Goal: Information Seeking & Learning: Check status

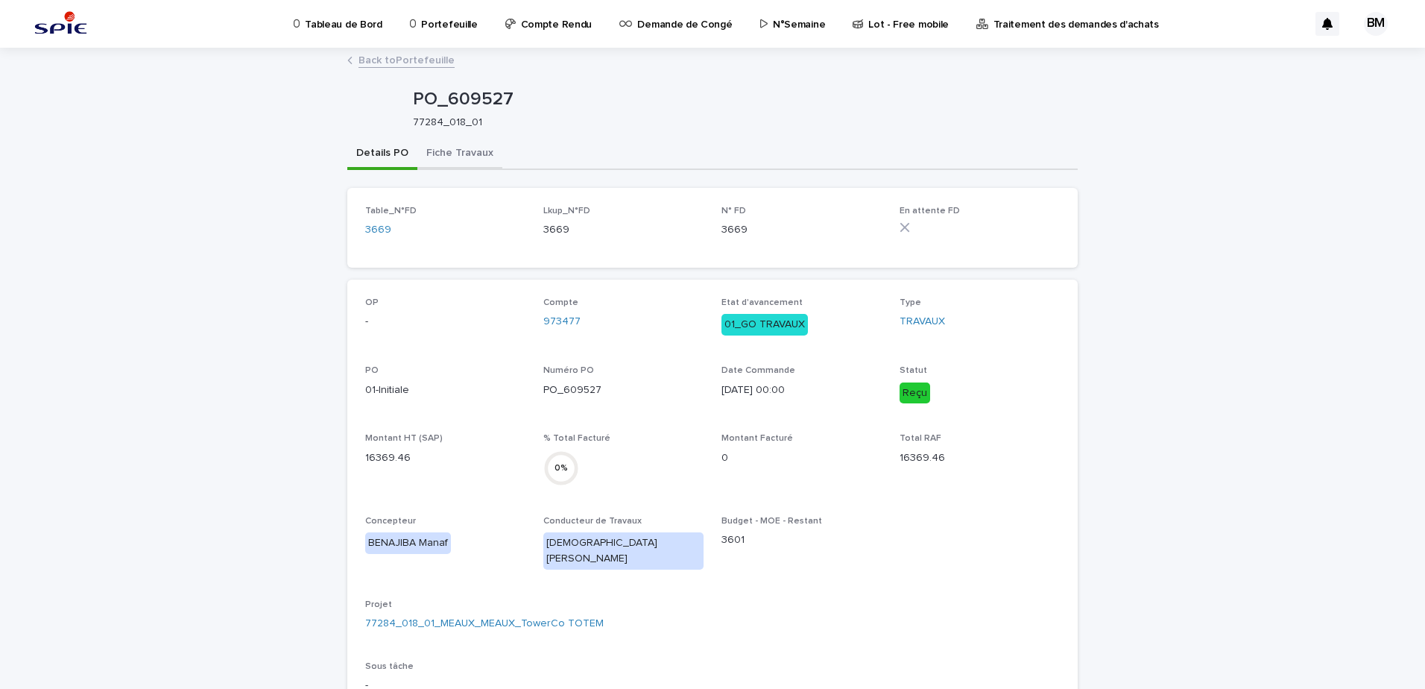
click at [463, 140] on button "Fiche Travaux" at bounding box center [459, 154] width 85 height 31
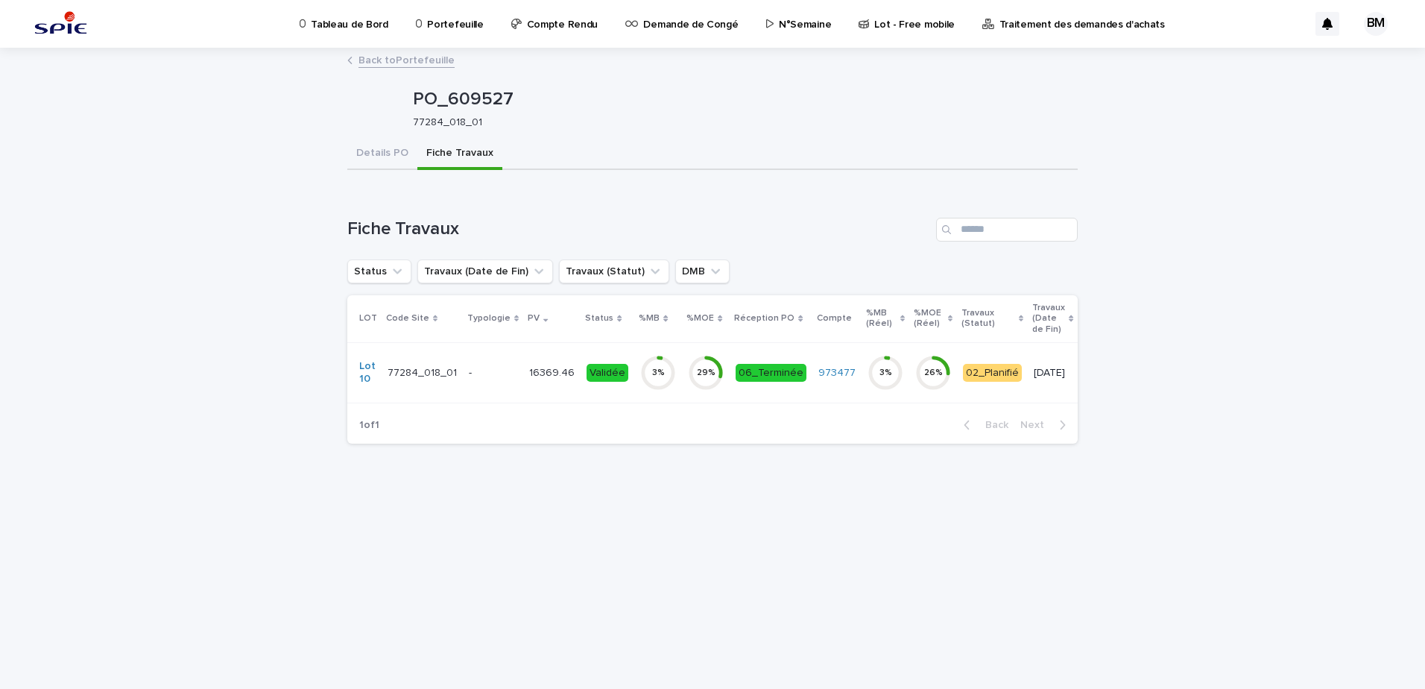
click at [505, 365] on div "-" at bounding box center [493, 372] width 48 height 16
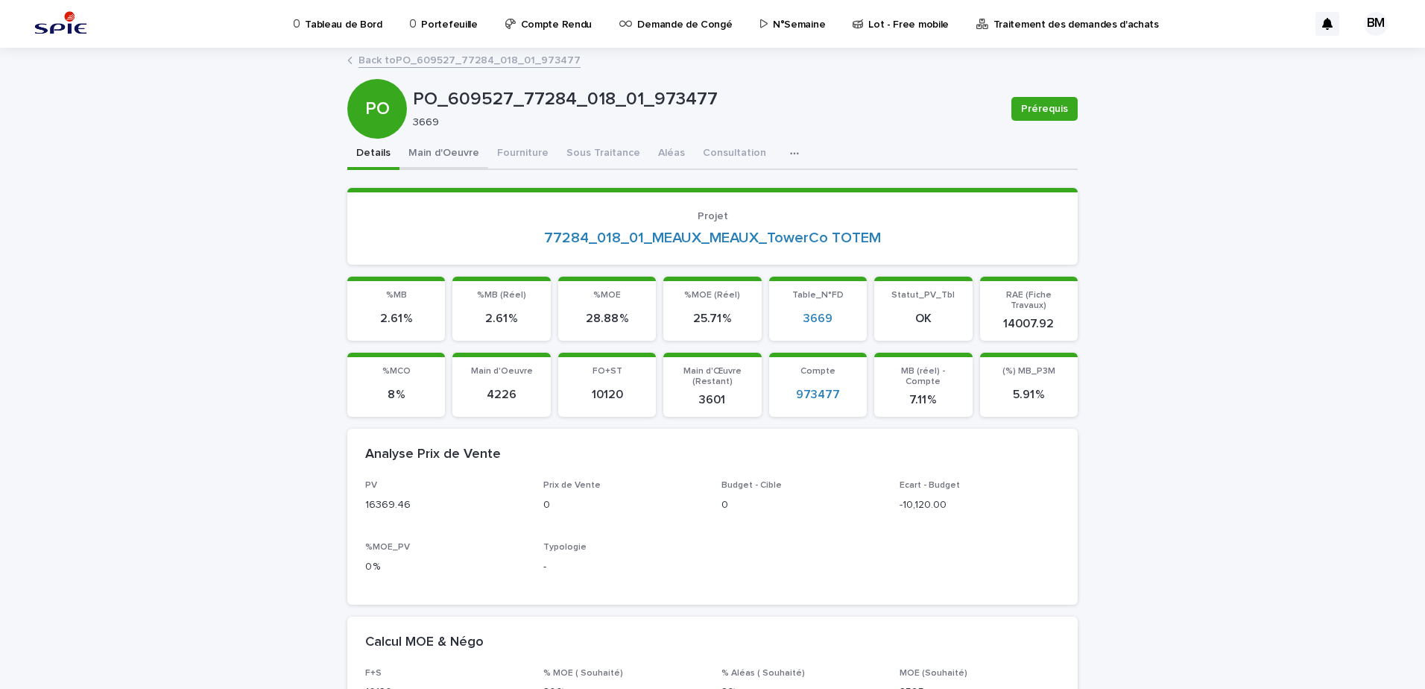
click at [407, 153] on button "Main d'Oeuvre" at bounding box center [443, 154] width 89 height 31
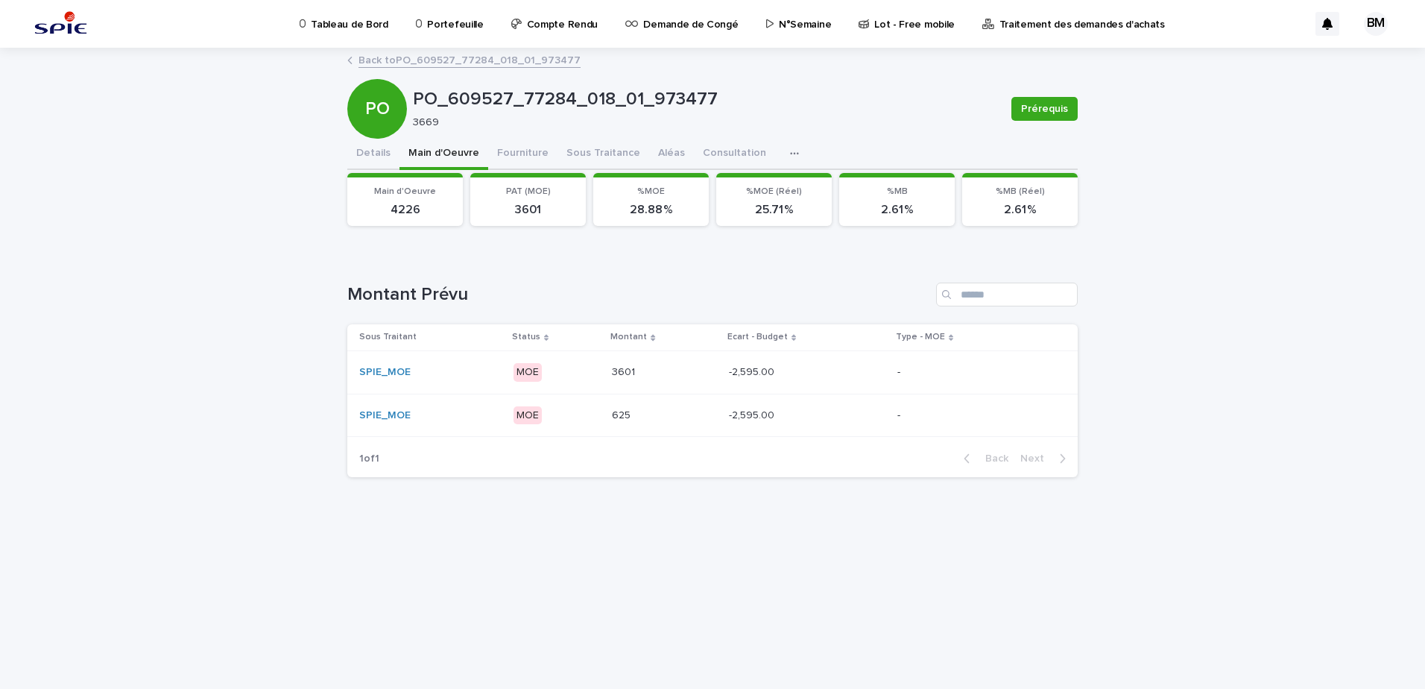
click at [692, 370] on p at bounding box center [664, 372] width 105 height 13
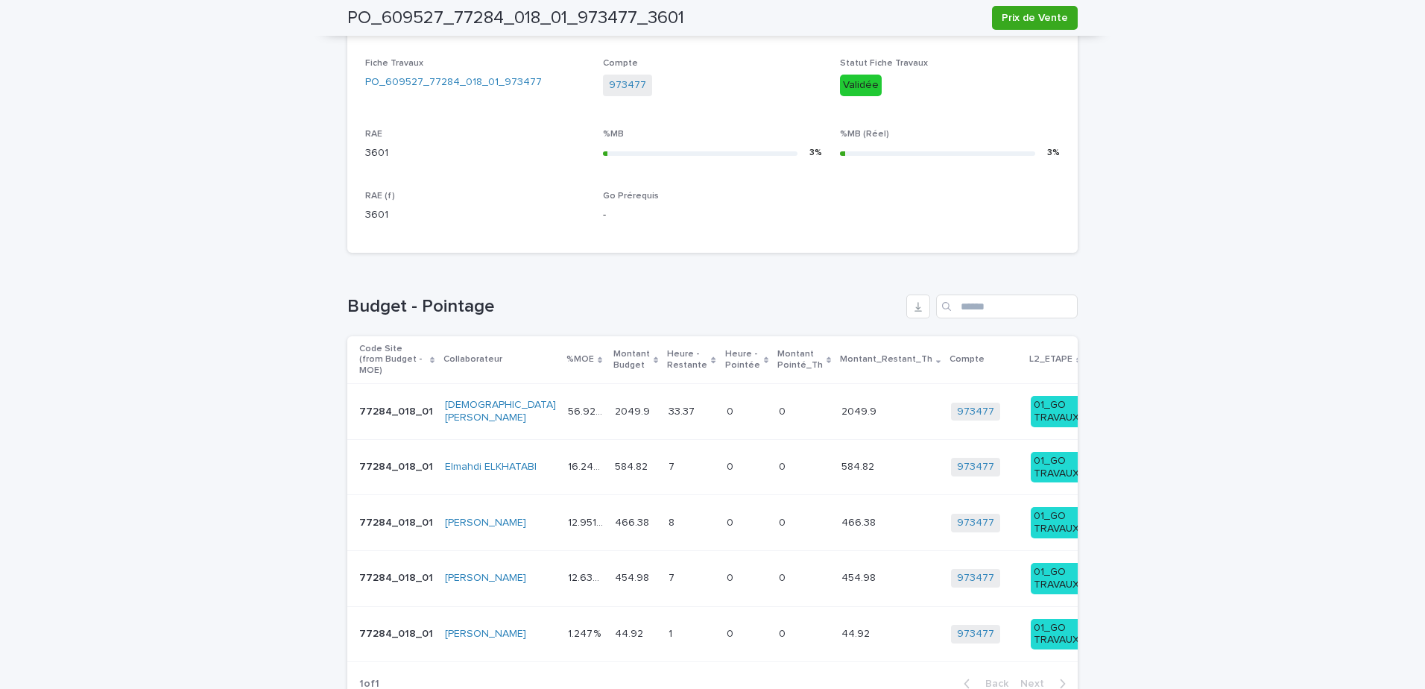
scroll to position [627, 0]
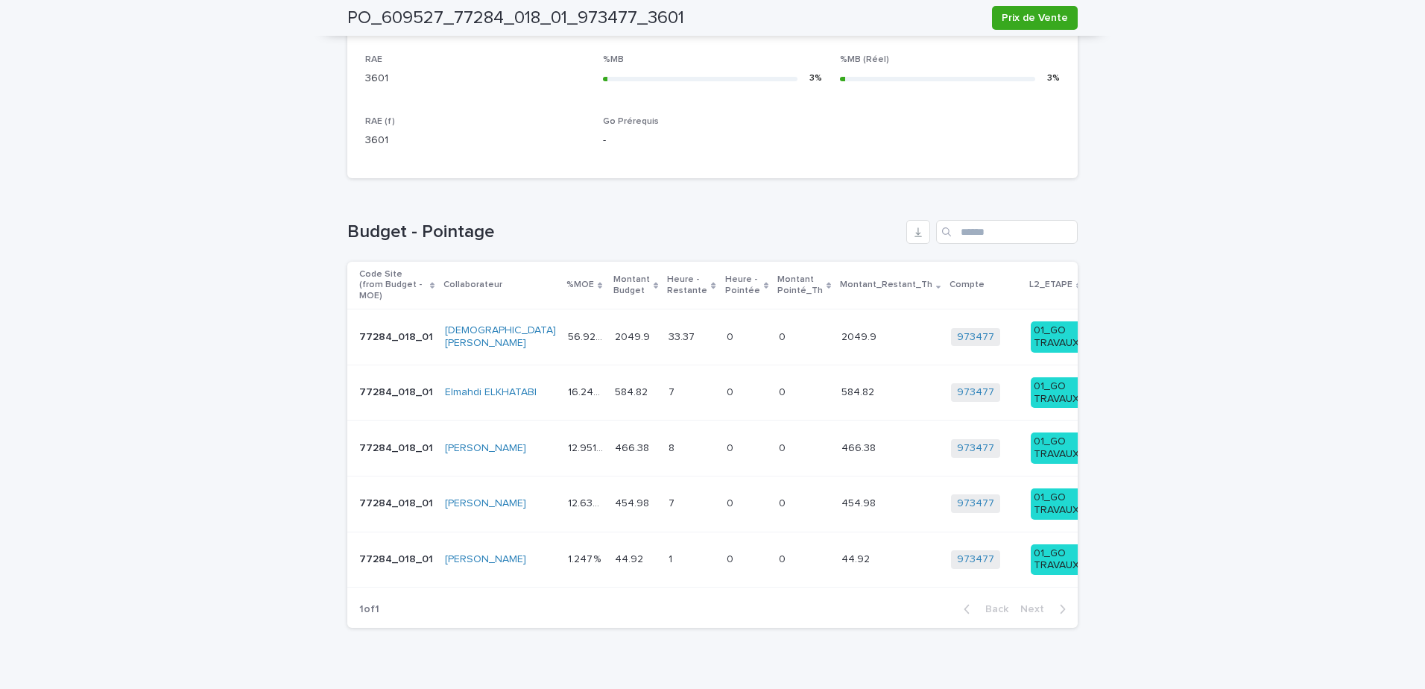
click at [779, 341] on p at bounding box center [804, 337] width 51 height 13
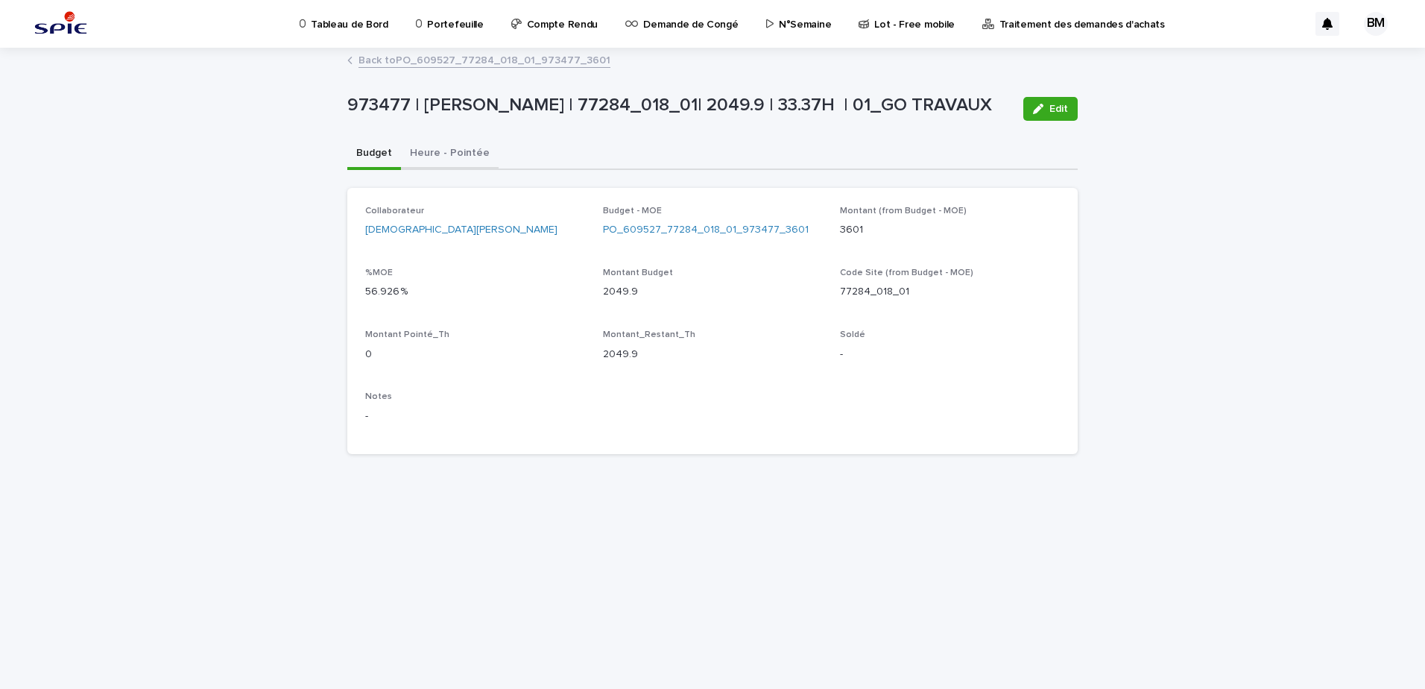
click at [437, 159] on button "Heure - Pointée" at bounding box center [450, 154] width 98 height 31
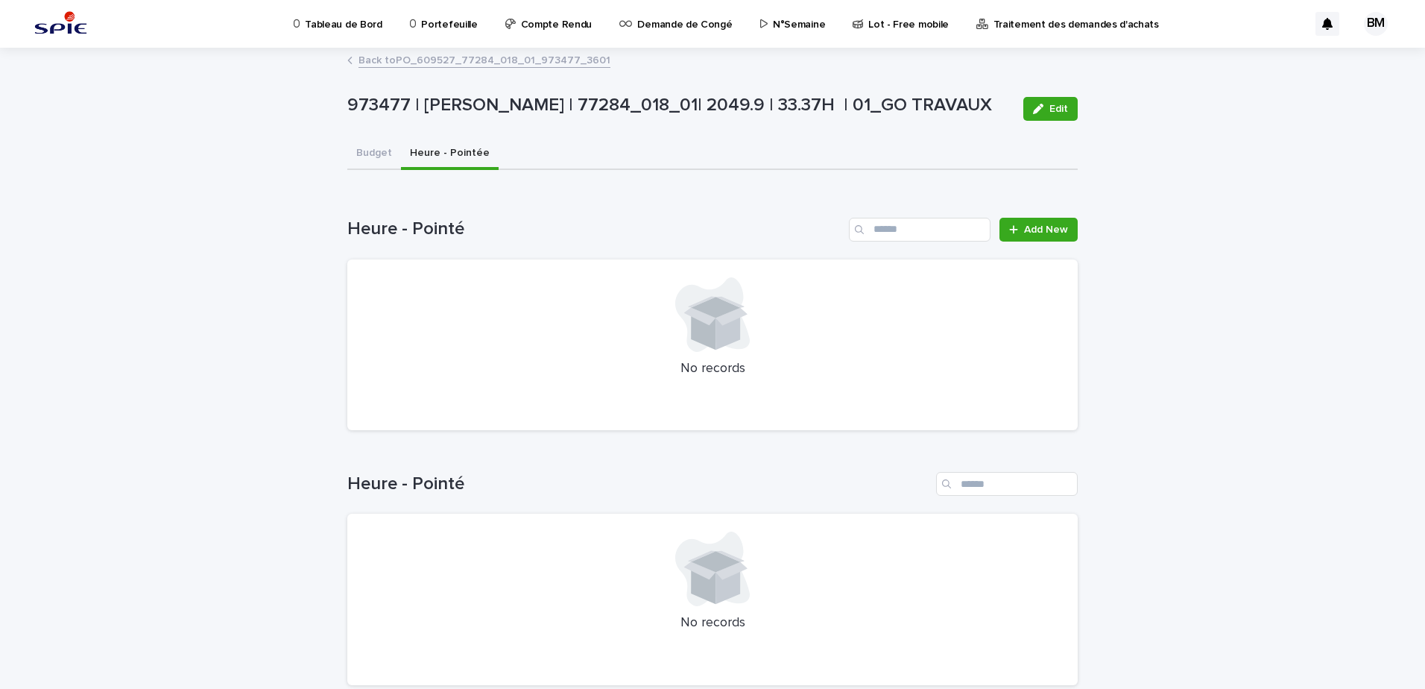
click at [1032, 244] on div "Heure - Pointé Add New No records" at bounding box center [712, 324] width 730 height 213
click at [1041, 232] on span "Add New" at bounding box center [1046, 229] width 44 height 10
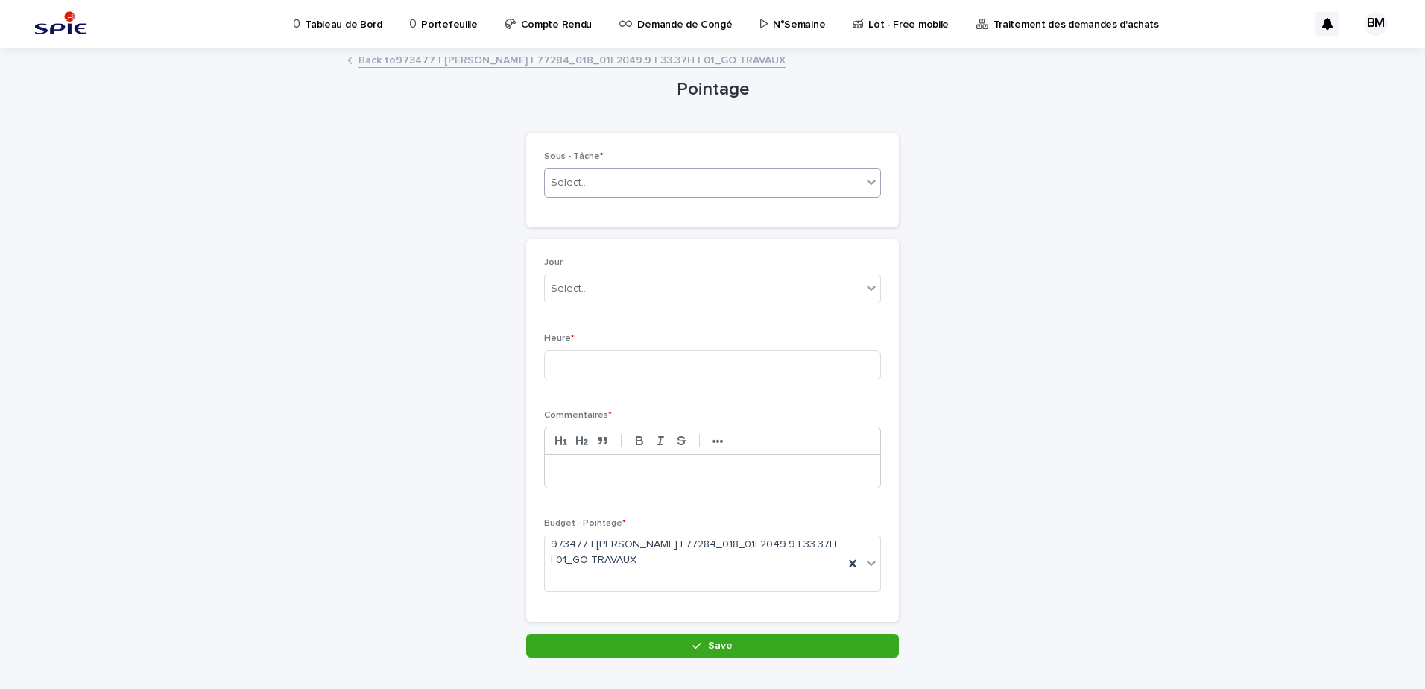
click at [616, 181] on div "Select..." at bounding box center [703, 183] width 317 height 25
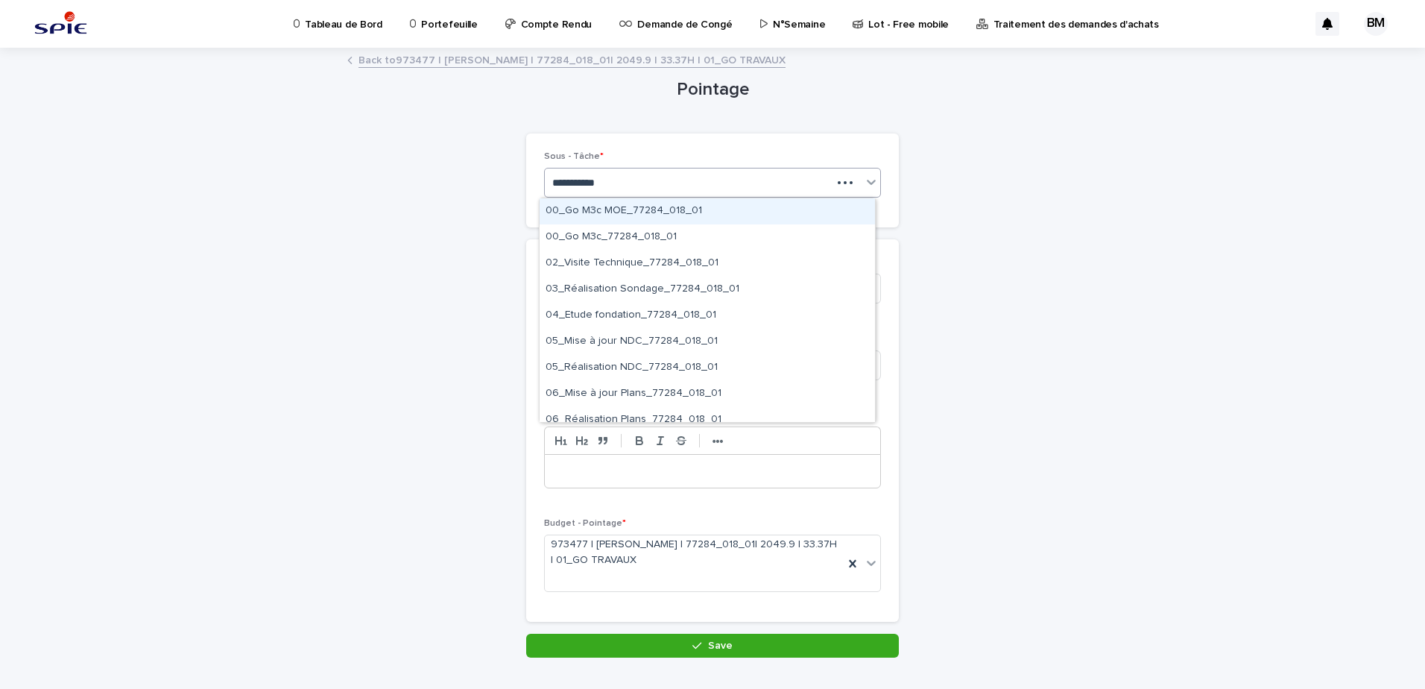
type input "**********"
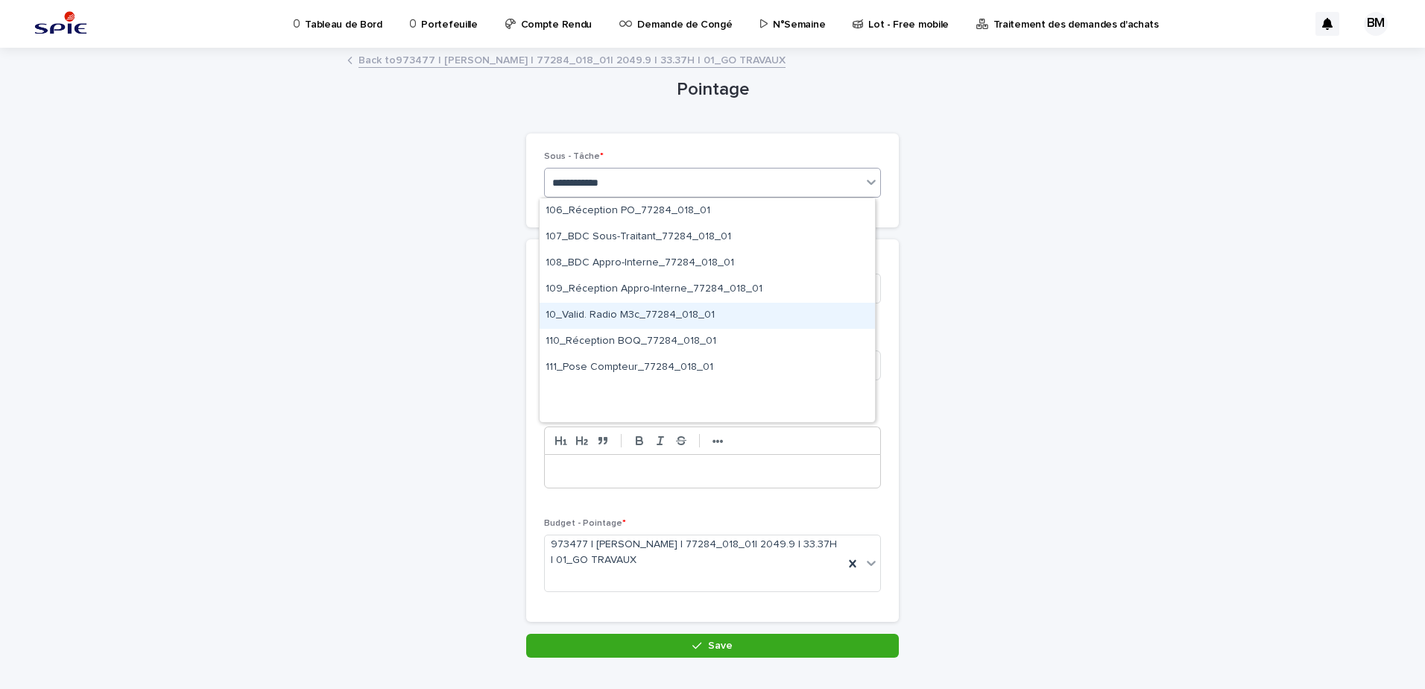
scroll to position [447, 0]
click at [625, 309] on div "107_BDC Sous-Traitant_77284_018_01" at bounding box center [707, 312] width 335 height 26
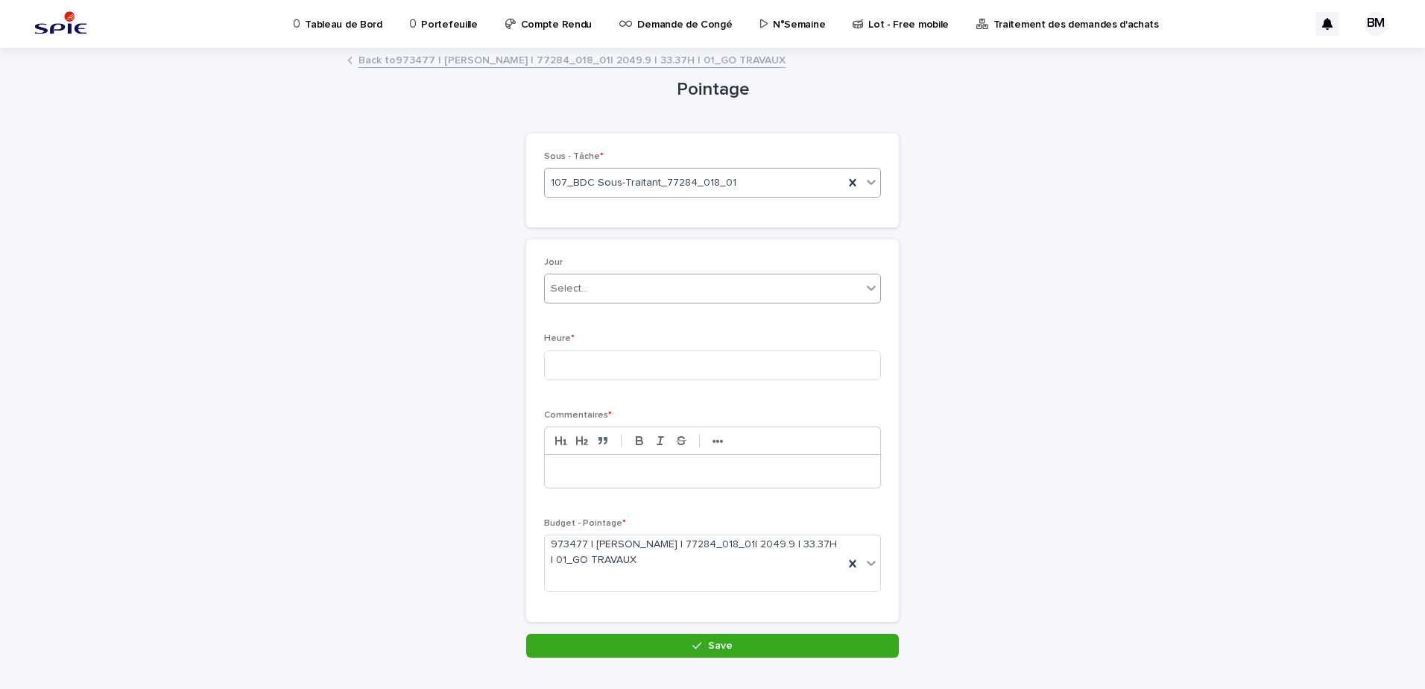
click at [603, 288] on div "Select..." at bounding box center [703, 289] width 317 height 25
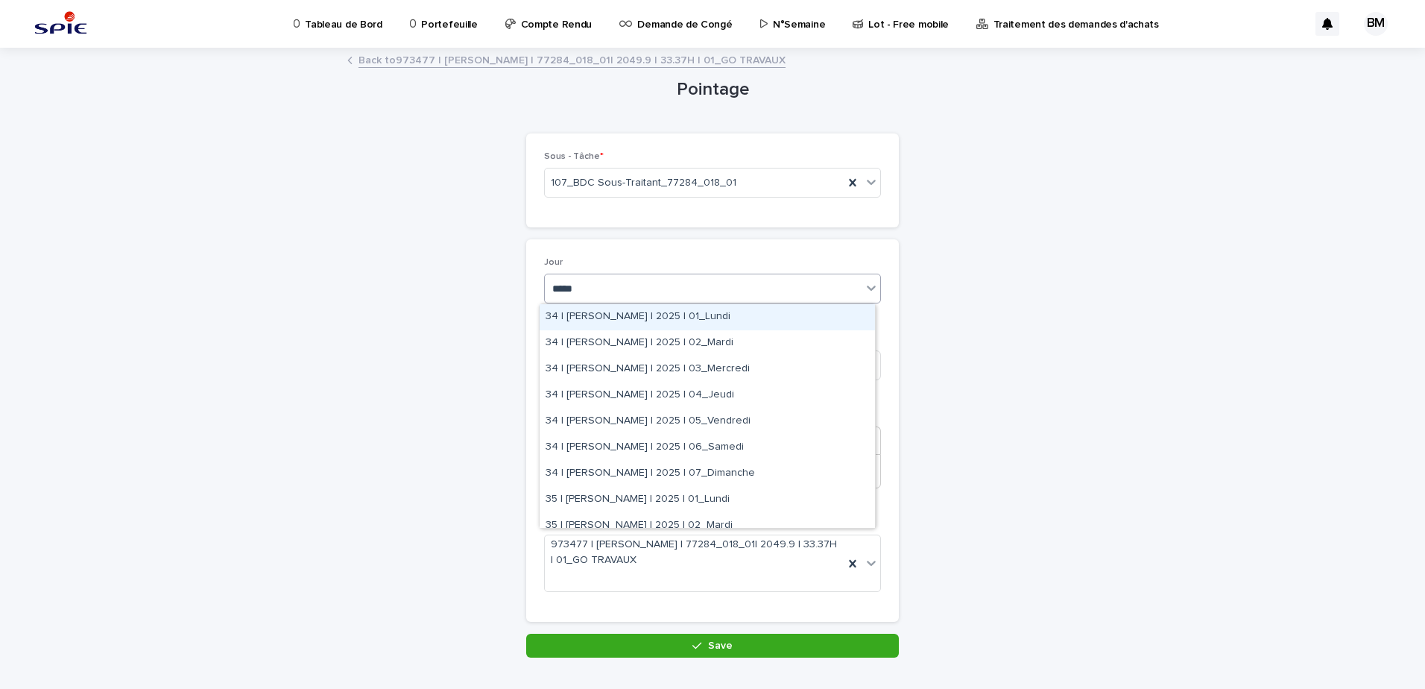
type input "******"
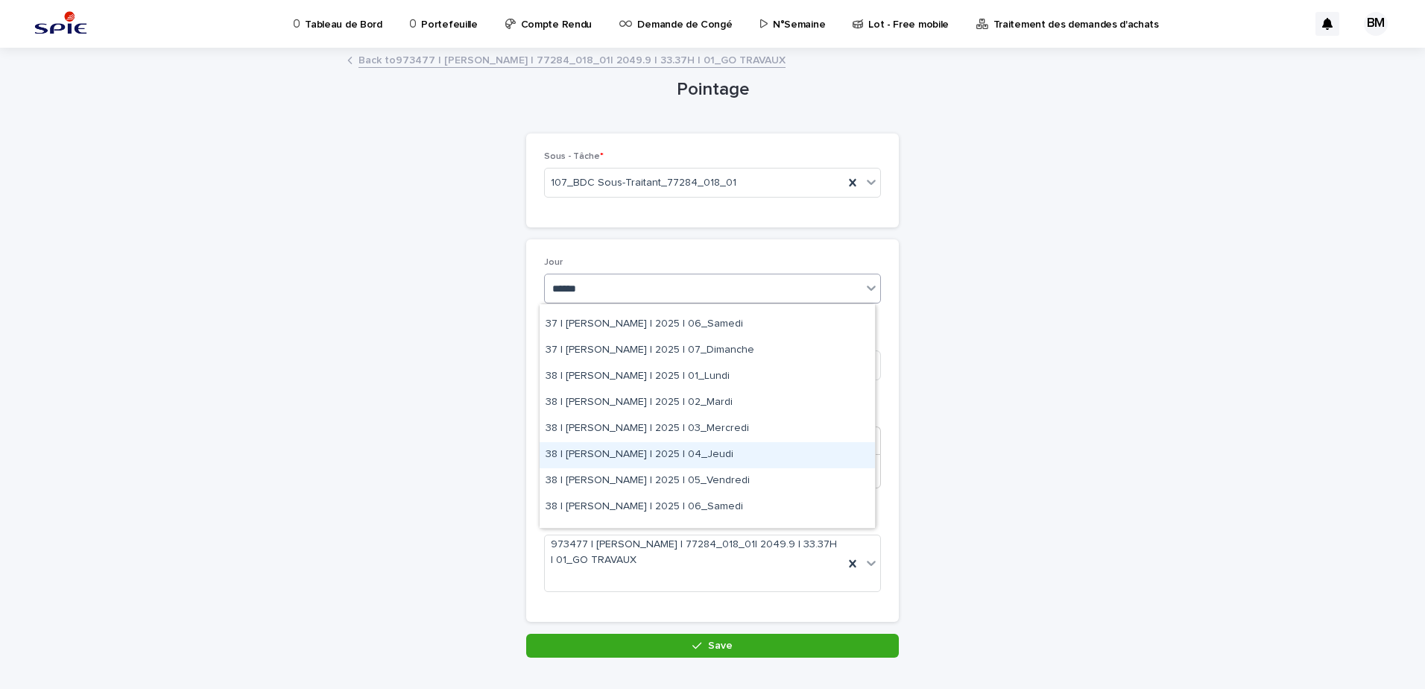
click at [734, 455] on div "38 | [PERSON_NAME] | 2025 | 04_Jeudi" at bounding box center [707, 455] width 335 height 26
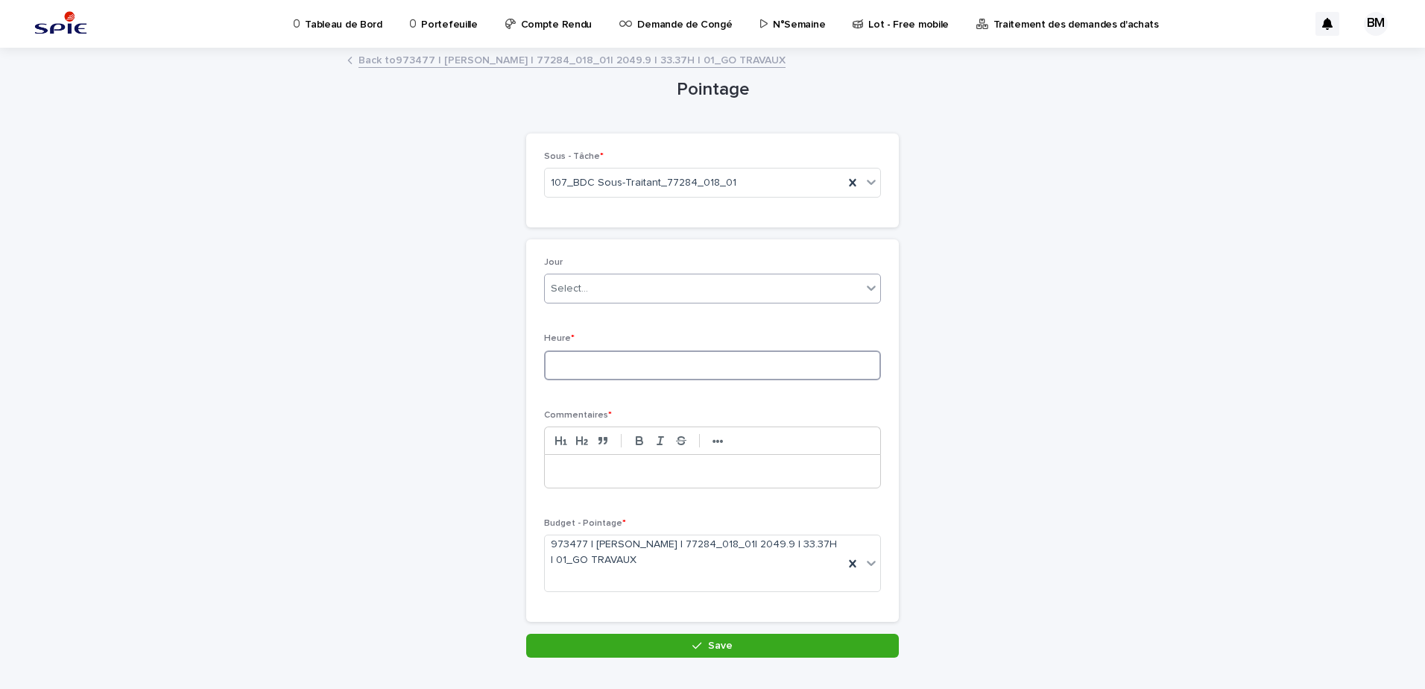
click at [610, 371] on input at bounding box center [712, 365] width 337 height 30
type input "*"
click at [613, 479] on p at bounding box center [712, 471] width 313 height 15
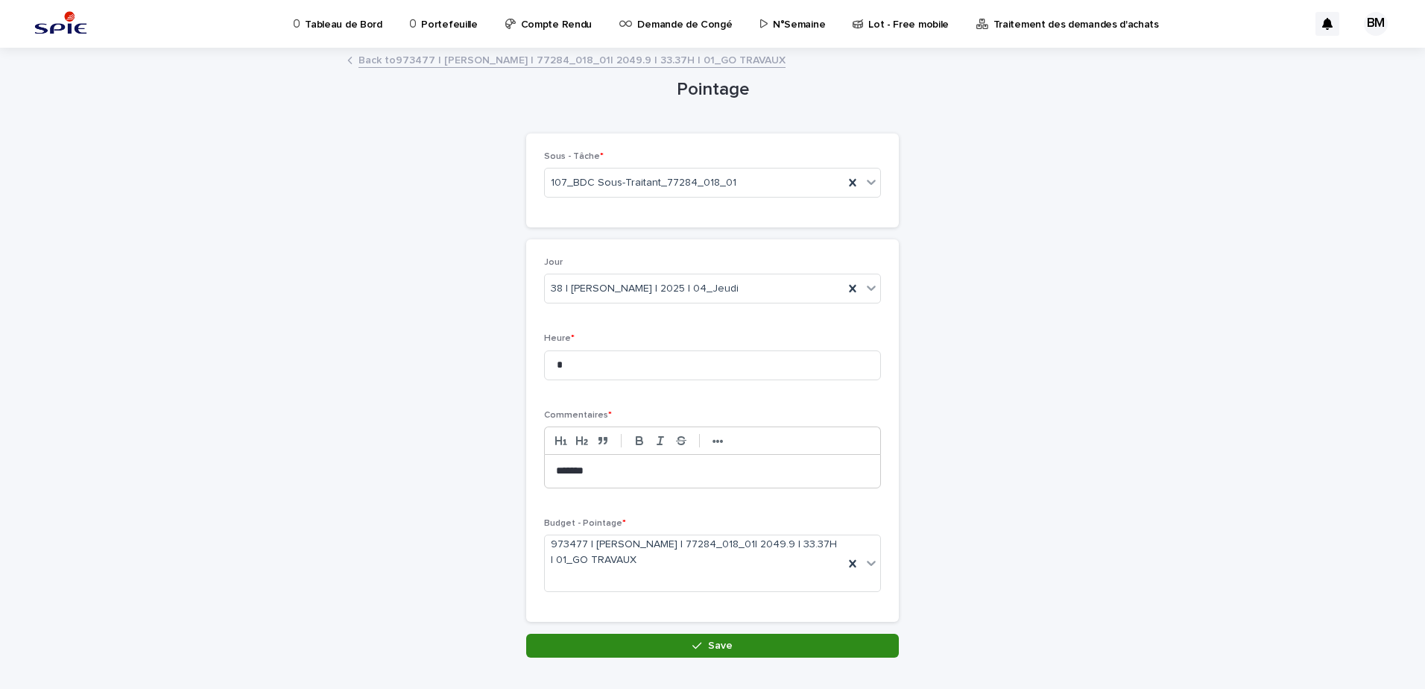
click at [716, 647] on span "Save" at bounding box center [720, 645] width 25 height 10
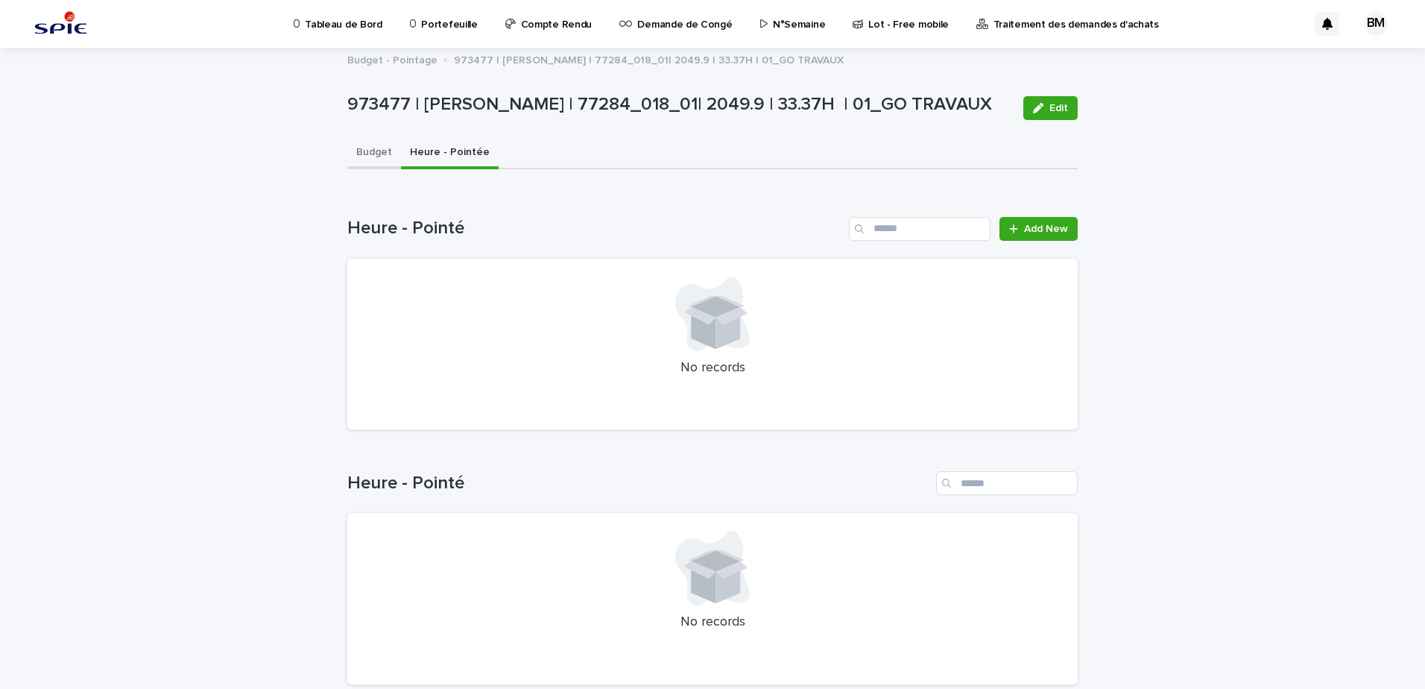
click at [369, 149] on button "Budget" at bounding box center [374, 153] width 54 height 31
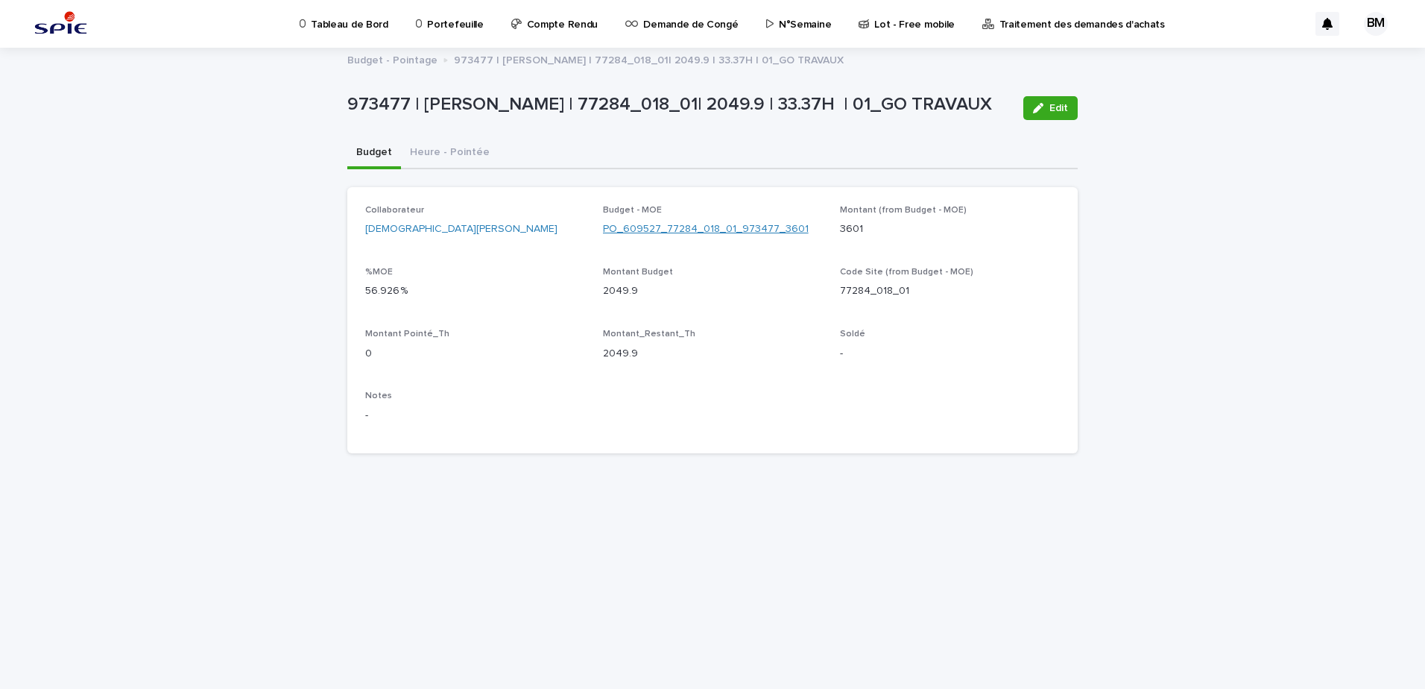
click at [707, 231] on link "PO_609527_77284_018_01_973477_3601" at bounding box center [706, 229] width 206 height 16
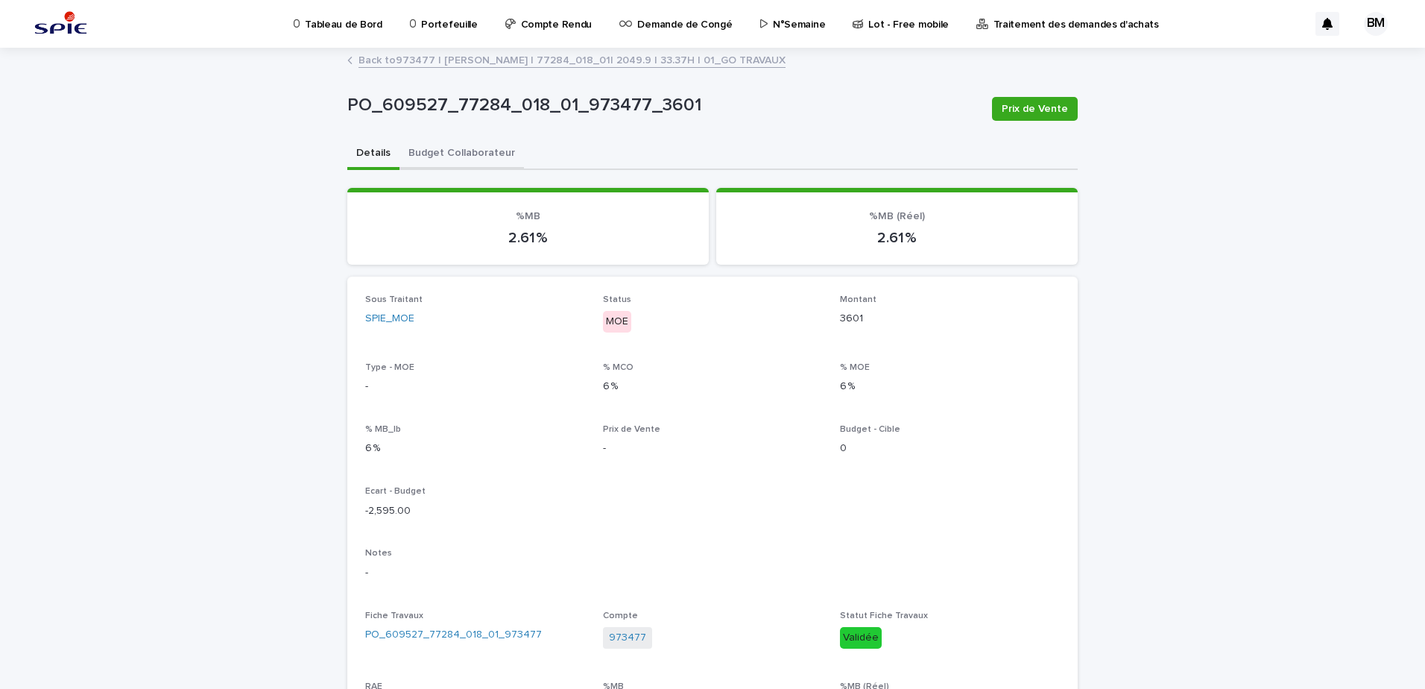
click at [461, 151] on button "Budget Collaborateur" at bounding box center [461, 154] width 124 height 31
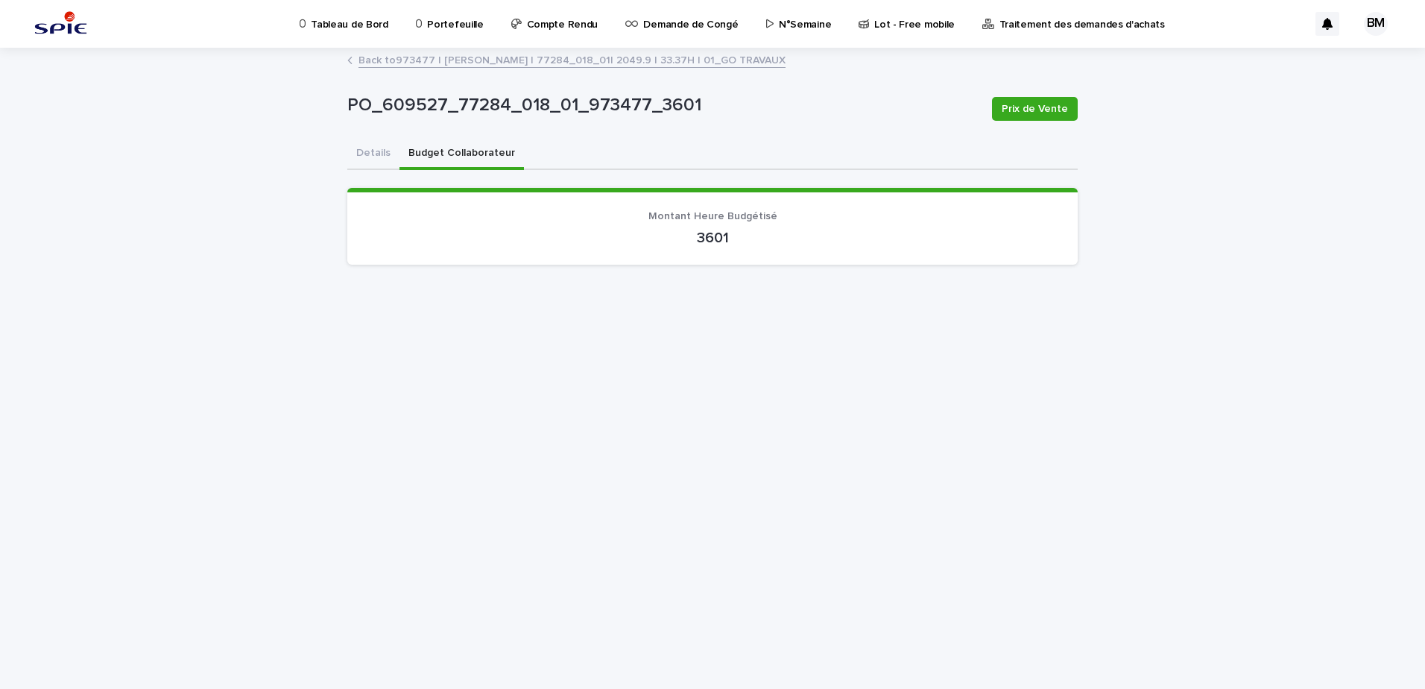
click at [542, 59] on link "Back to 973477 | [PERSON_NAME] | 77284_018_01| 2049.9 | 33.37H | 01_GO TRAVAUX" at bounding box center [572, 59] width 427 height 17
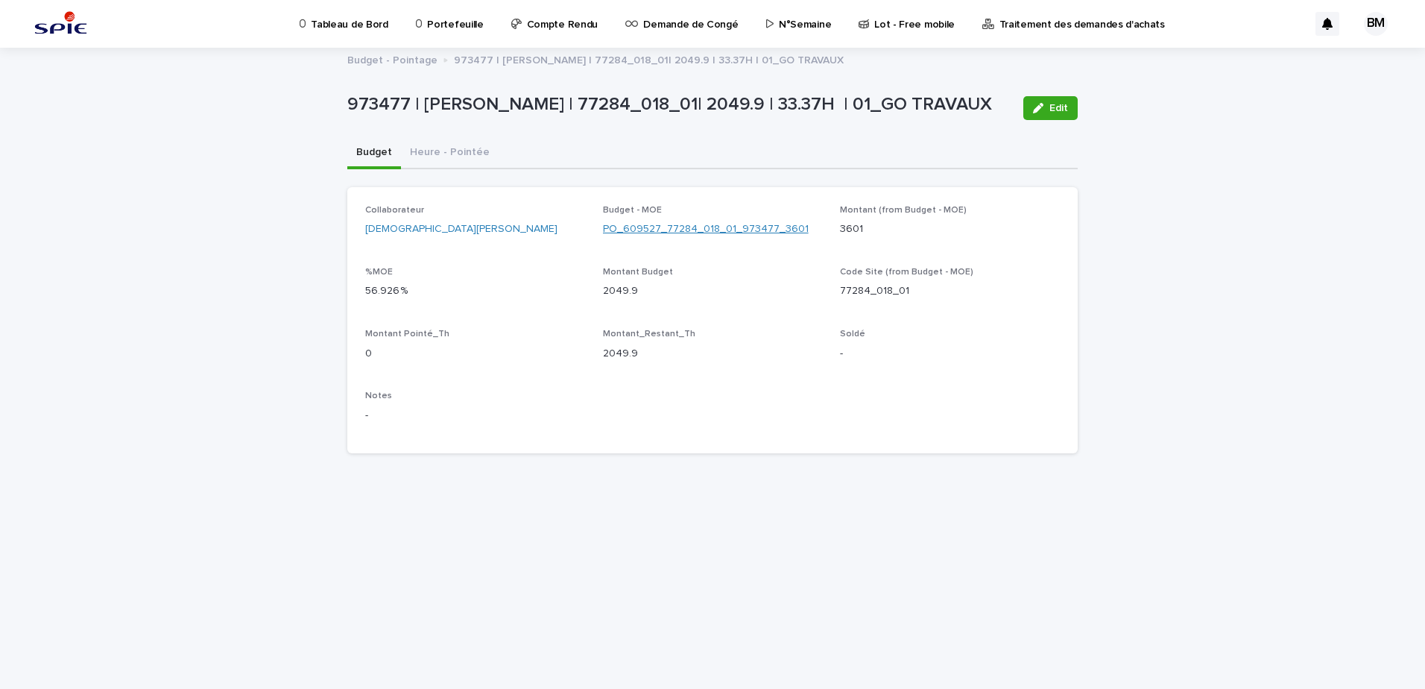
click at [660, 234] on link "PO_609527_77284_018_01_973477_3601" at bounding box center [706, 229] width 206 height 16
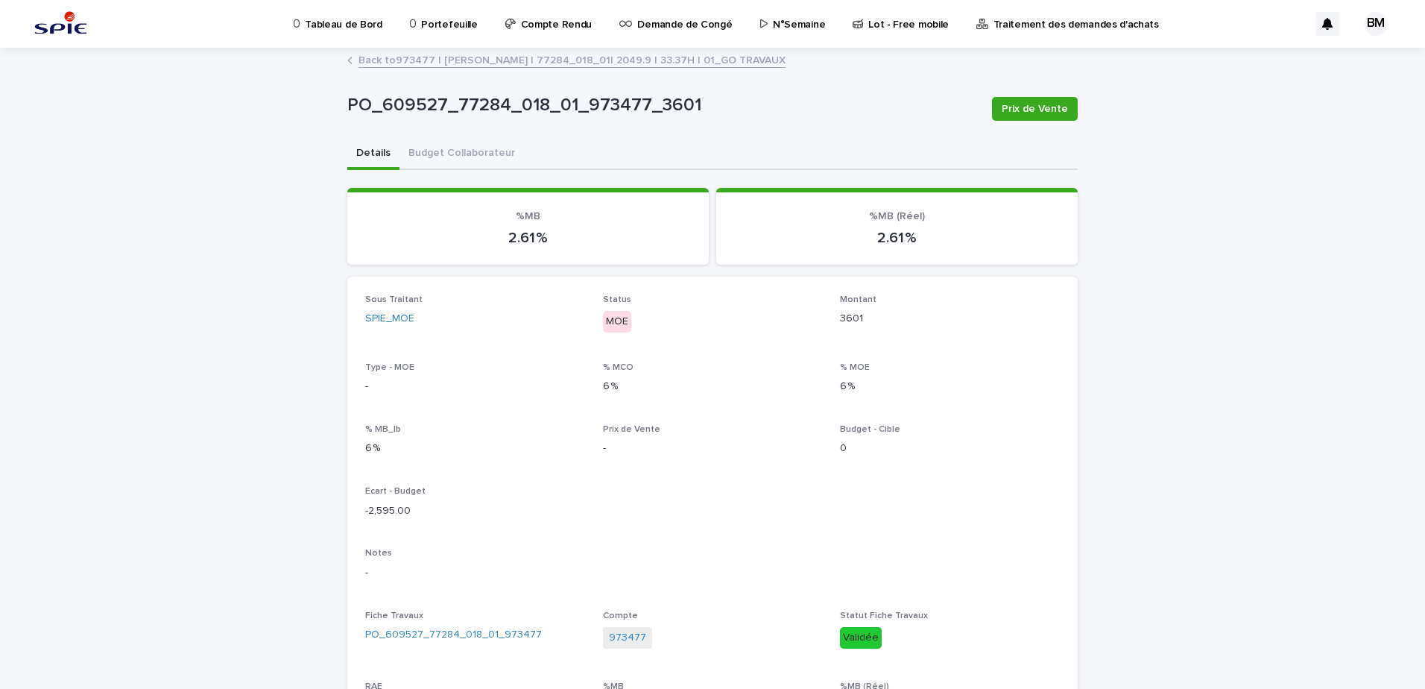
scroll to position [298, 0]
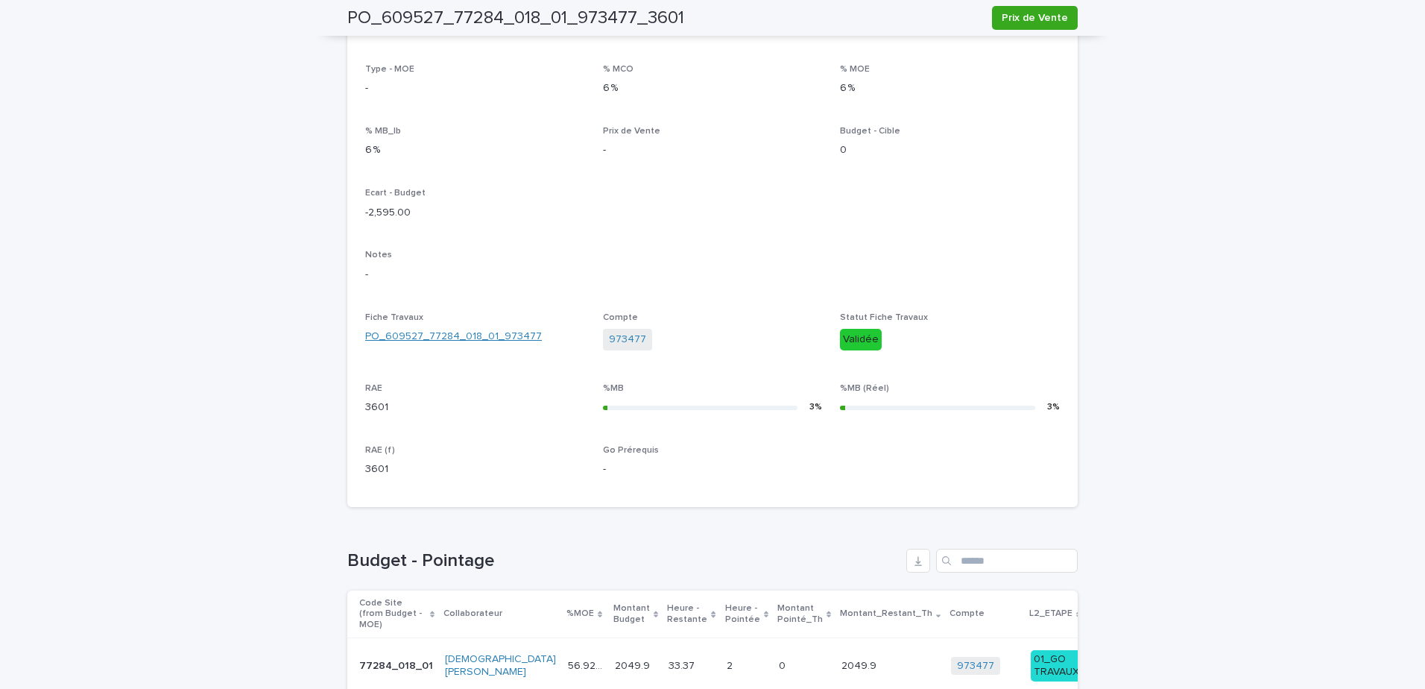
click at [478, 333] on link "PO_609527_77284_018_01_973477" at bounding box center [453, 337] width 177 height 16
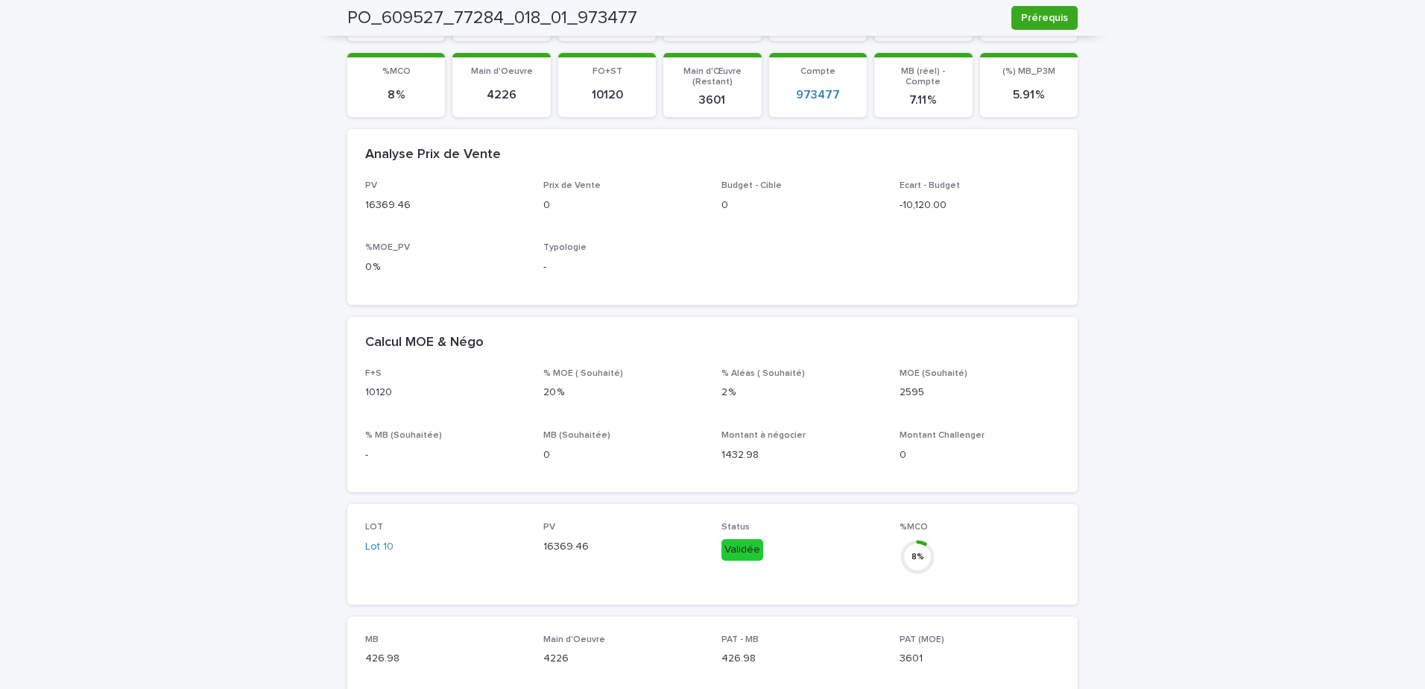
scroll to position [1, 0]
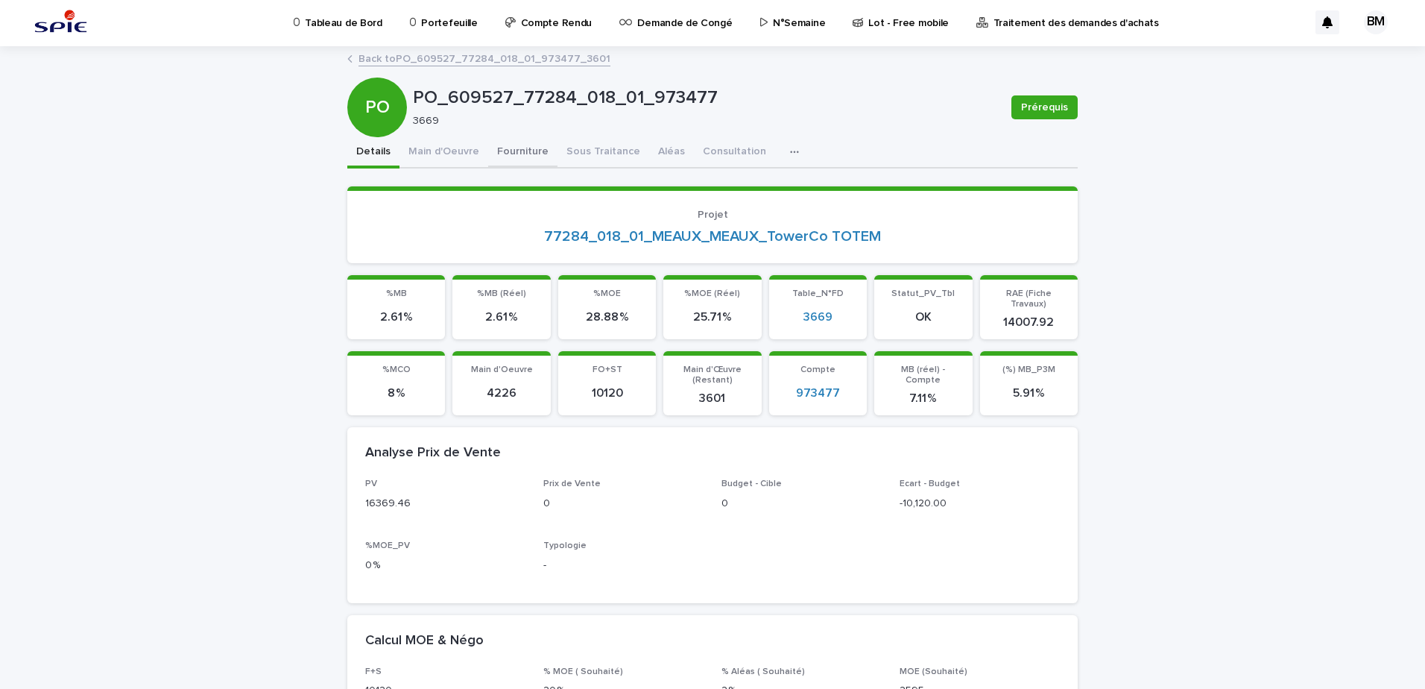
click at [513, 151] on button "Fourniture" at bounding box center [522, 152] width 69 height 31
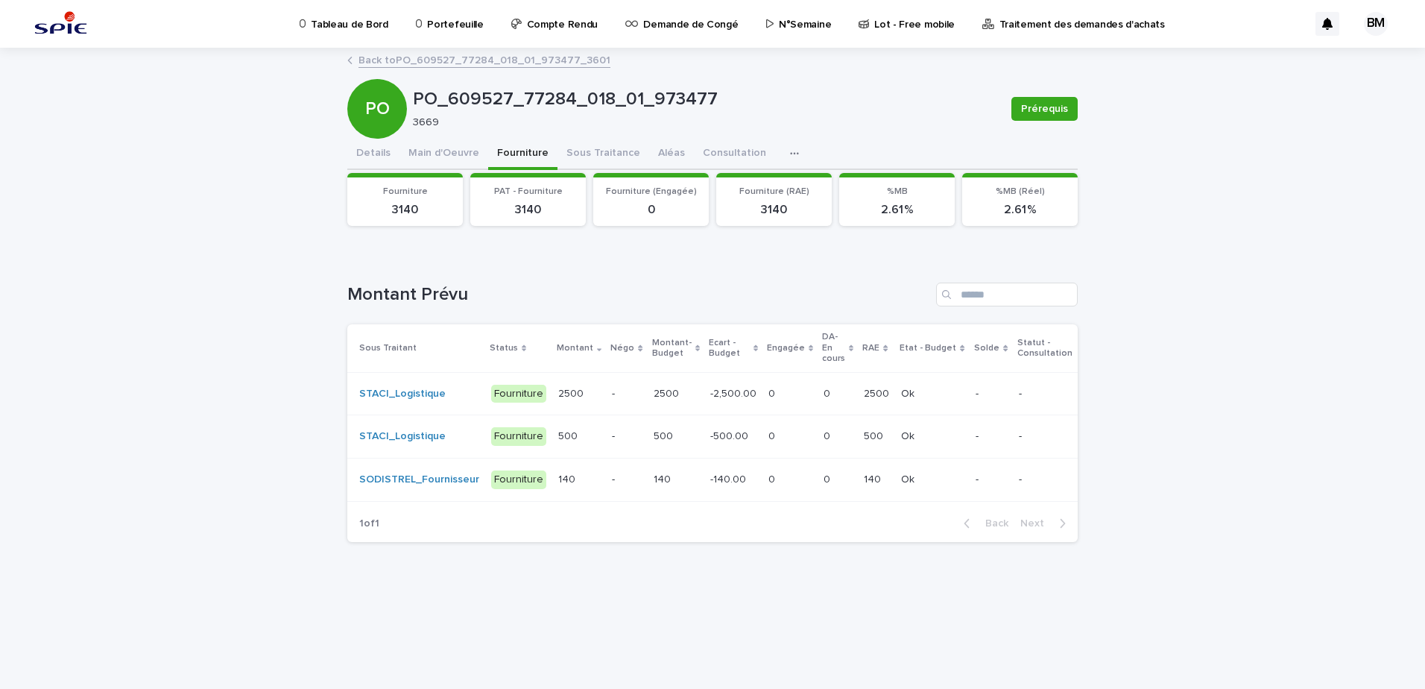
click at [828, 391] on p at bounding box center [838, 394] width 28 height 13
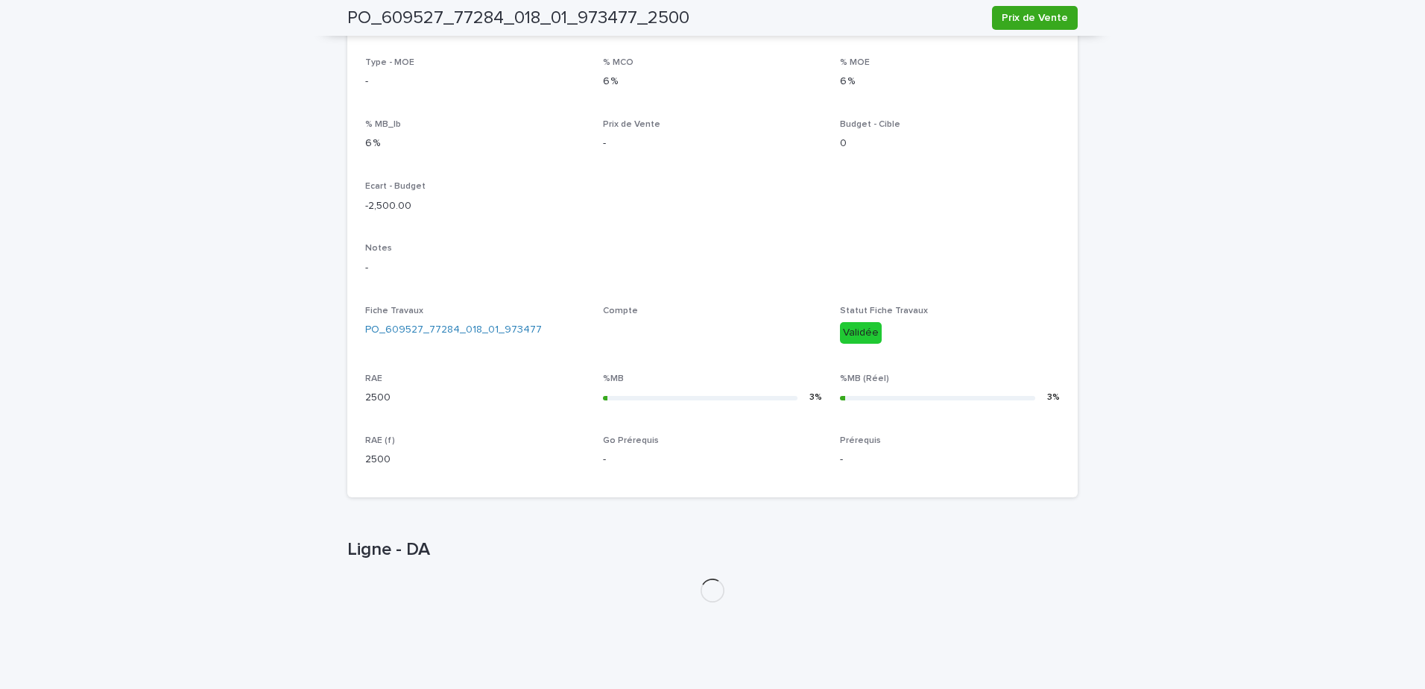
scroll to position [411, 0]
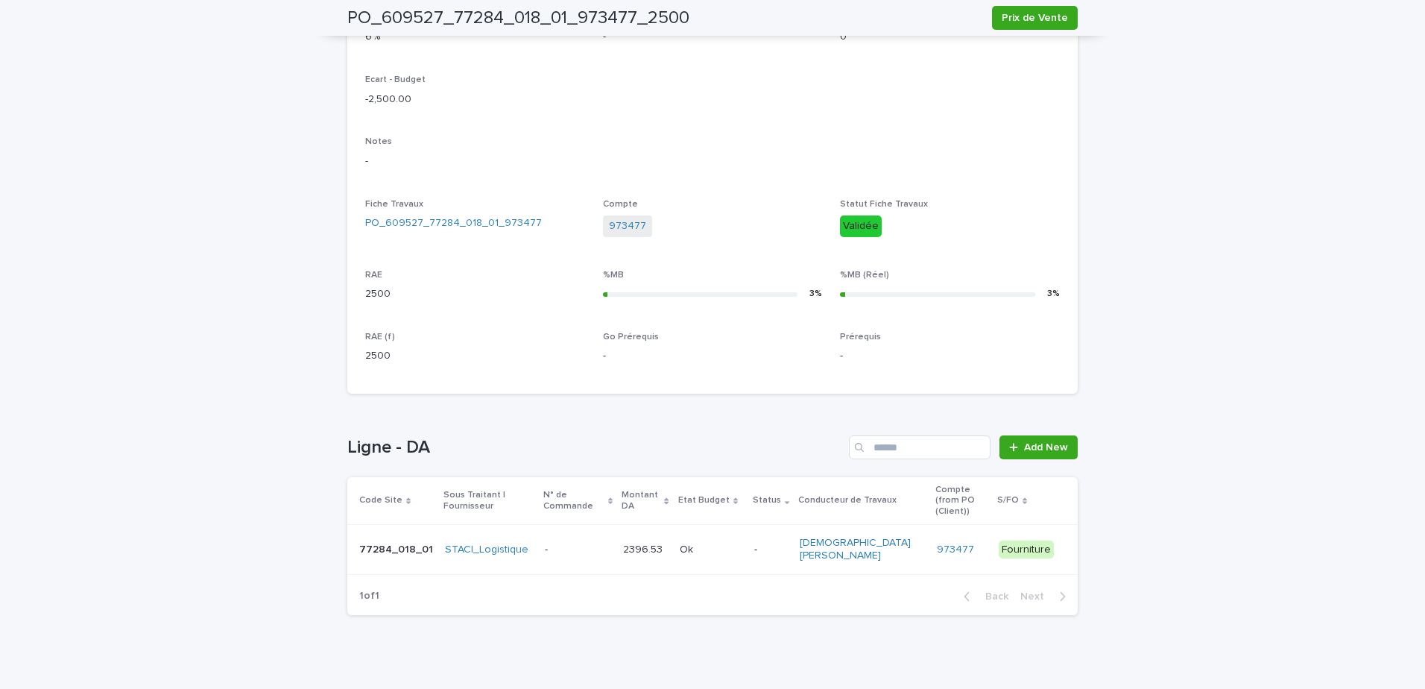
click at [739, 543] on p at bounding box center [711, 549] width 63 height 13
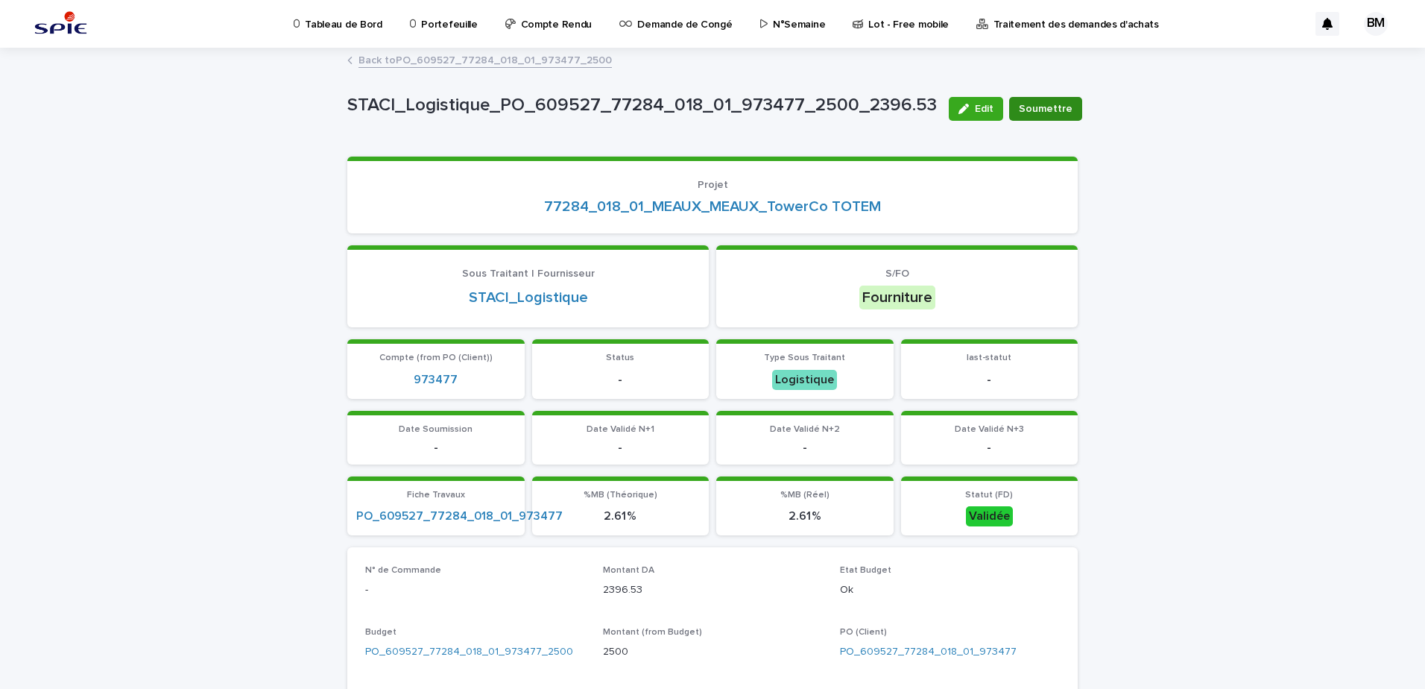
click at [1030, 119] on button "Soumettre" at bounding box center [1045, 109] width 73 height 24
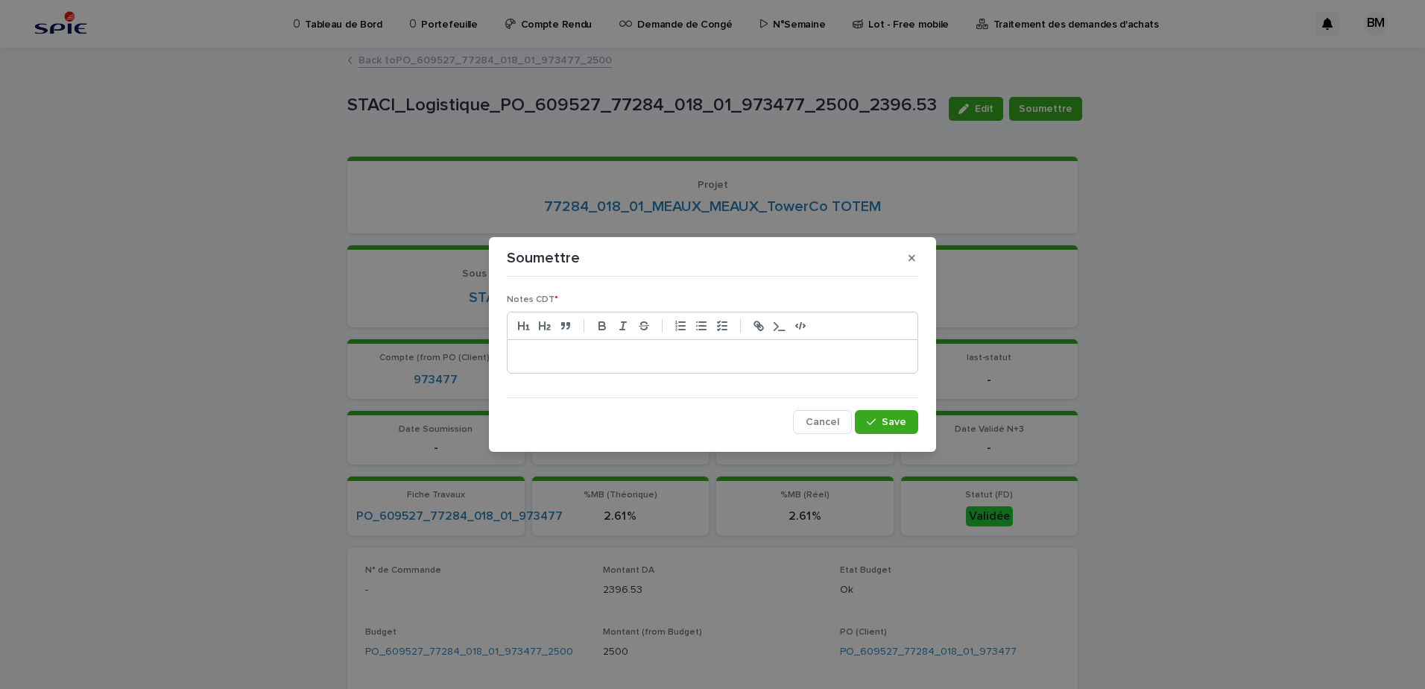
click at [587, 361] on p at bounding box center [713, 356] width 388 height 15
click at [691, 362] on p "**********" at bounding box center [713, 356] width 388 height 15
click at [903, 422] on span "Save" at bounding box center [894, 422] width 25 height 10
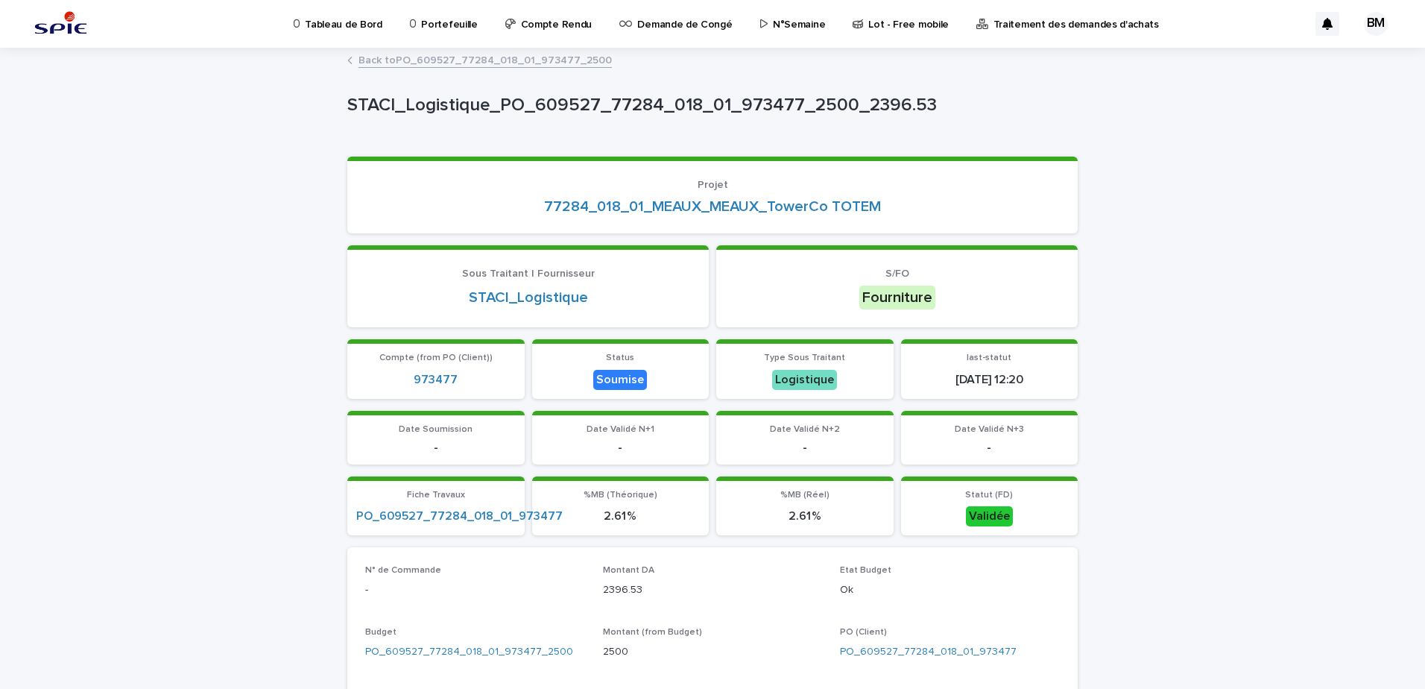
click at [532, 55] on link "Back to PO_609527_77284_018_01_973477_2500" at bounding box center [485, 59] width 253 height 17
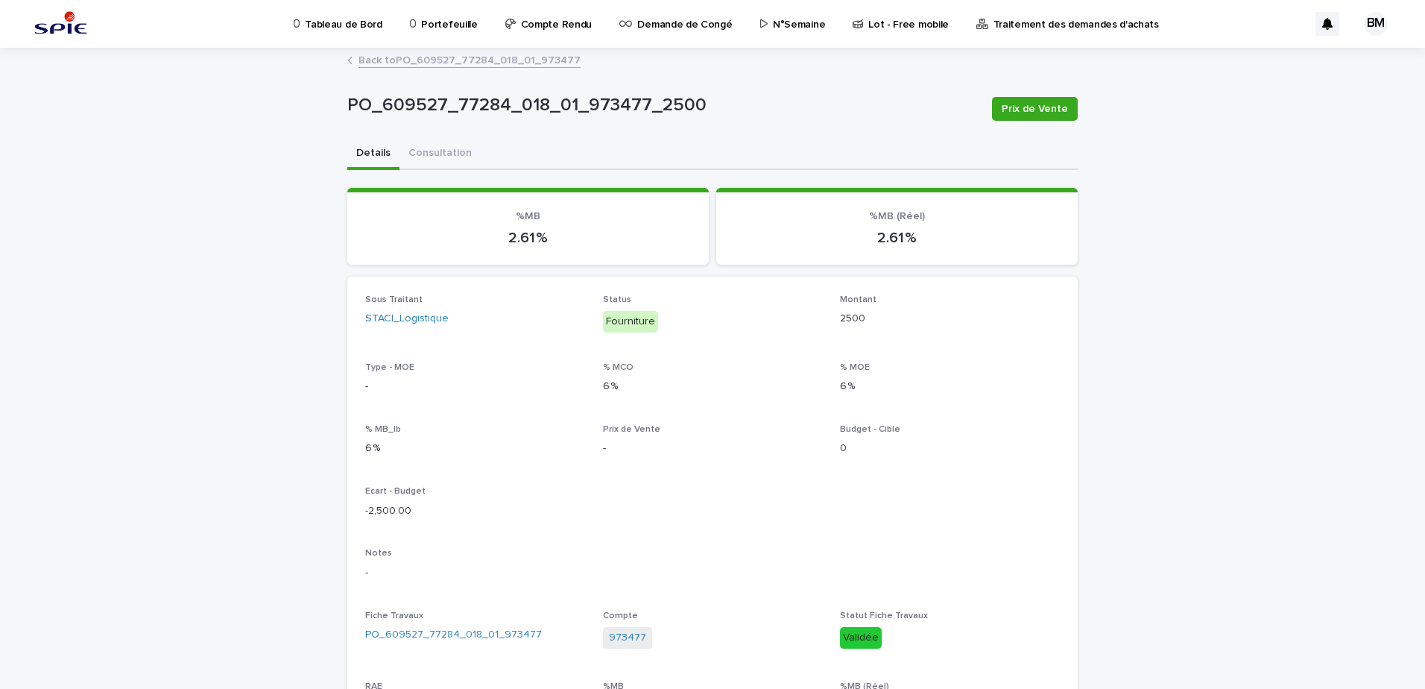
click at [505, 64] on link "Back to PO_609527_77284_018_01_973477" at bounding box center [470, 59] width 222 height 17
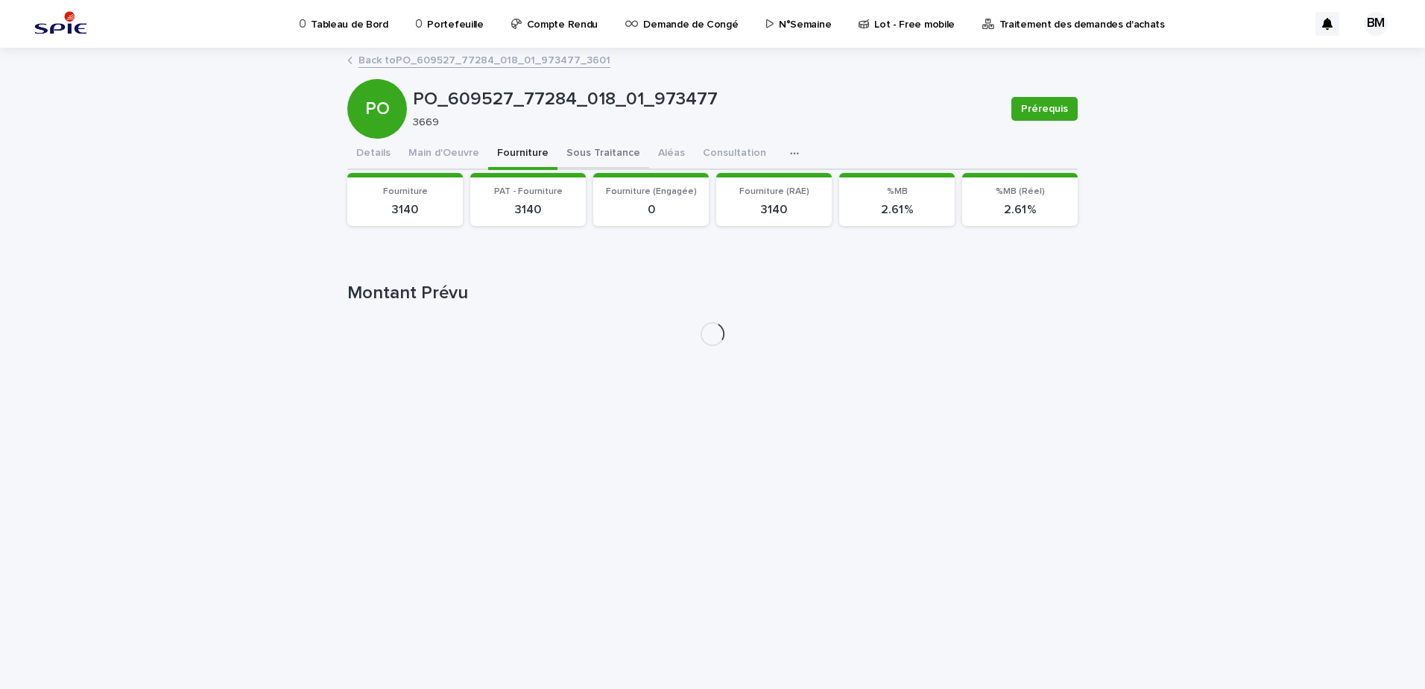
click at [589, 155] on button "Sous Traitance" at bounding box center [604, 154] width 92 height 31
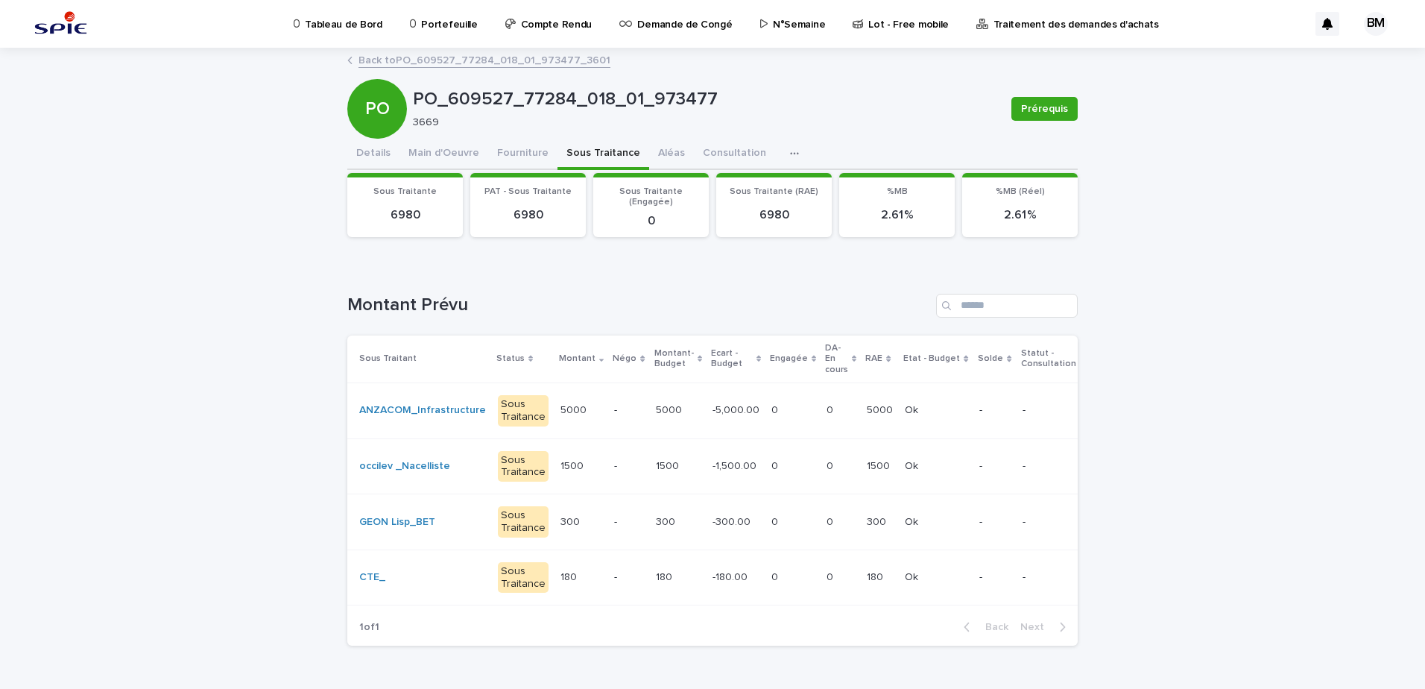
click at [1017, 403] on td "-" at bounding box center [1049, 410] width 64 height 56
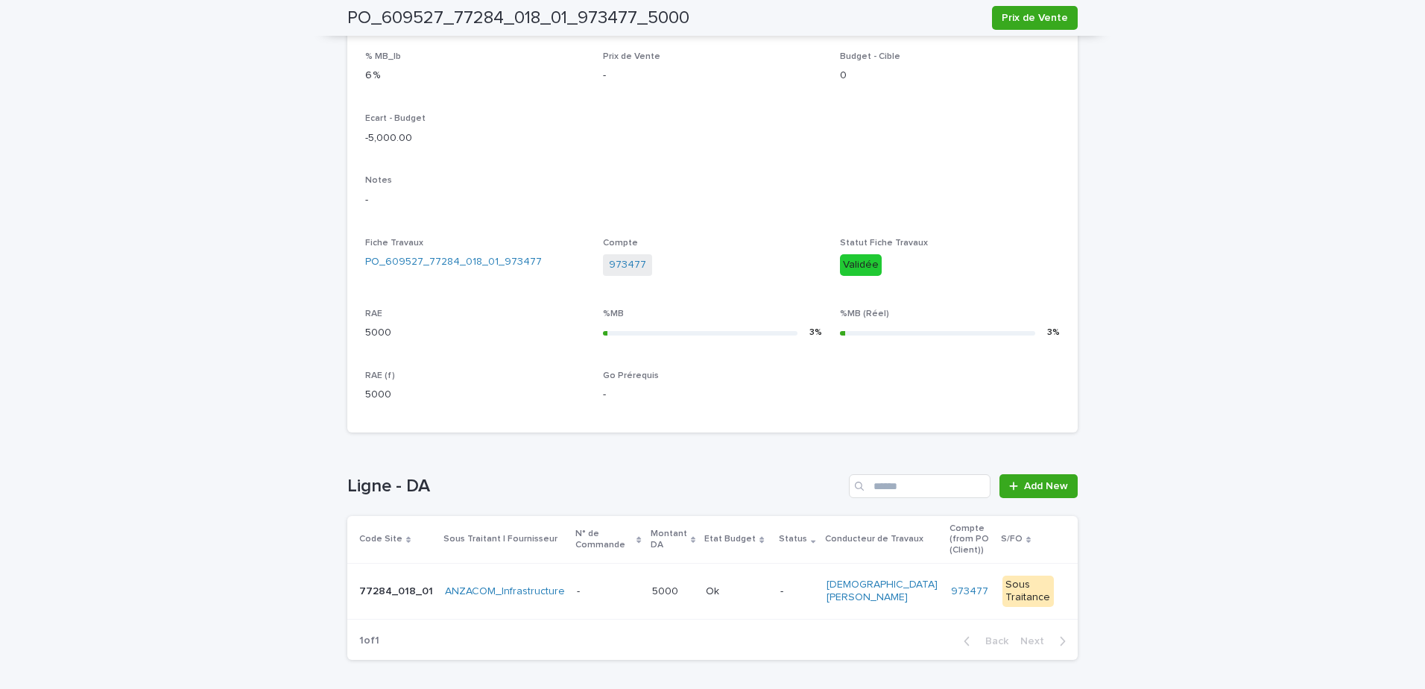
scroll to position [419, 0]
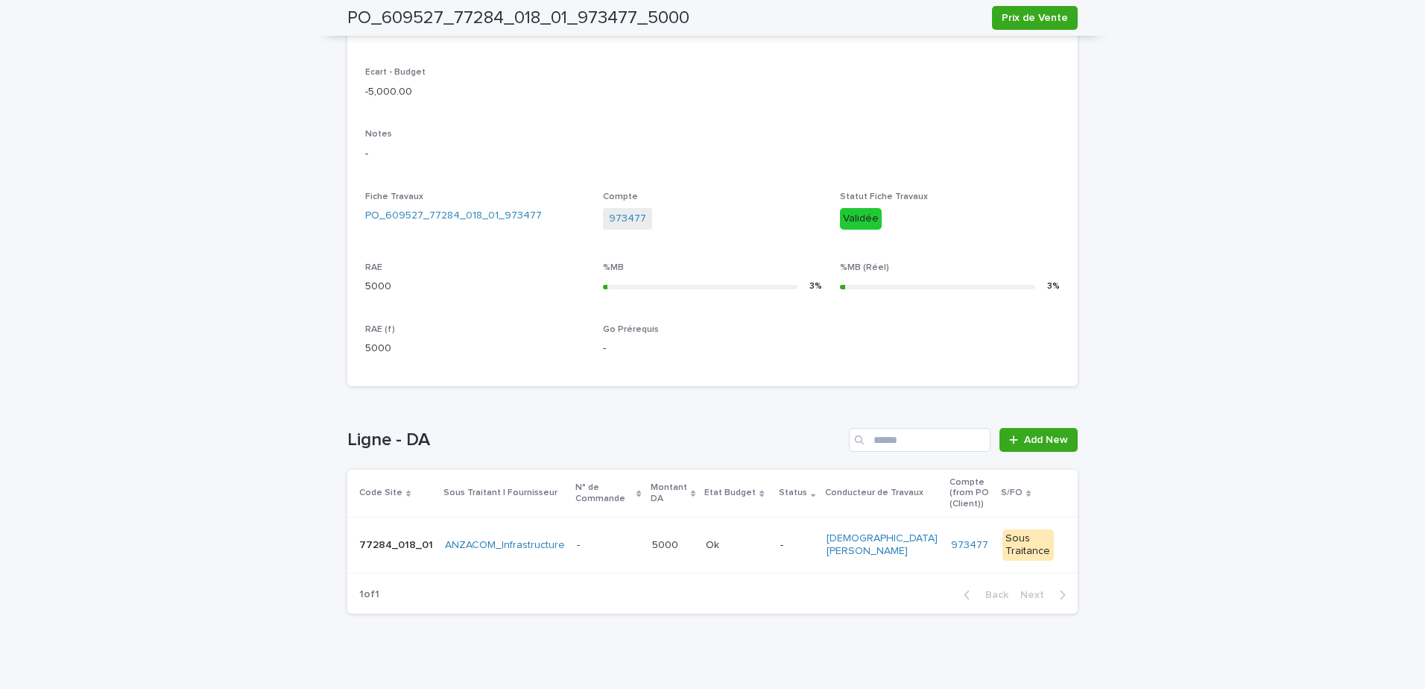
click at [764, 534] on td "Ok Ok" at bounding box center [737, 545] width 75 height 56
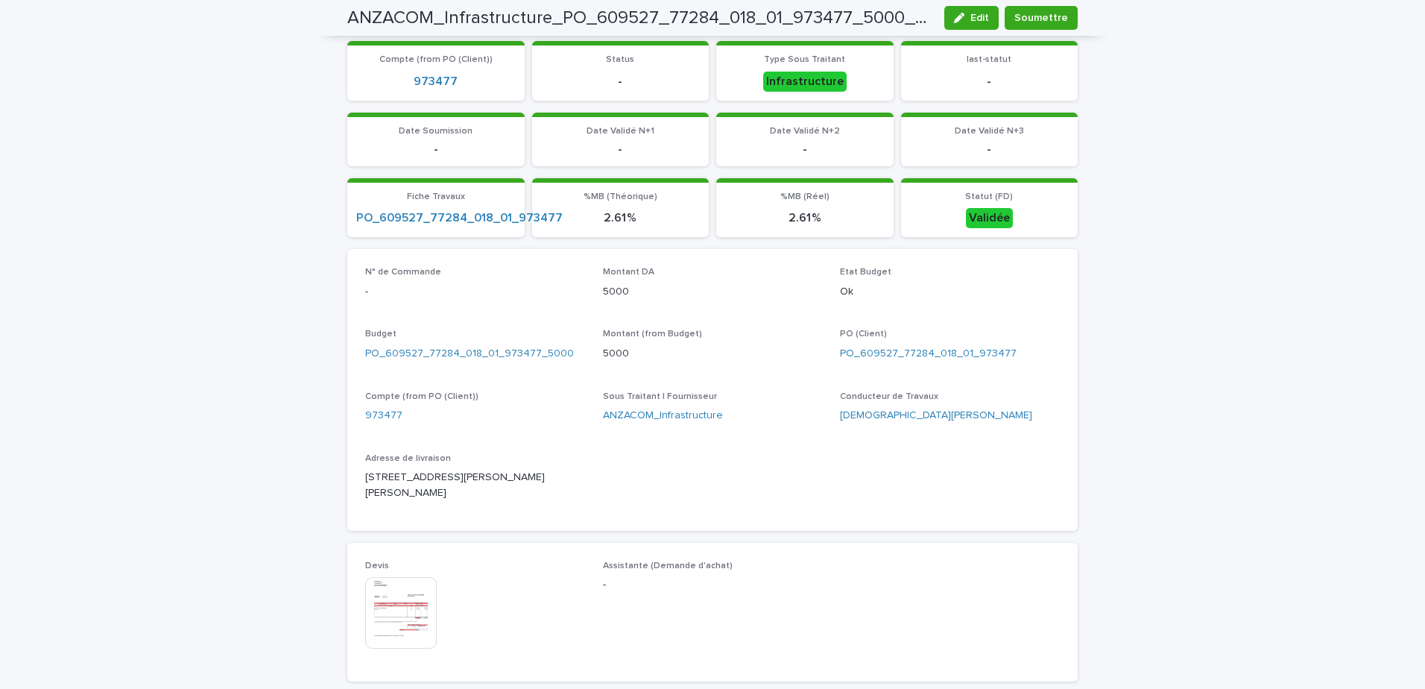
scroll to position [447, 0]
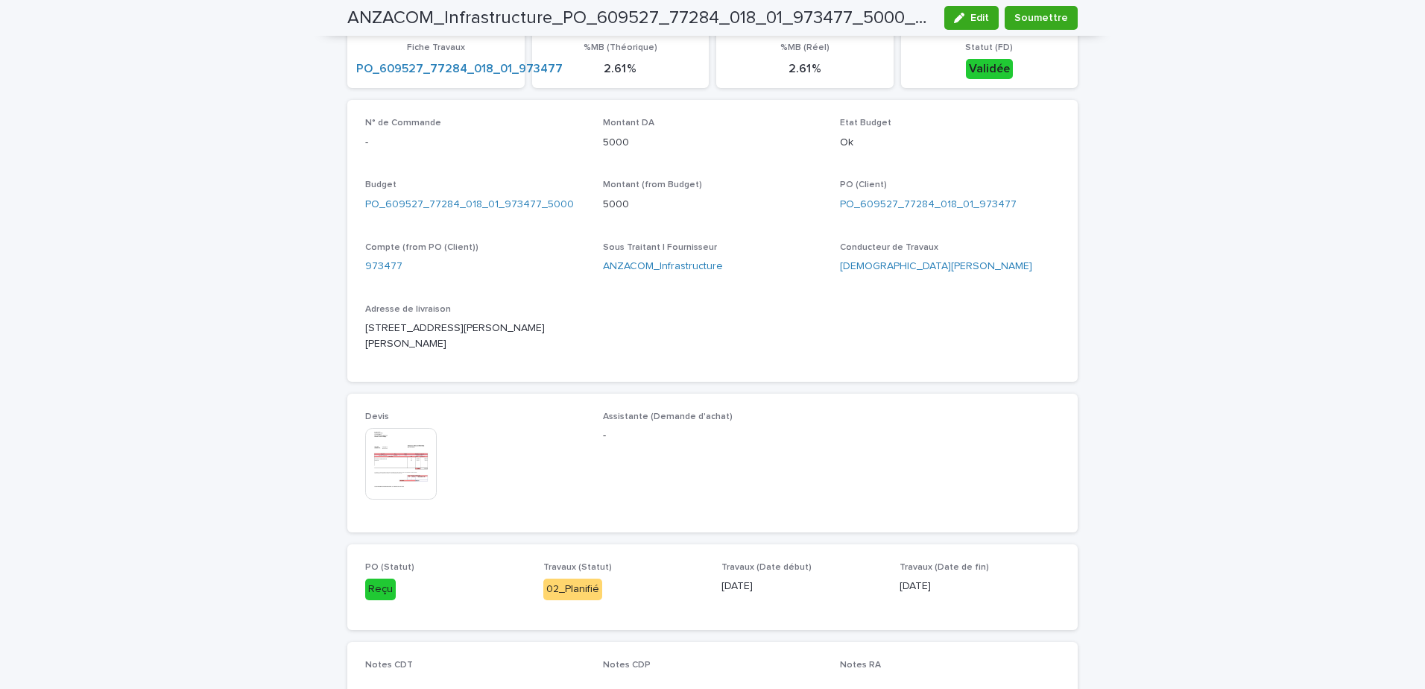
click at [422, 460] on img at bounding box center [401, 464] width 72 height 72
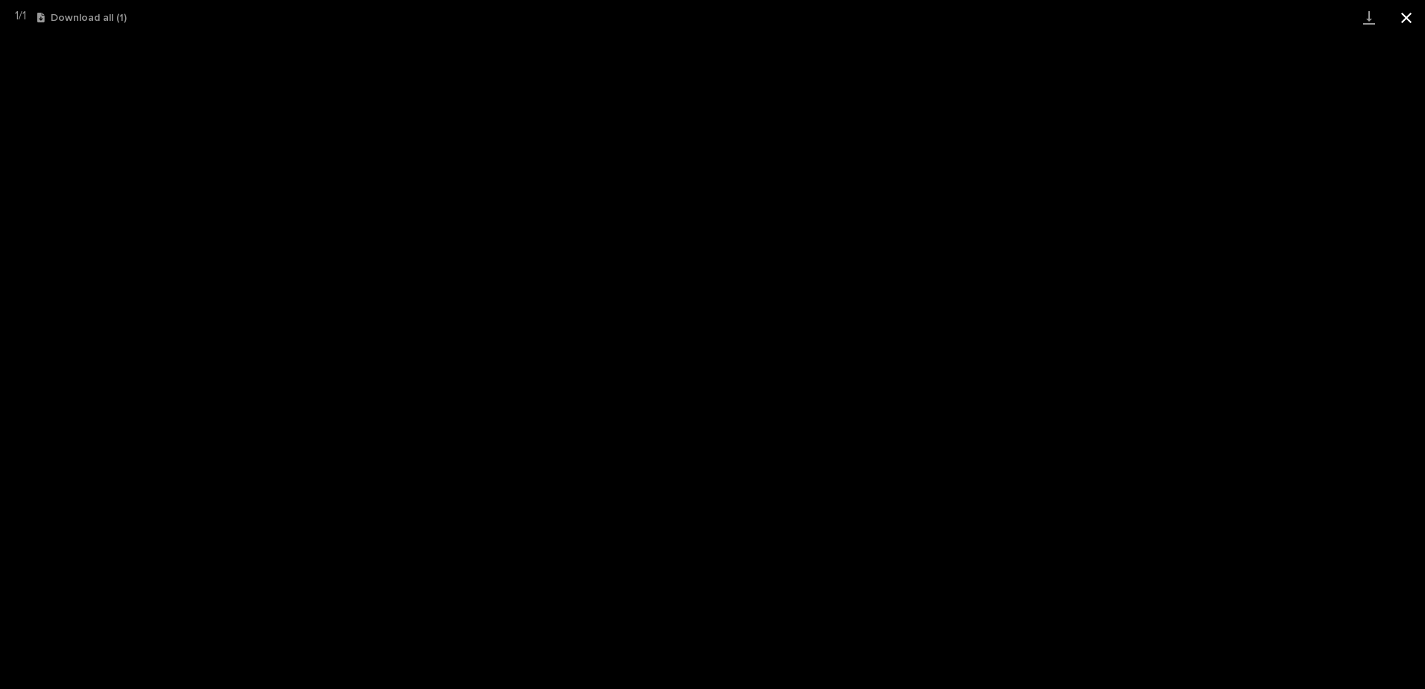
click at [1418, 13] on button "Close gallery" at bounding box center [1406, 17] width 37 height 35
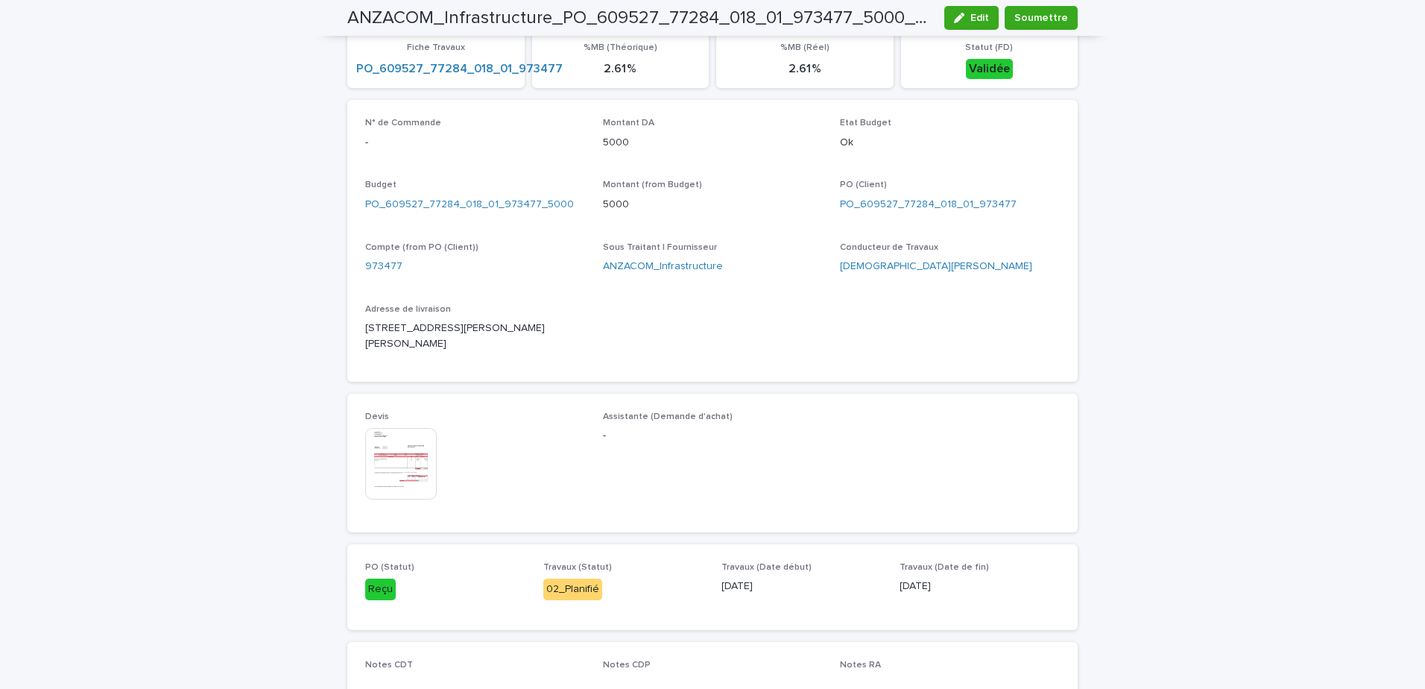
scroll to position [224, 0]
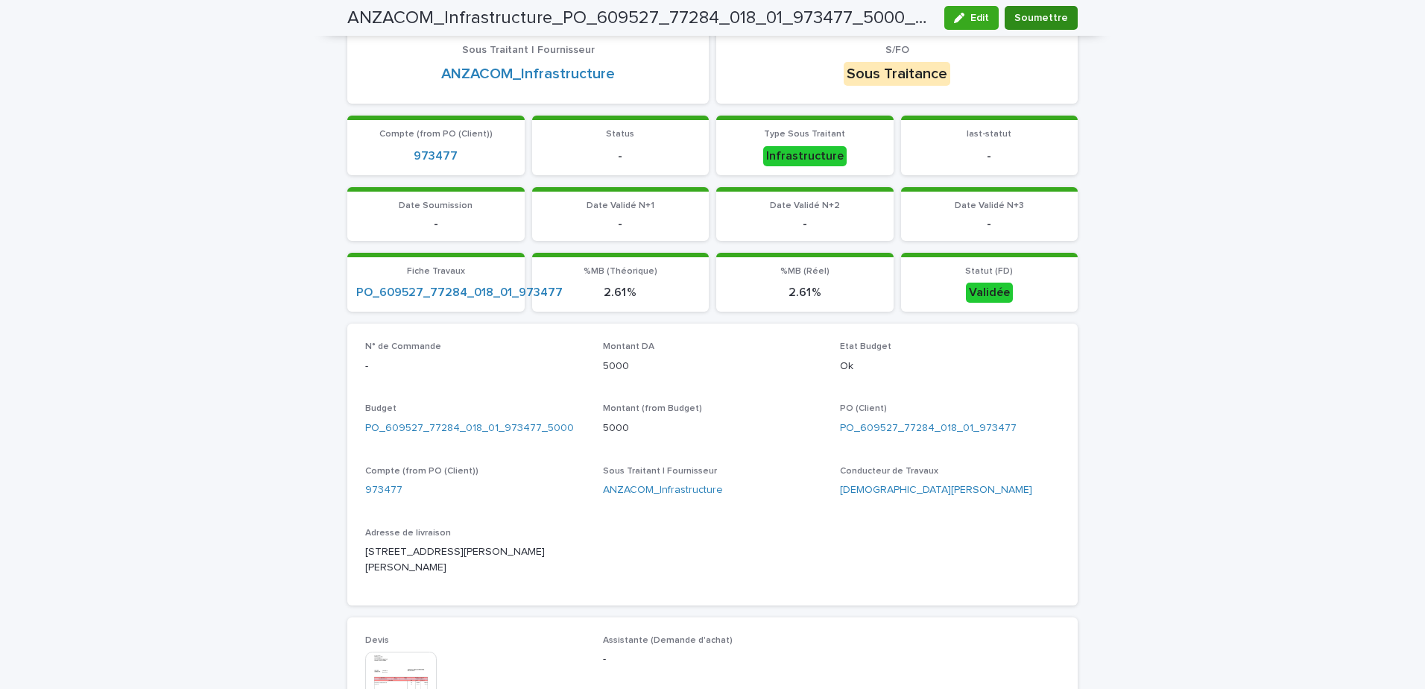
click at [1046, 22] on span "Soumettre" at bounding box center [1041, 17] width 54 height 15
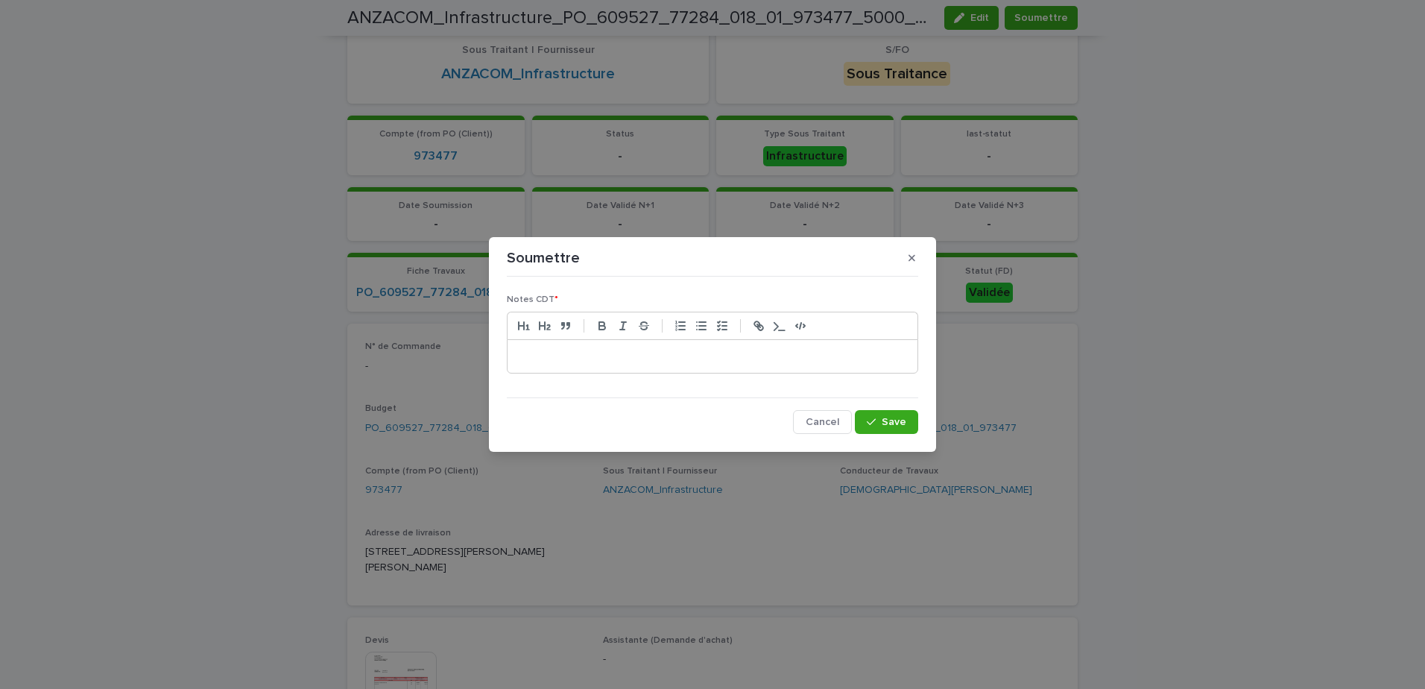
click at [616, 363] on p at bounding box center [713, 356] width 388 height 15
drag, startPoint x: 737, startPoint y: 353, endPoint x: 586, endPoint y: 357, distance: 151.4
click at [586, 357] on p "**********" at bounding box center [713, 356] width 388 height 15
click at [886, 420] on span "Save" at bounding box center [894, 422] width 25 height 10
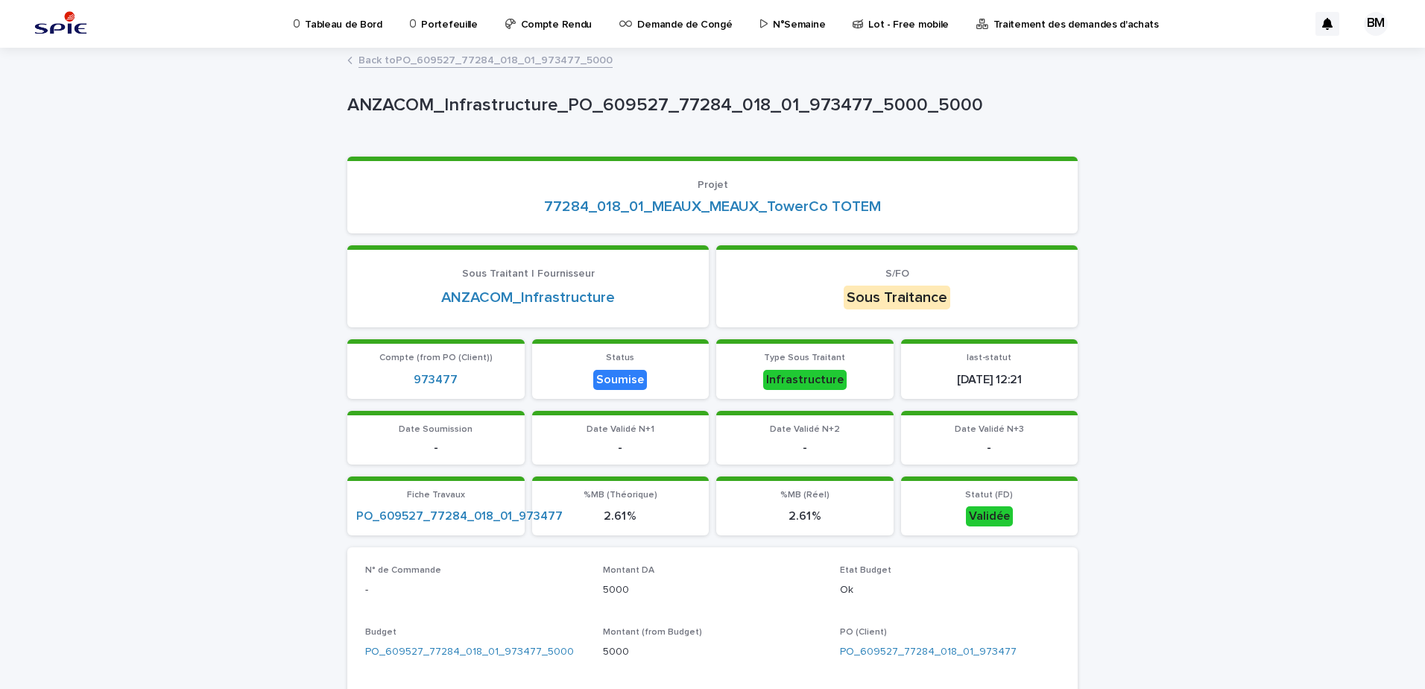
click at [479, 64] on link "Back to PO_609527_77284_018_01_973477_5000" at bounding box center [486, 59] width 254 height 17
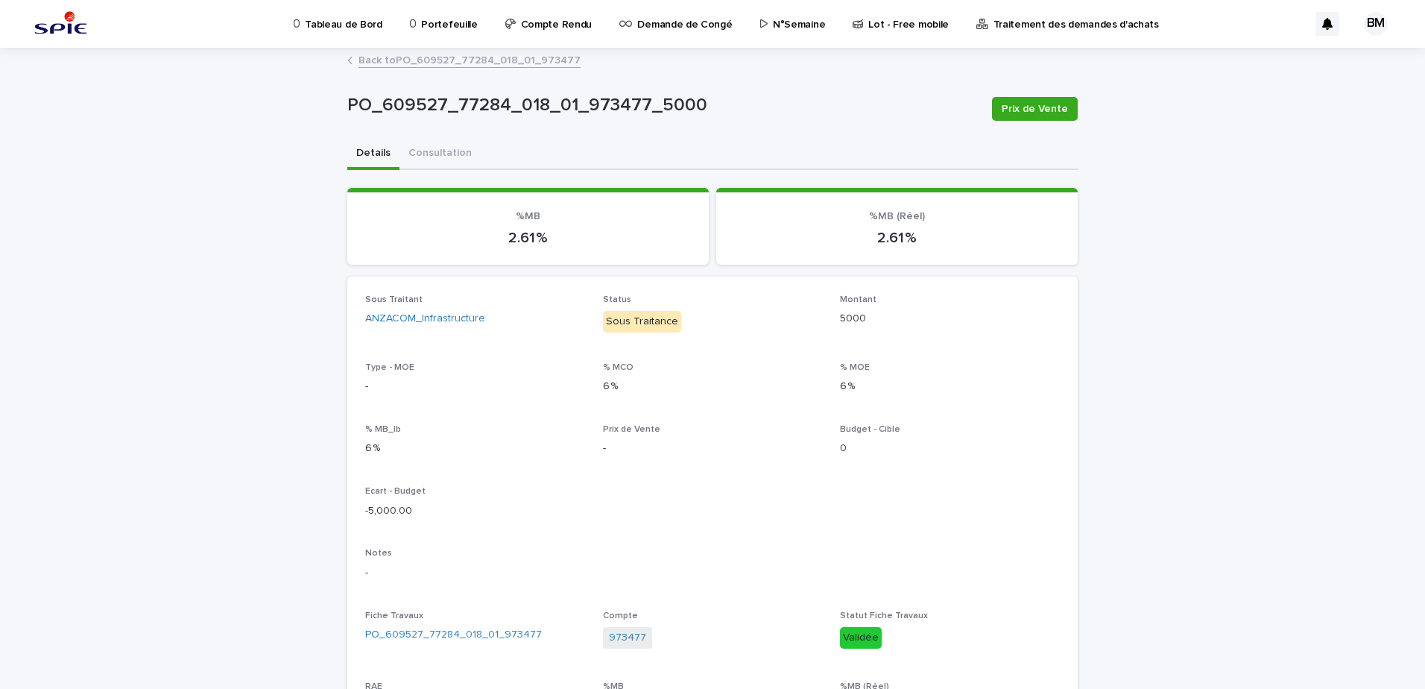
click at [479, 63] on link "Back to PO_609527_77284_018_01_973477" at bounding box center [470, 59] width 222 height 17
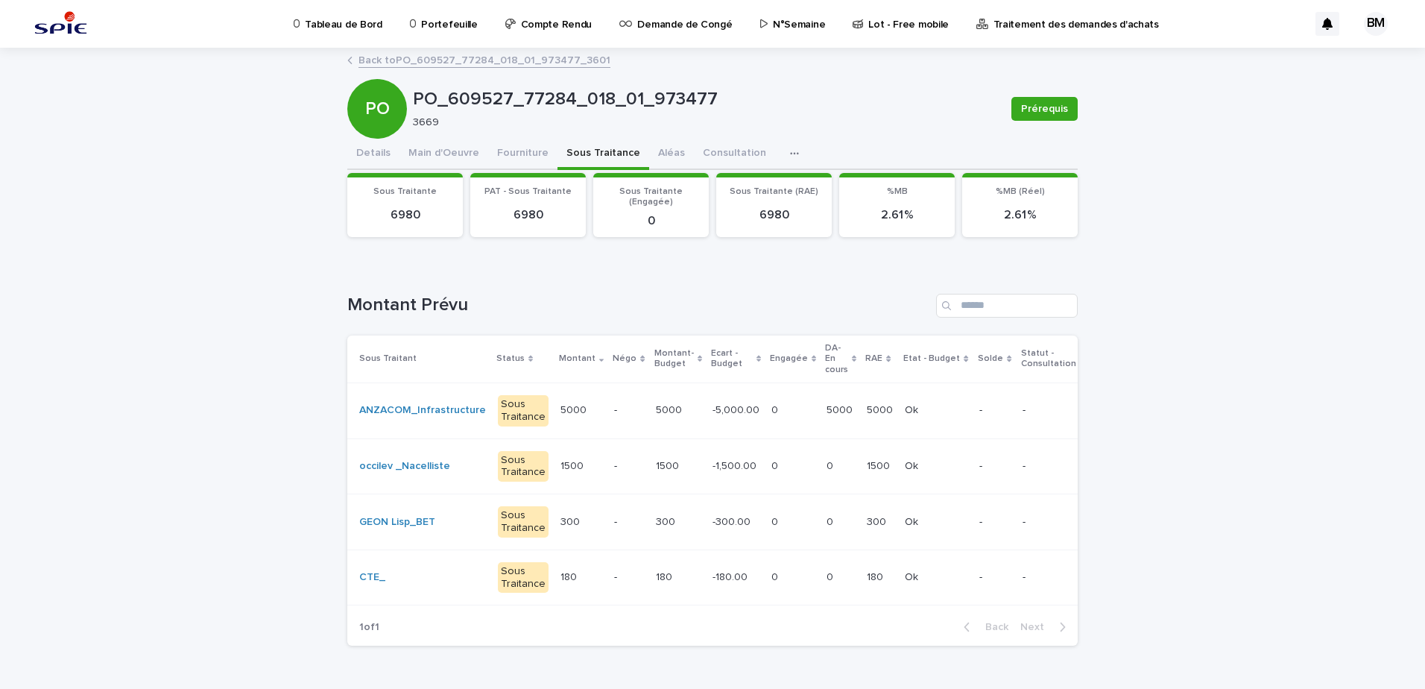
click at [782, 294] on div "Montant Prévu" at bounding box center [712, 306] width 730 height 24
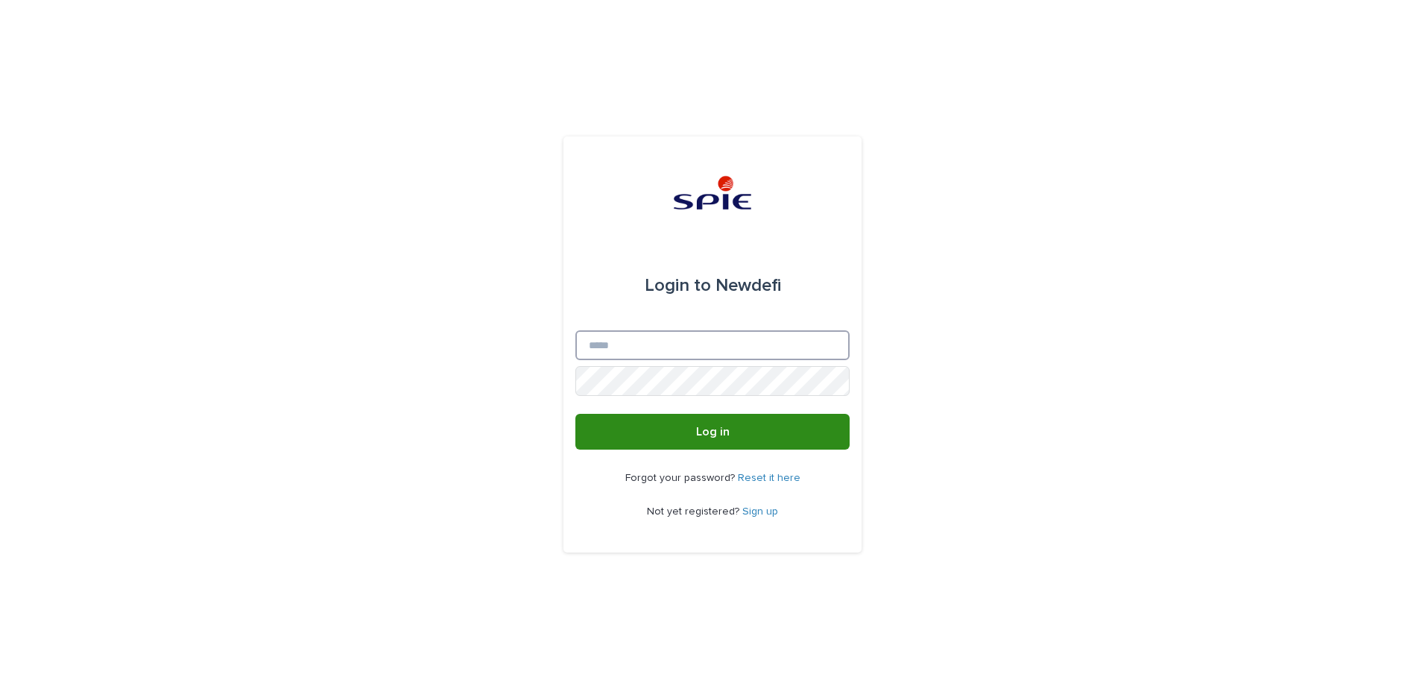
type input "**********"
click at [717, 433] on span "Log in" at bounding box center [713, 432] width 34 height 12
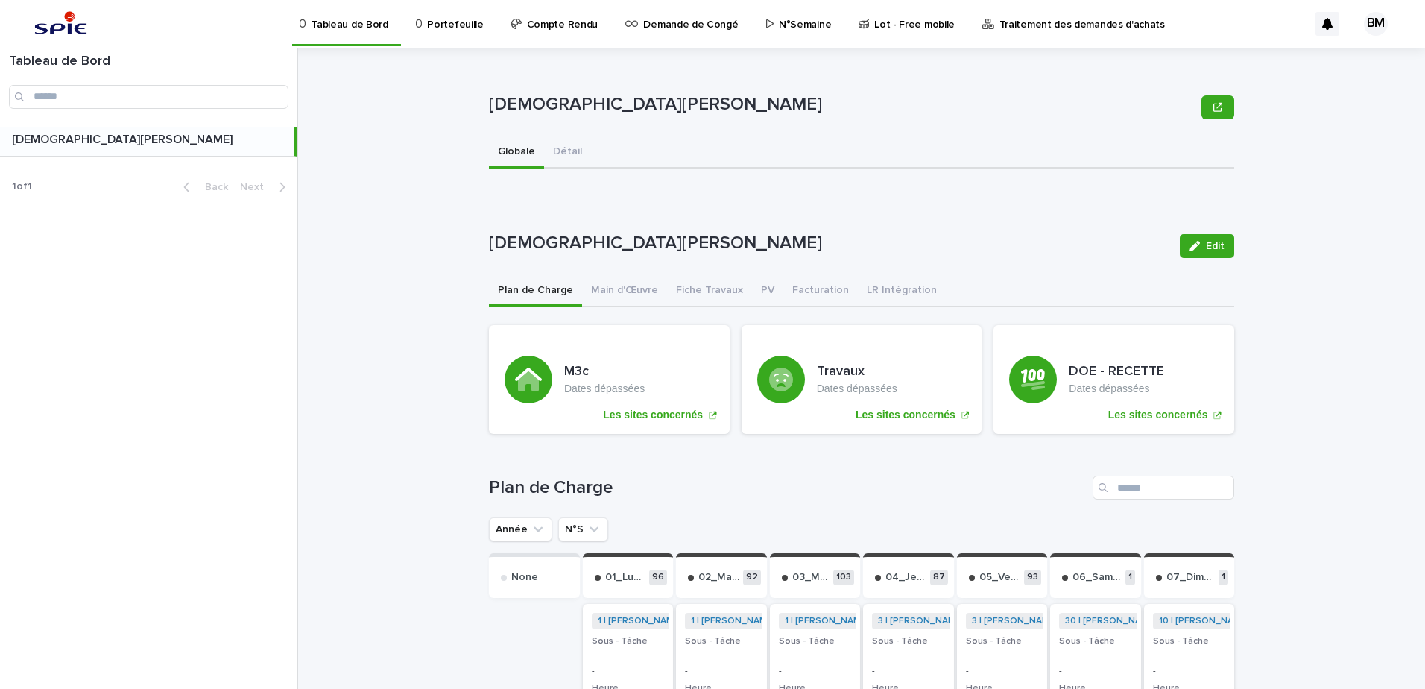
click at [420, 19] on div "Portefeuille" at bounding box center [452, 15] width 76 height 31
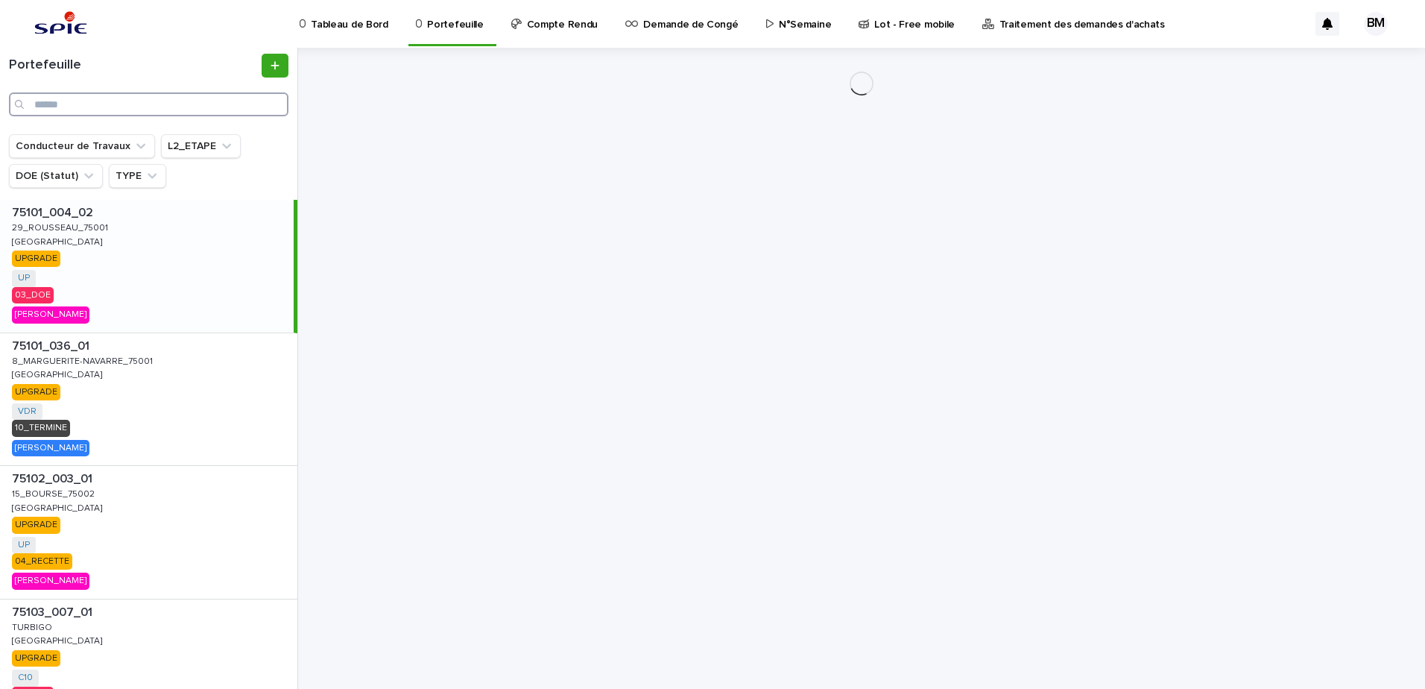
click at [104, 108] on input "Search" at bounding box center [148, 104] width 279 height 24
paste input "**********"
type input "**********"
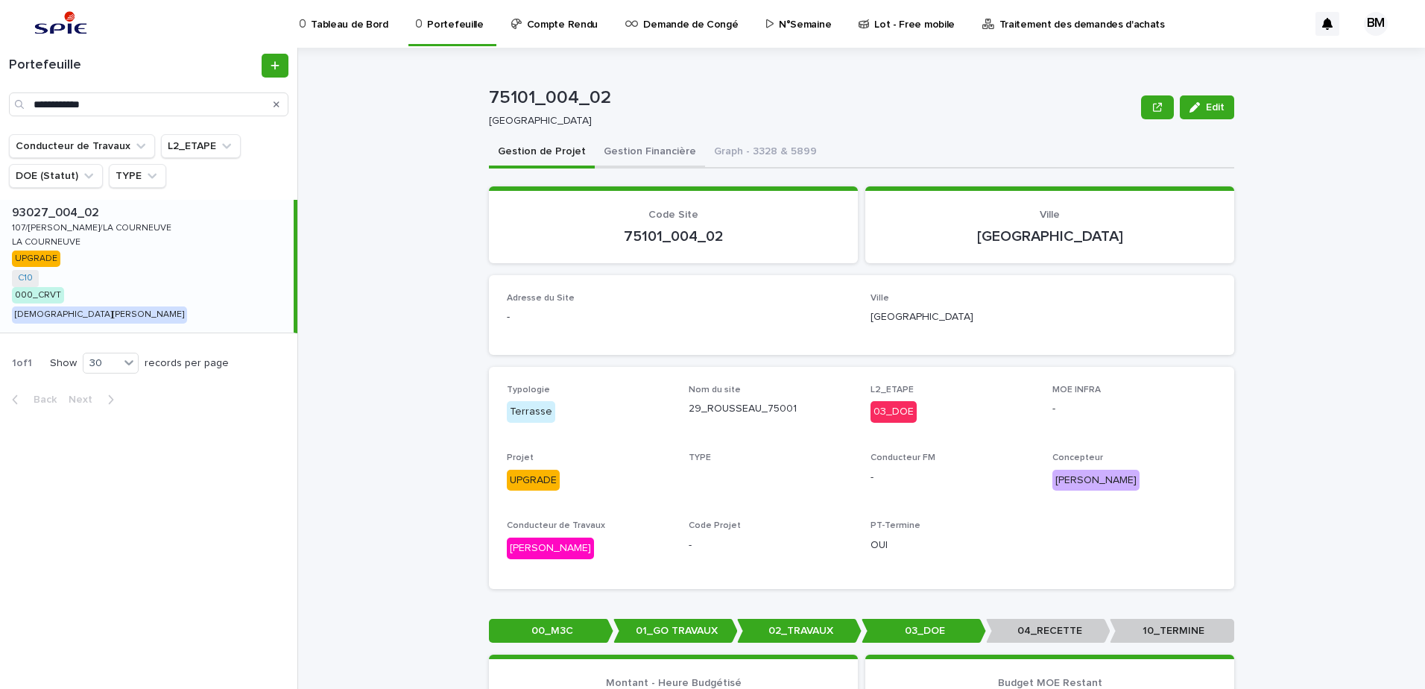
click at [214, 251] on div "93027_004_02 93027_004_02 107/HENRI BARBUSSE/LA COURNEUVE 107/HENRI BARBUSSE/LA…" at bounding box center [147, 266] width 294 height 133
click at [642, 155] on button "Gestion Financière" at bounding box center [650, 152] width 110 height 31
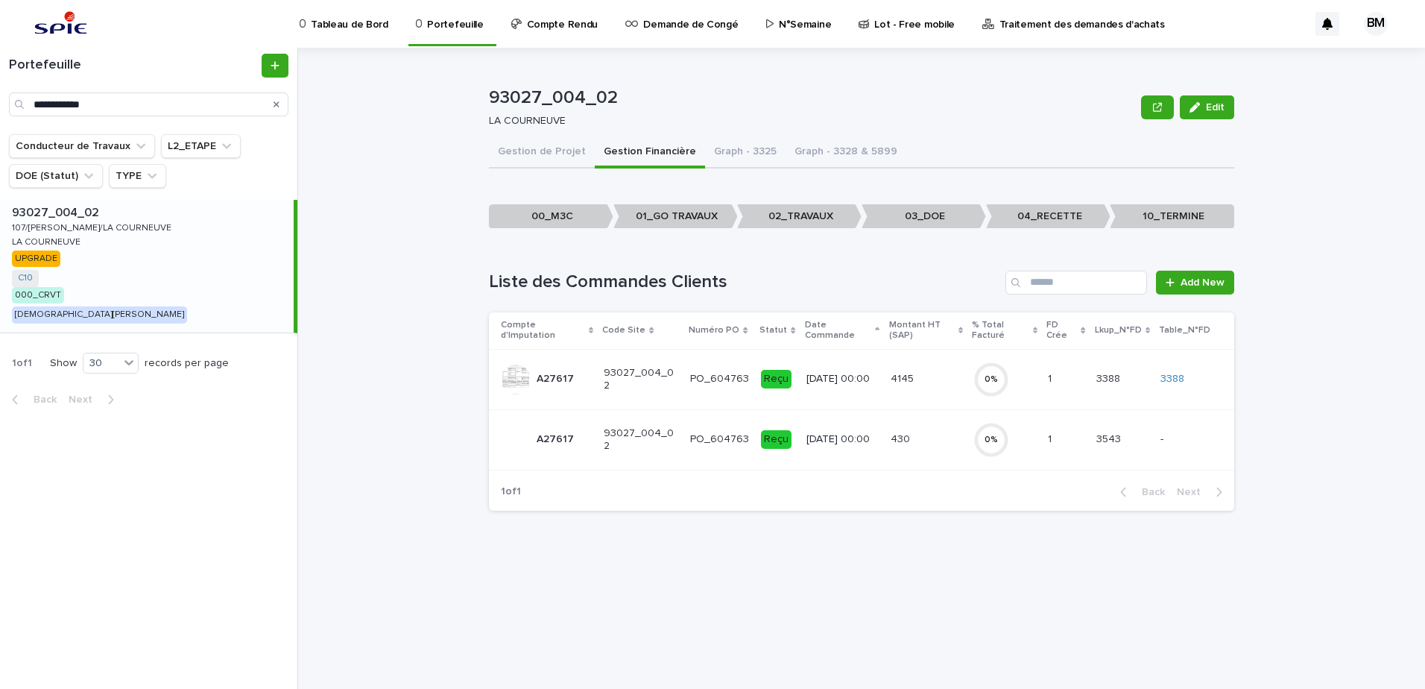
click at [942, 370] on div "4145 4145" at bounding box center [926, 379] width 71 height 25
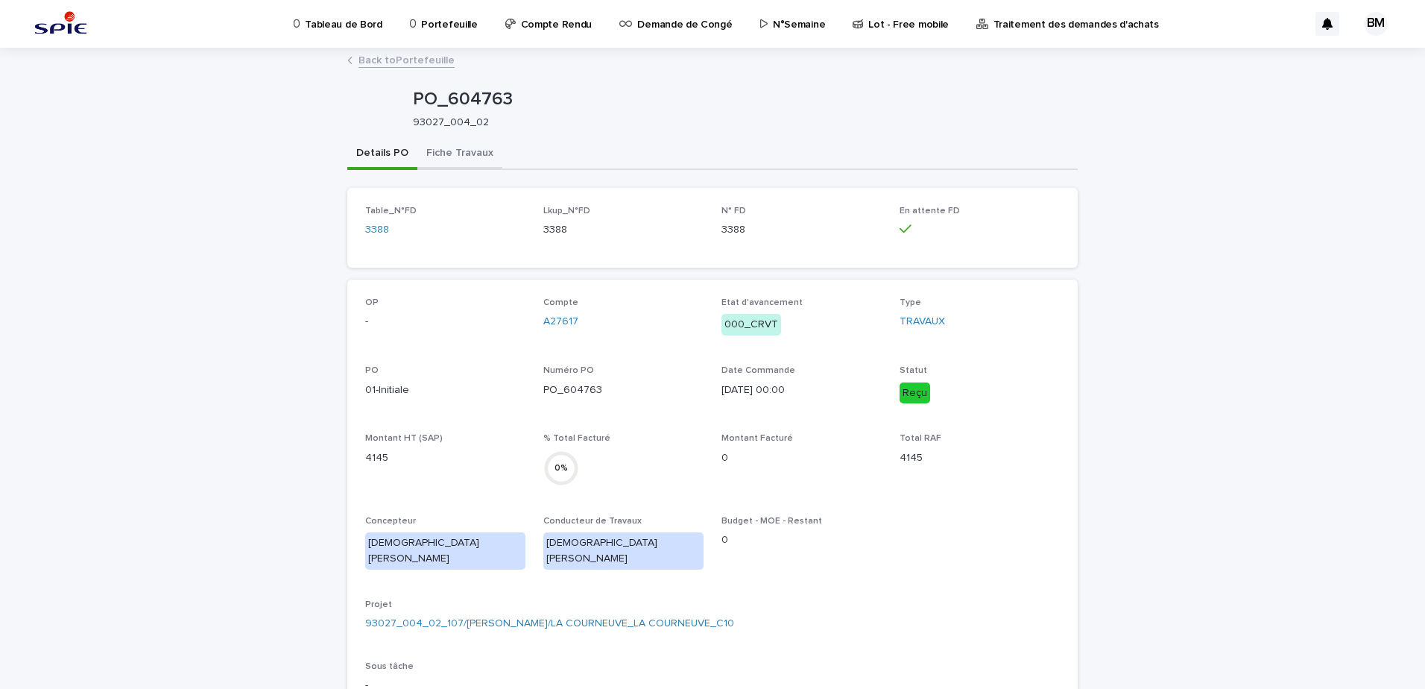
click at [463, 158] on button "Fiche Travaux" at bounding box center [459, 154] width 85 height 31
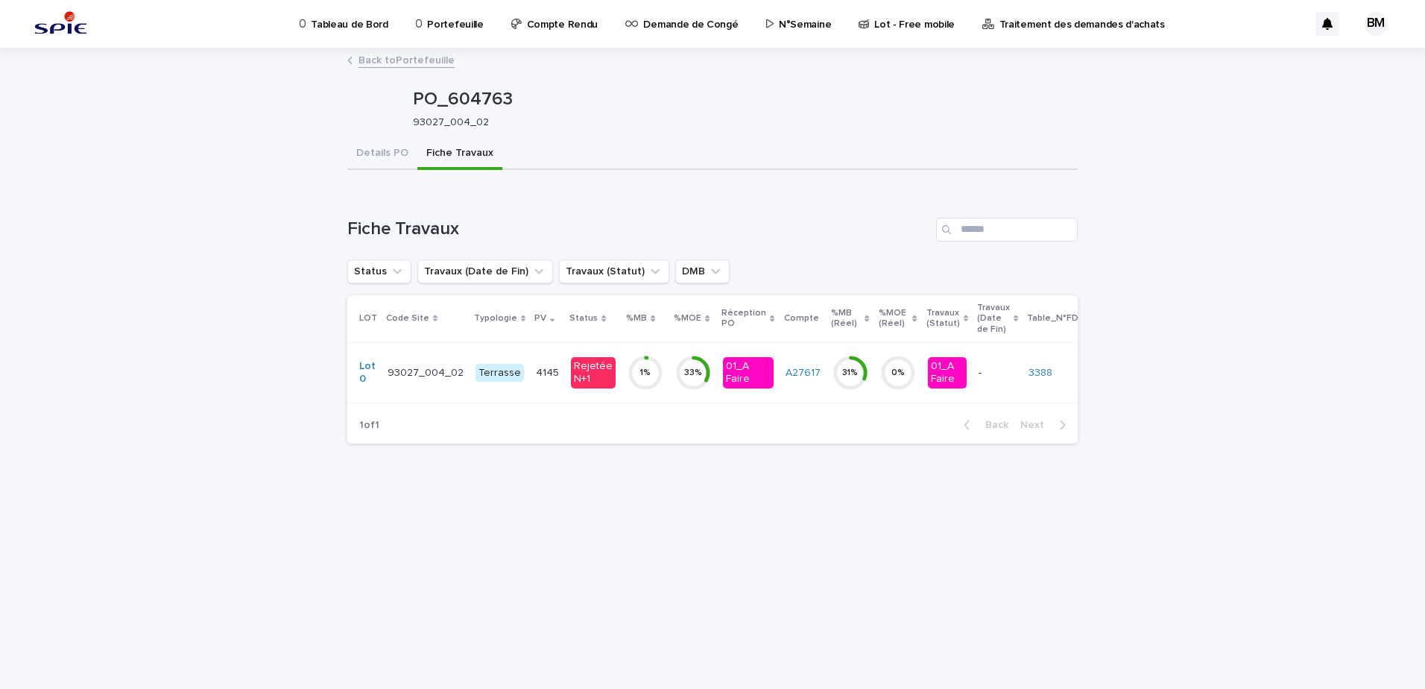
click at [418, 63] on link "Back to Portefeuille" at bounding box center [407, 59] width 96 height 17
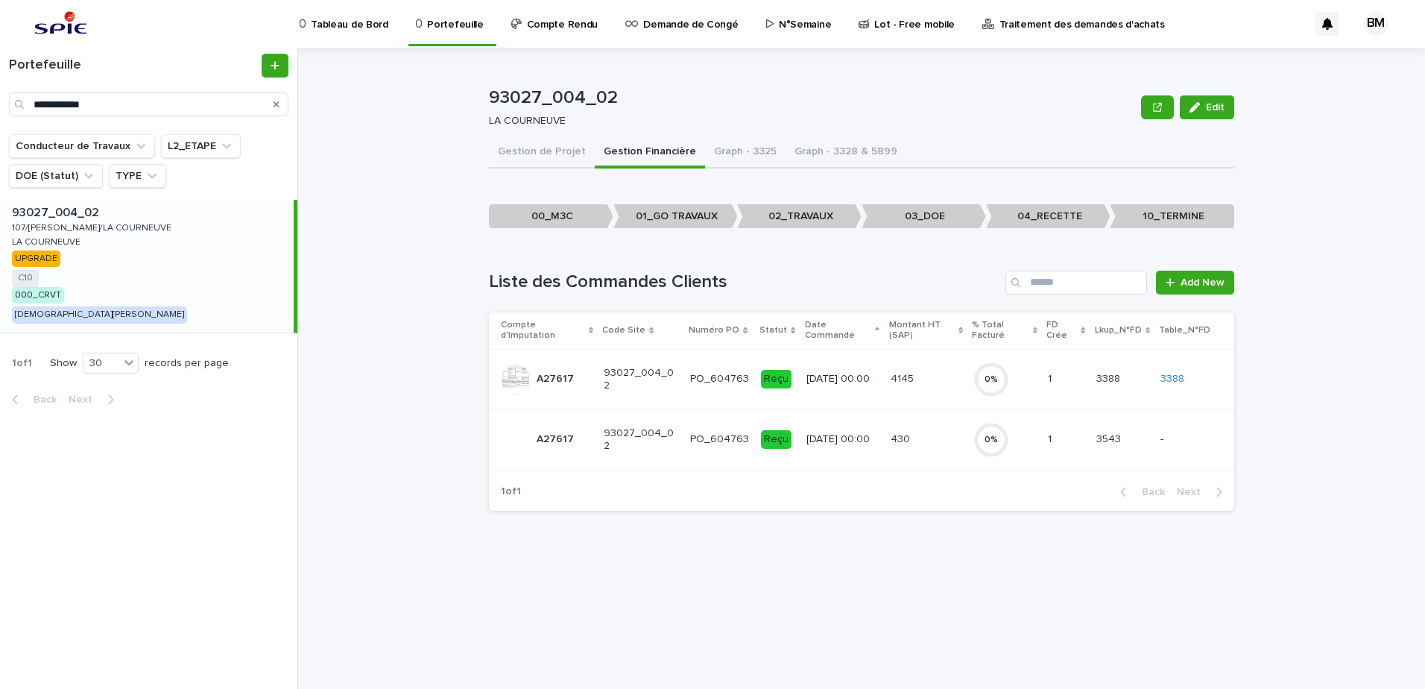
click at [865, 433] on p "27/8/2025 00:00" at bounding box center [842, 439] width 72 height 13
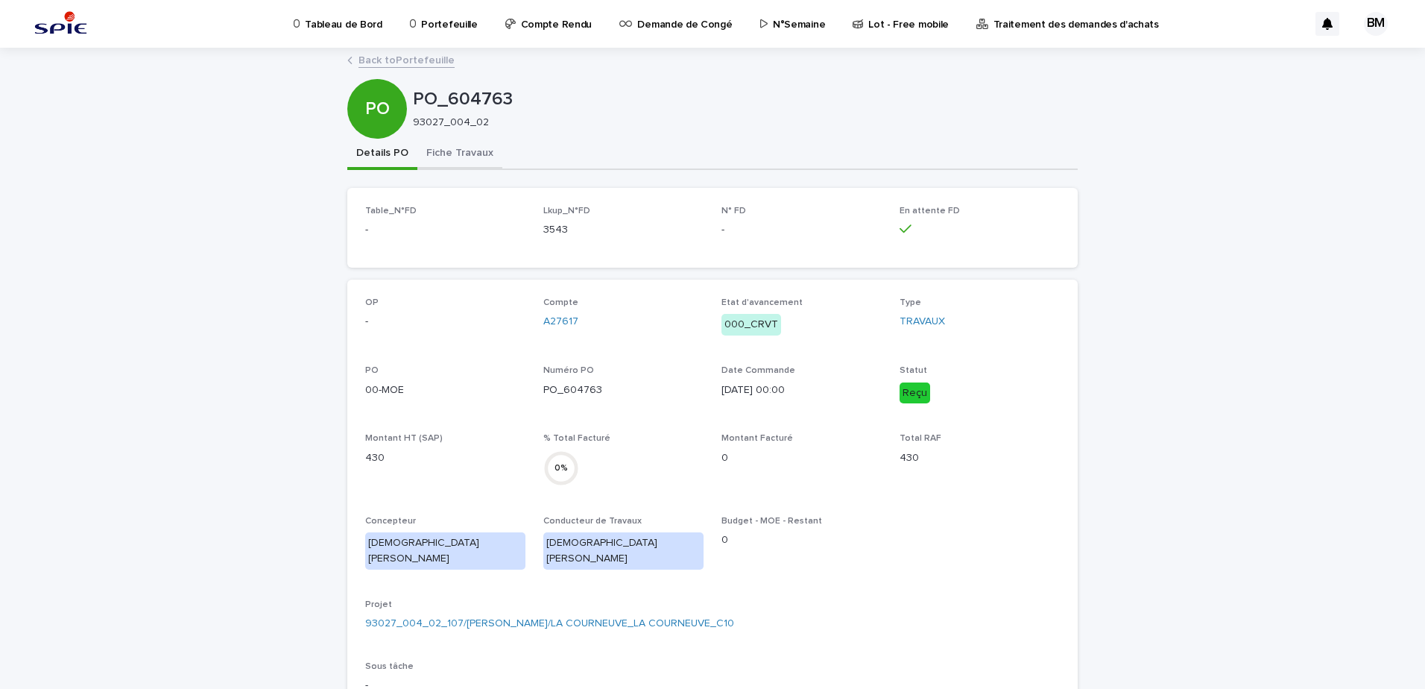
click at [461, 162] on button "Fiche Travaux" at bounding box center [459, 154] width 85 height 31
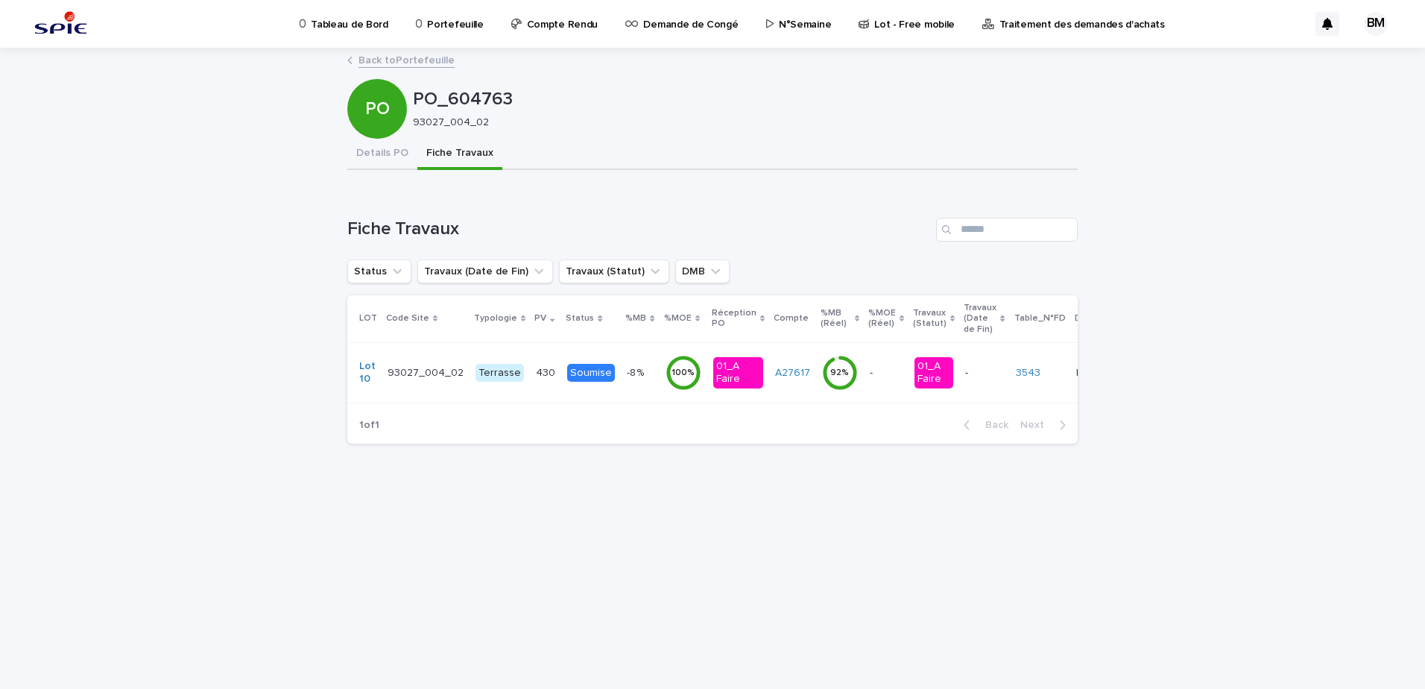
click at [412, 63] on link "Back to Portefeuille" at bounding box center [407, 59] width 96 height 17
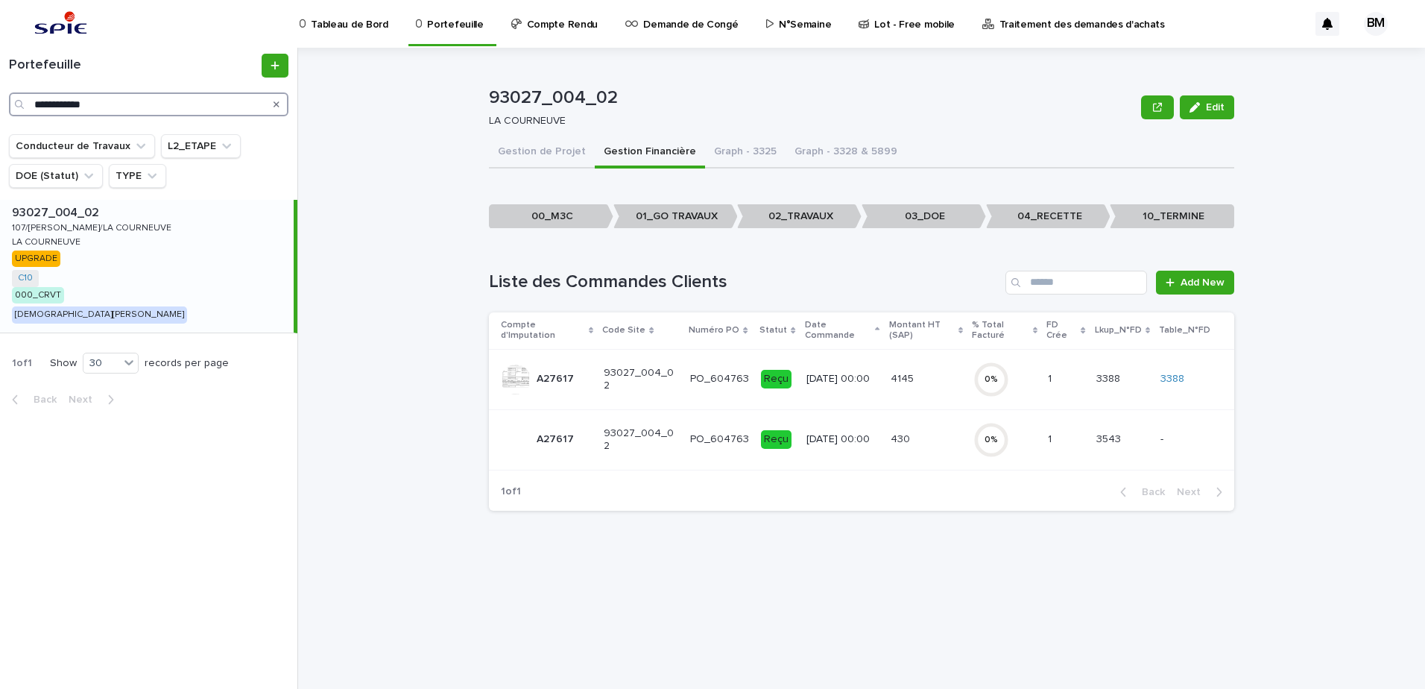
click at [137, 110] on input "**********" at bounding box center [148, 104] width 279 height 24
drag, startPoint x: 178, startPoint y: 107, endPoint x: 0, endPoint y: 96, distance: 178.5
click at [0, 96] on html "**********" at bounding box center [712, 344] width 1425 height 689
paste input "Search"
type input "**********"
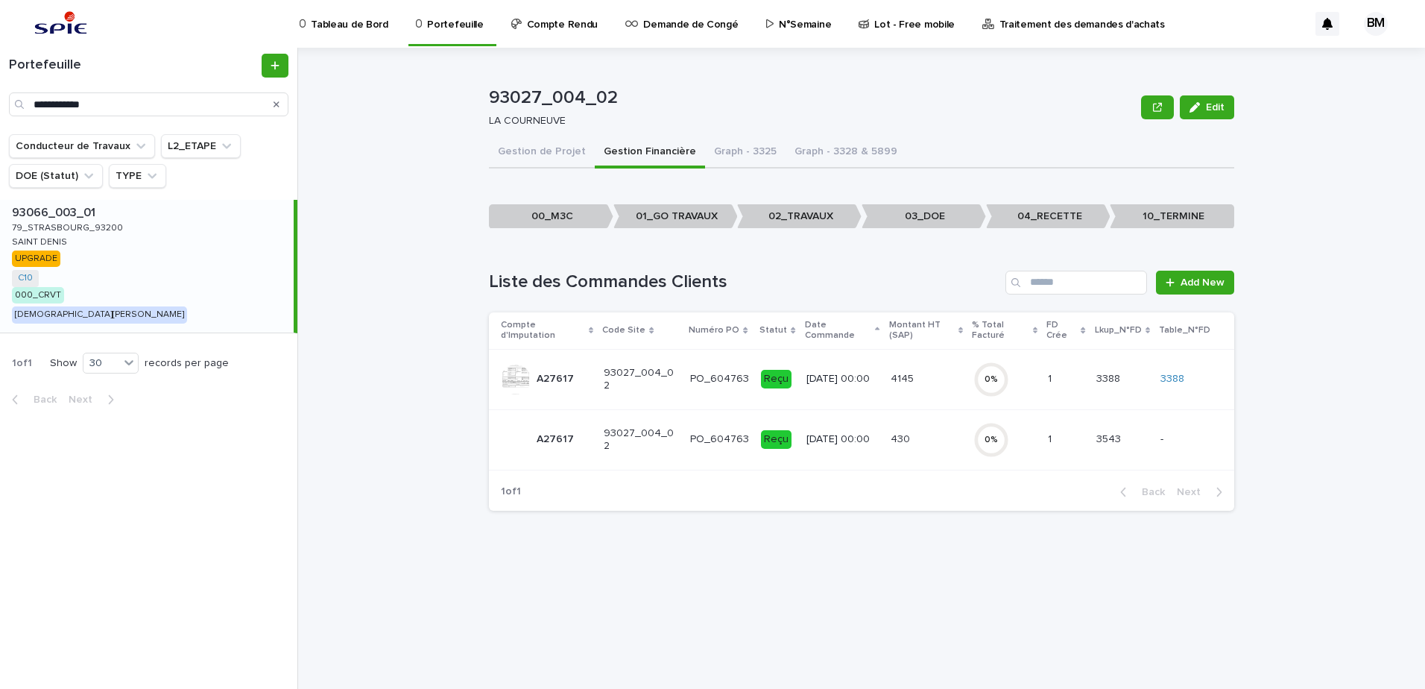
click at [230, 290] on div "93066_003_01 93066_003_01 79_STRASBOURG_93200 79_STRASBOURG_93200 SAINT DENIS S…" at bounding box center [147, 266] width 294 height 133
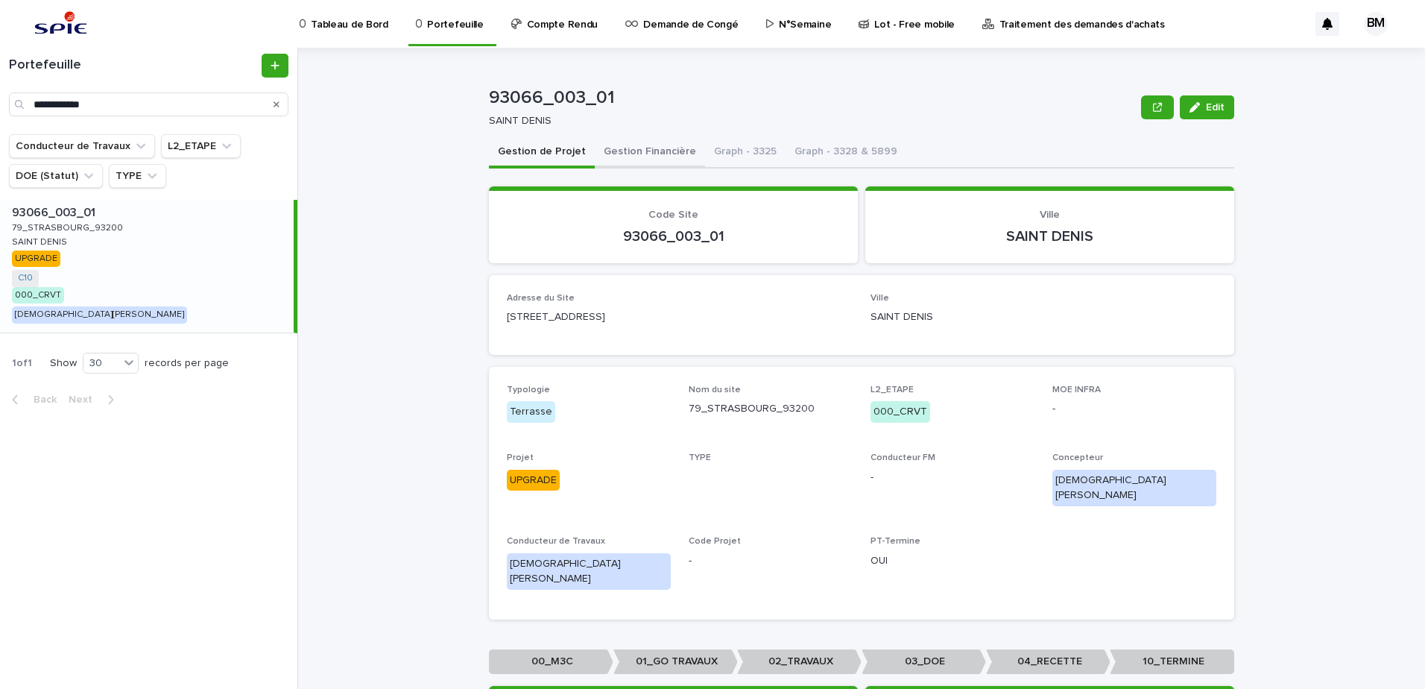
click at [653, 162] on button "Gestion Financière" at bounding box center [650, 152] width 110 height 31
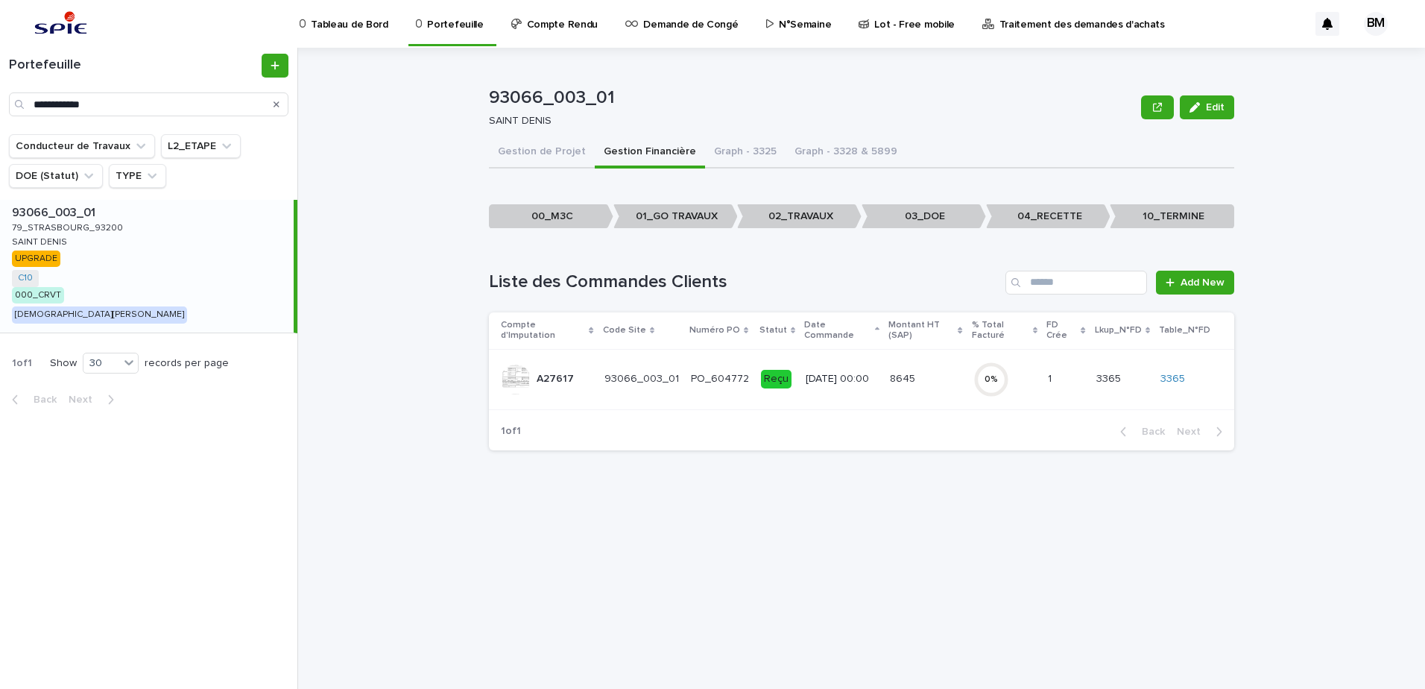
click at [884, 378] on td "8645 8645" at bounding box center [925, 379] width 83 height 60
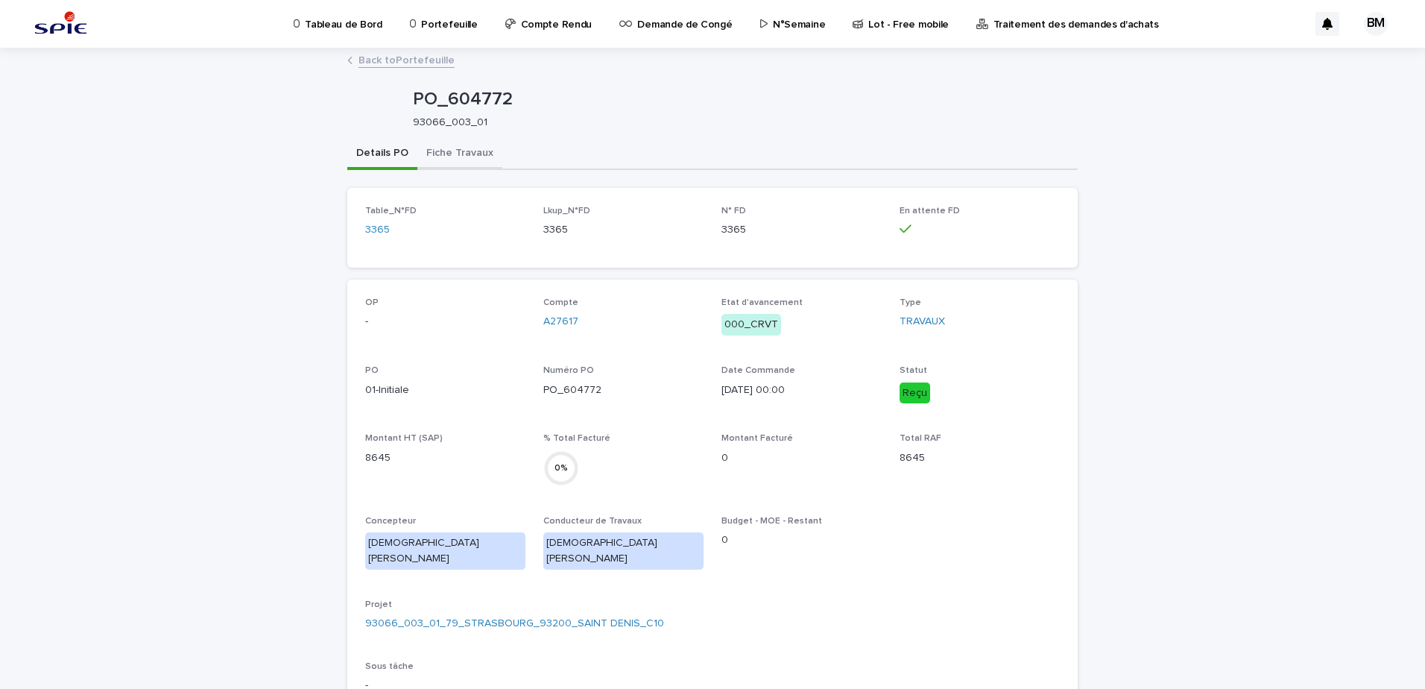
click at [461, 150] on button "Fiche Travaux" at bounding box center [459, 154] width 85 height 31
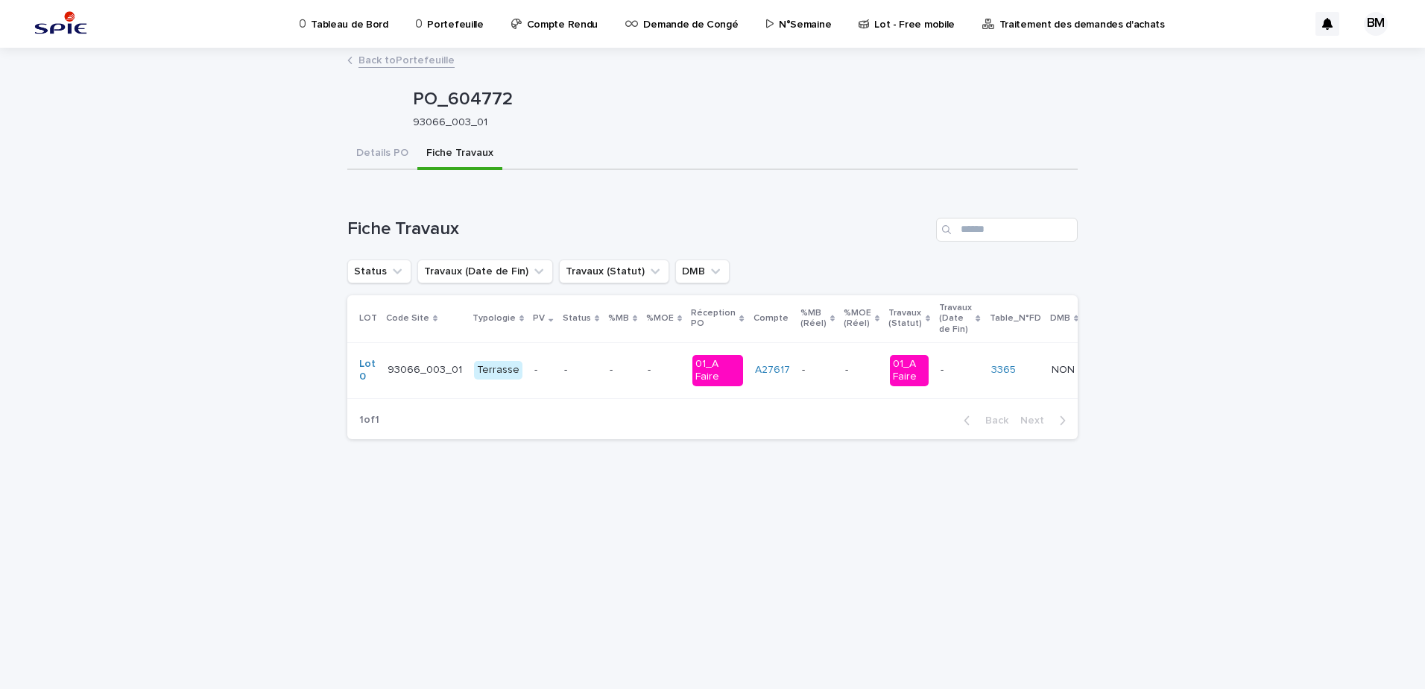
click at [407, 57] on link "Back to Portefeuille" at bounding box center [407, 59] width 96 height 17
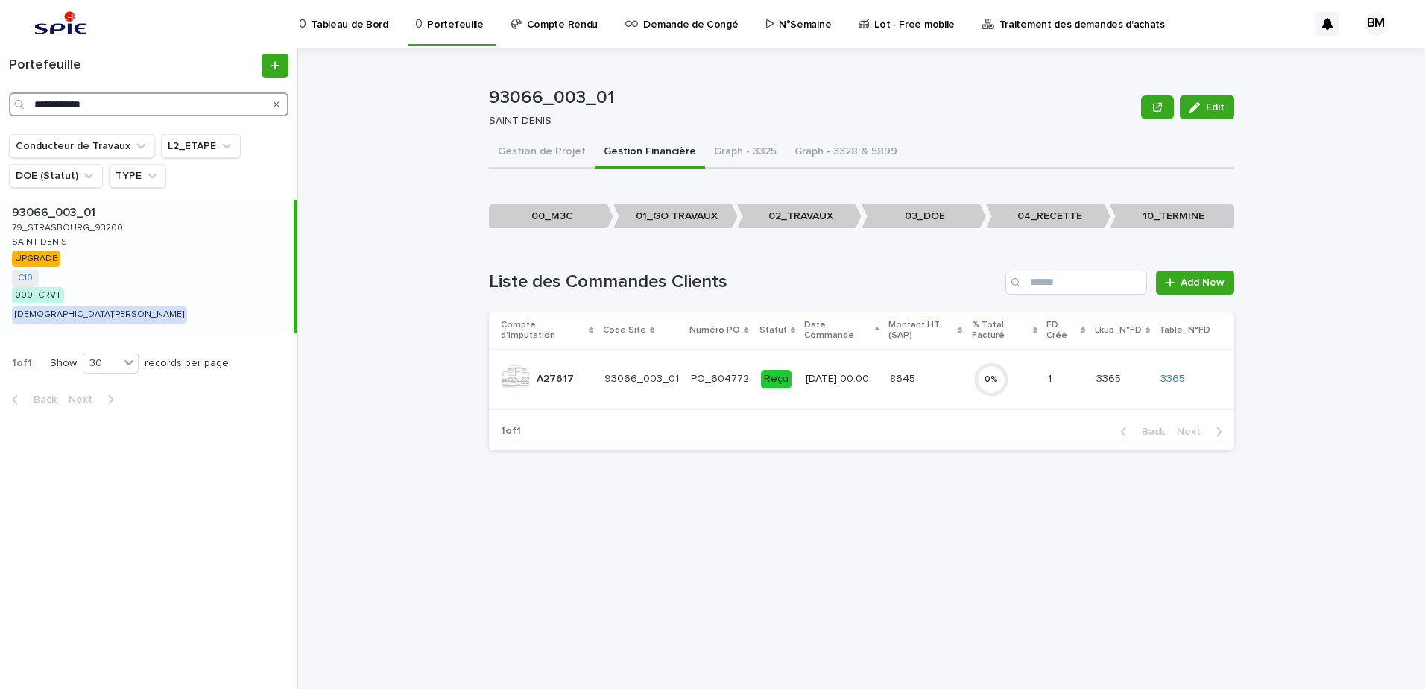
drag, startPoint x: 100, startPoint y: 110, endPoint x: 0, endPoint y: 110, distance: 99.9
click at [0, 110] on html "**********" at bounding box center [712, 344] width 1425 height 689
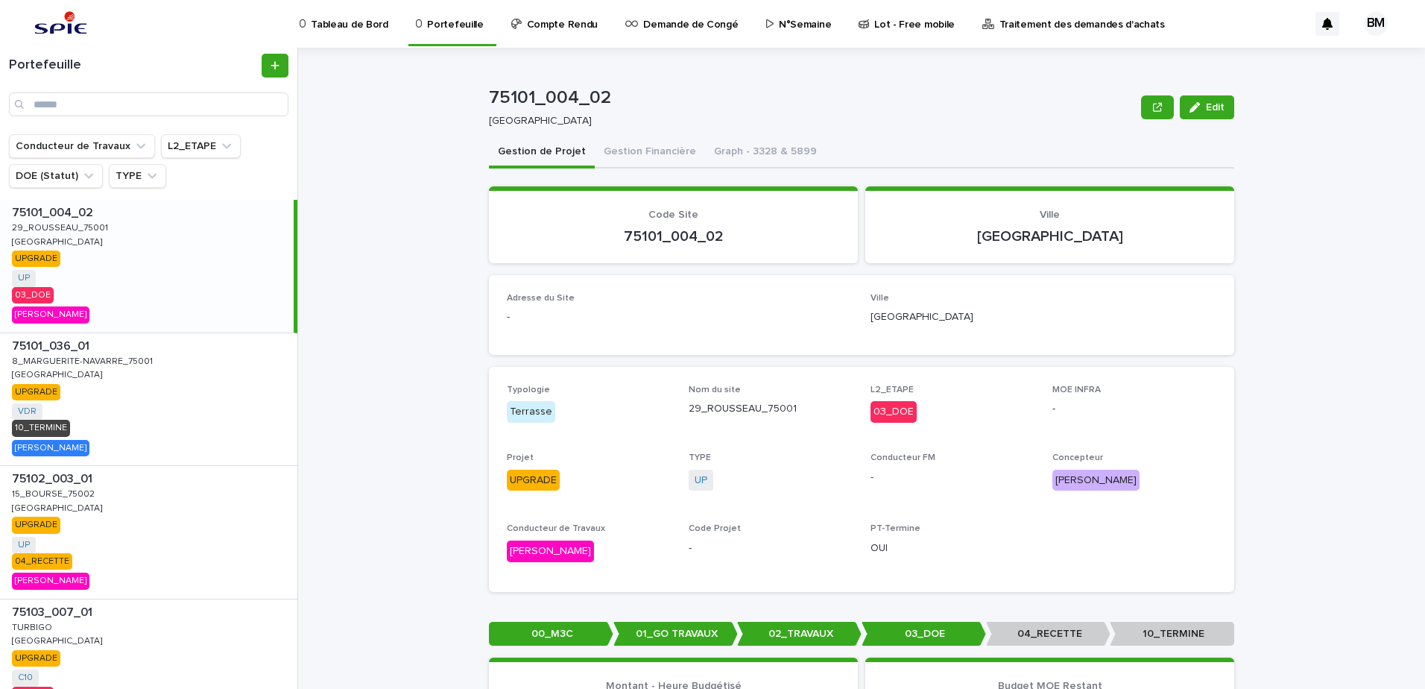
drag, startPoint x: 682, startPoint y: 301, endPoint x: 655, endPoint y: 303, distance: 26.9
click at [682, 301] on p "Adresse du Site" at bounding box center [680, 298] width 346 height 10
click at [346, 29] on p "Tableau de Bord" at bounding box center [349, 15] width 77 height 31
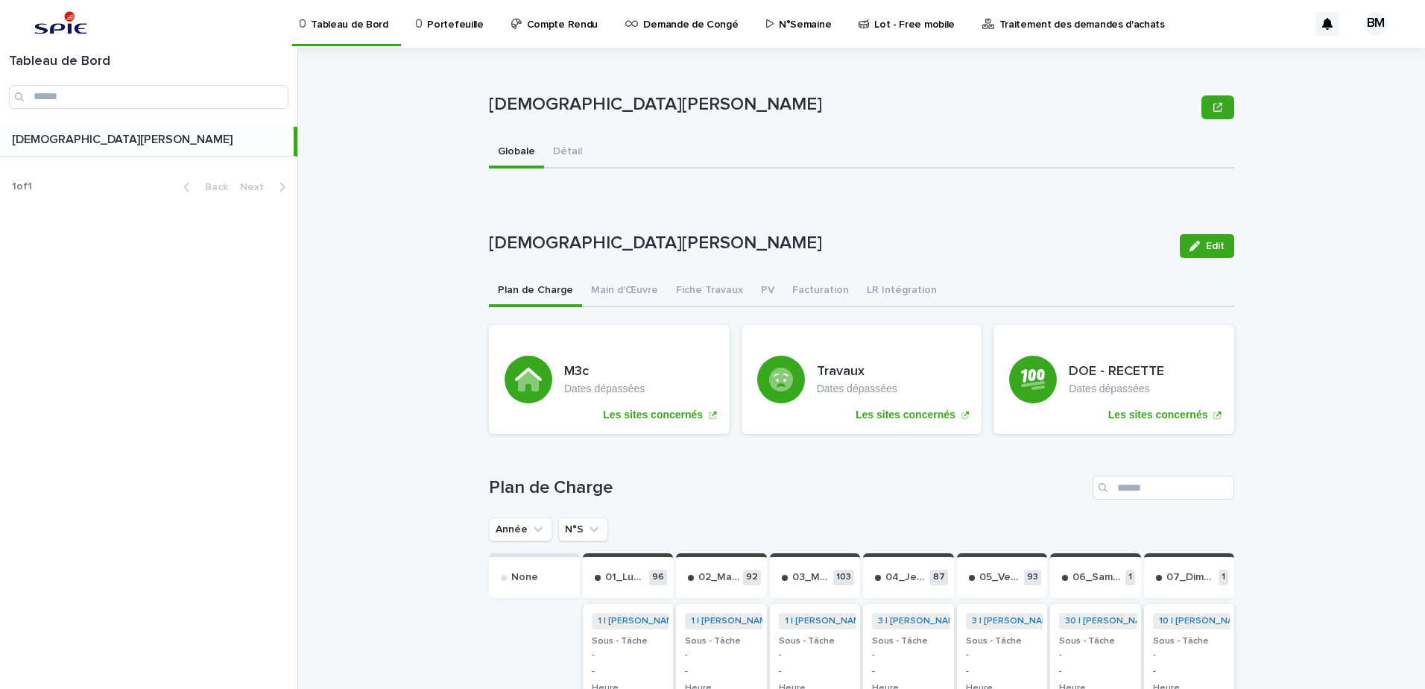
click at [453, 21] on p "Portefeuille" at bounding box center [455, 15] width 56 height 31
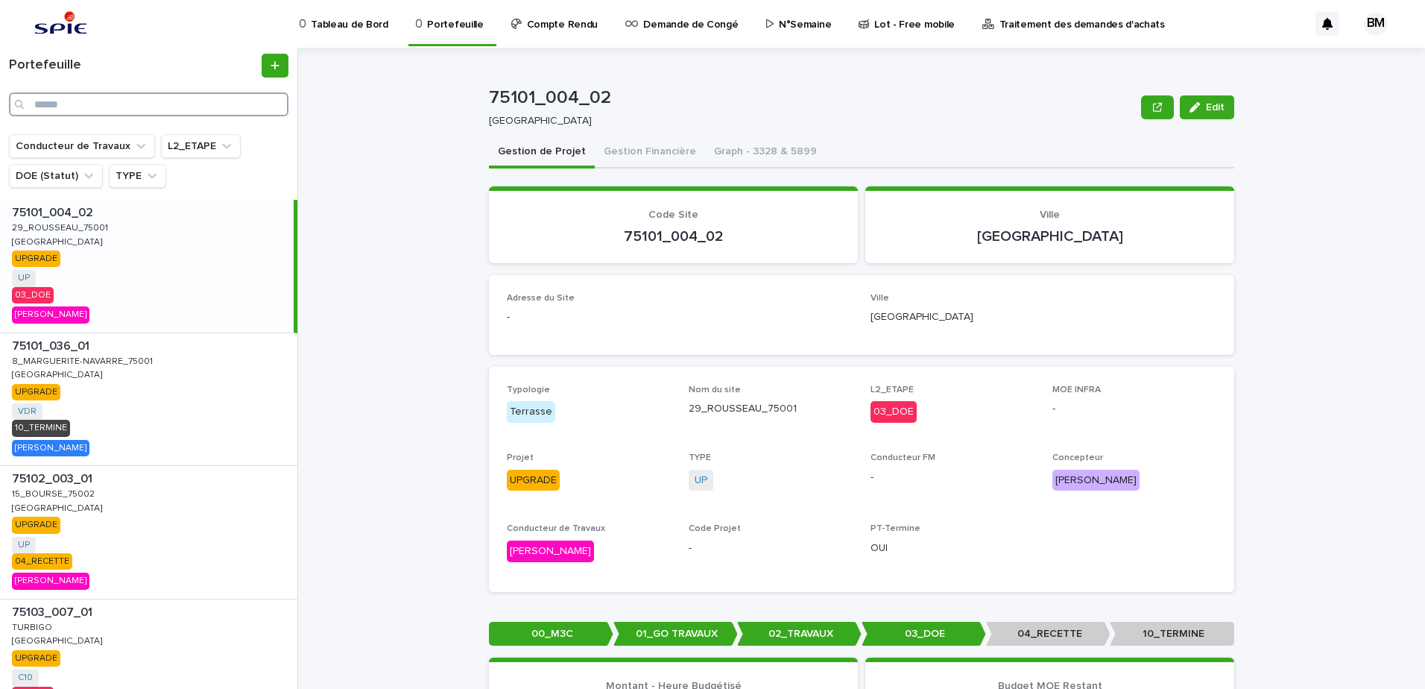
click at [110, 110] on input "Search" at bounding box center [148, 104] width 279 height 24
type input "********"
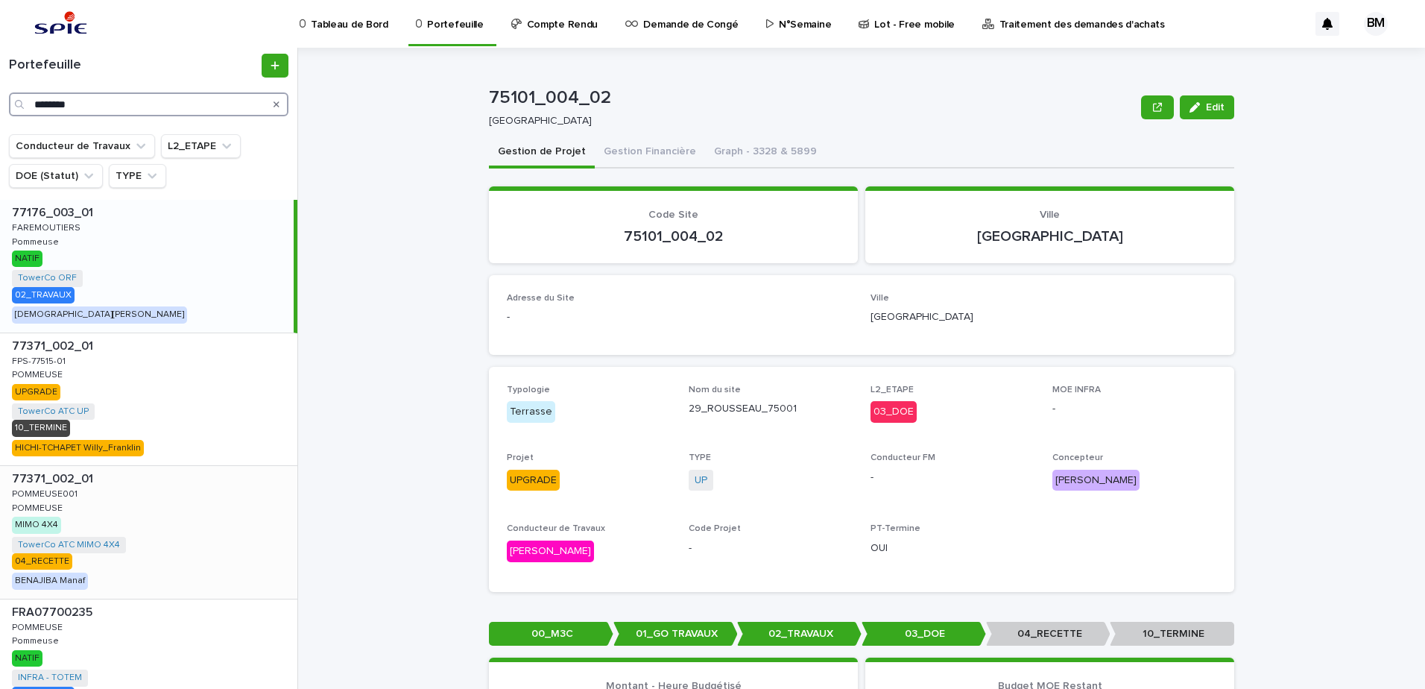
scroll to position [129, 0]
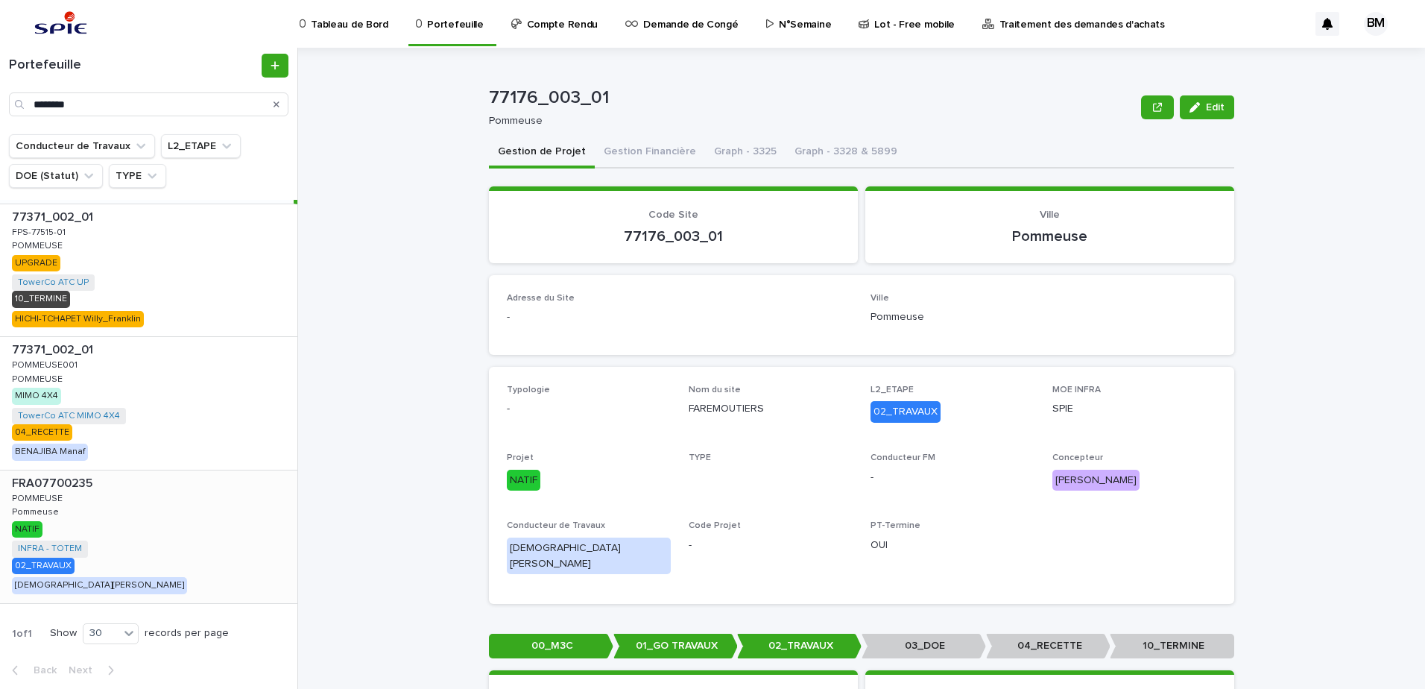
click at [216, 534] on div "FRA07700235 FRA07700235 POMMEUSE POMMEUSE Pommeuse Pommeuse NATIF INFRA - TOTEM…" at bounding box center [148, 536] width 297 height 133
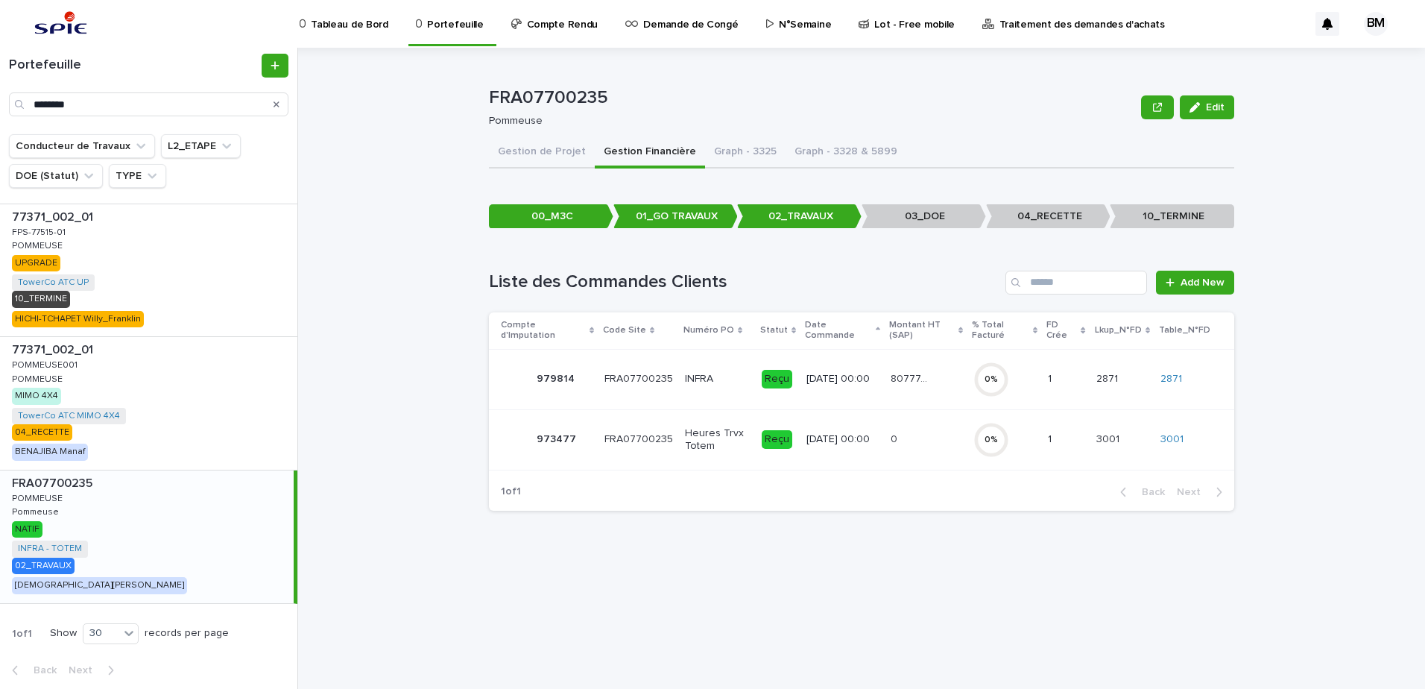
click at [958, 376] on div "80777.55 80777.55" at bounding box center [926, 379] width 71 height 25
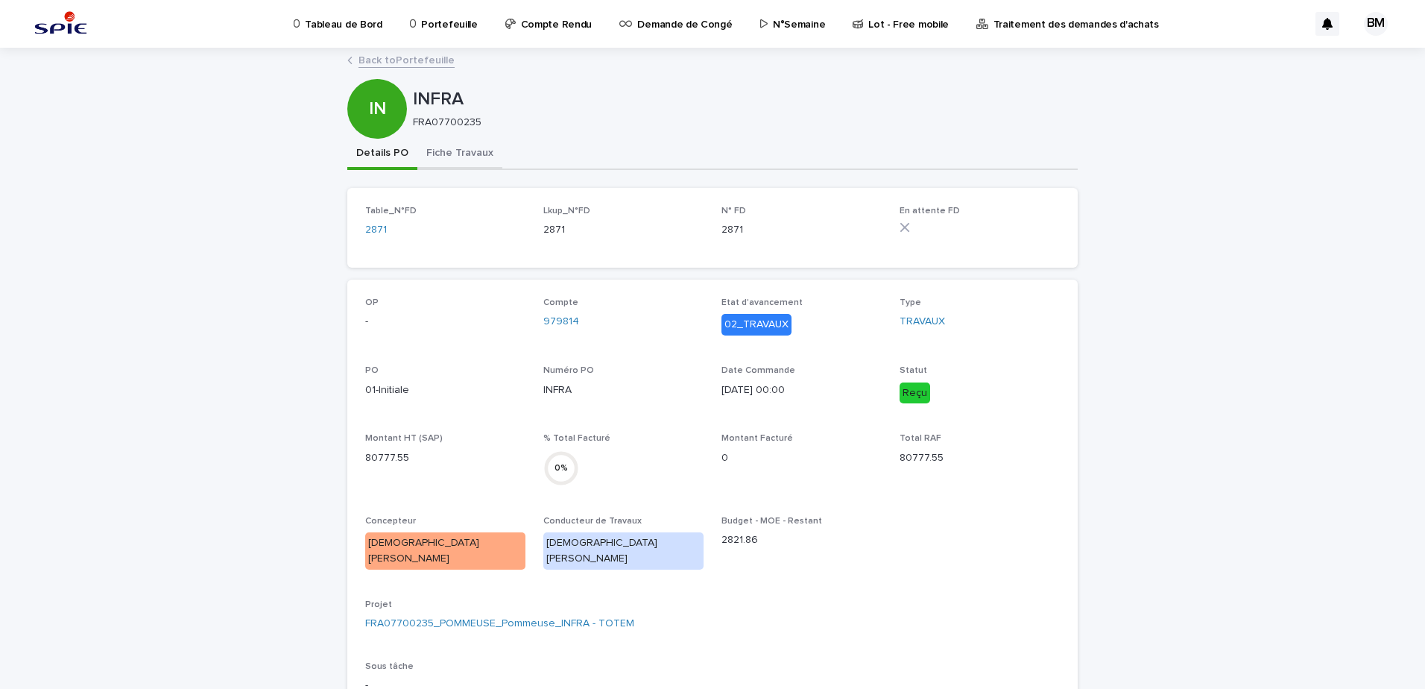
click at [441, 149] on button "Fiche Travaux" at bounding box center [459, 154] width 85 height 31
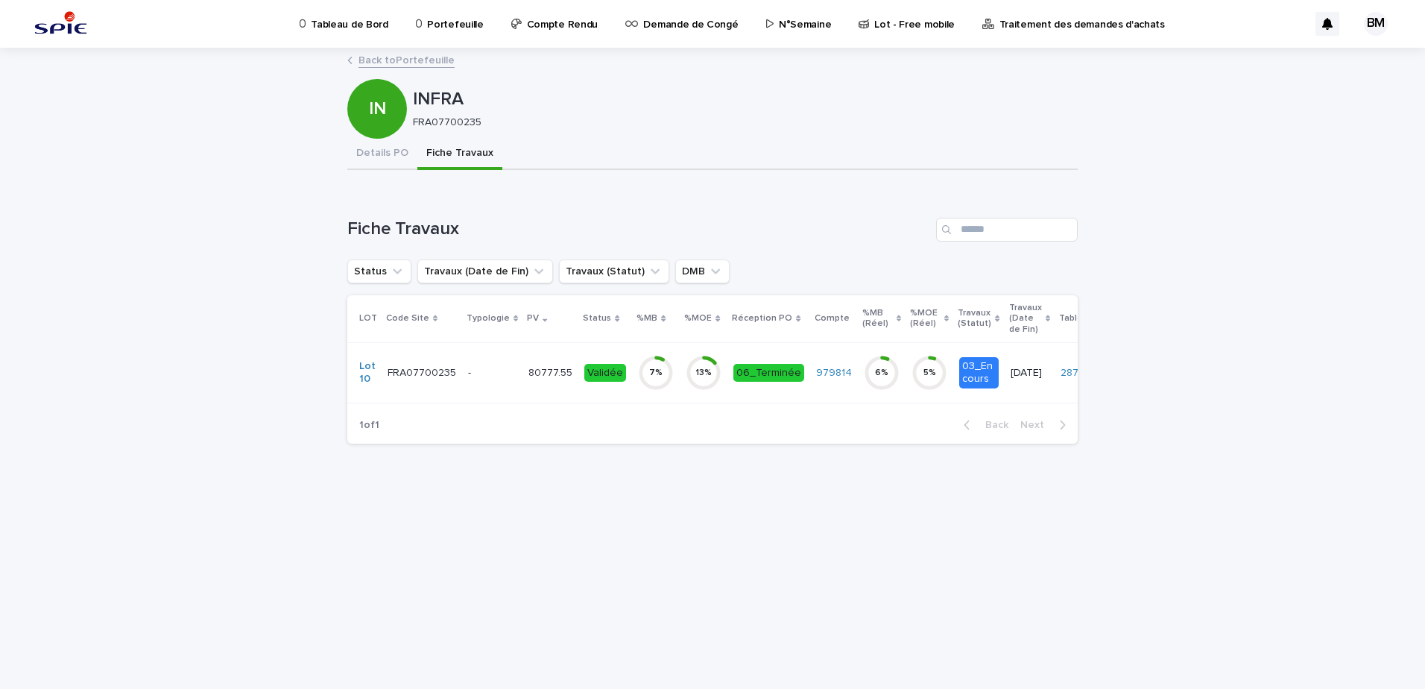
click at [463, 363] on td "-" at bounding box center [492, 372] width 60 height 60
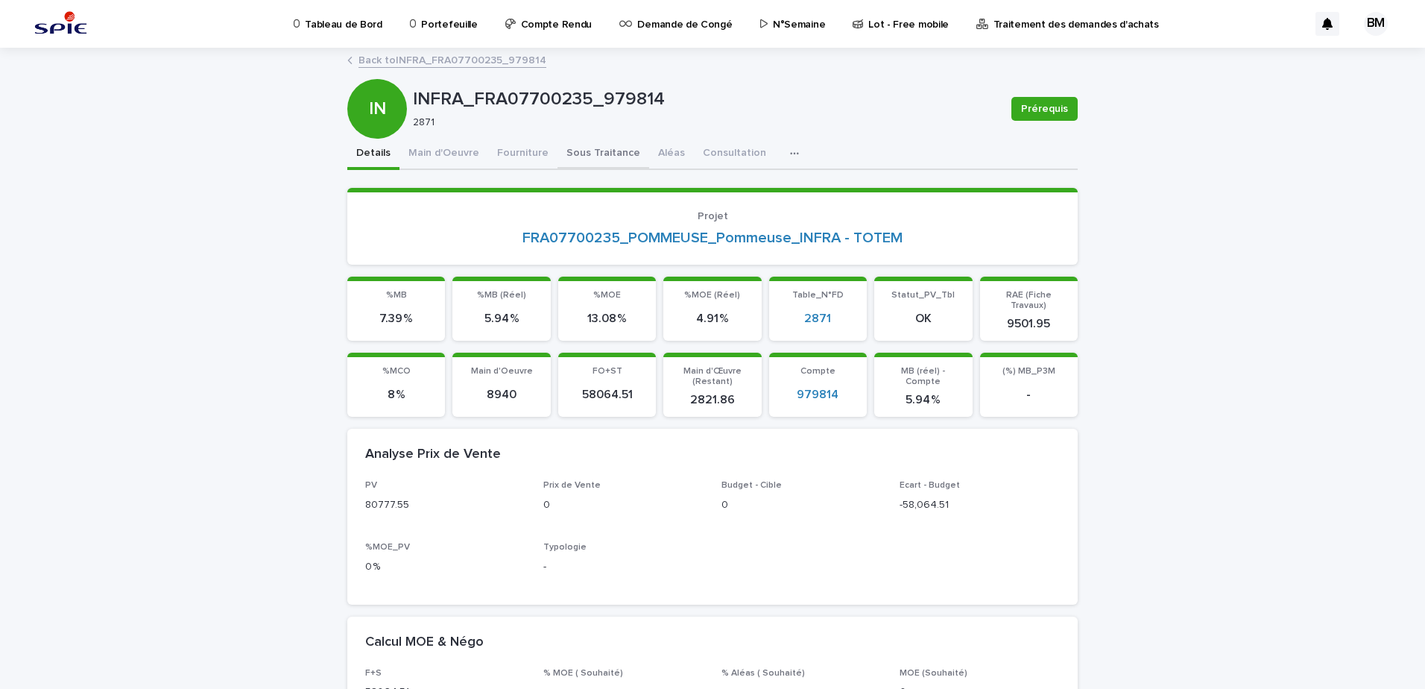
click at [570, 154] on button "Sous Traitance" at bounding box center [604, 154] width 92 height 31
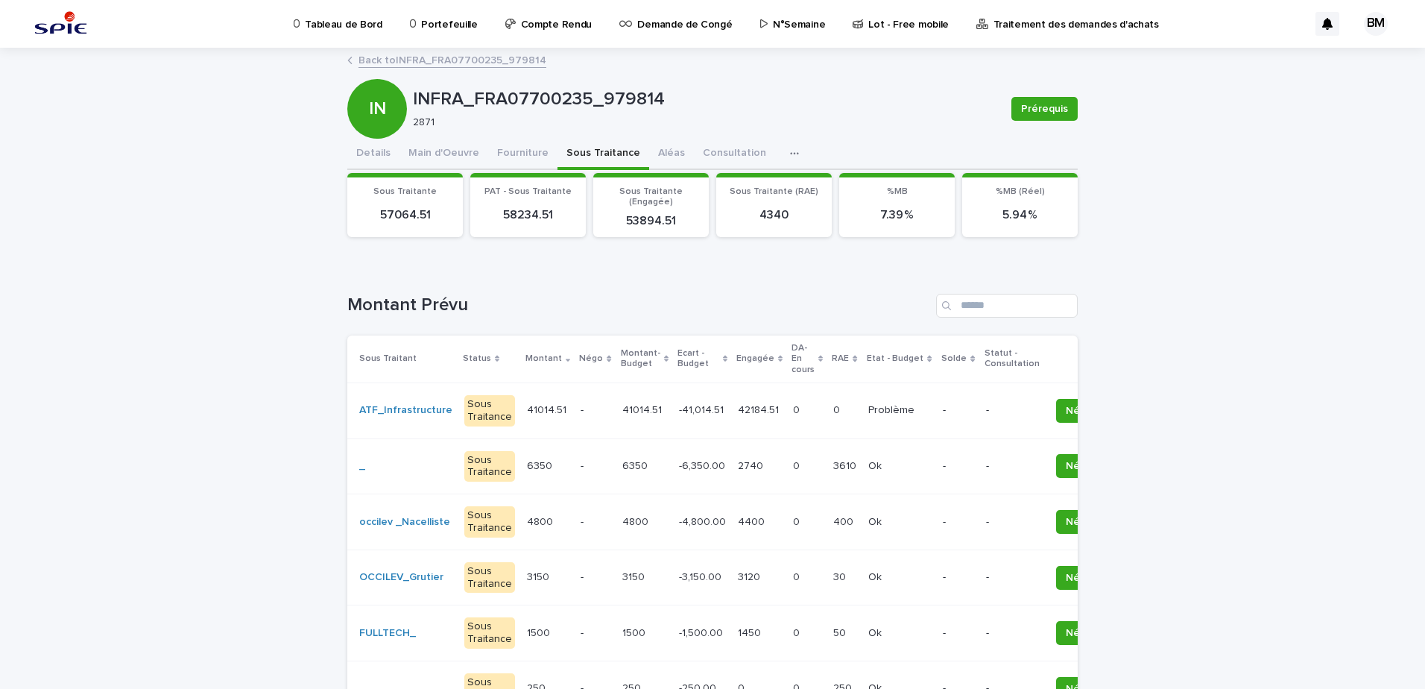
scroll to position [75, 0]
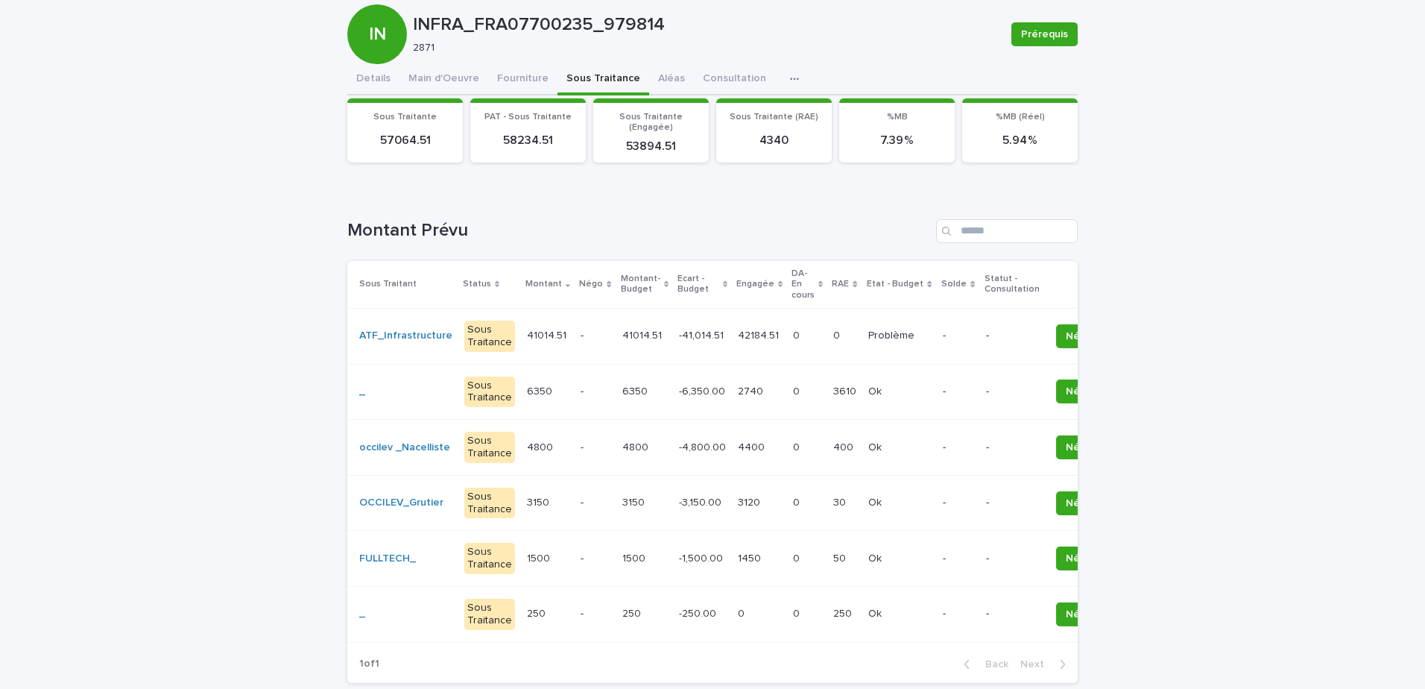
click at [581, 555] on p "-" at bounding box center [595, 558] width 29 height 13
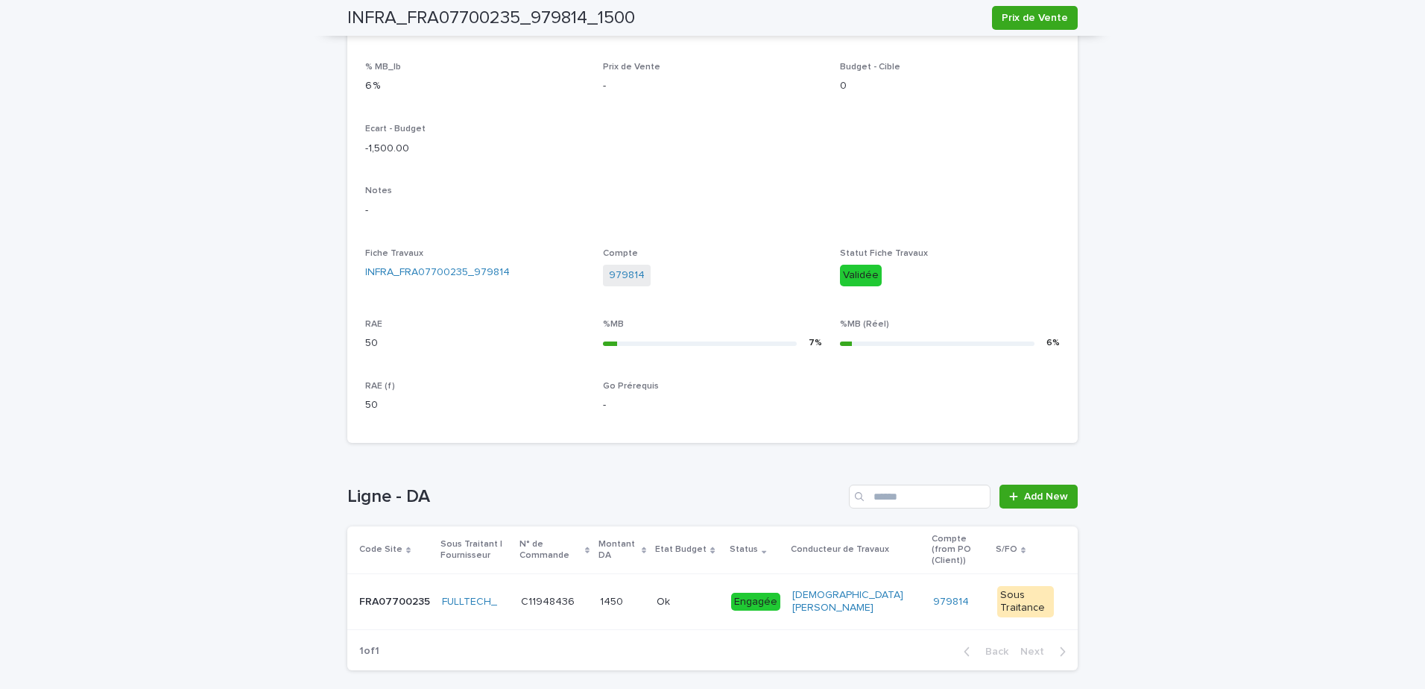
scroll to position [419, 0]
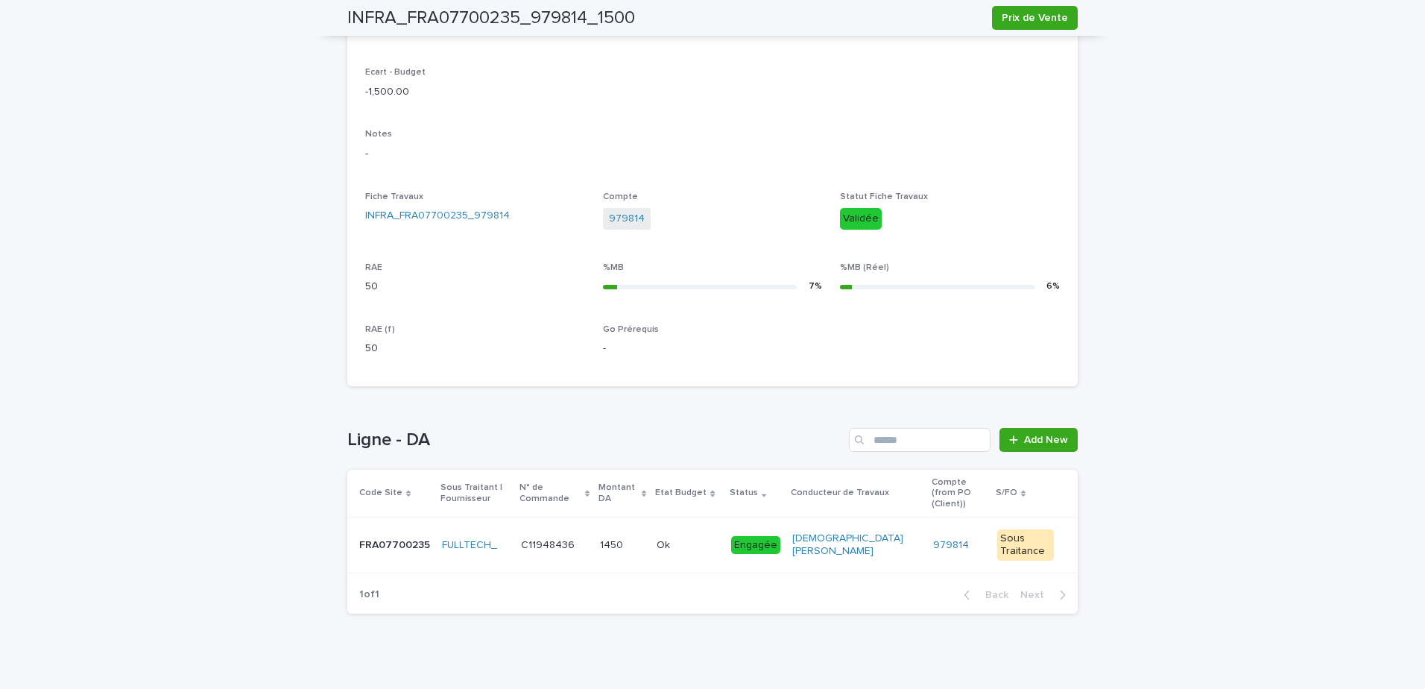
click at [703, 541] on div "Ok Ok" at bounding box center [688, 545] width 63 height 25
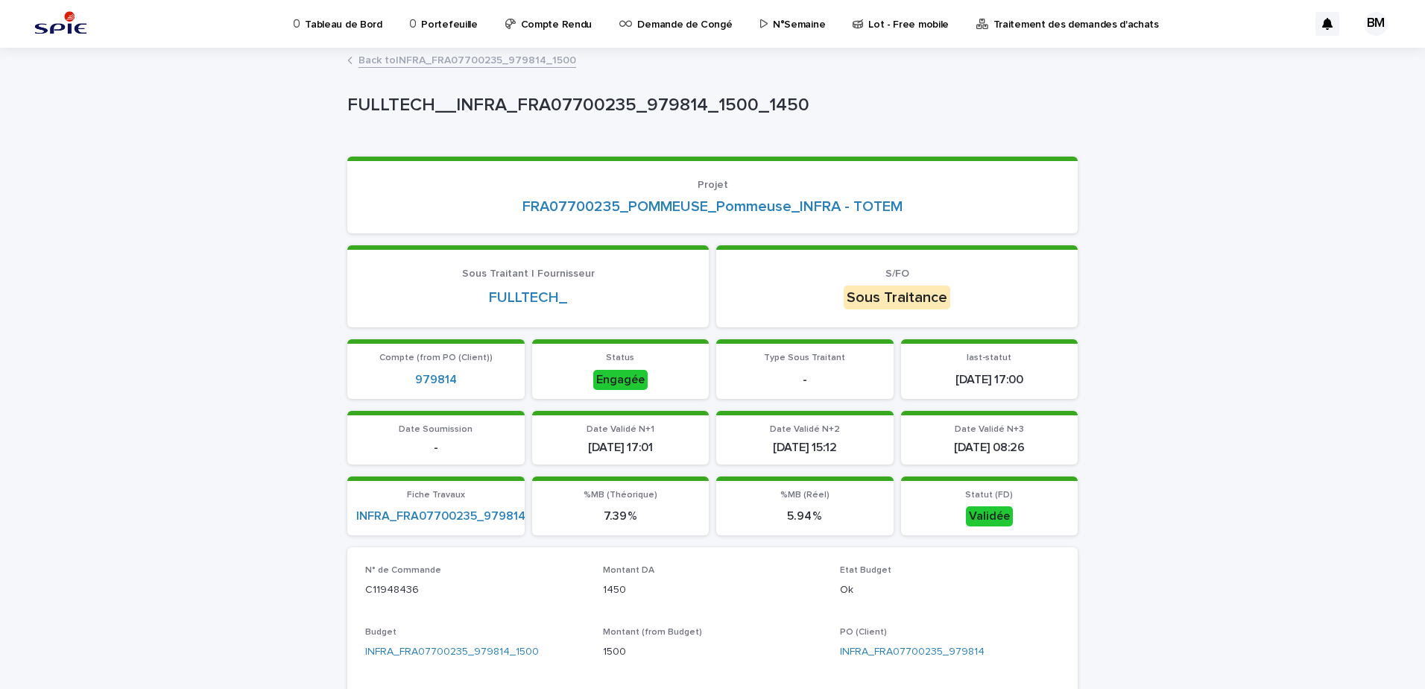
click at [533, 61] on link "Back to INFRA_FRA07700235_979814_1500" at bounding box center [468, 59] width 218 height 17
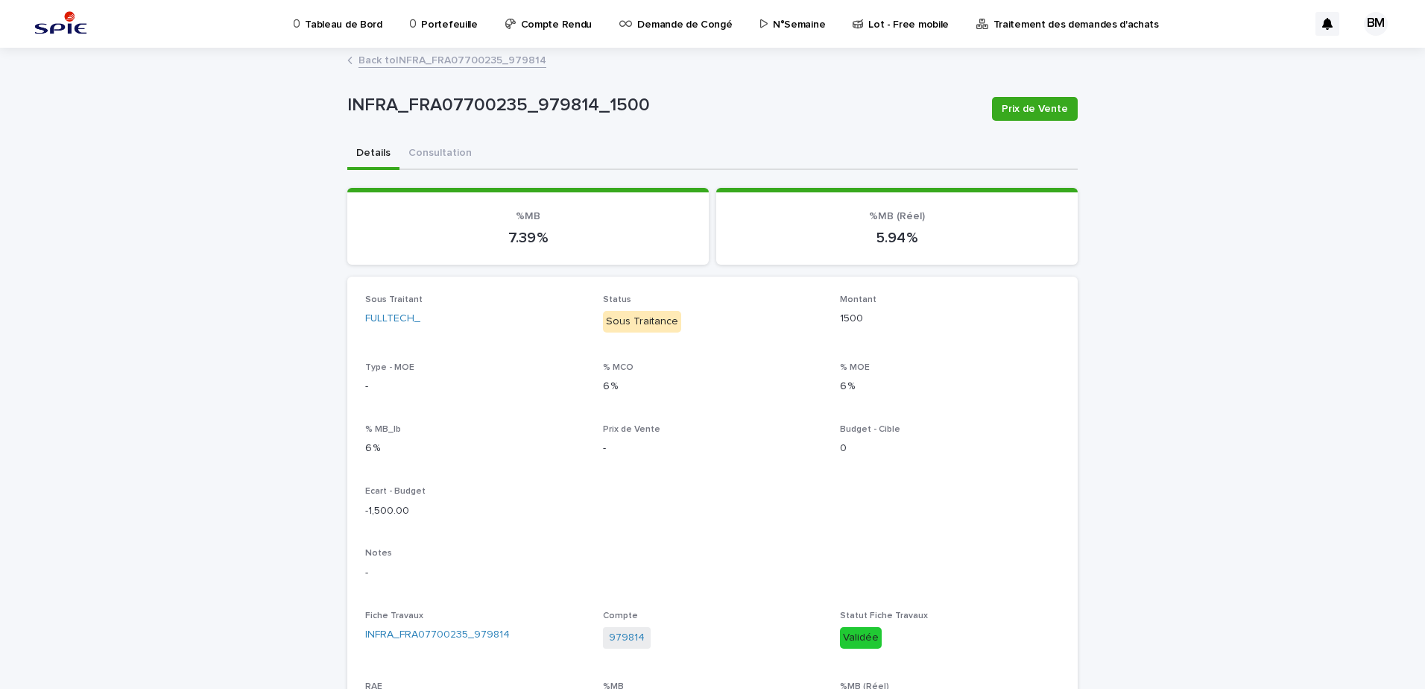
click at [447, 67] on link "Back to INFRA_FRA07700235_979814" at bounding box center [453, 59] width 188 height 17
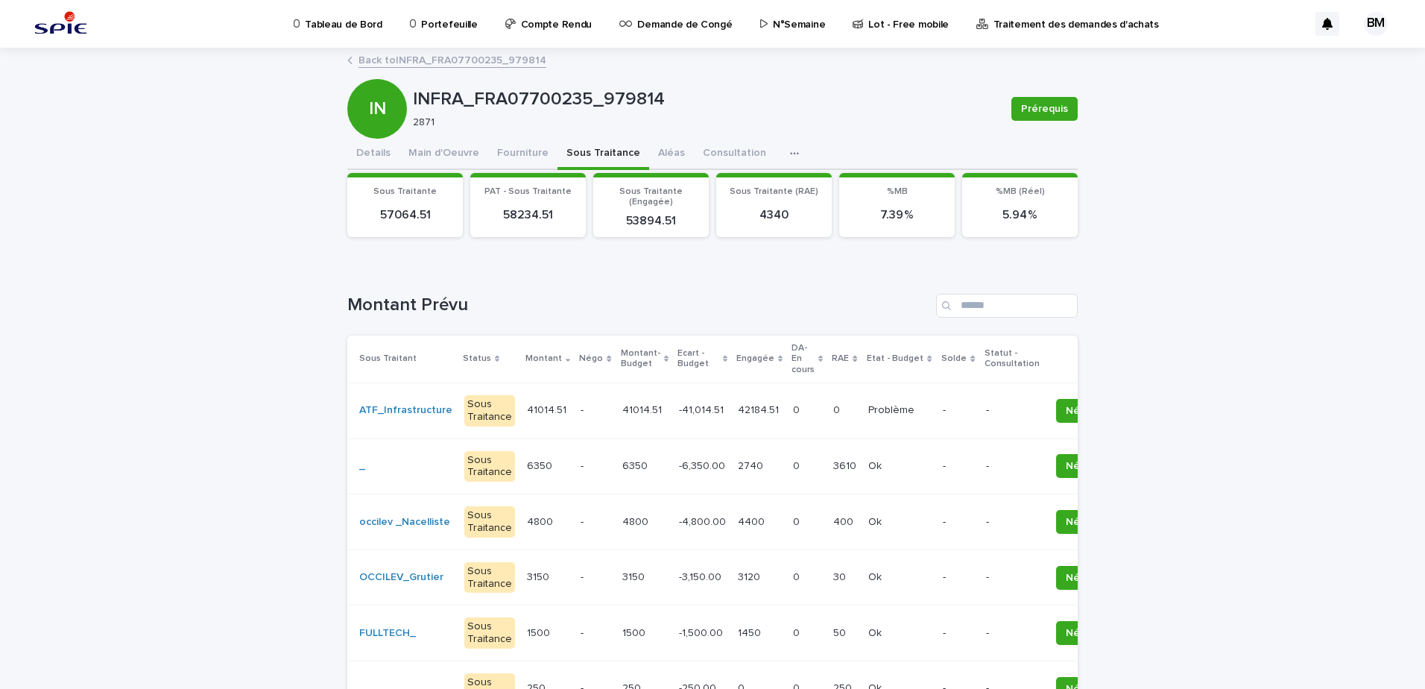
click at [430, 65] on link "Back to INFRA_FRA07700235_979814" at bounding box center [453, 59] width 188 height 17
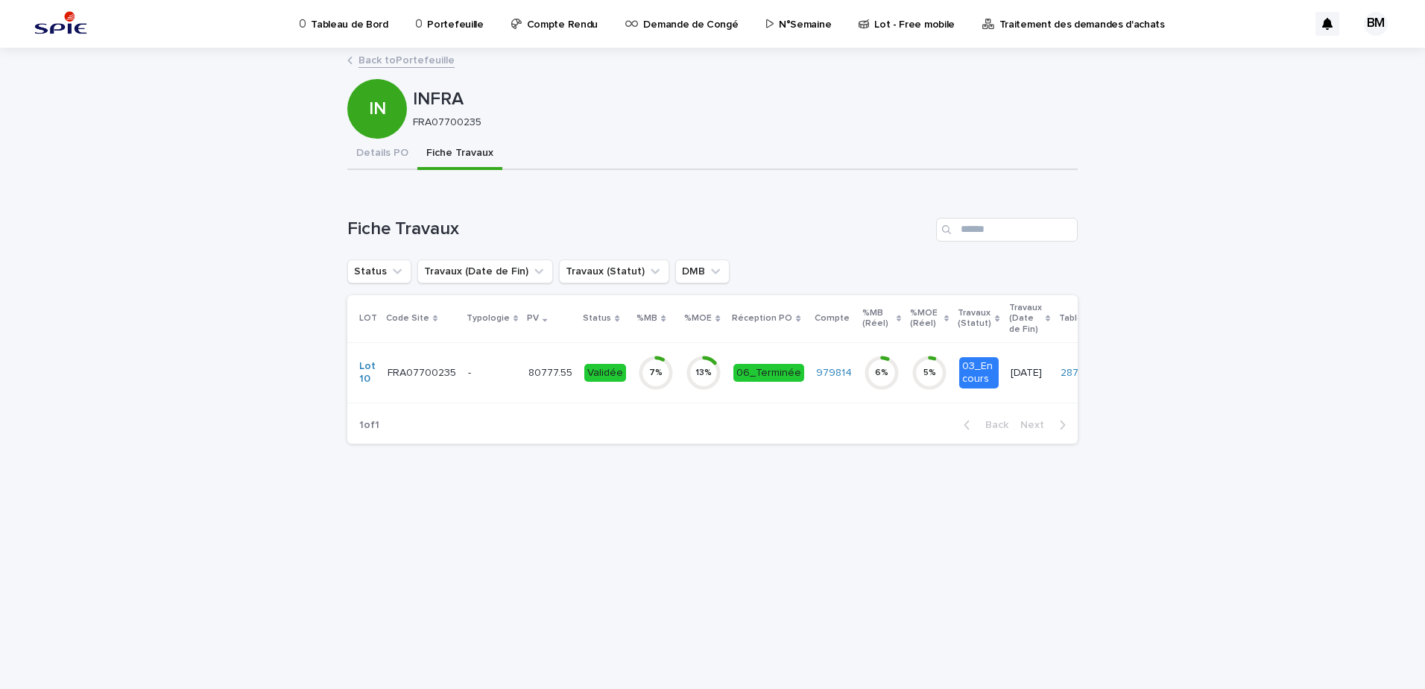
click at [391, 66] on link "Back to Portefeuille" at bounding box center [407, 59] width 96 height 17
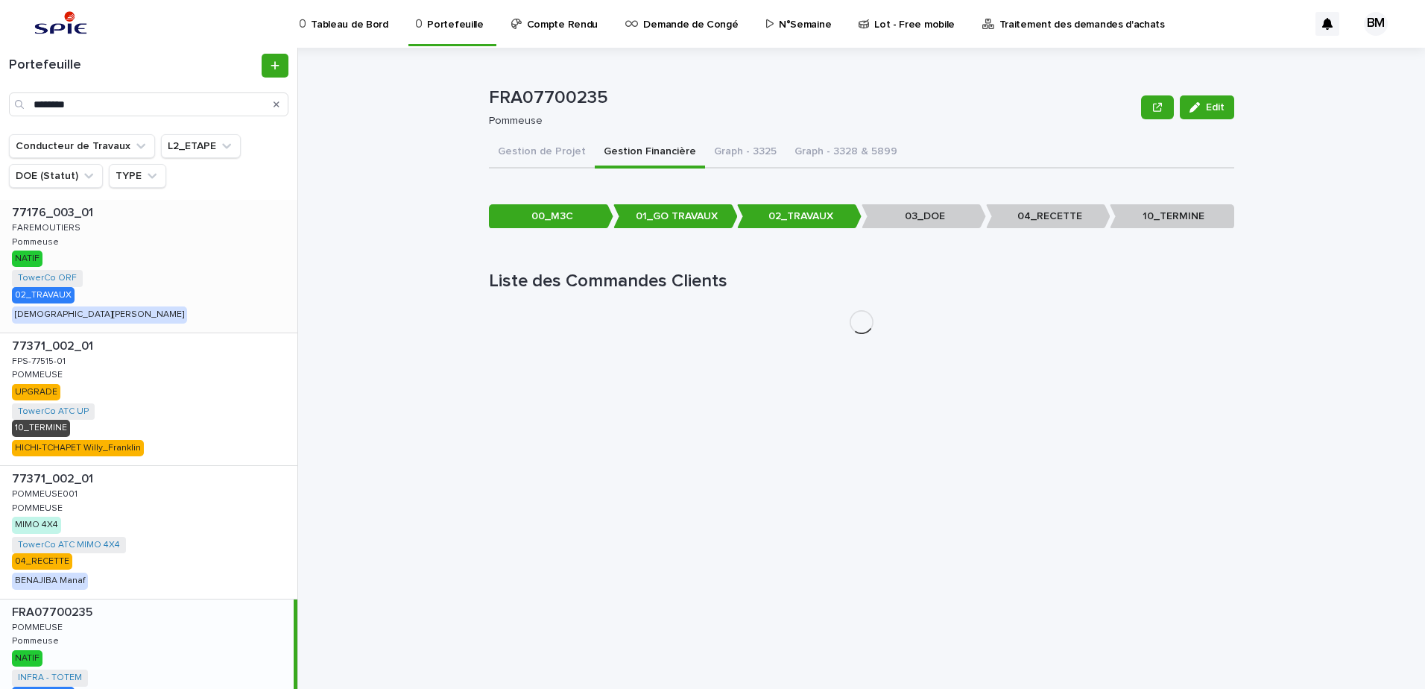
click at [188, 222] on div "77176_003_01 77176_003_01 FAREMOUTIERS FAREMOUTIERS Pommeuse Pommeuse NATIF Tow…" at bounding box center [148, 266] width 297 height 133
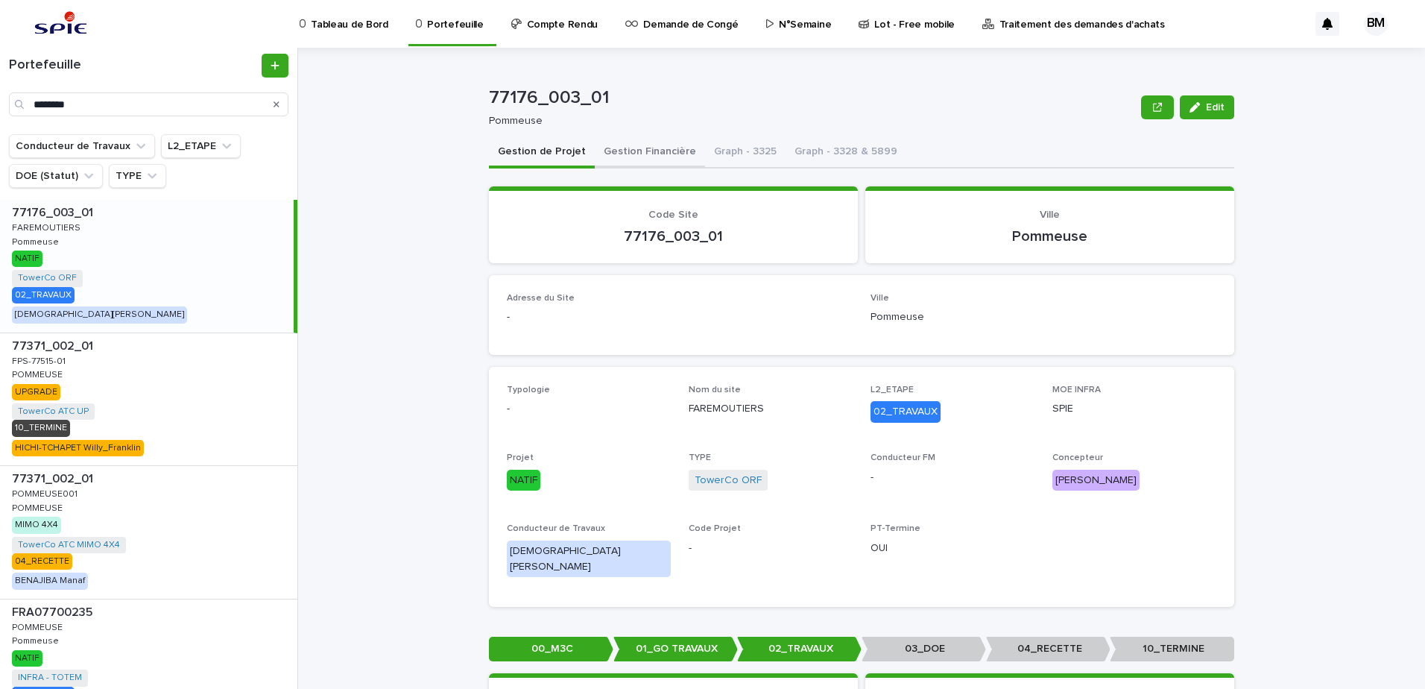
click at [632, 147] on button "Gestion Financière" at bounding box center [650, 152] width 110 height 31
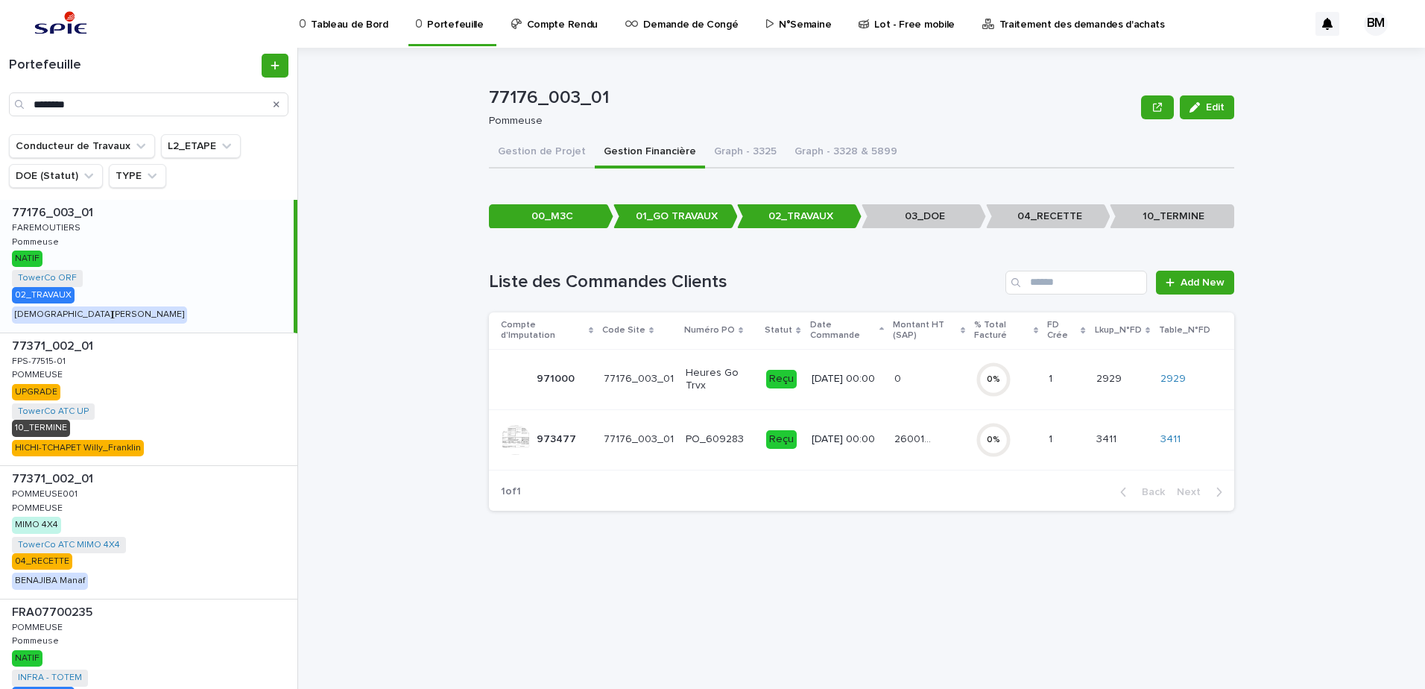
click at [872, 440] on p "25/8/2025 00:00" at bounding box center [848, 439] width 72 height 13
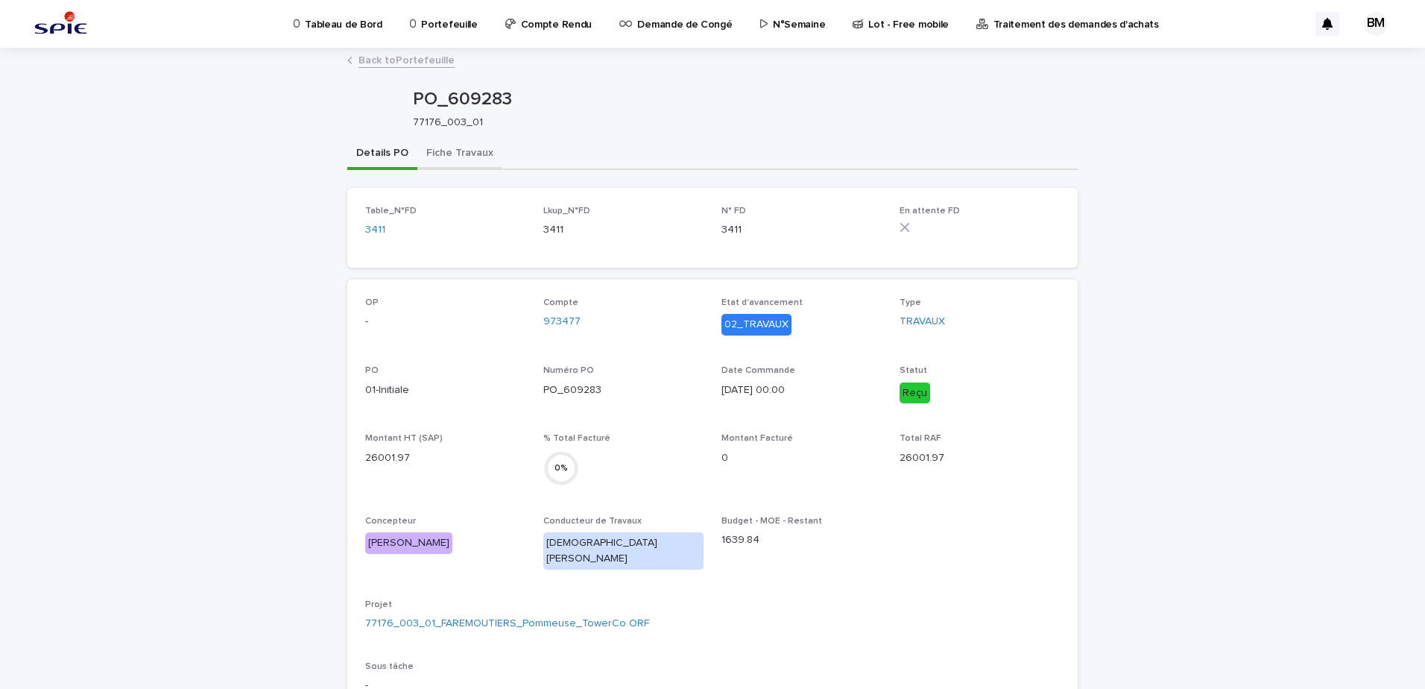
click at [429, 142] on button "Fiche Travaux" at bounding box center [459, 154] width 85 height 31
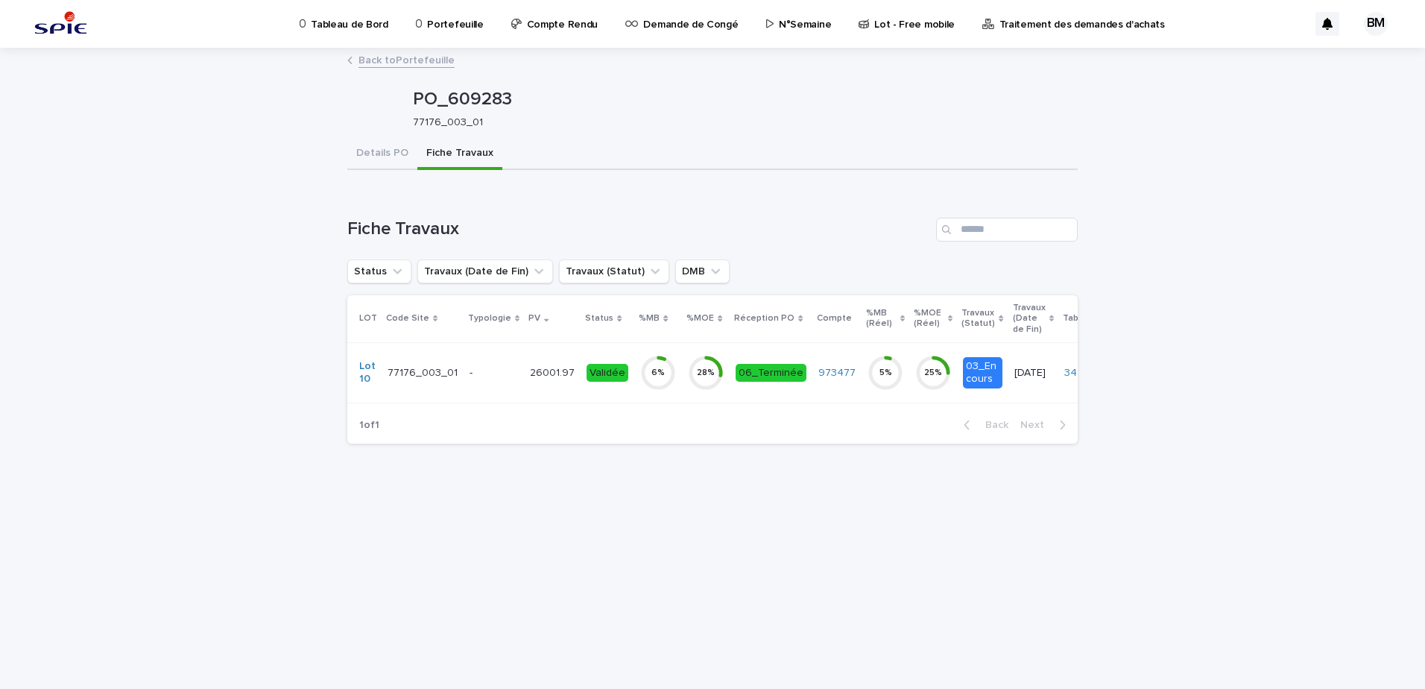
click at [479, 371] on p "-" at bounding box center [494, 373] width 48 height 13
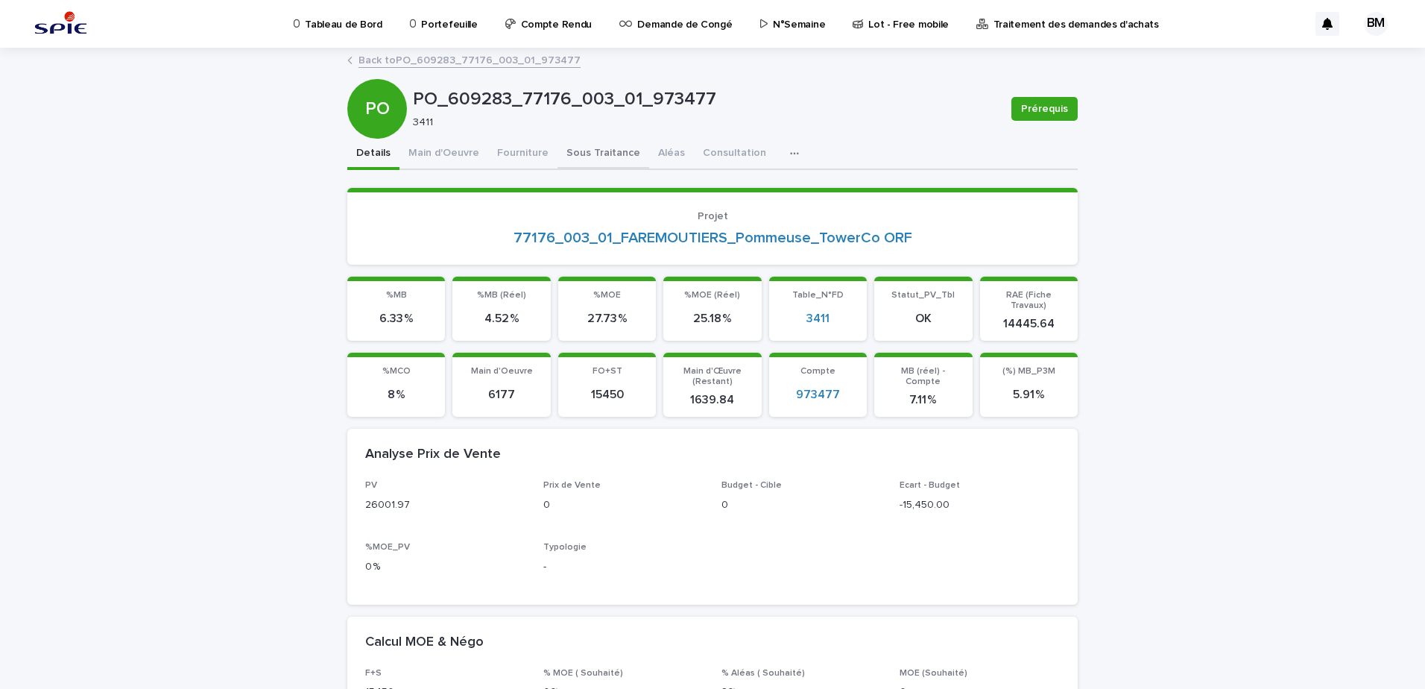
click at [558, 146] on button "Sous Traitance" at bounding box center [604, 154] width 92 height 31
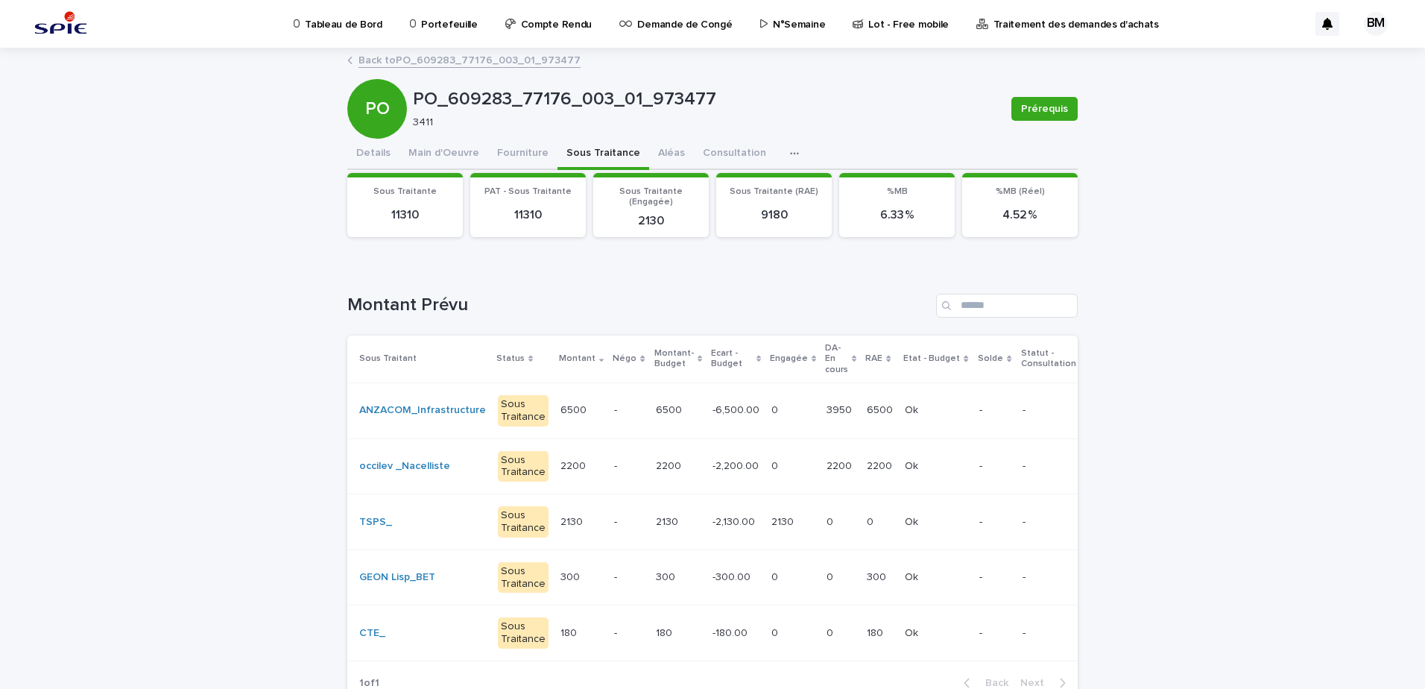
click at [672, 406] on p at bounding box center [678, 410] width 45 height 13
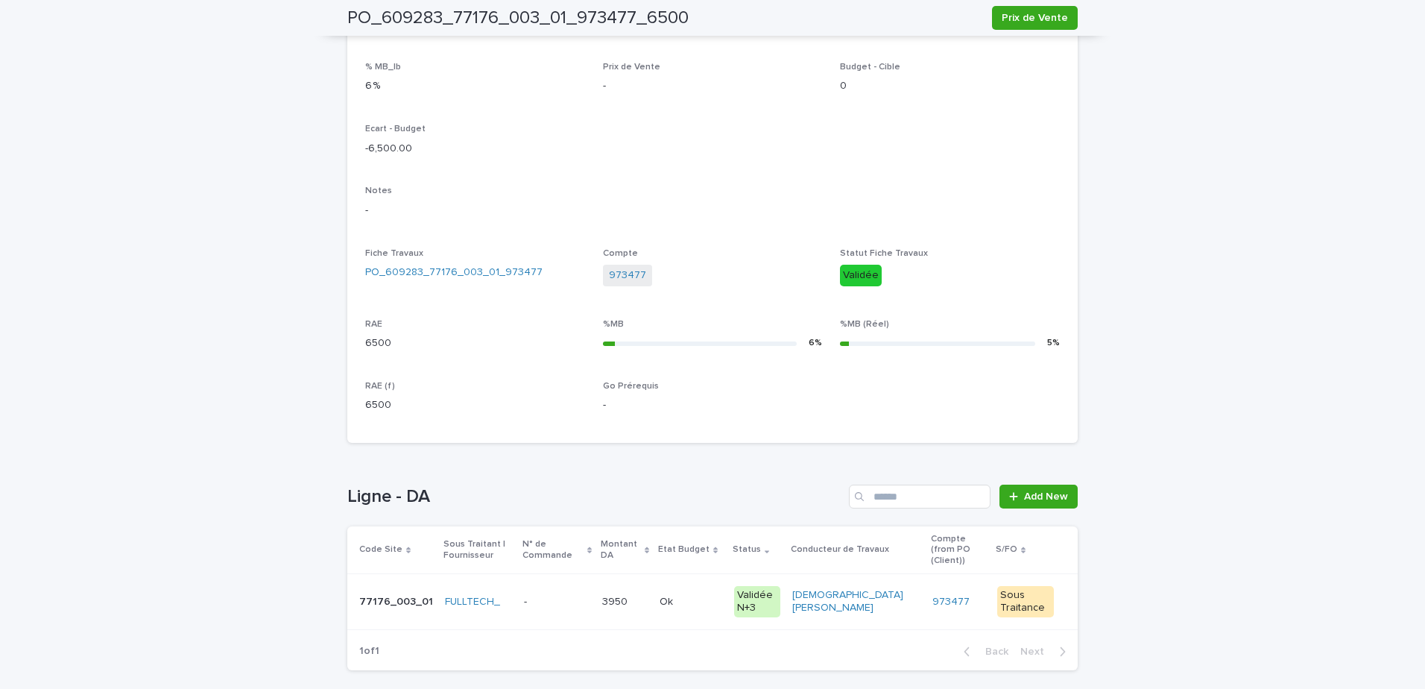
scroll to position [419, 0]
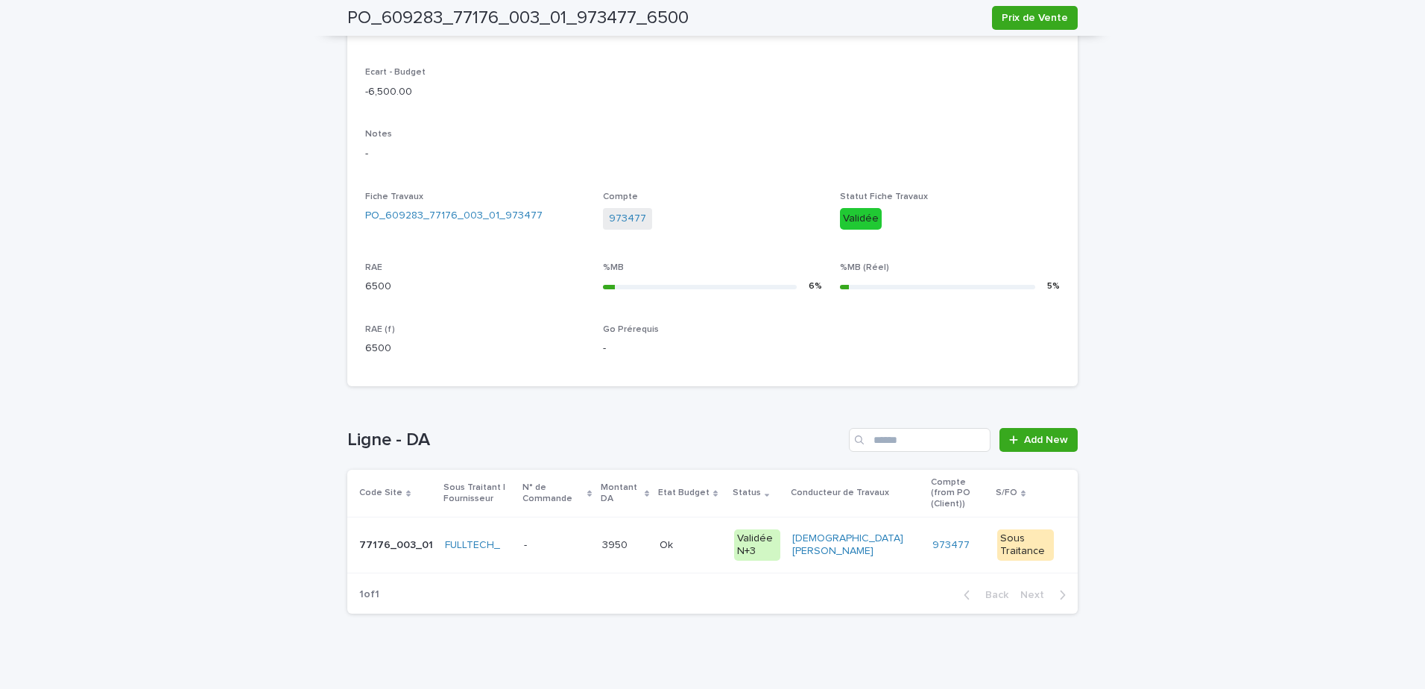
click at [704, 540] on p at bounding box center [691, 545] width 63 height 13
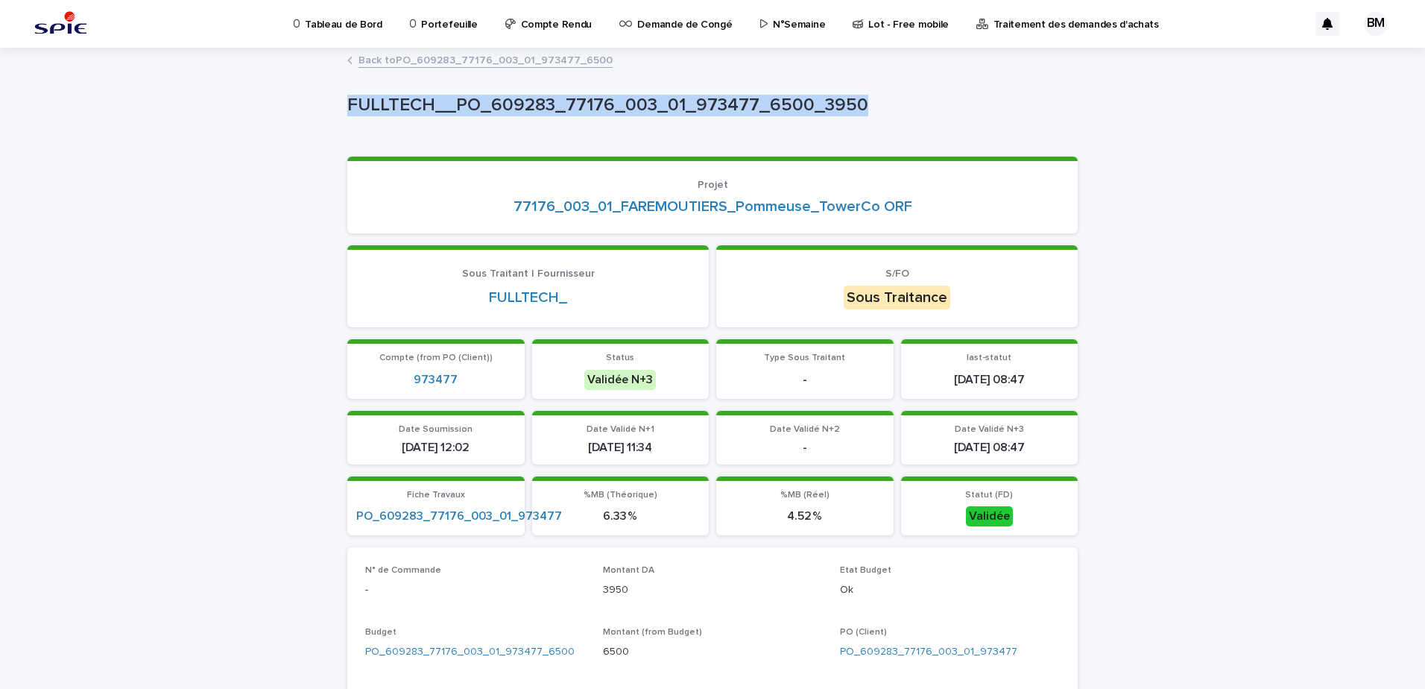
drag, startPoint x: 851, startPoint y: 103, endPoint x: 343, endPoint y: 106, distance: 508.3
click at [347, 106] on p "FULLTECH__PO_609283_77176_003_01_973477_6500_3950" at bounding box center [709, 106] width 724 height 22
click at [872, 104] on p "FULLTECH__PO_609283_77176_003_01_973477_6500_3950" at bounding box center [709, 106] width 724 height 22
drag, startPoint x: 881, startPoint y: 103, endPoint x: 343, endPoint y: 109, distance: 538.2
click at [347, 109] on p "FULLTECH__PO_609283_77176_003_01_973477_6500_3950" at bounding box center [709, 106] width 724 height 22
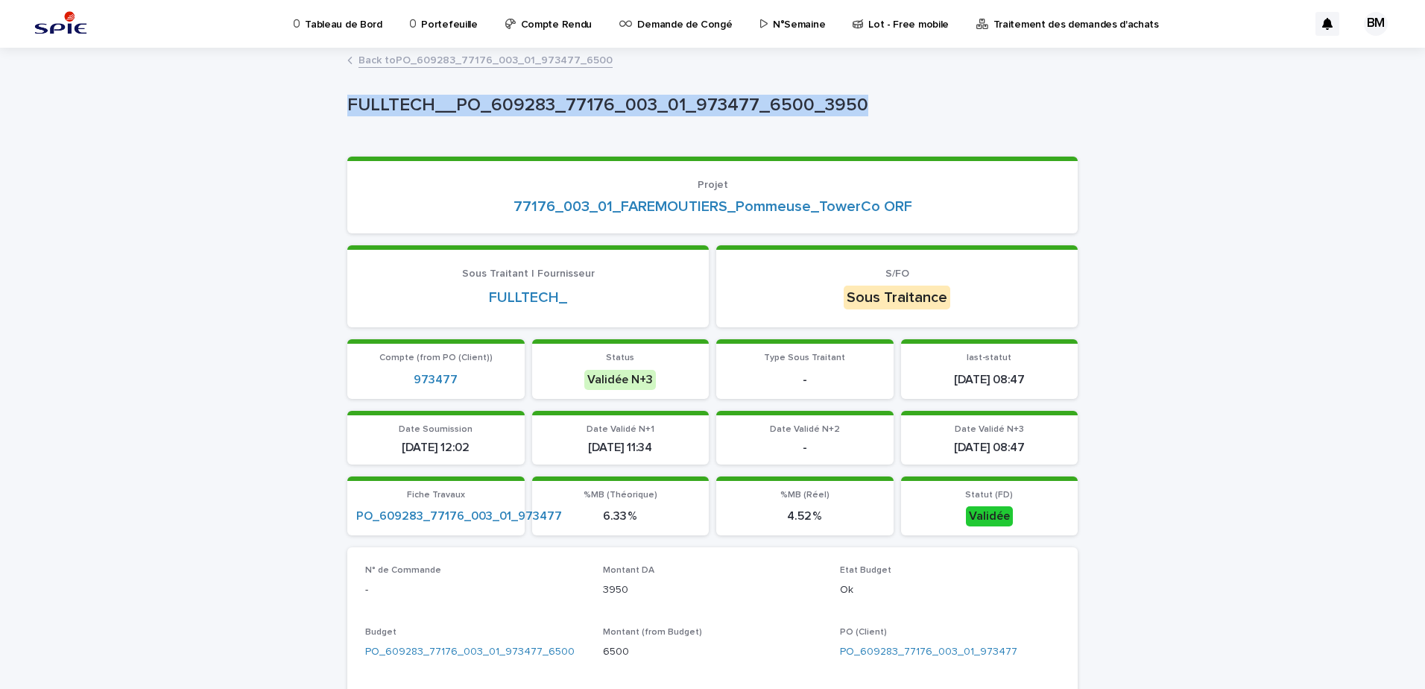
copy p "FULLTECH__PO_609283_77176_003_01_973477_6500_3950"
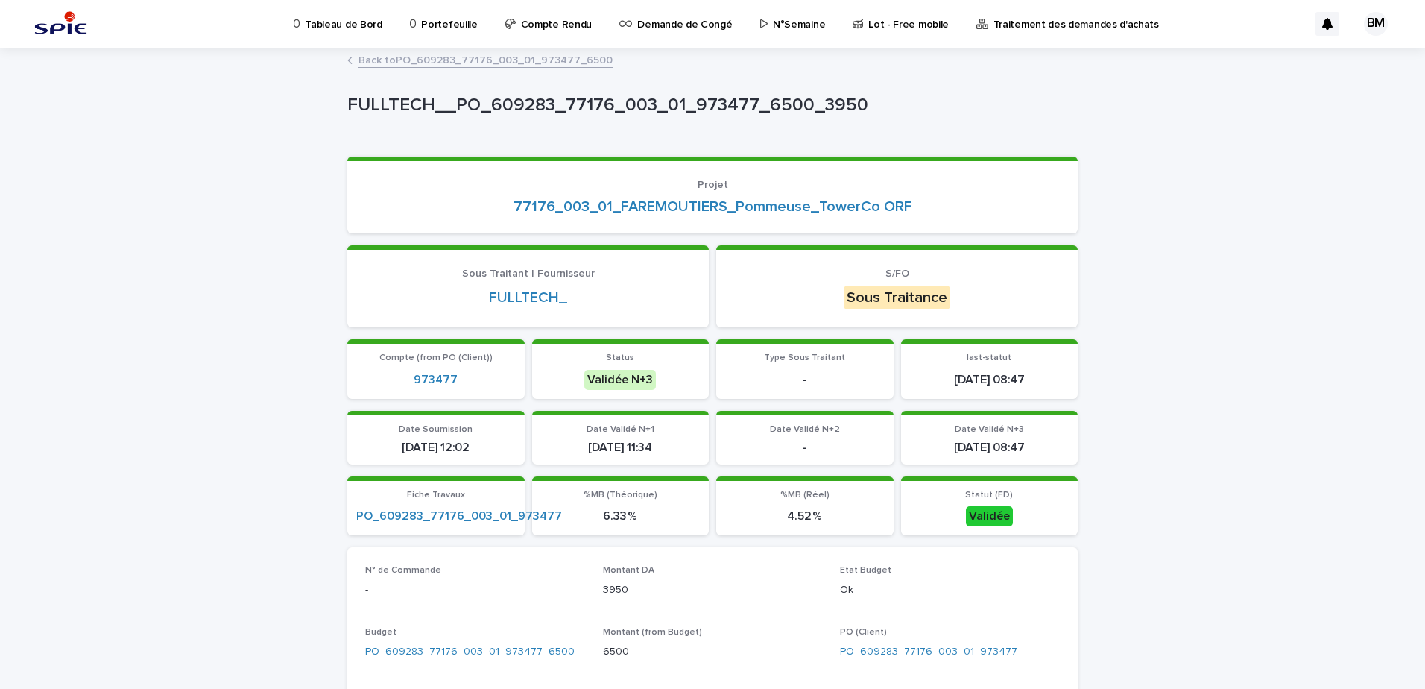
drag, startPoint x: 347, startPoint y: 190, endPoint x: 271, endPoint y: 189, distance: 76.0
click at [347, 190] on section "Projet 77176_003_01_FAREMOUTIERS_Pommeuse_TowerCo ORF" at bounding box center [712, 195] width 730 height 77
click at [648, 119] on div "FULLTECH__PO_609283_77176_003_01_973477_6500_3950" at bounding box center [709, 109] width 724 height 28
drag, startPoint x: 672, startPoint y: 104, endPoint x: 559, endPoint y: 107, distance: 113.4
click at [559, 107] on p "FULLTECH__PO_609283_77176_003_01_973477_6500_3950" at bounding box center [709, 106] width 724 height 22
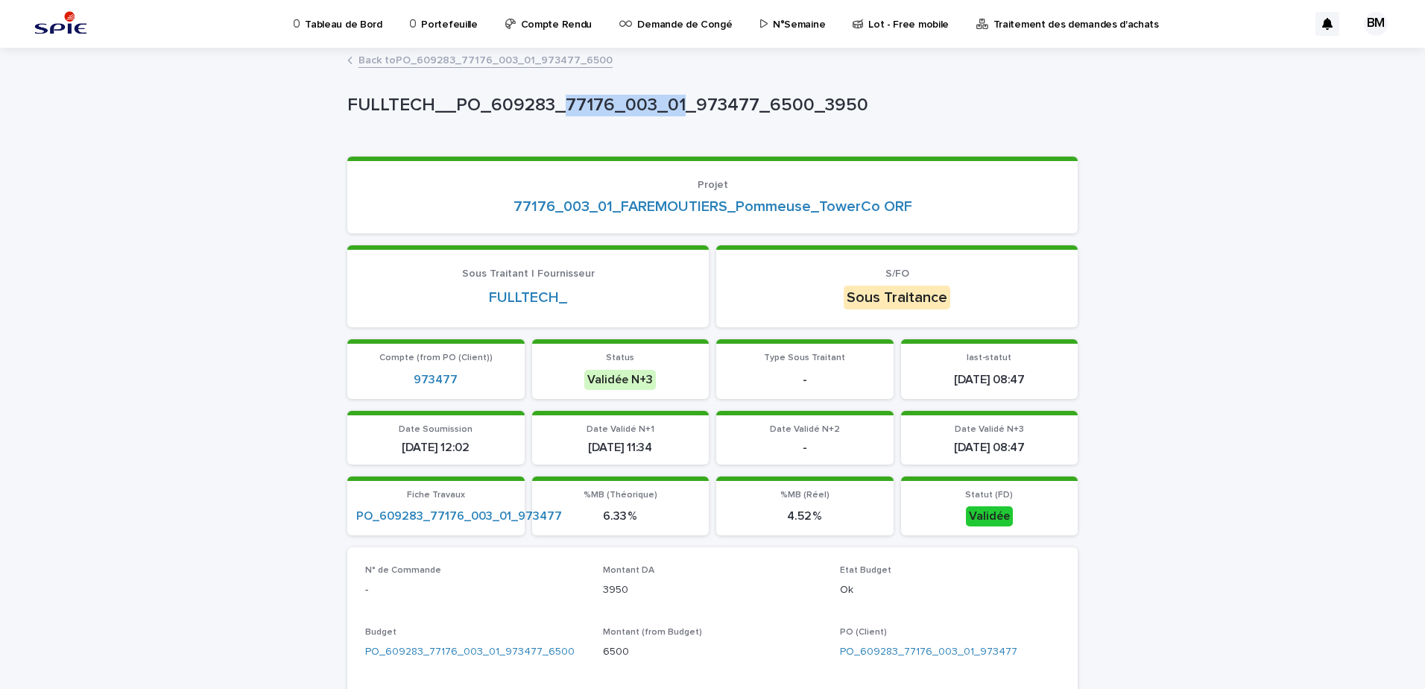
copy p "77176_003_01"
drag, startPoint x: 1122, startPoint y: 144, endPoint x: 1134, endPoint y: 188, distance: 45.4
click at [458, 19] on p "Portefeuille" at bounding box center [449, 15] width 56 height 31
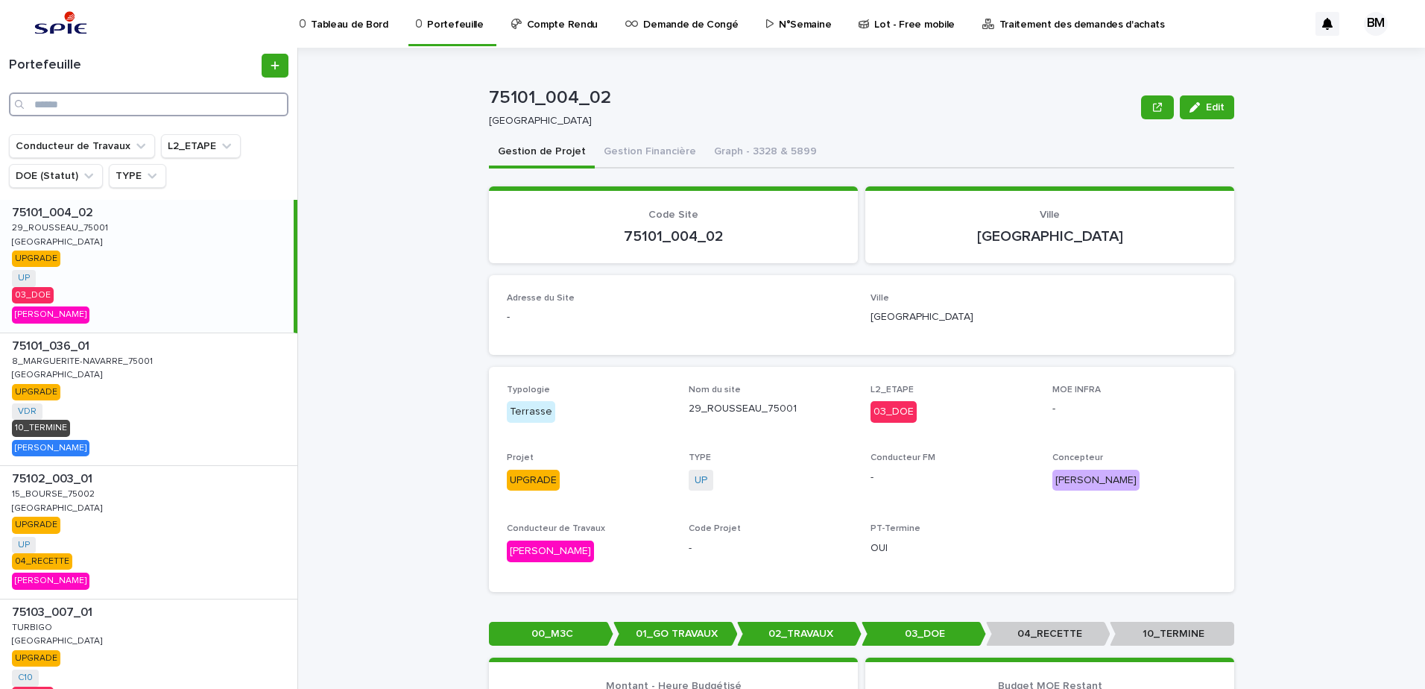
click at [82, 101] on input "Search" at bounding box center [148, 104] width 279 height 24
type input "**********"
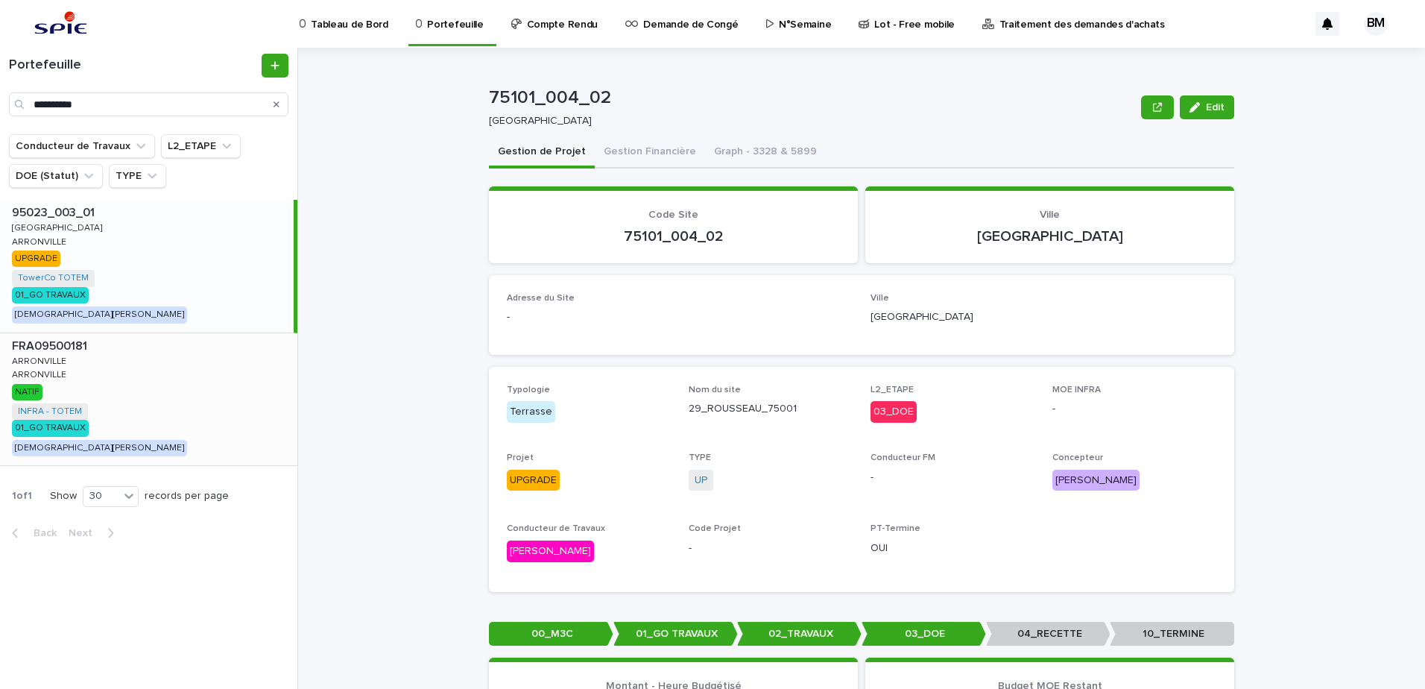
click at [154, 382] on div "FRA09500181 FRA09500181 ARRONVILLE ARRONVILLE ARRONVILLE ARRONVILLE NATIF INFRA…" at bounding box center [148, 399] width 297 height 133
click at [635, 157] on button "Gestion Financière" at bounding box center [650, 152] width 110 height 31
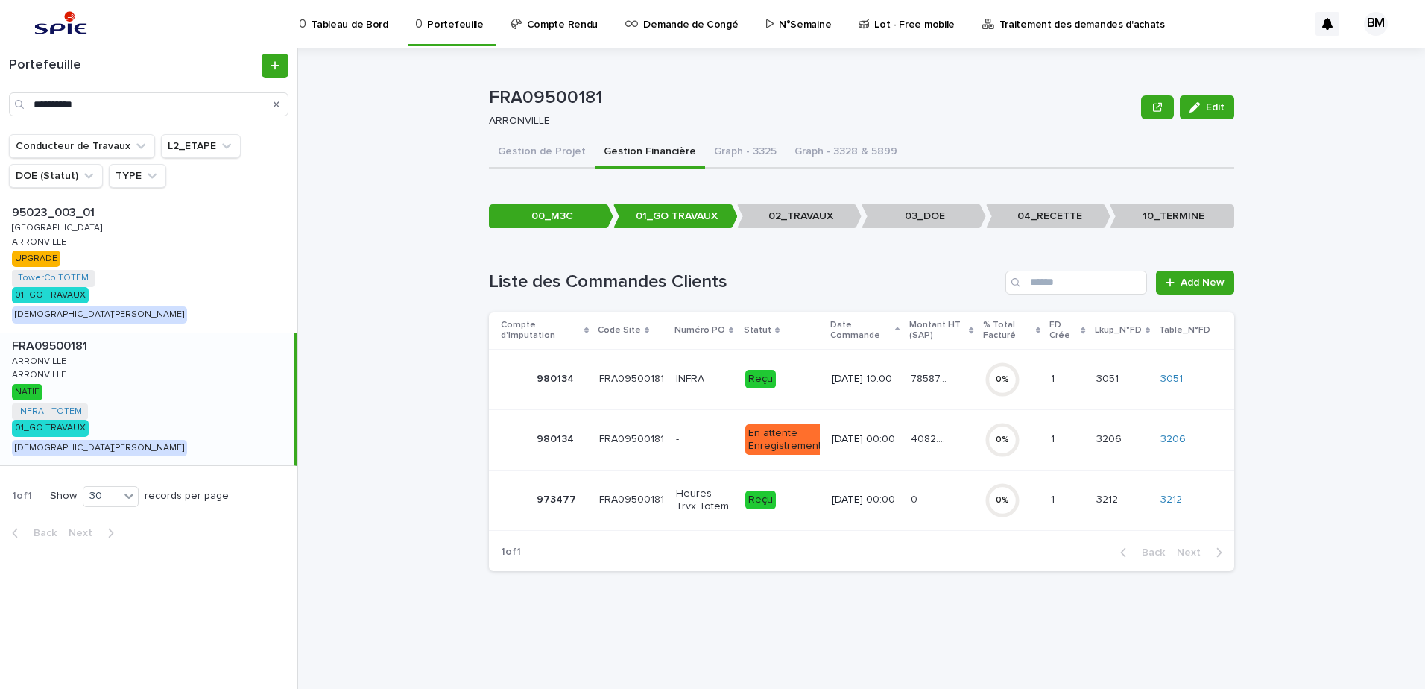
click at [961, 376] on div "78587.03 78587.03" at bounding box center [942, 379] width 62 height 25
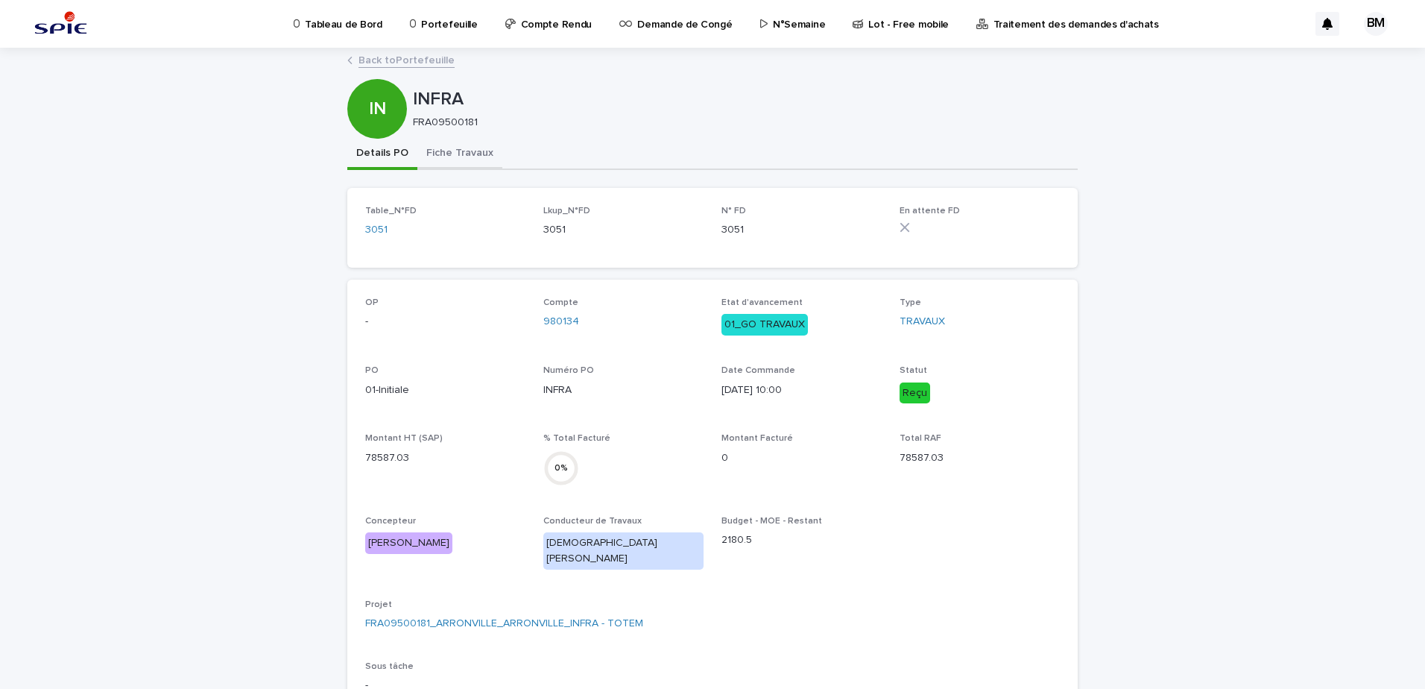
click at [458, 157] on button "Fiche Travaux" at bounding box center [459, 154] width 85 height 31
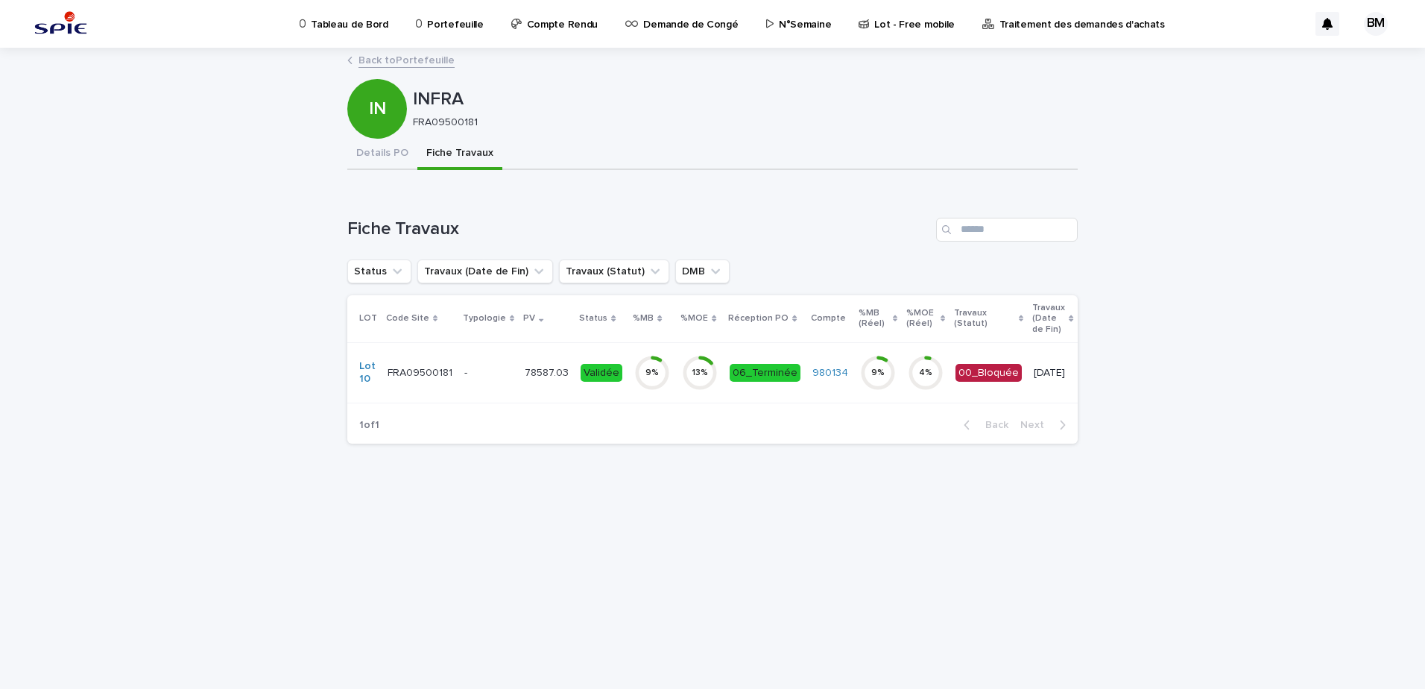
click at [665, 385] on td "9 %" at bounding box center [652, 372] width 48 height 60
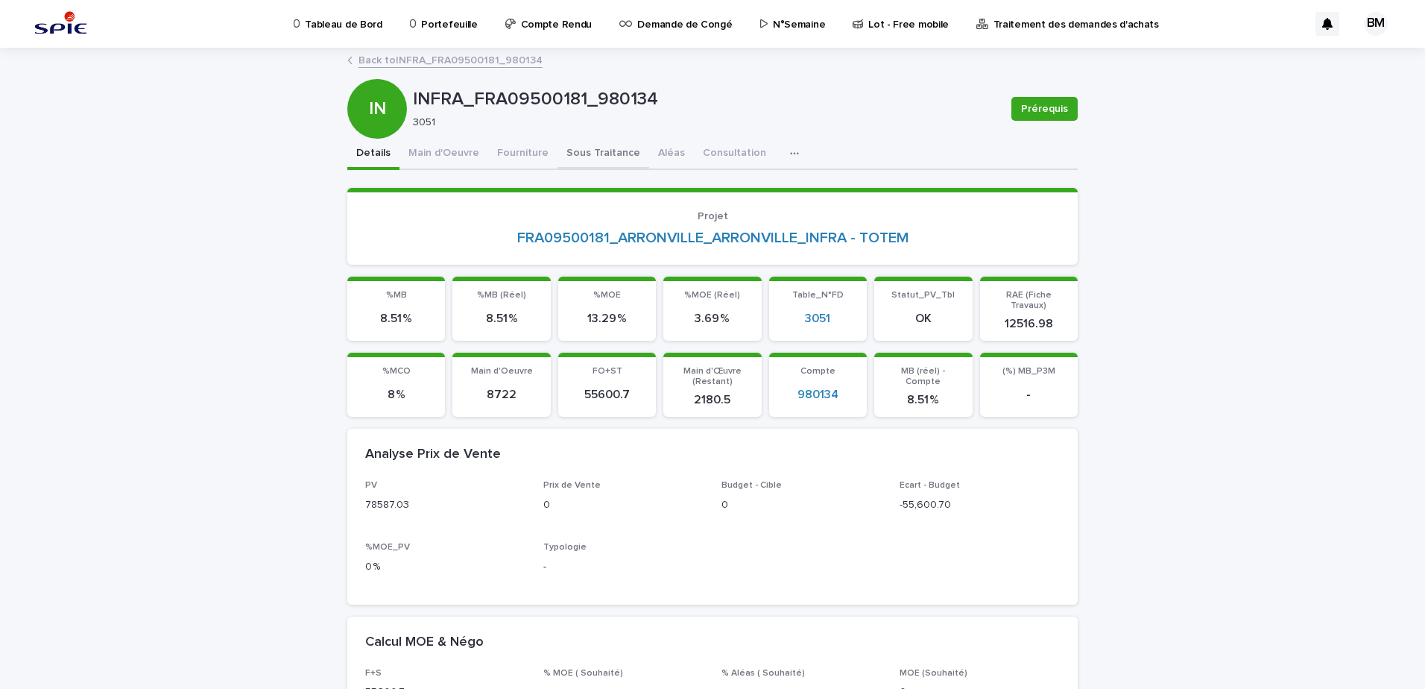
click at [589, 151] on button "Sous Traitance" at bounding box center [604, 154] width 92 height 31
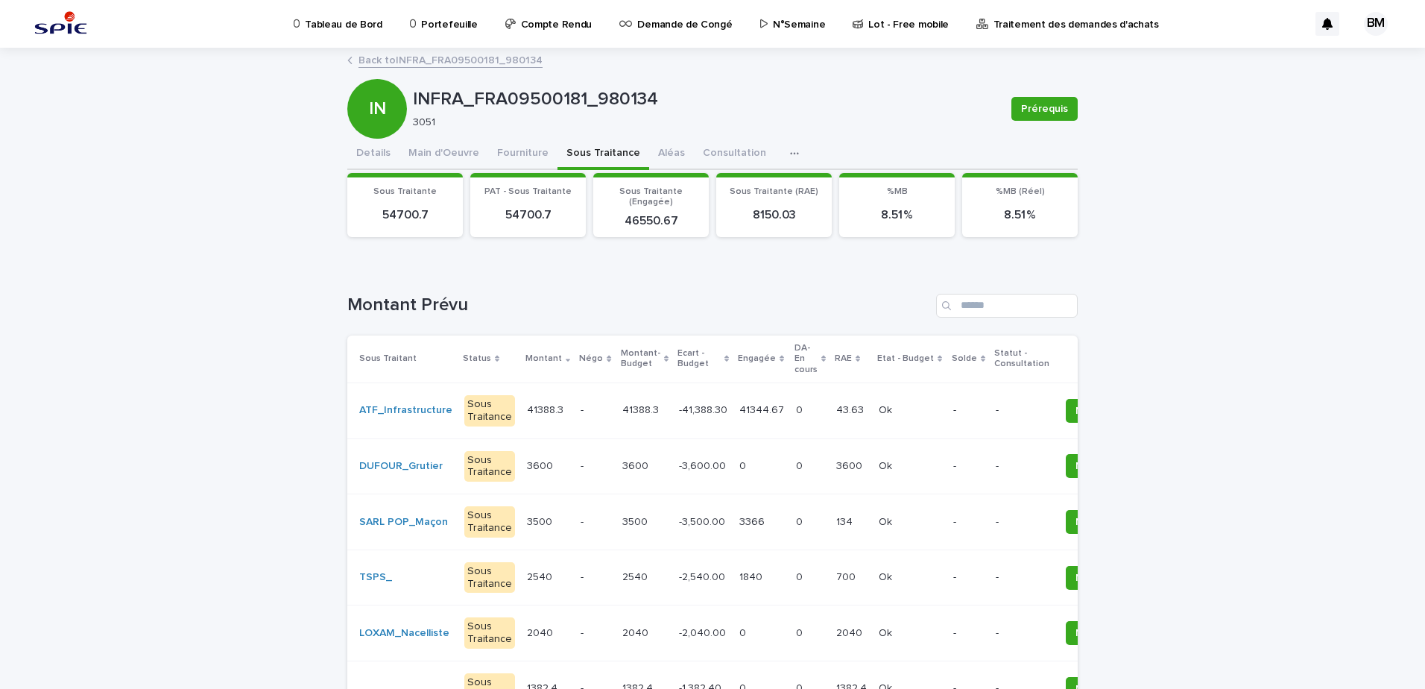
scroll to position [149, 0]
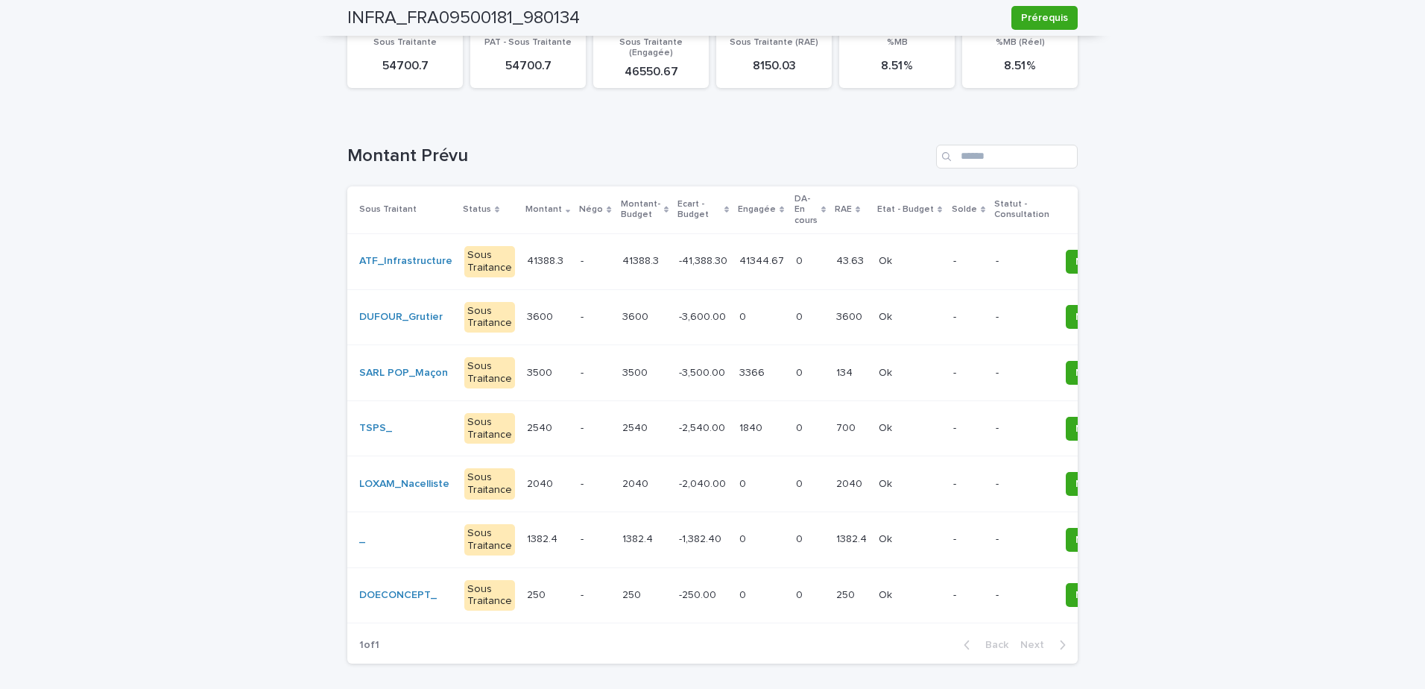
click at [581, 375] on p "-" at bounding box center [595, 373] width 29 height 13
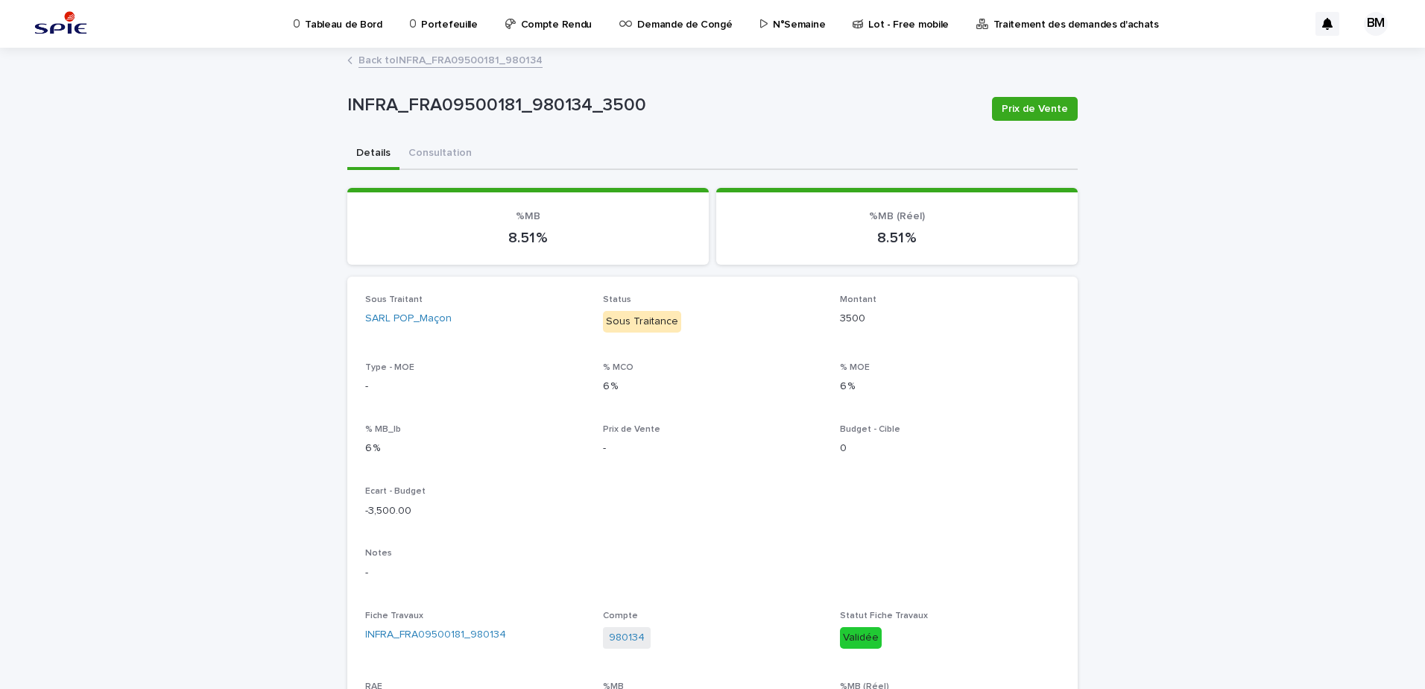
click at [457, 58] on link "Back to INFRA_FRA09500181_980134" at bounding box center [451, 59] width 184 height 17
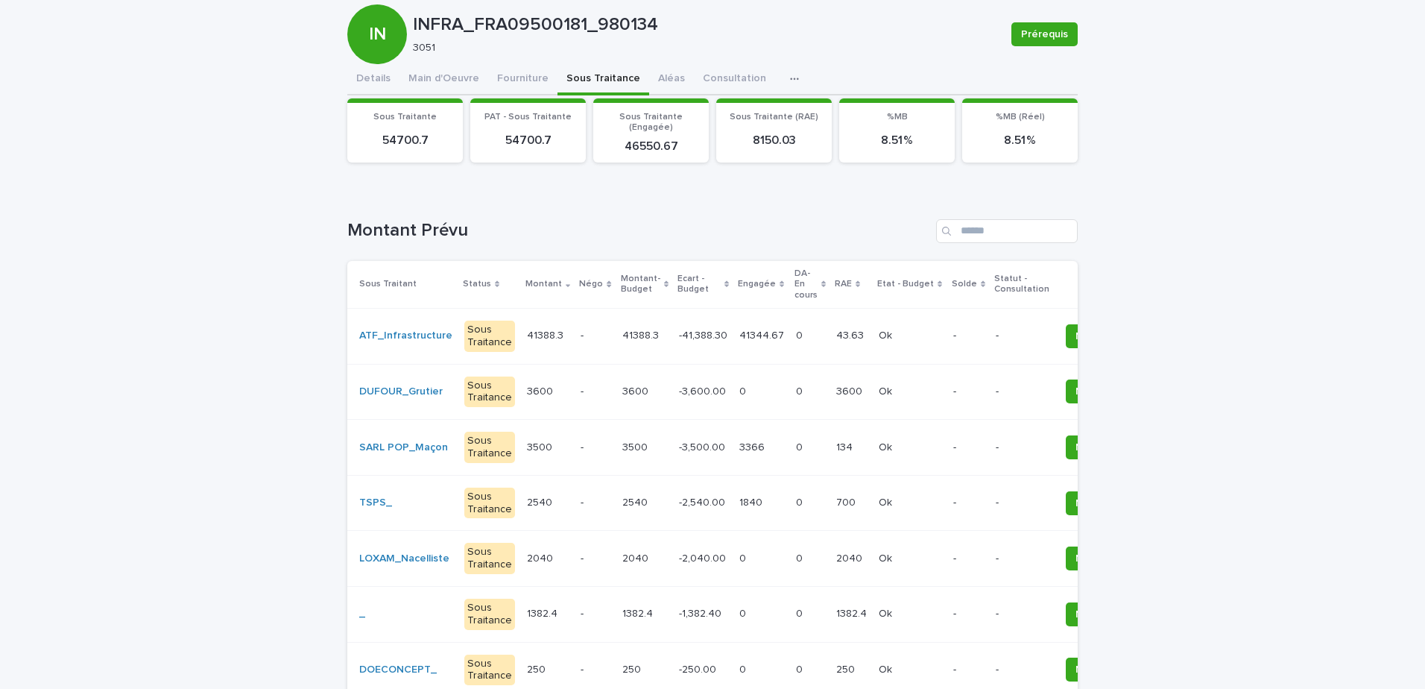
scroll to position [149, 0]
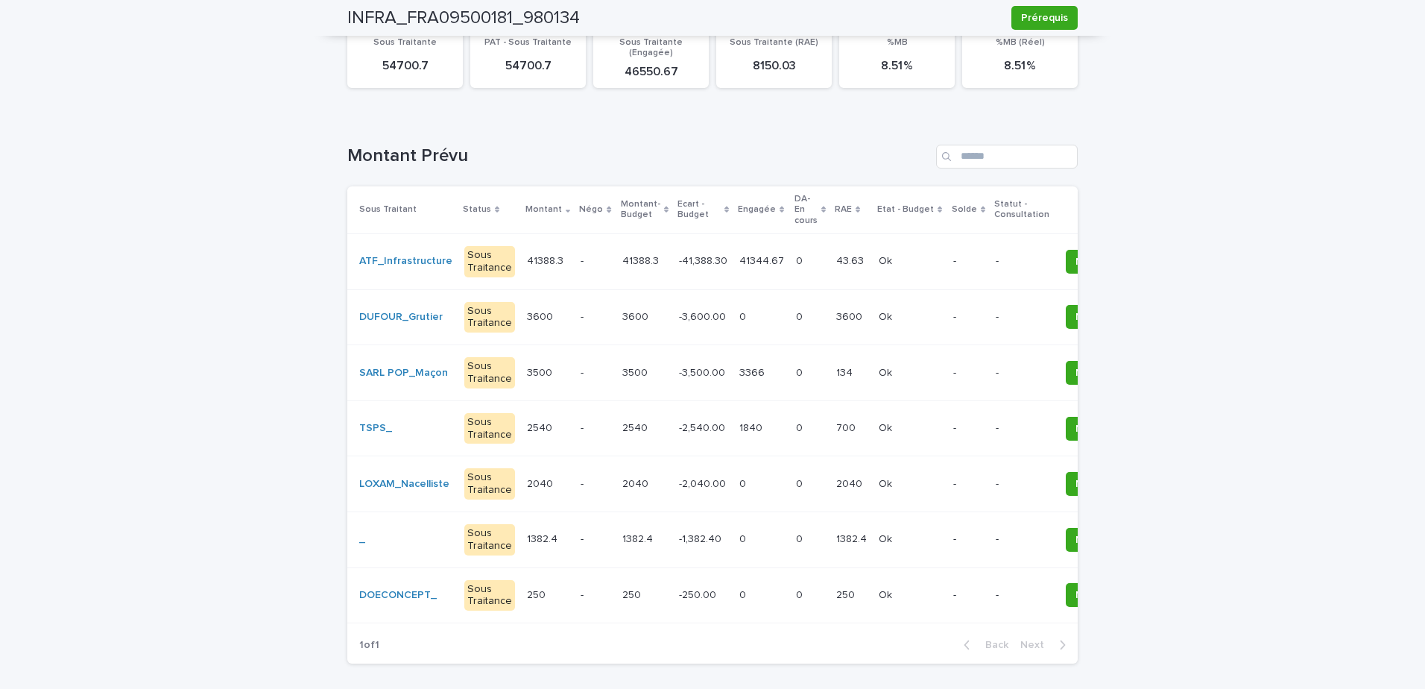
click at [644, 320] on td "3600 3600" at bounding box center [644, 317] width 57 height 56
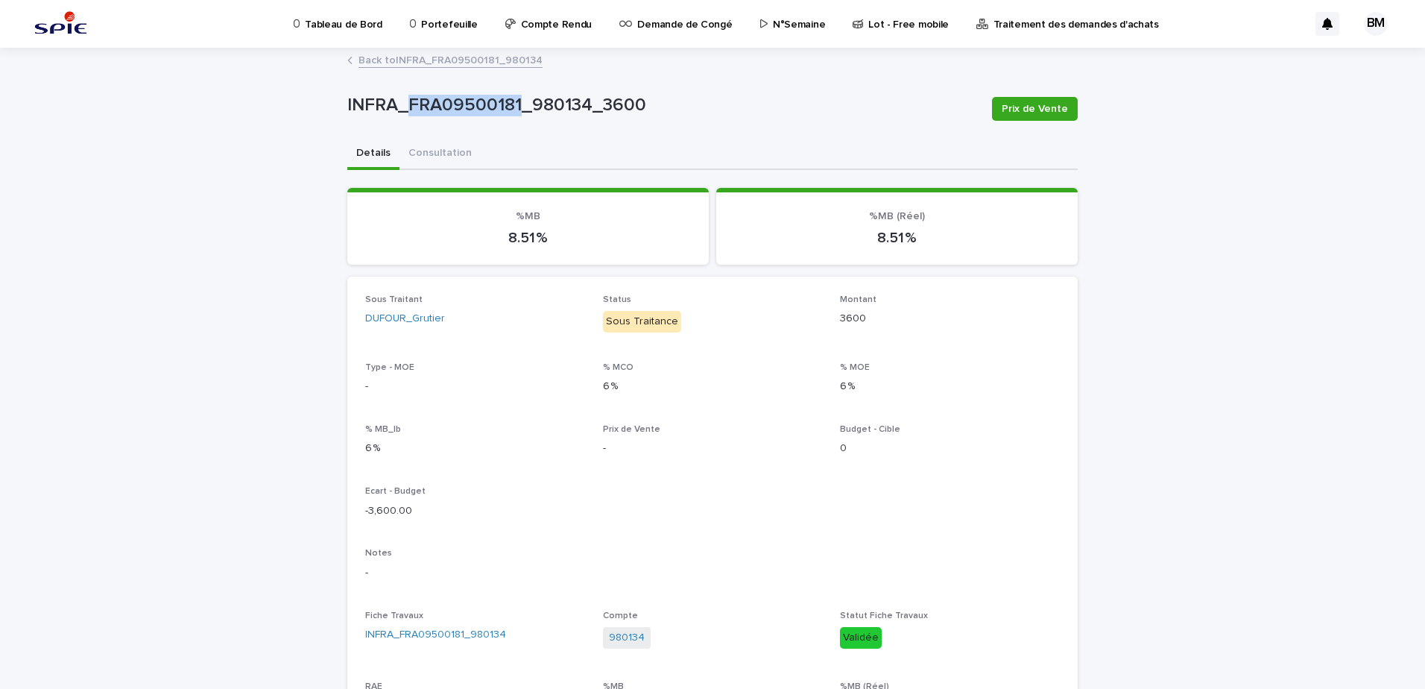
drag, startPoint x: 514, startPoint y: 103, endPoint x: 406, endPoint y: 100, distance: 107.4
click at [406, 100] on p "INFRA_FRA09500181_980134_3600" at bounding box center [663, 106] width 633 height 22
copy p "FRA09500181"
click at [440, 64] on link "Back to INFRA_FRA09500181_980134" at bounding box center [451, 59] width 184 height 17
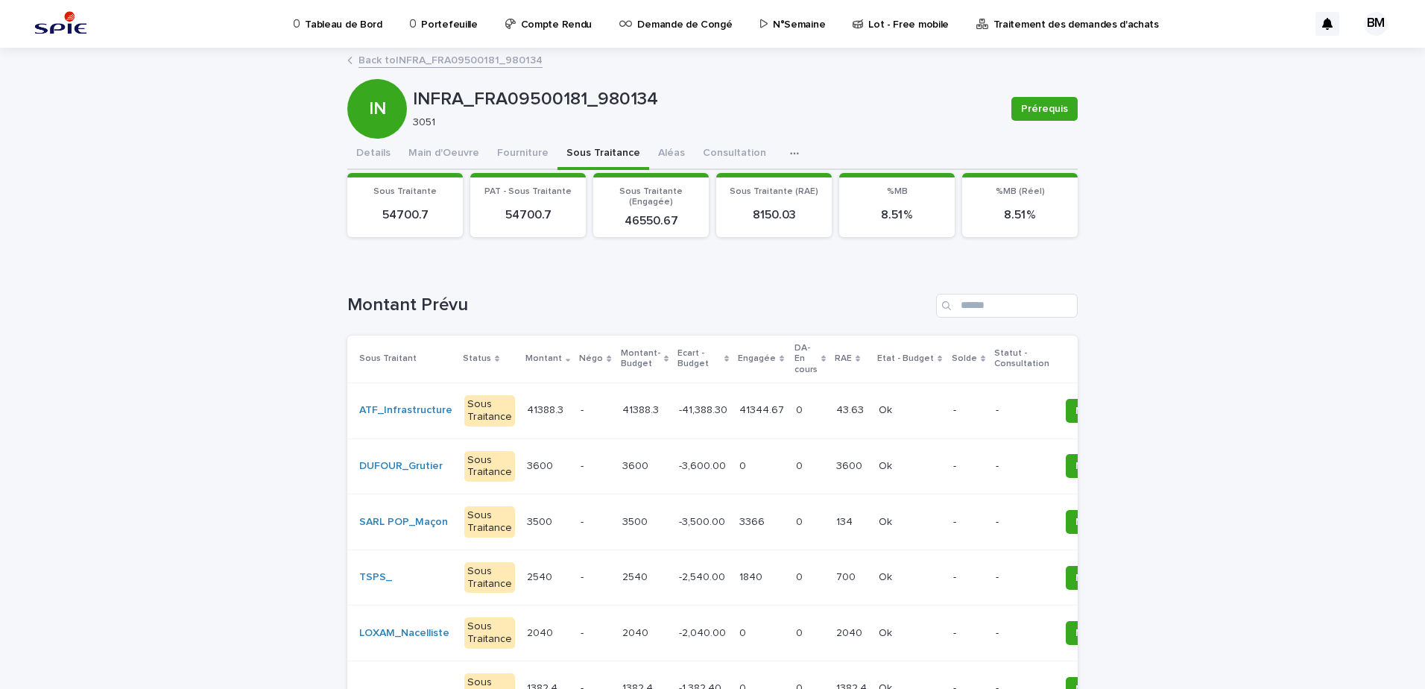
scroll to position [149, 0]
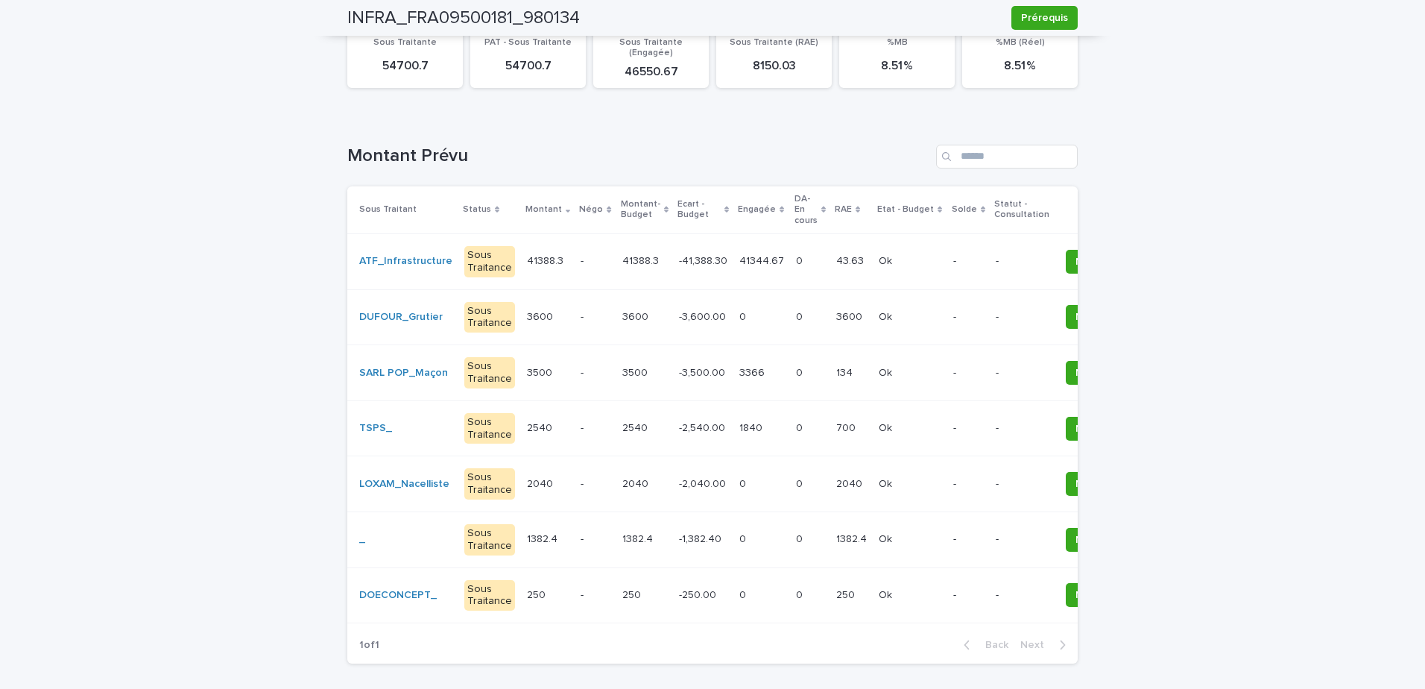
click at [903, 429] on p at bounding box center [910, 428] width 63 height 13
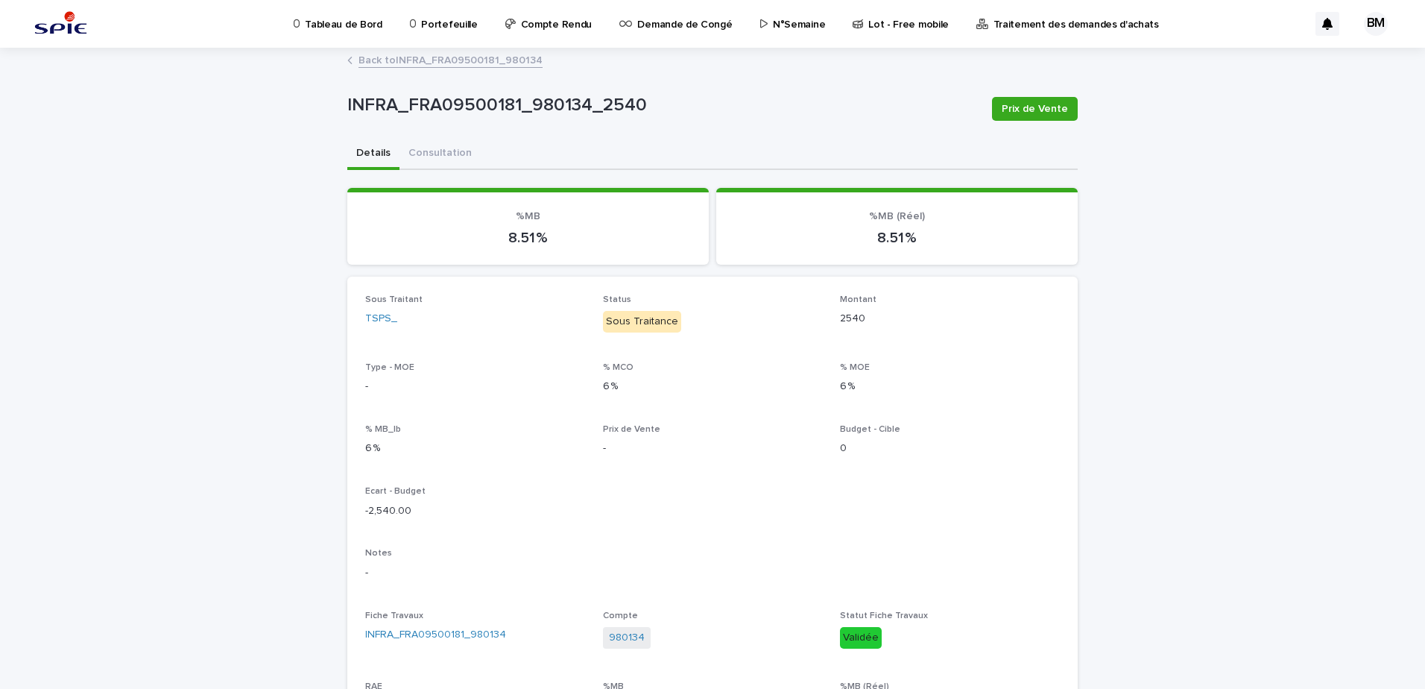
click at [426, 57] on link "Back to INFRA_FRA09500181_980134" at bounding box center [451, 59] width 184 height 17
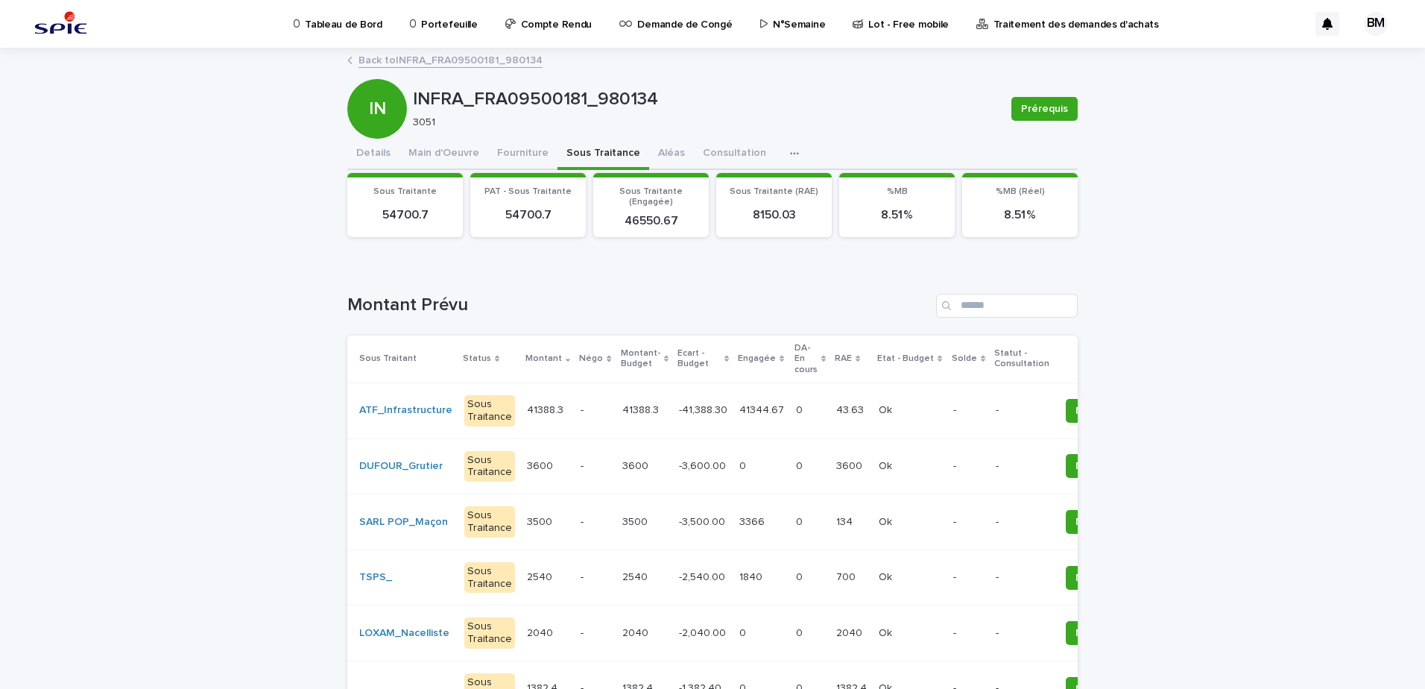
scroll to position [221, 0]
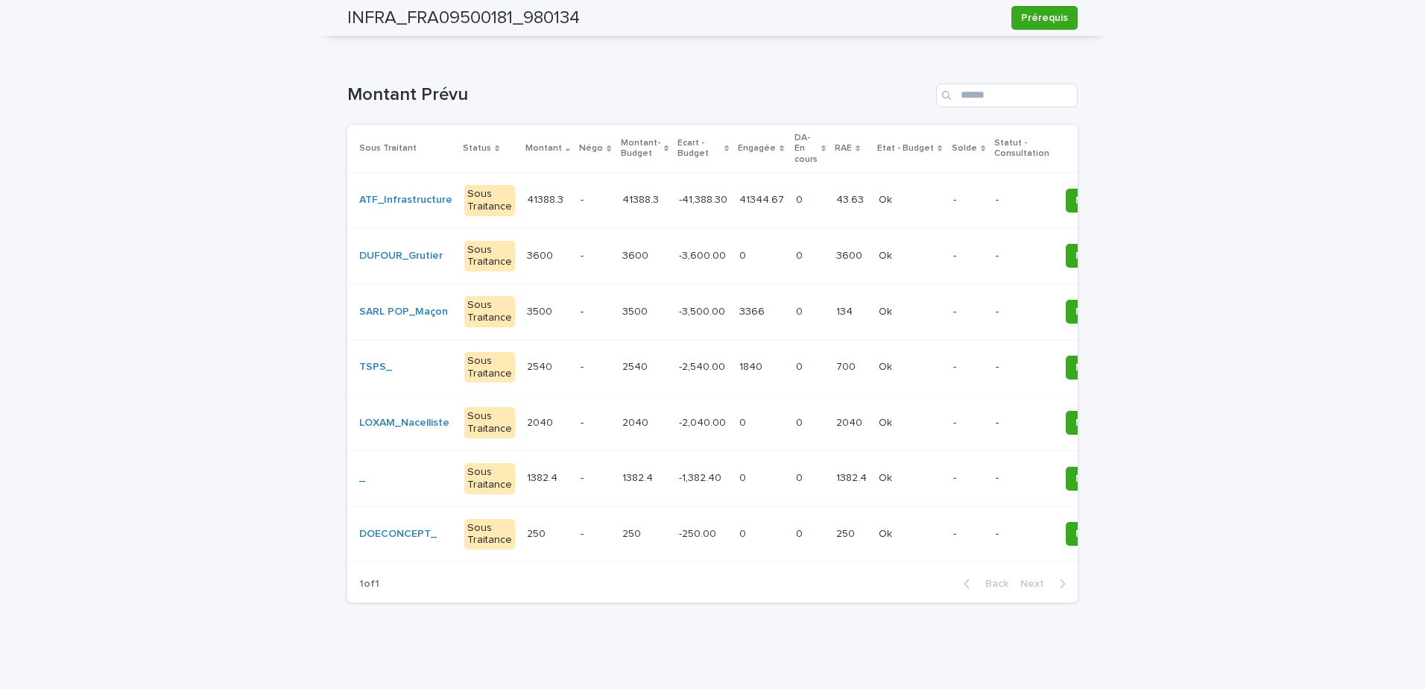
click at [754, 472] on p at bounding box center [761, 478] width 45 height 13
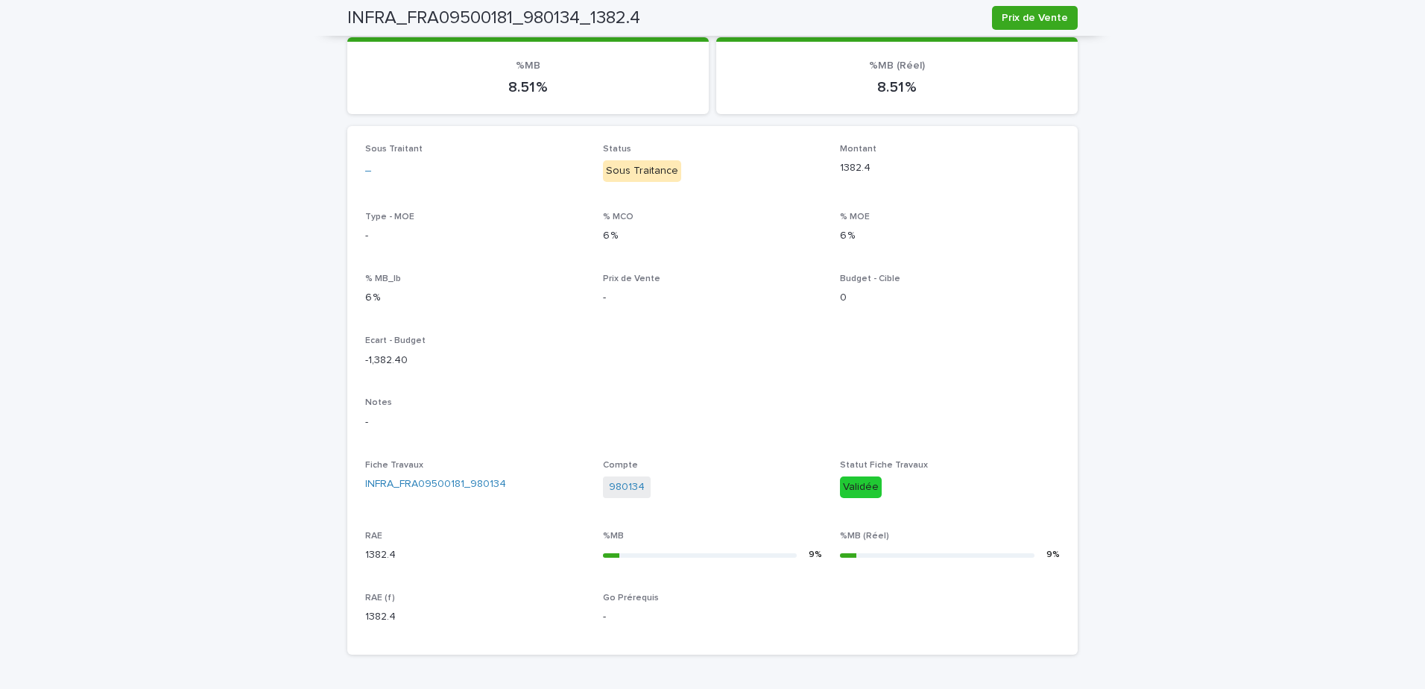
scroll to position [1, 0]
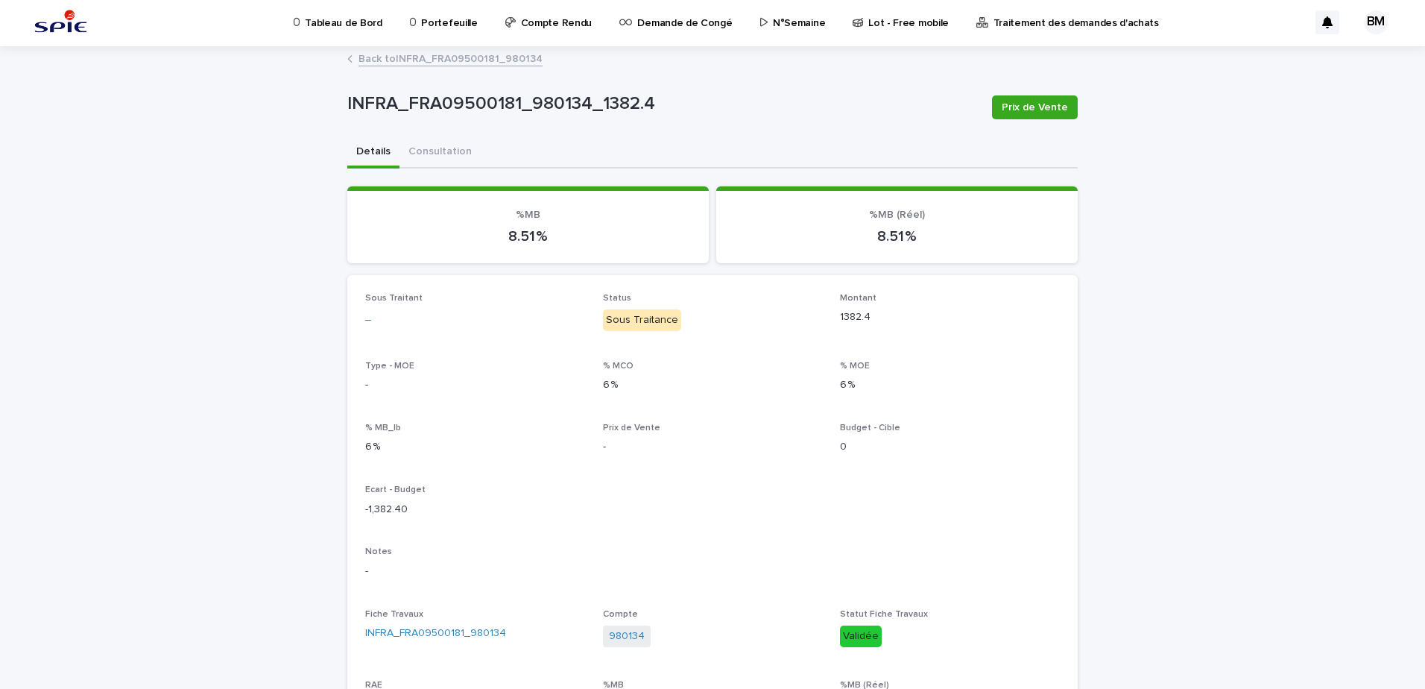
click at [446, 61] on link "Back to INFRA_FRA09500181_980134" at bounding box center [451, 57] width 184 height 17
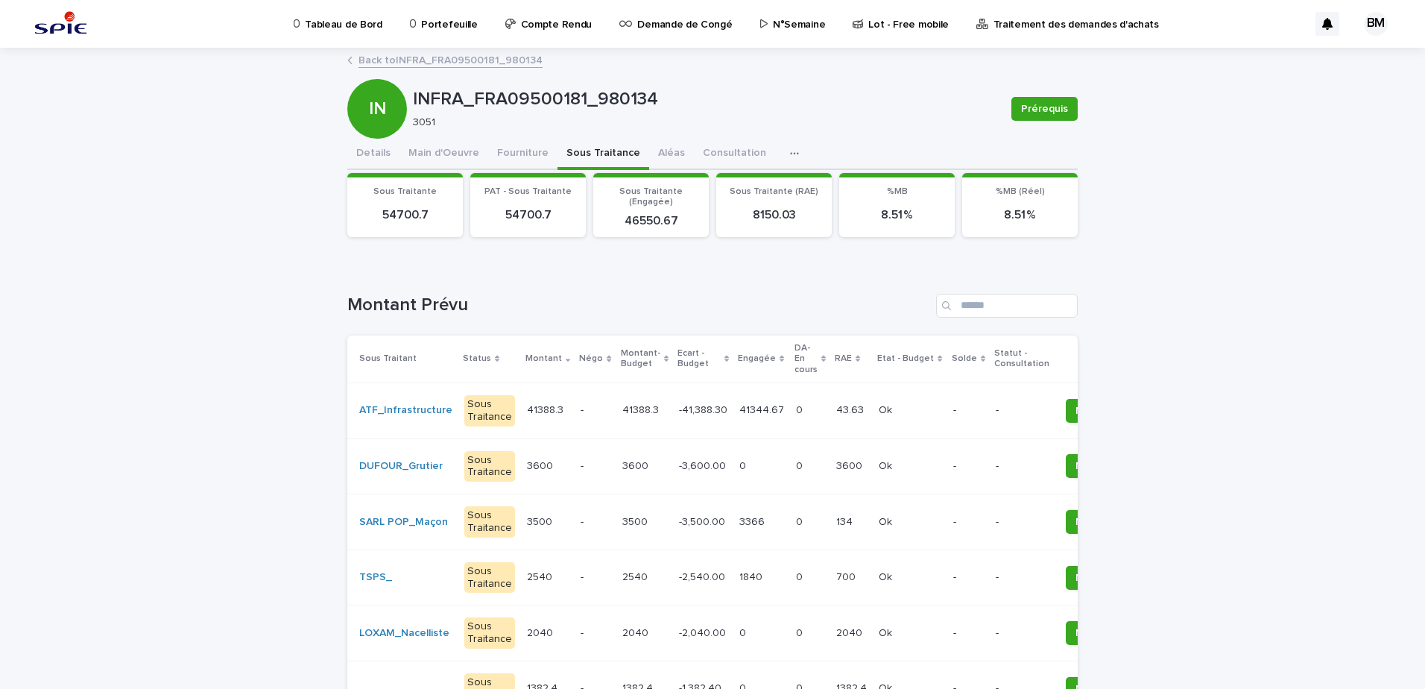
click at [444, 55] on link "Back to INFRA_FRA09500181_980134" at bounding box center [451, 59] width 184 height 17
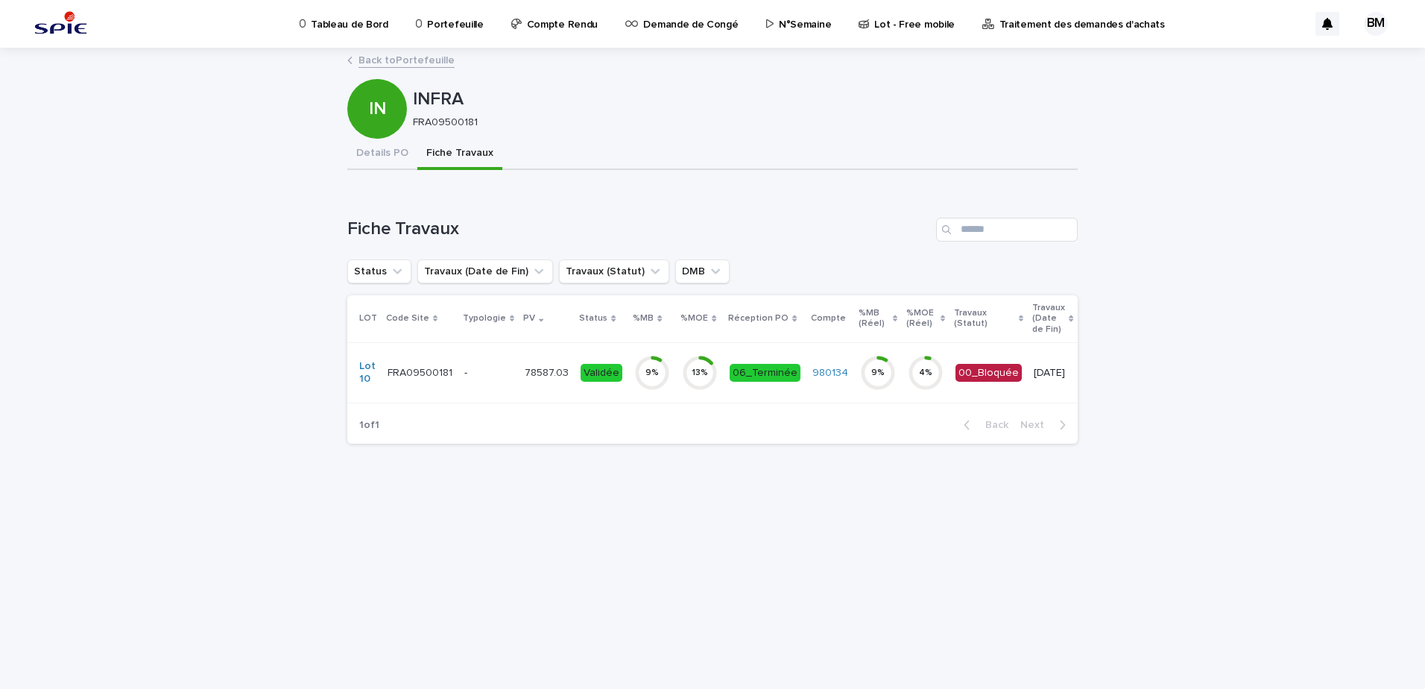
click at [414, 62] on link "Back to Portefeuille" at bounding box center [407, 59] width 96 height 17
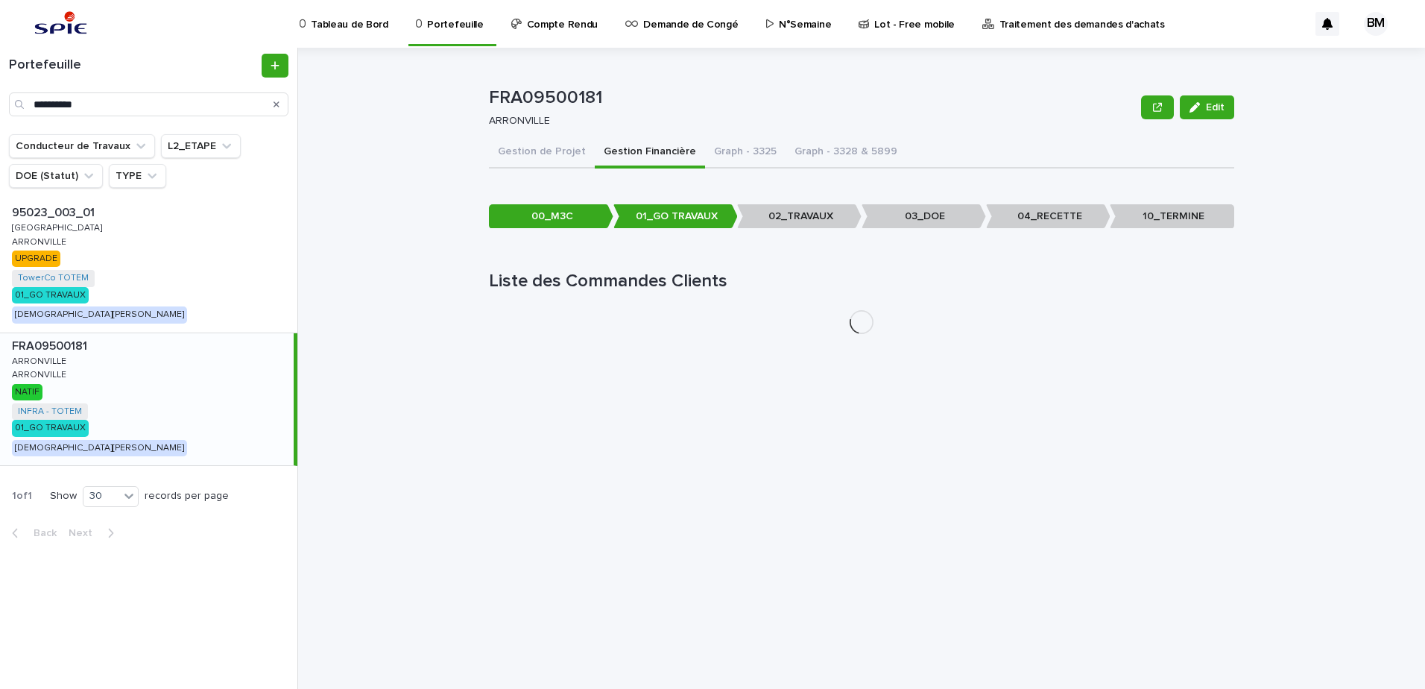
click at [180, 389] on div "FRA09500181 FRA09500181 ARRONVILLE ARRONVILLE ARRONVILLE ARRONVILLE NATIF INFRA…" at bounding box center [147, 399] width 294 height 133
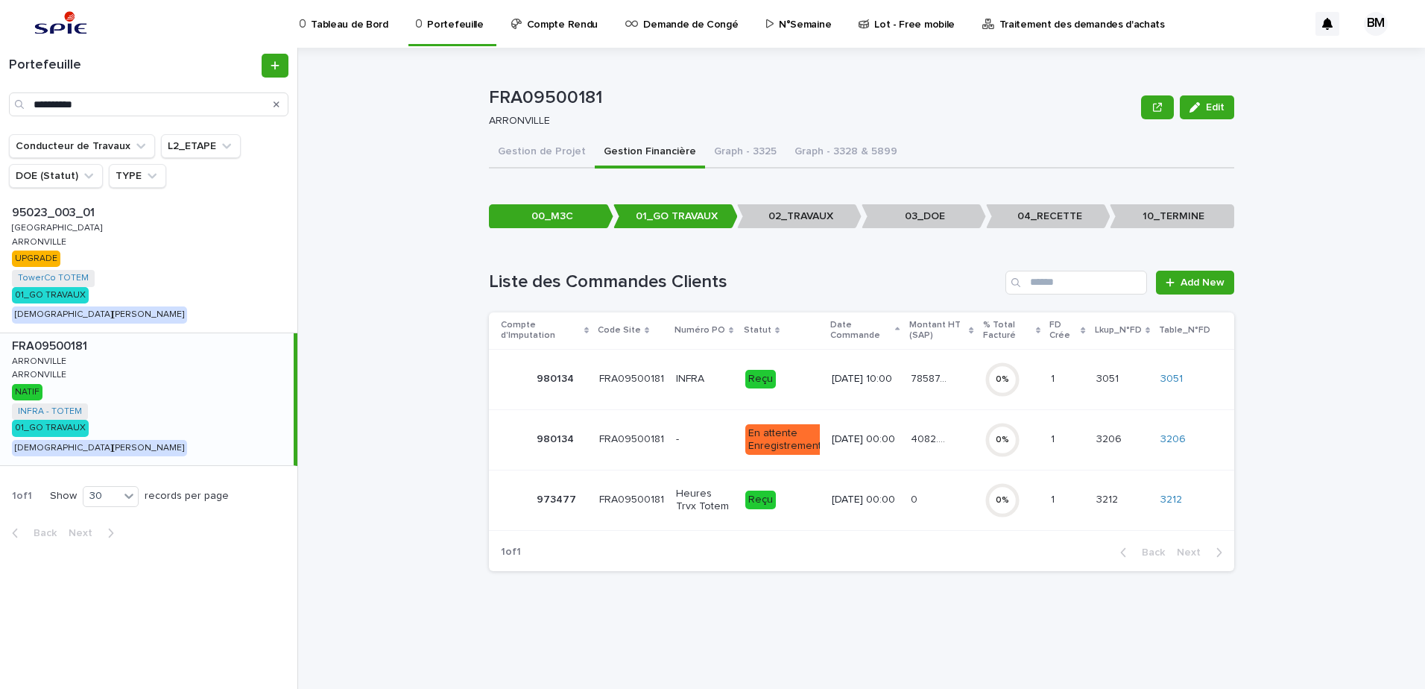
click at [984, 432] on td "0 %" at bounding box center [1012, 439] width 67 height 60
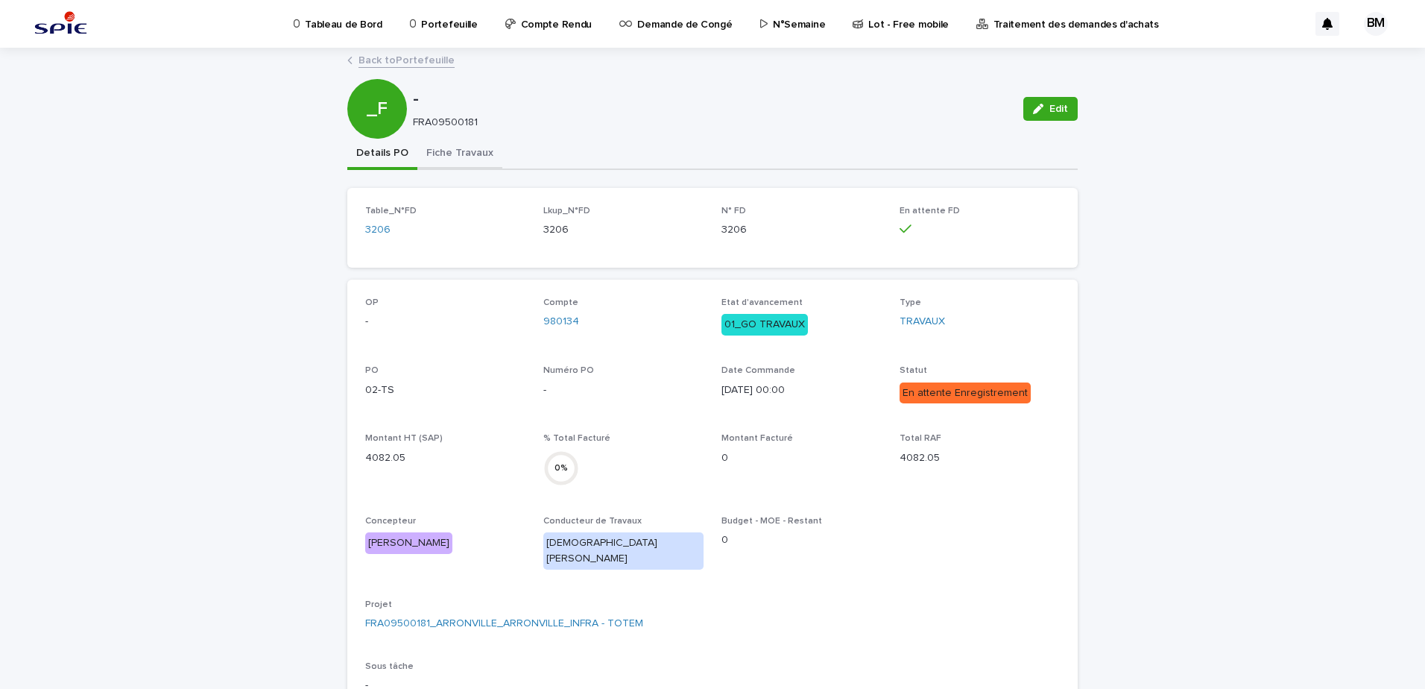
click at [461, 154] on button "Fiche Travaux" at bounding box center [459, 154] width 85 height 31
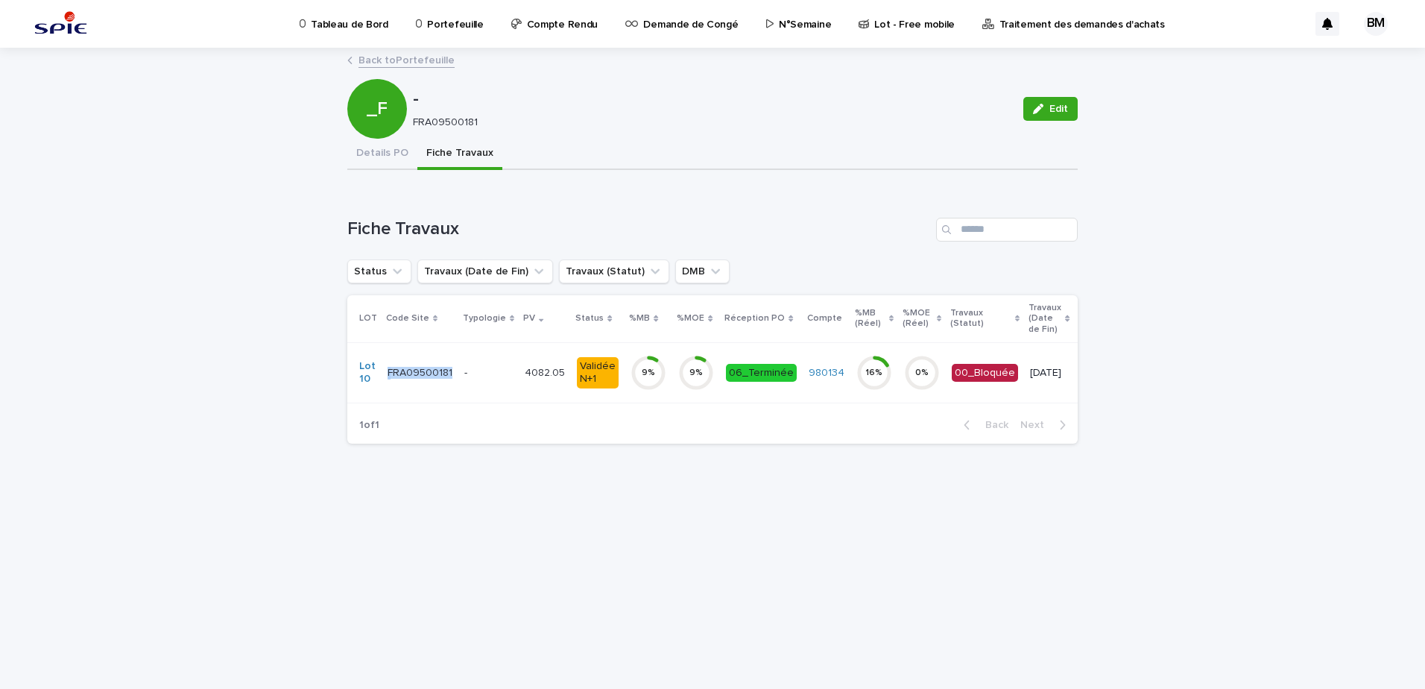
drag, startPoint x: 454, startPoint y: 377, endPoint x: 388, endPoint y: 377, distance: 66.3
click at [388, 377] on td "FRA09500181 FRA09500181" at bounding box center [420, 372] width 77 height 60
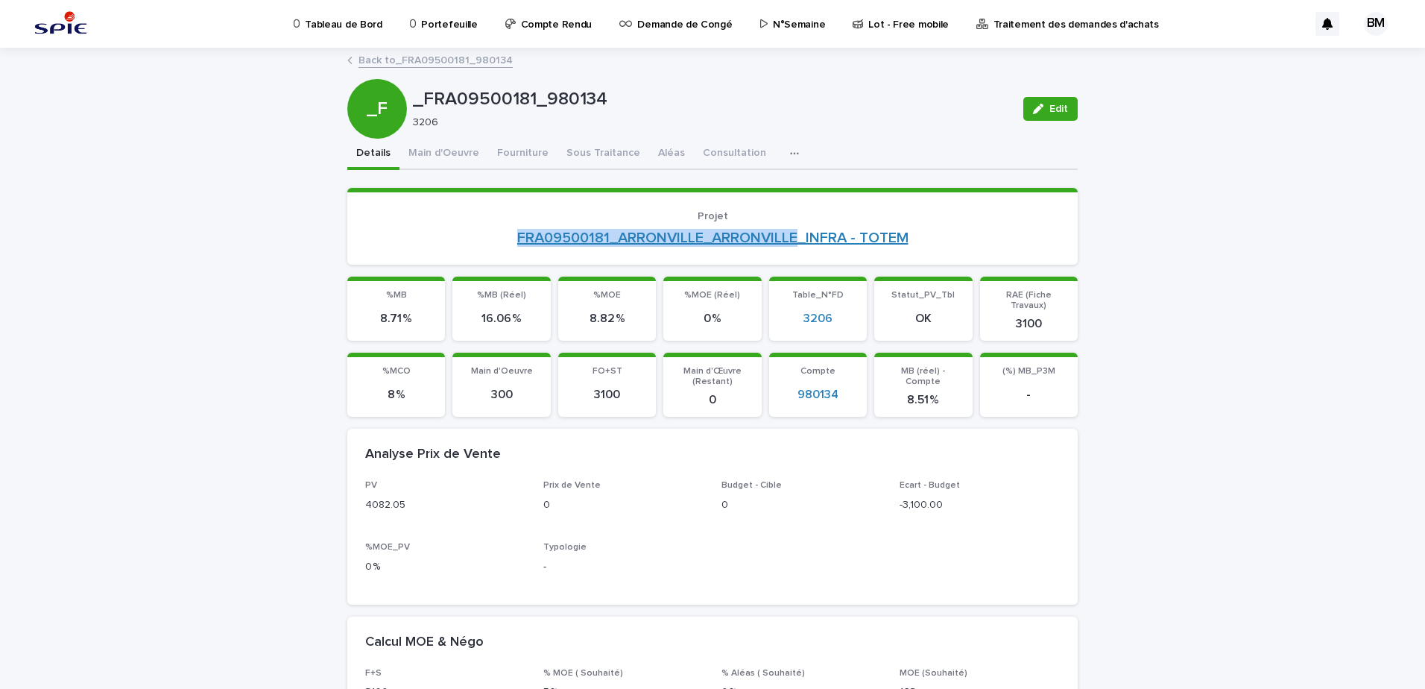
drag, startPoint x: 483, startPoint y: 241, endPoint x: 796, endPoint y: 235, distance: 313.1
click at [796, 235] on div "FRA09500181_ARRONVILLE_ARRONVILLE_INFRA - TOTEM" at bounding box center [712, 238] width 695 height 18
copy link "FRA09500181_ARRONVILLE_ARRONVILLE"
drag, startPoint x: 418, startPoint y: 98, endPoint x: 528, endPoint y: 107, distance: 109.9
click at [528, 107] on p "_FRA09500181_980134" at bounding box center [712, 100] width 598 height 22
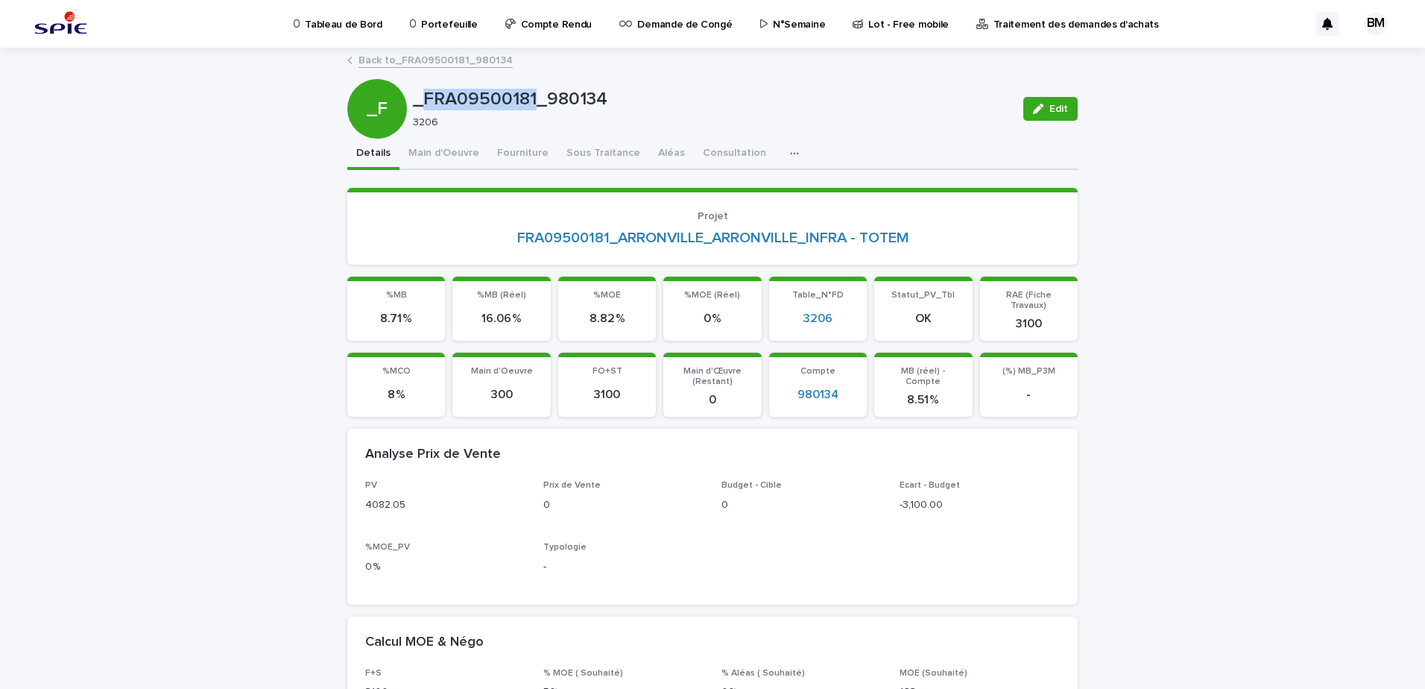
copy p "FRA09500181"
click at [432, 62] on link "Back to _FRA09500181_980134" at bounding box center [436, 59] width 154 height 17
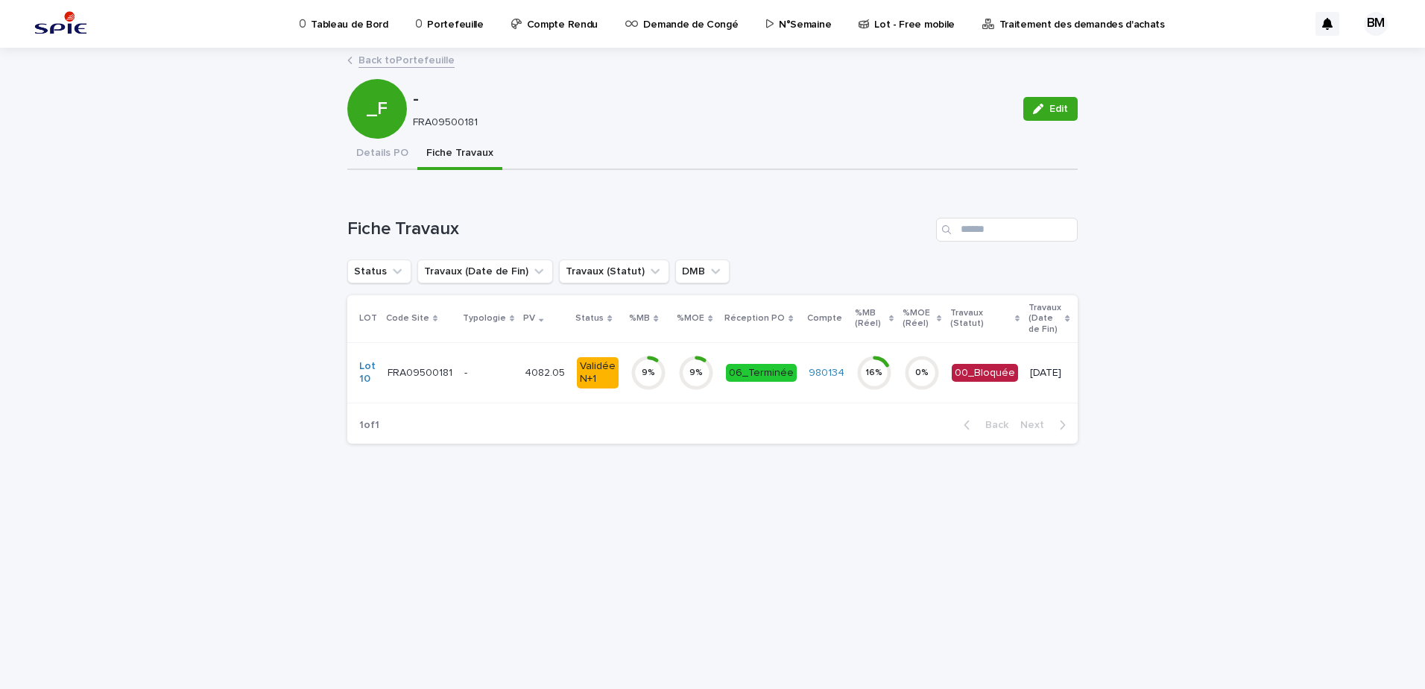
click at [408, 60] on link "Back to Portefeuille" at bounding box center [407, 59] width 96 height 17
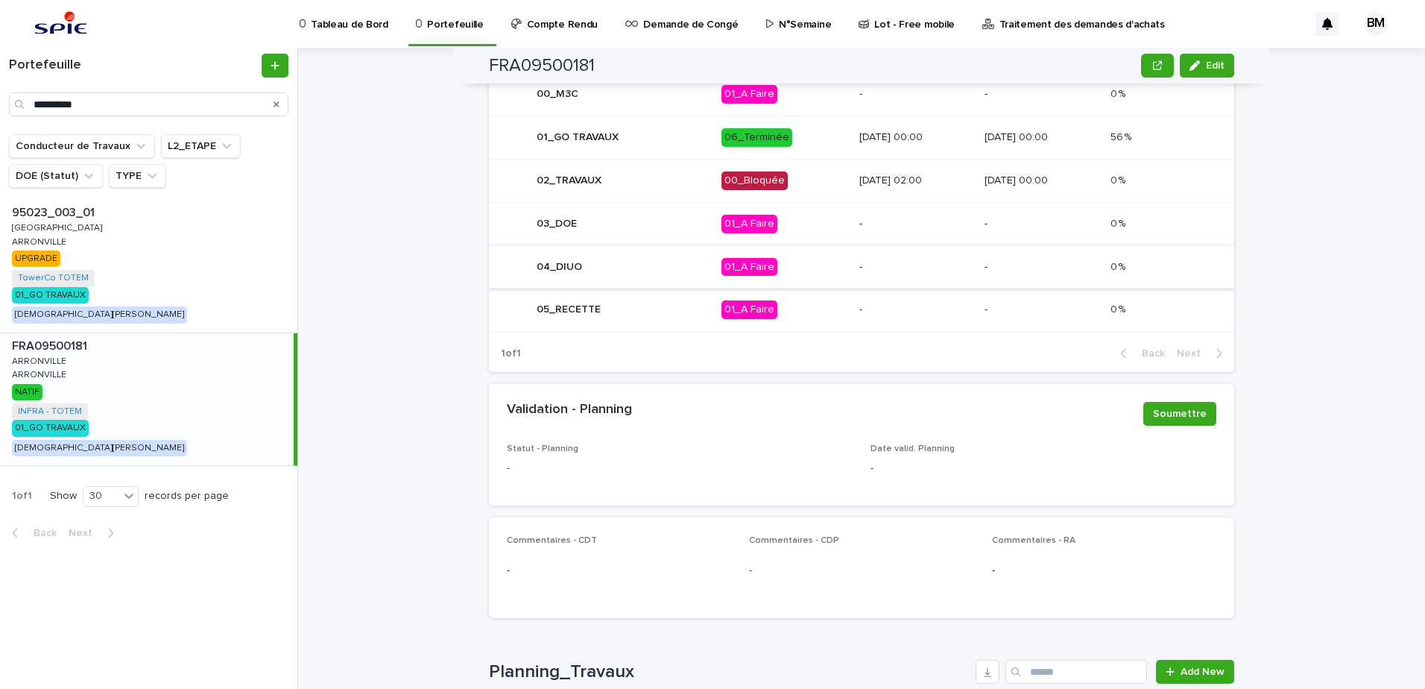
scroll to position [673, 0]
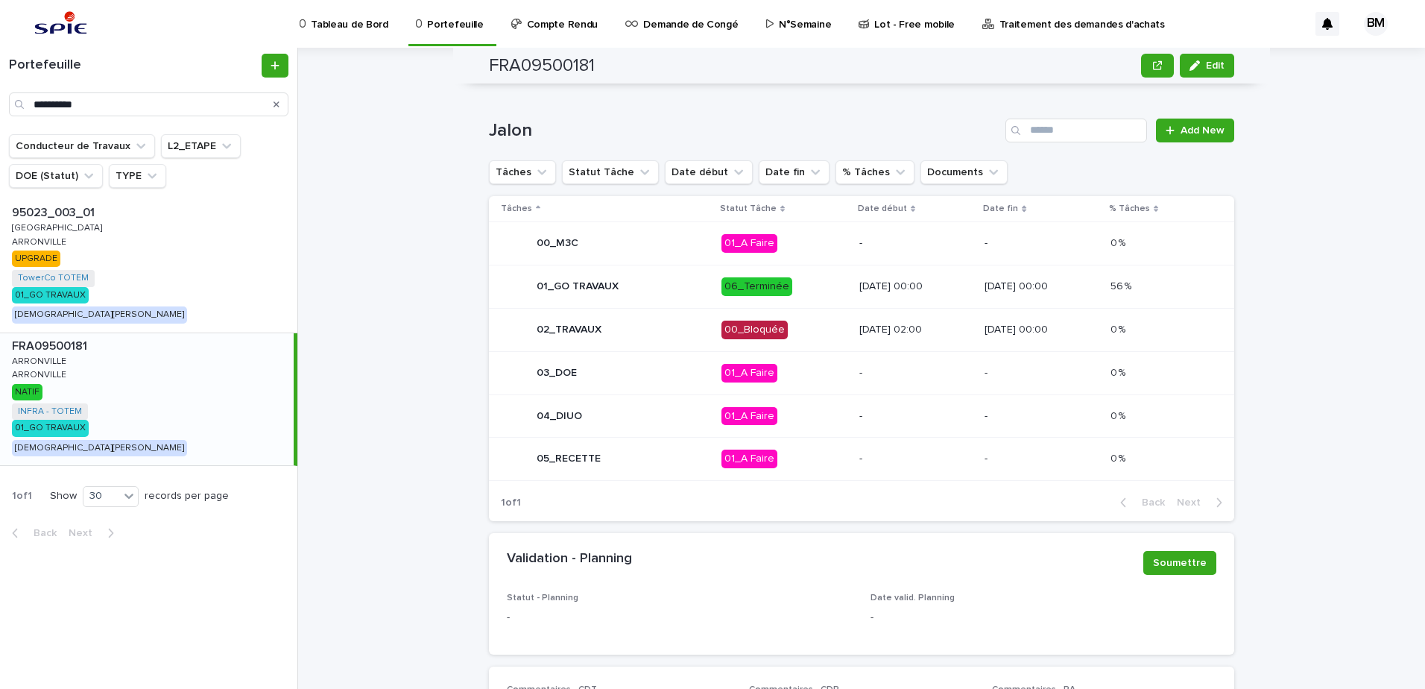
drag, startPoint x: 176, startPoint y: 359, endPoint x: 192, endPoint y: 357, distance: 16.5
click at [176, 359] on div "FRA09500181 FRA09500181 ARRONVILLE ARRONVILLE ARRONVILLE ARRONVILLE NATIF INFRA…" at bounding box center [147, 399] width 294 height 133
click at [1079, 323] on p "30/07/2025 00:00" at bounding box center [1042, 329] width 114 height 13
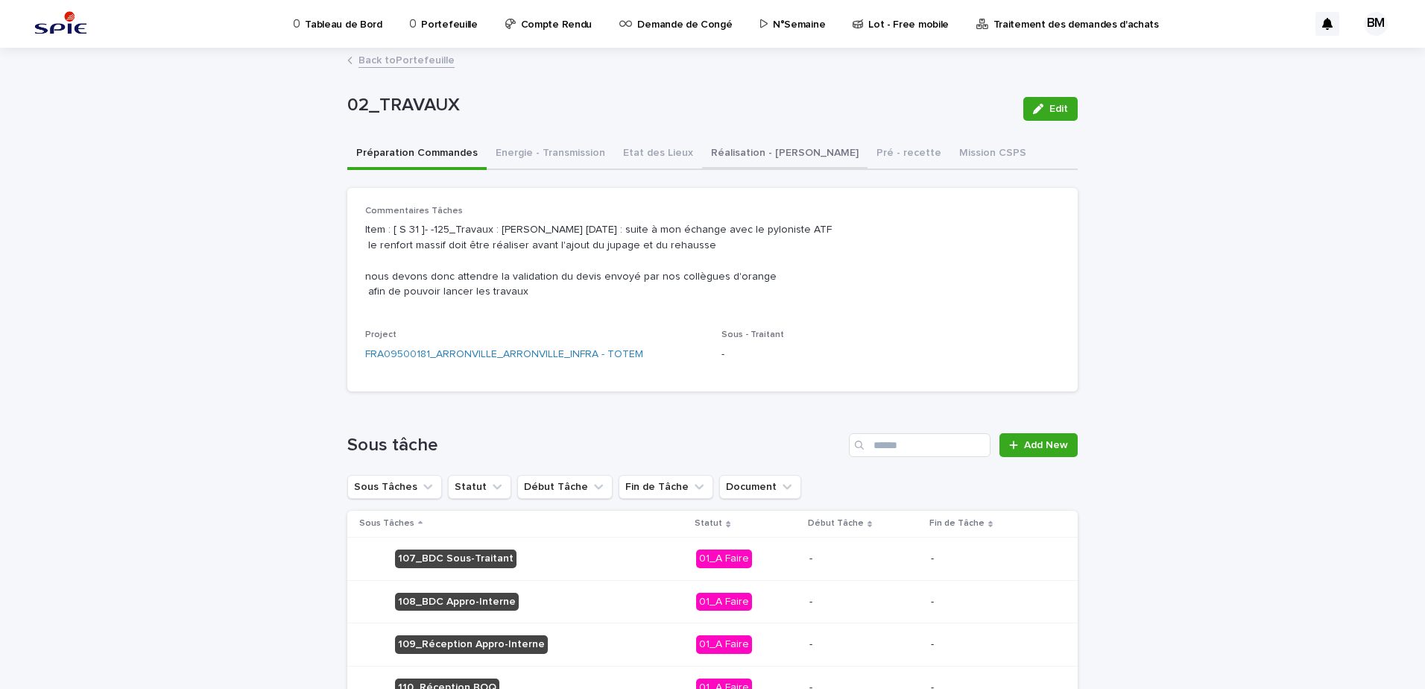
click at [724, 160] on button "Réalisation - Travaux" at bounding box center [784, 154] width 165 height 31
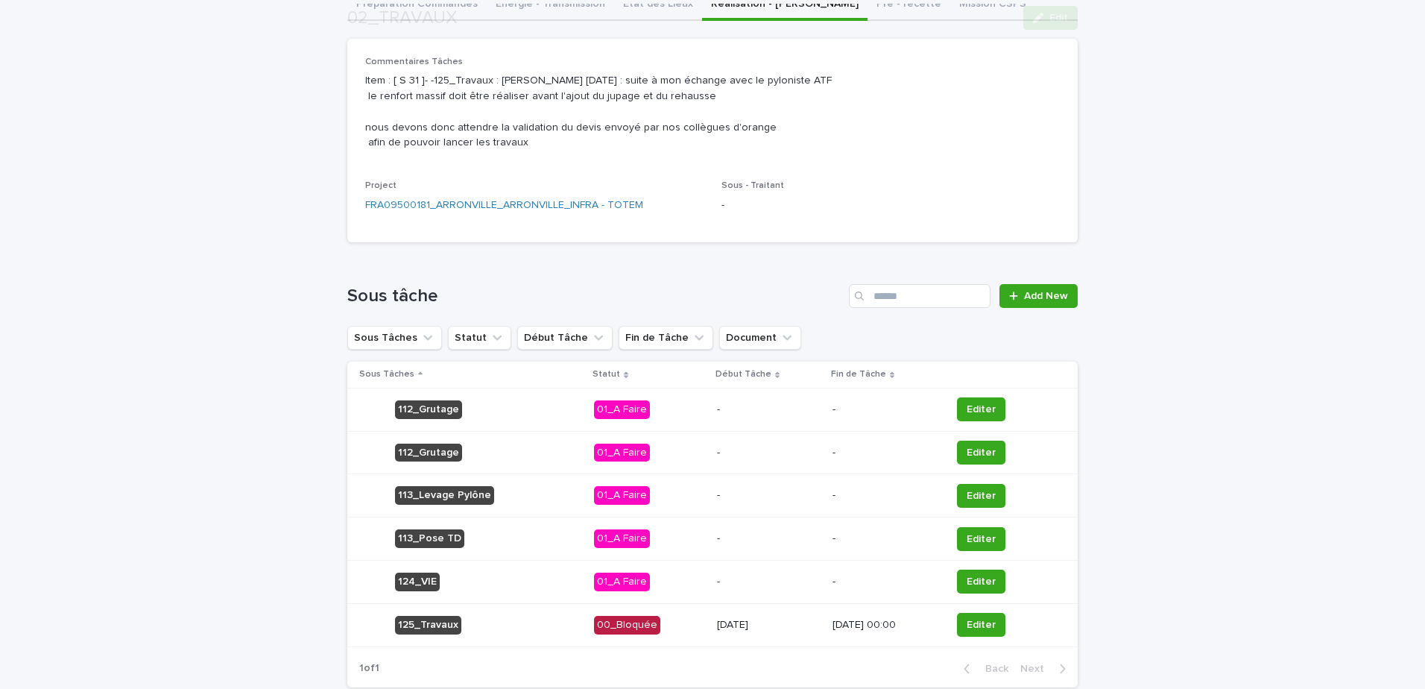
scroll to position [224, 0]
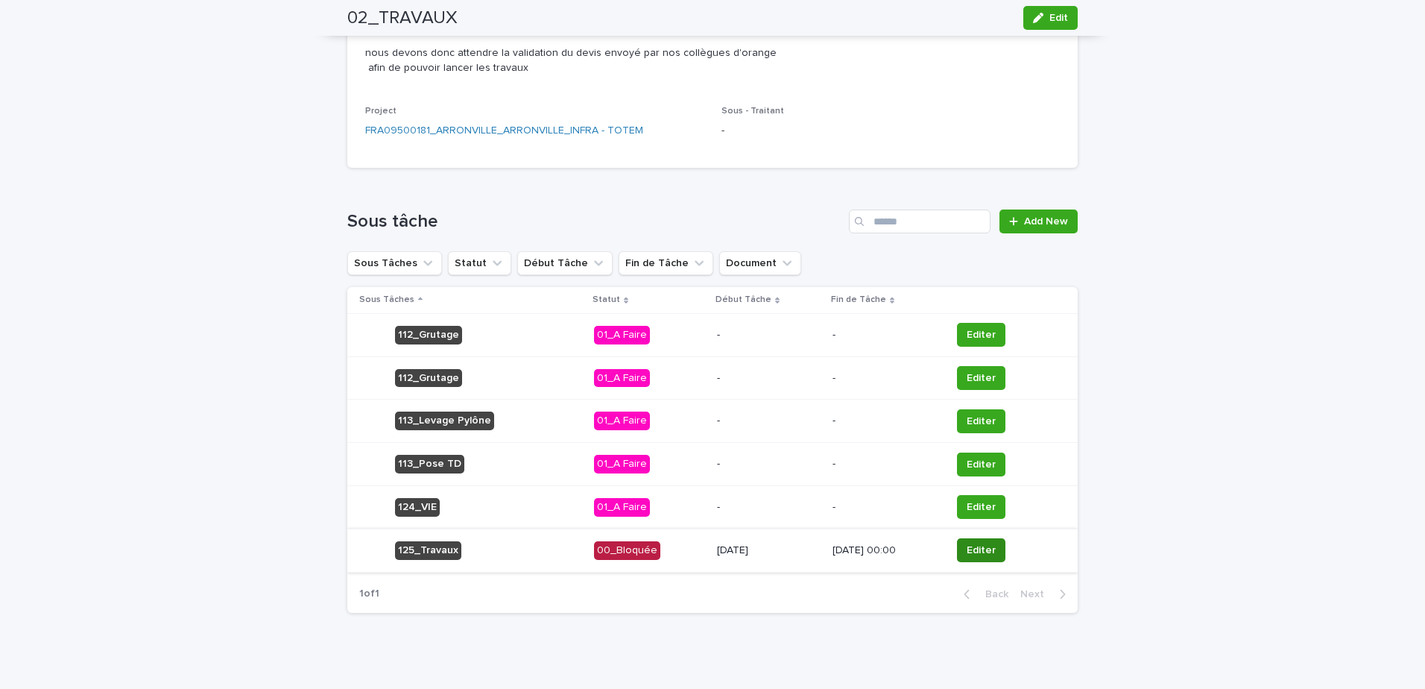
click at [994, 562] on button "Editer" at bounding box center [981, 550] width 48 height 24
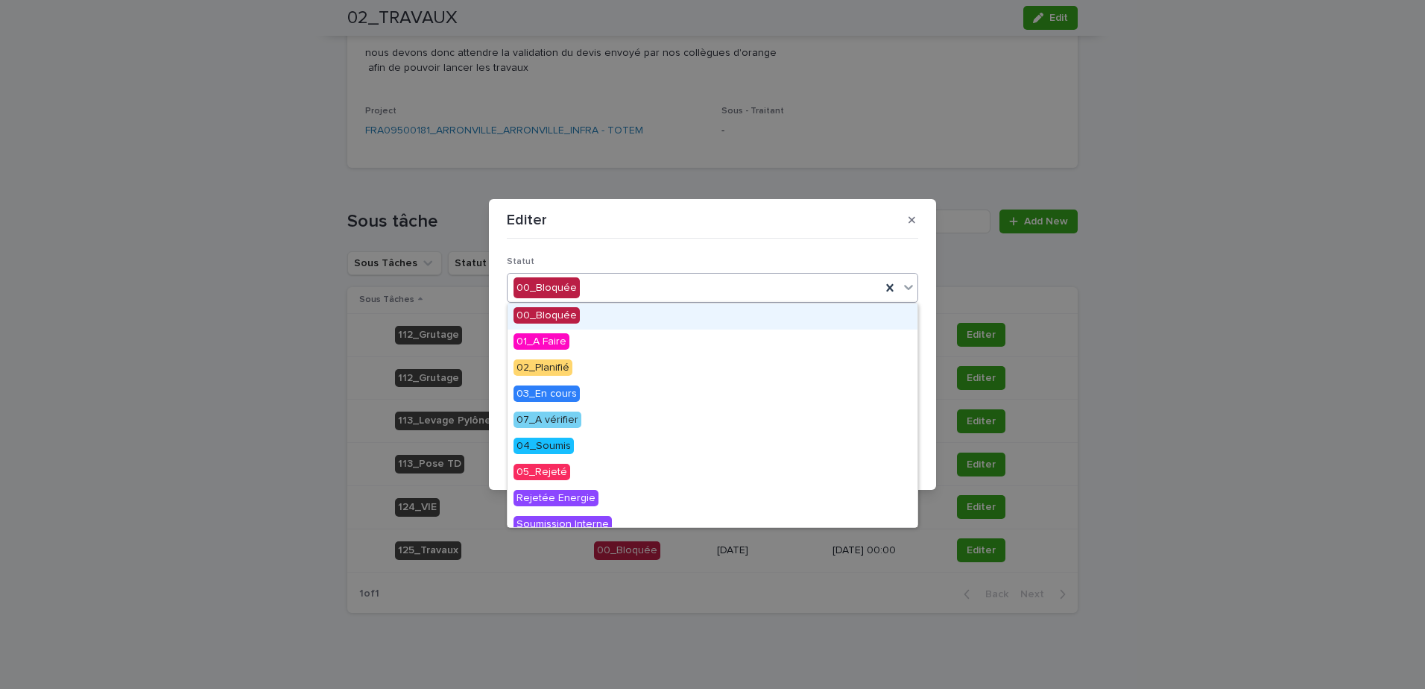
click at [624, 291] on div "00_Bloquée" at bounding box center [694, 288] width 373 height 25
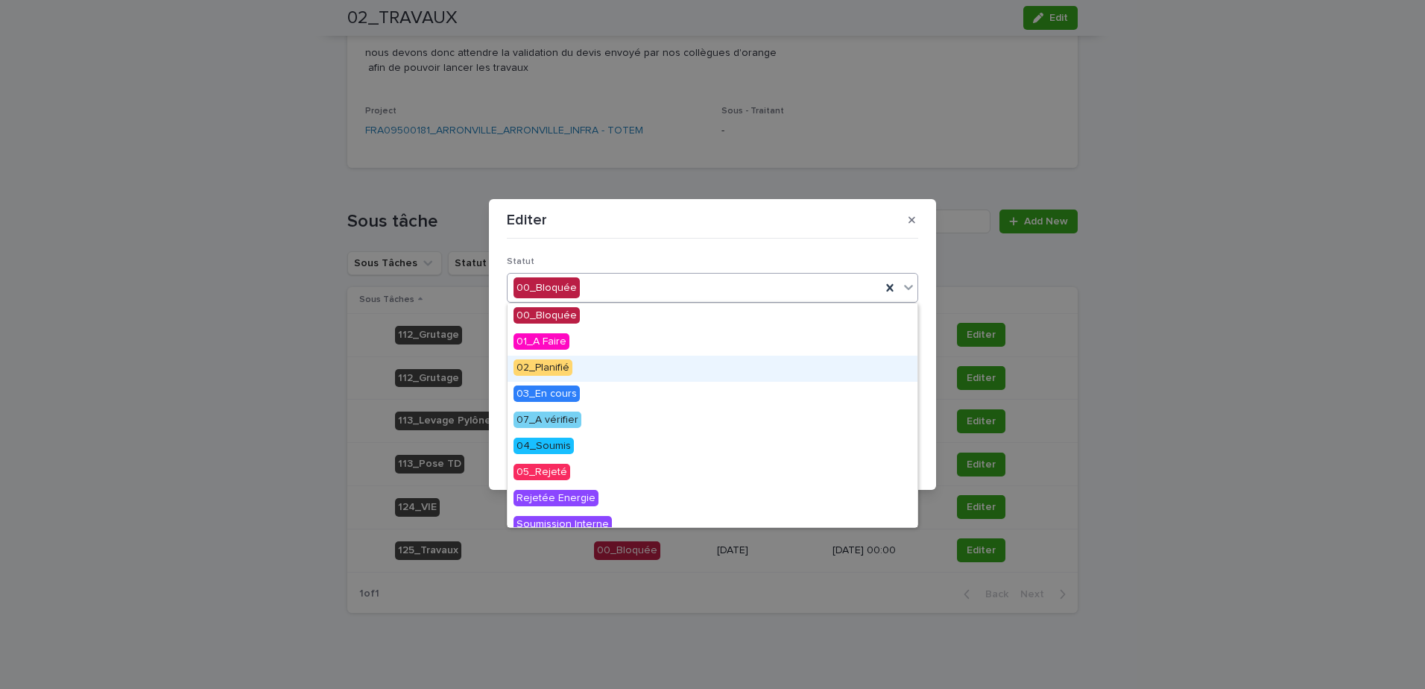
click at [560, 364] on span "02_Planifié" at bounding box center [543, 367] width 59 height 16
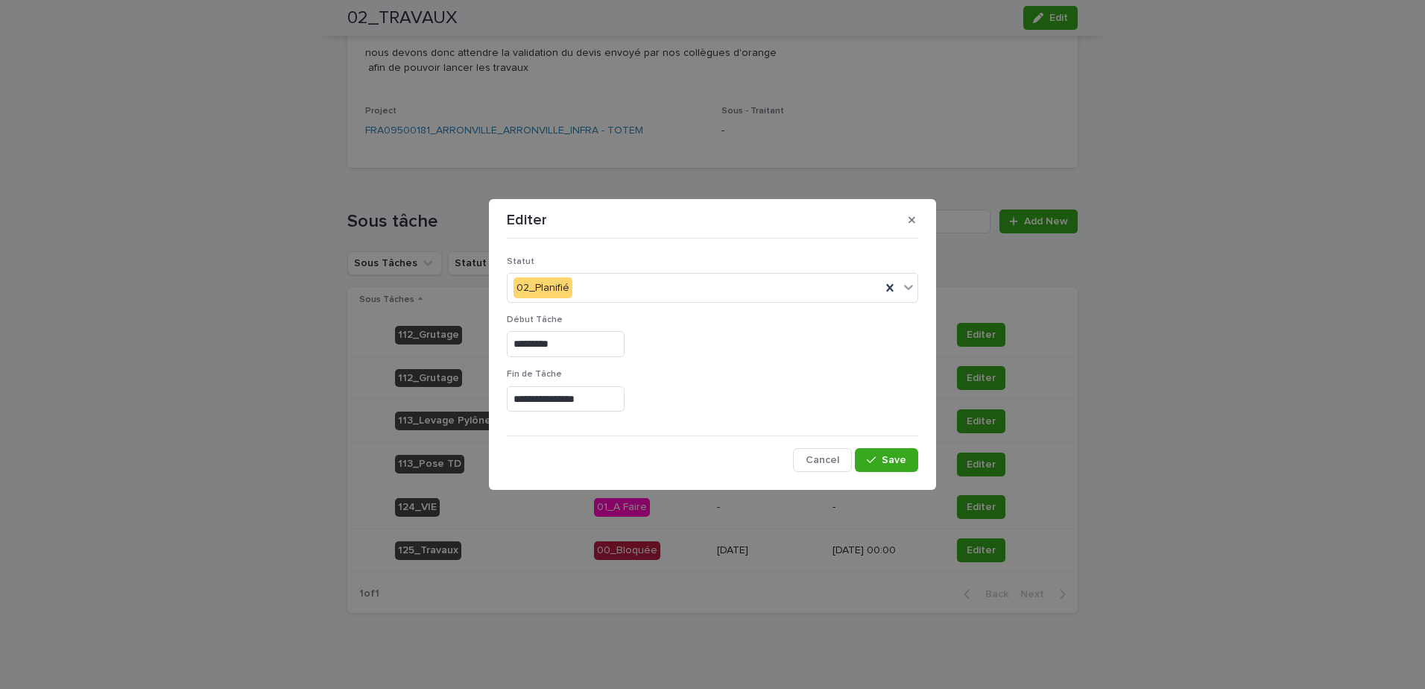
click at [754, 368] on div "Début Tâche *********" at bounding box center [712, 342] width 411 height 54
click at [576, 358] on div "Début Tâche *********" at bounding box center [712, 342] width 411 height 54
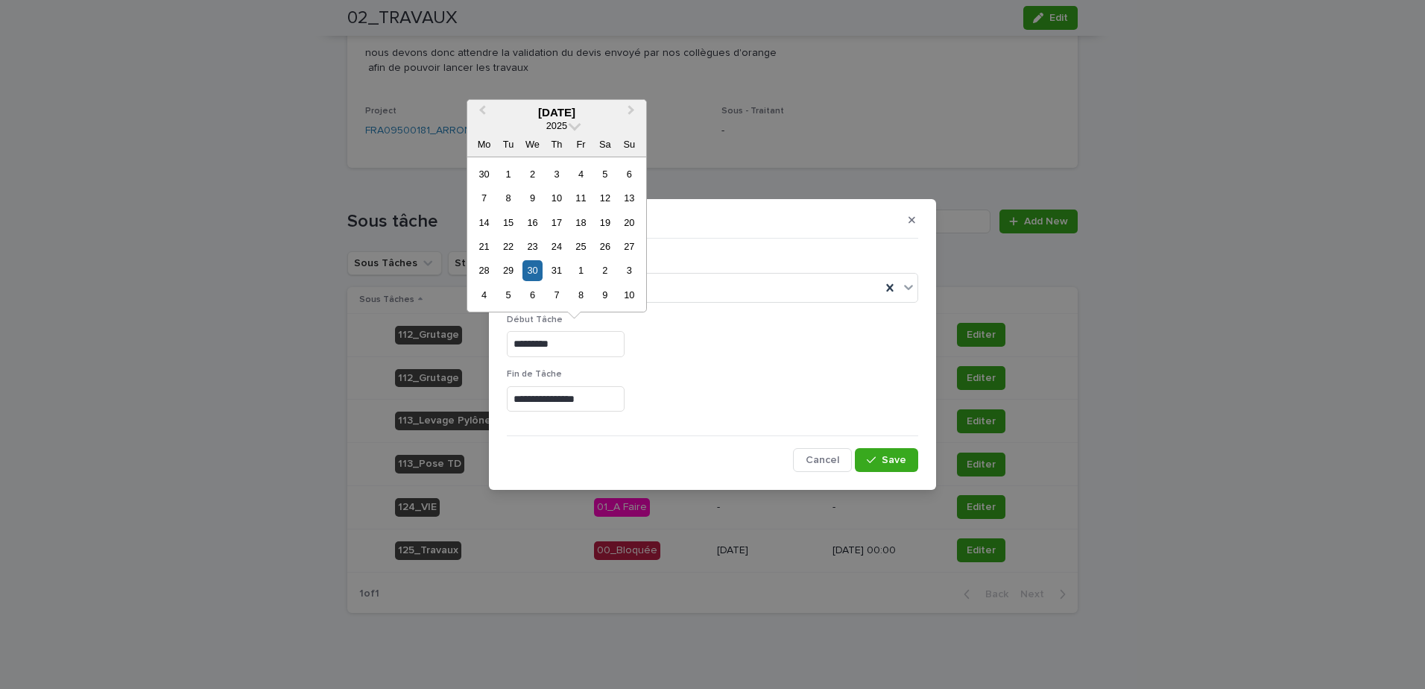
click at [583, 349] on input "*********" at bounding box center [566, 344] width 118 height 26
click at [631, 115] on button "Next Month" at bounding box center [633, 113] width 24 height 24
click at [482, 271] on div "29" at bounding box center [484, 270] width 20 height 20
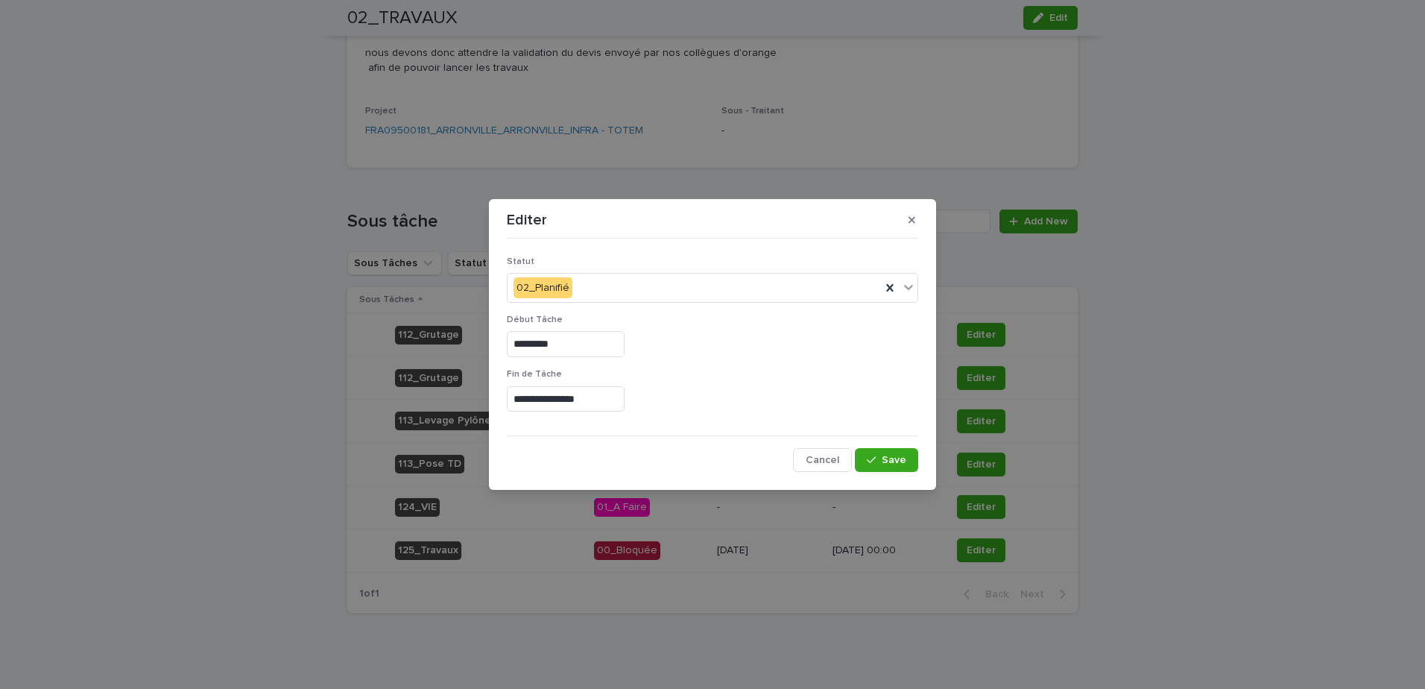
type input "*********"
click at [605, 405] on input "**********" at bounding box center [566, 399] width 118 height 26
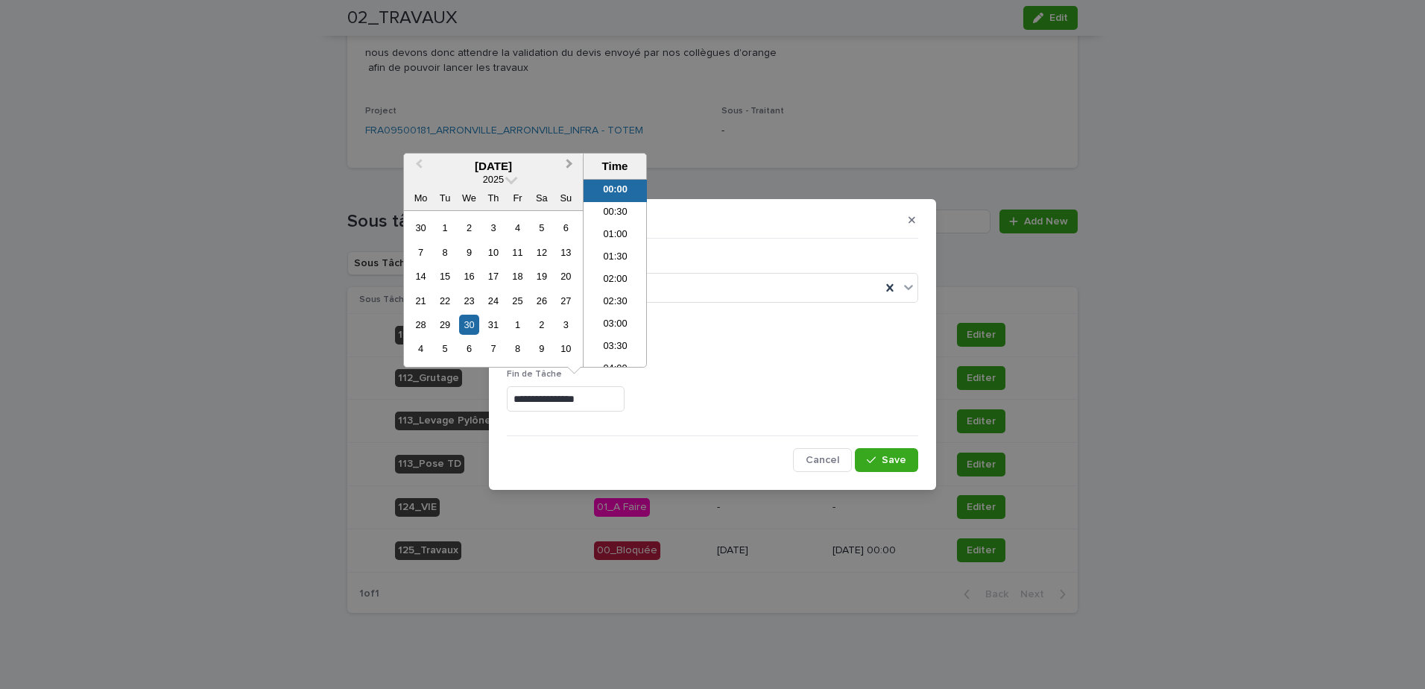
click at [569, 167] on span "Next Month" at bounding box center [569, 166] width 0 height 20
click at [565, 167] on button "Next Month" at bounding box center [571, 167] width 24 height 24
click at [521, 300] on div "24" at bounding box center [518, 301] width 20 height 20
type input "**********"
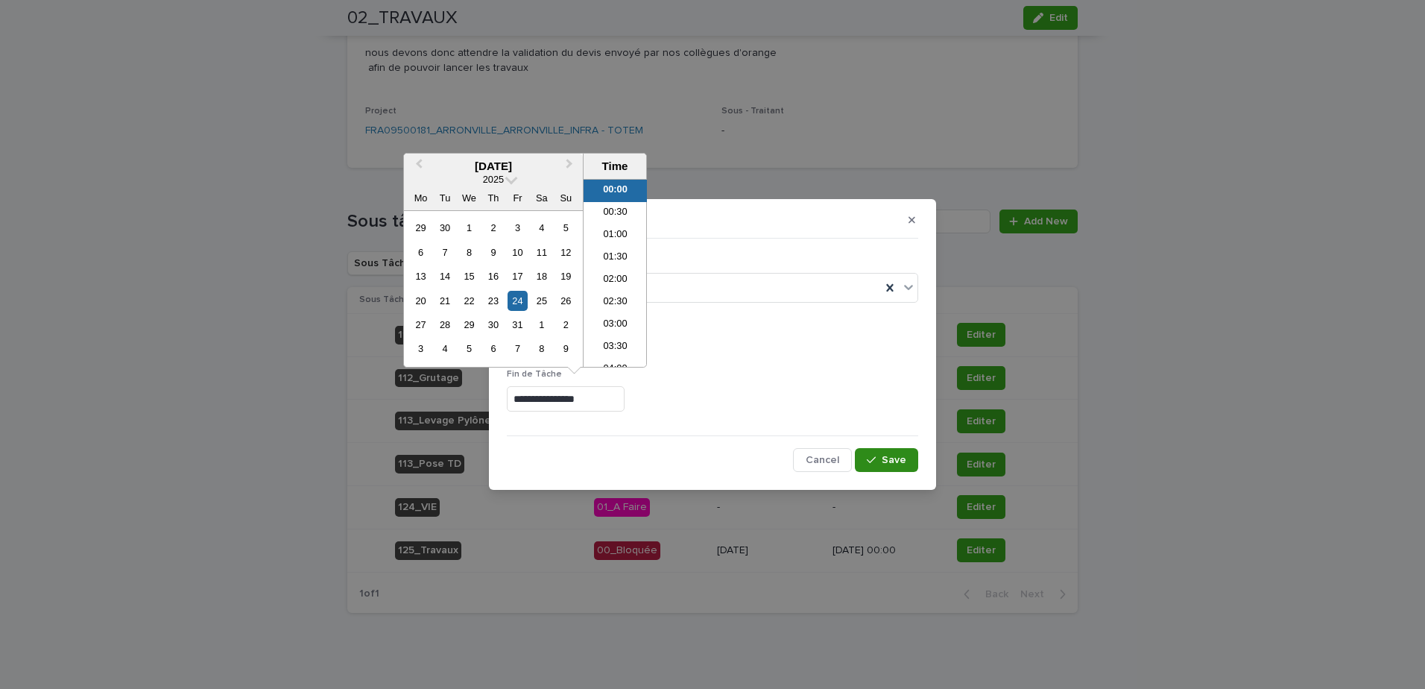
click at [898, 464] on span "Save" at bounding box center [894, 460] width 25 height 10
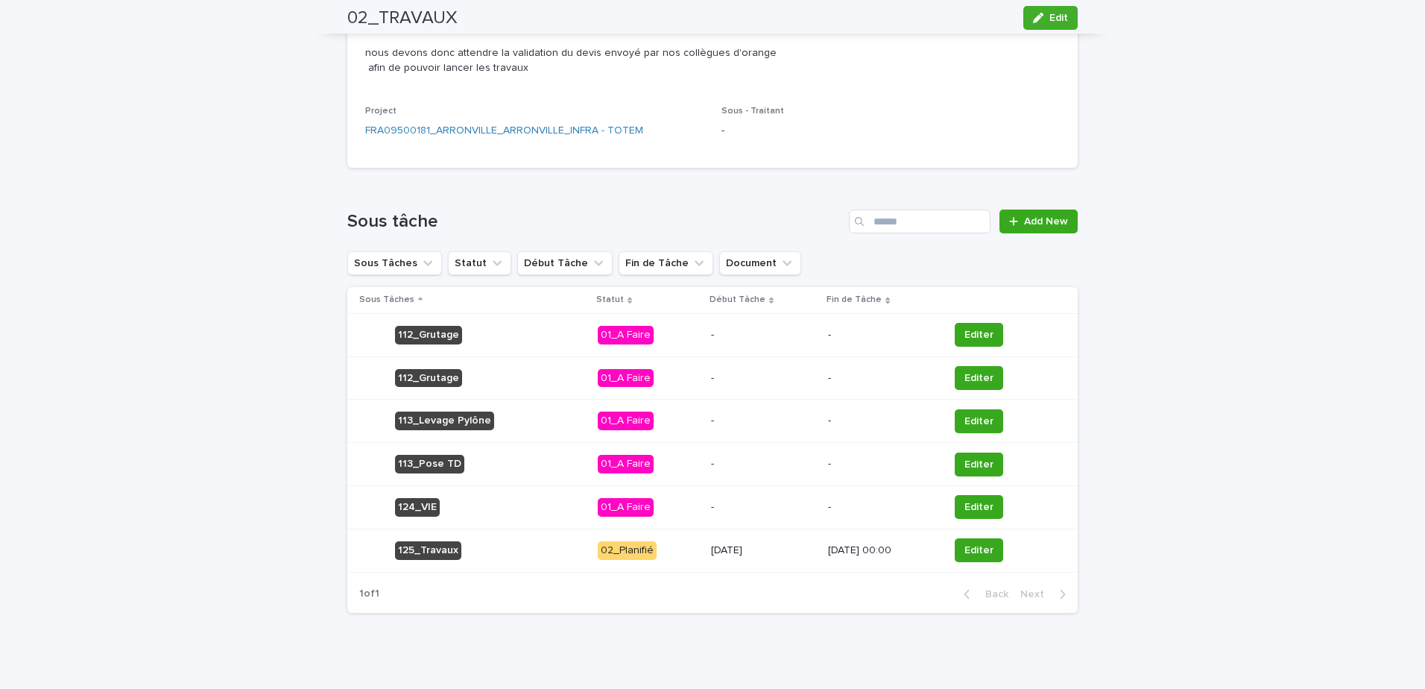
scroll to position [0, 0]
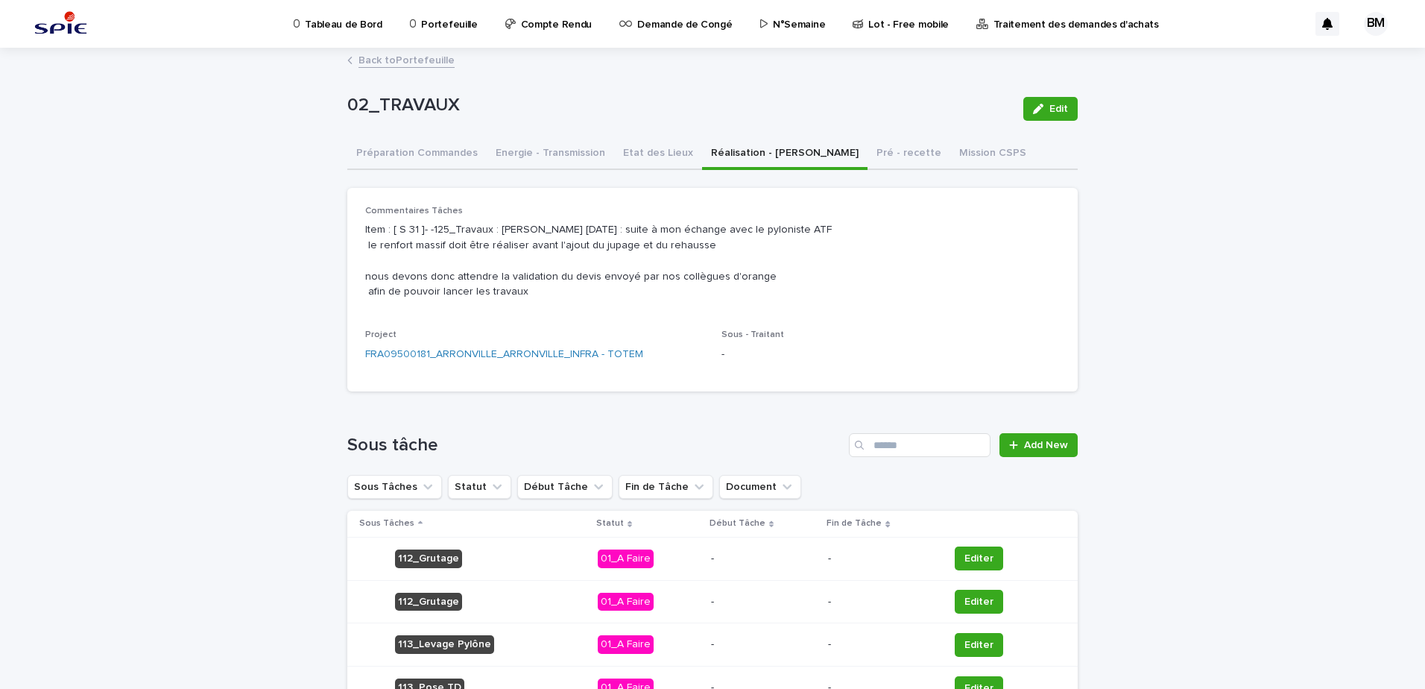
click at [404, 65] on link "Back to Portefeuille" at bounding box center [407, 59] width 96 height 17
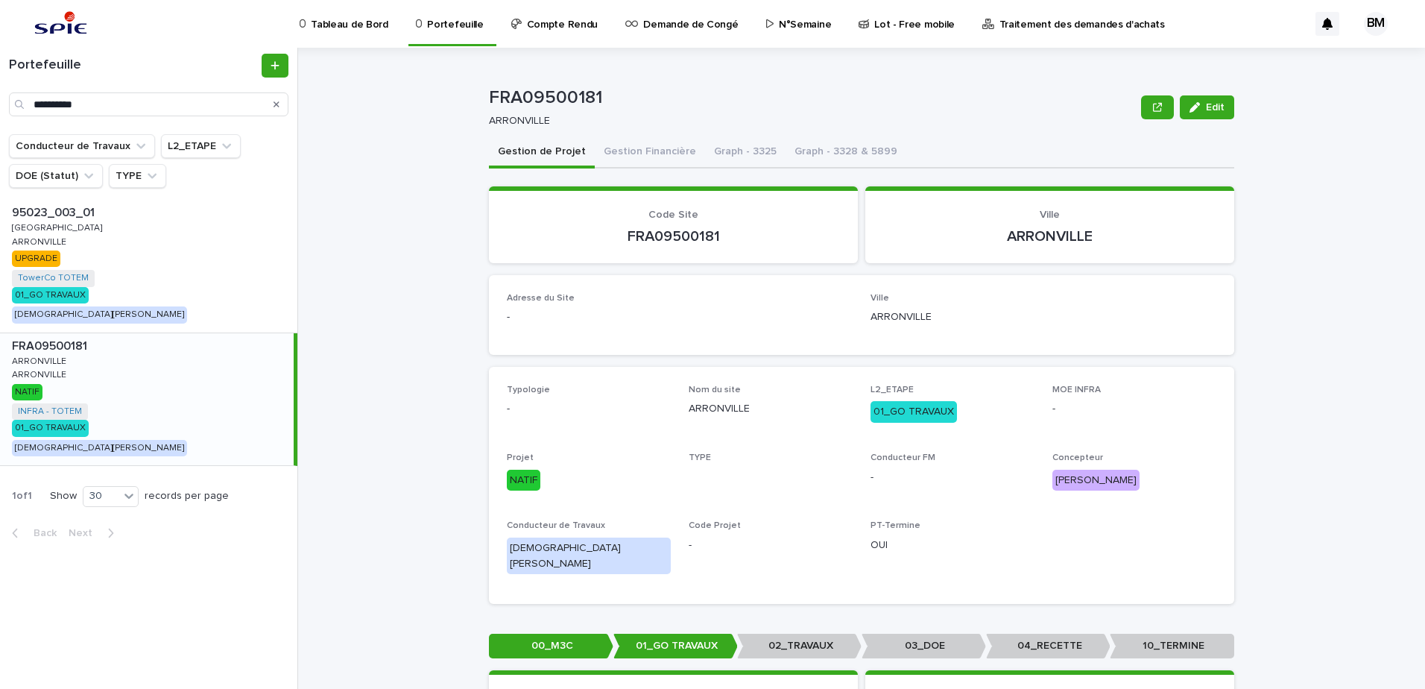
click at [227, 376] on div "FRA09500181 FRA09500181 ARRONVILLE ARRONVILLE ARRONVILLE ARRONVILLE NATIF INFRA…" at bounding box center [147, 399] width 294 height 133
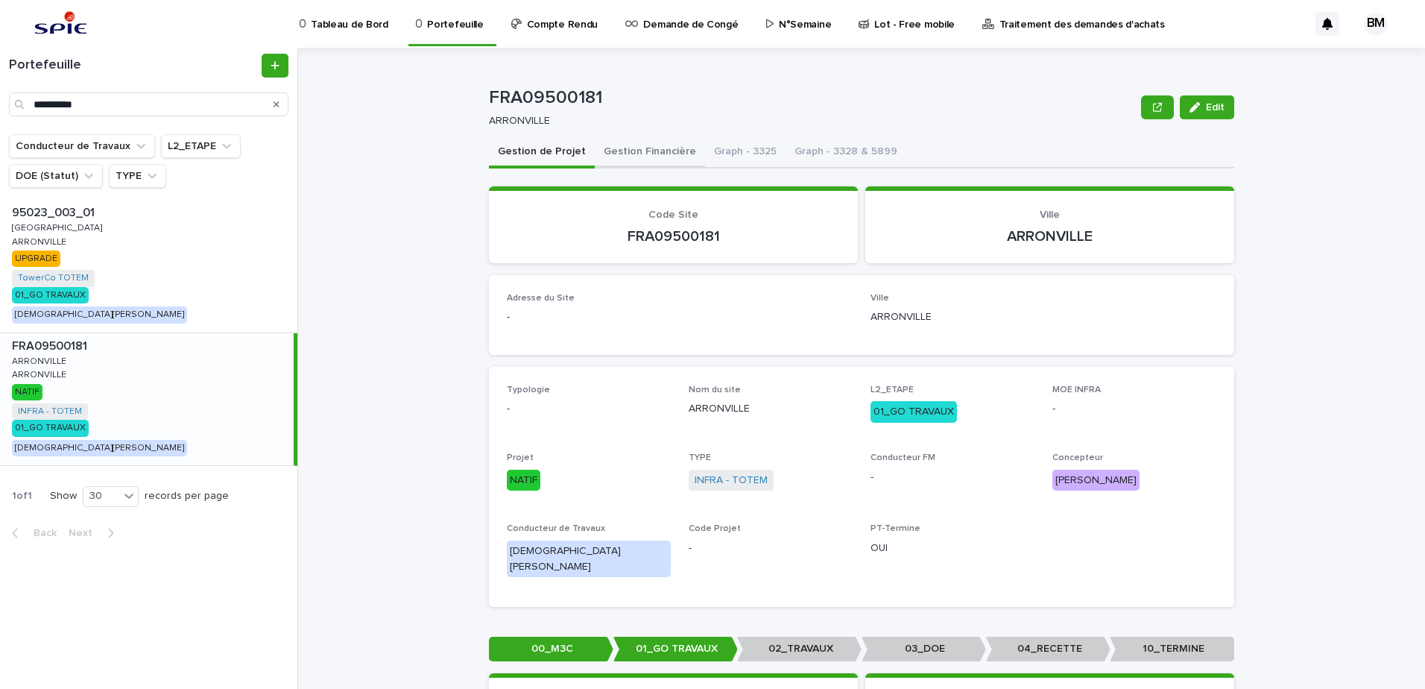
drag, startPoint x: 635, startPoint y: 135, endPoint x: 632, endPoint y: 145, distance: 10.1
click at [635, 135] on div "FRA09500181 ARRONVILLE Edit" at bounding box center [861, 108] width 745 height 60
click at [632, 150] on button "Gestion Financière" at bounding box center [650, 152] width 110 height 31
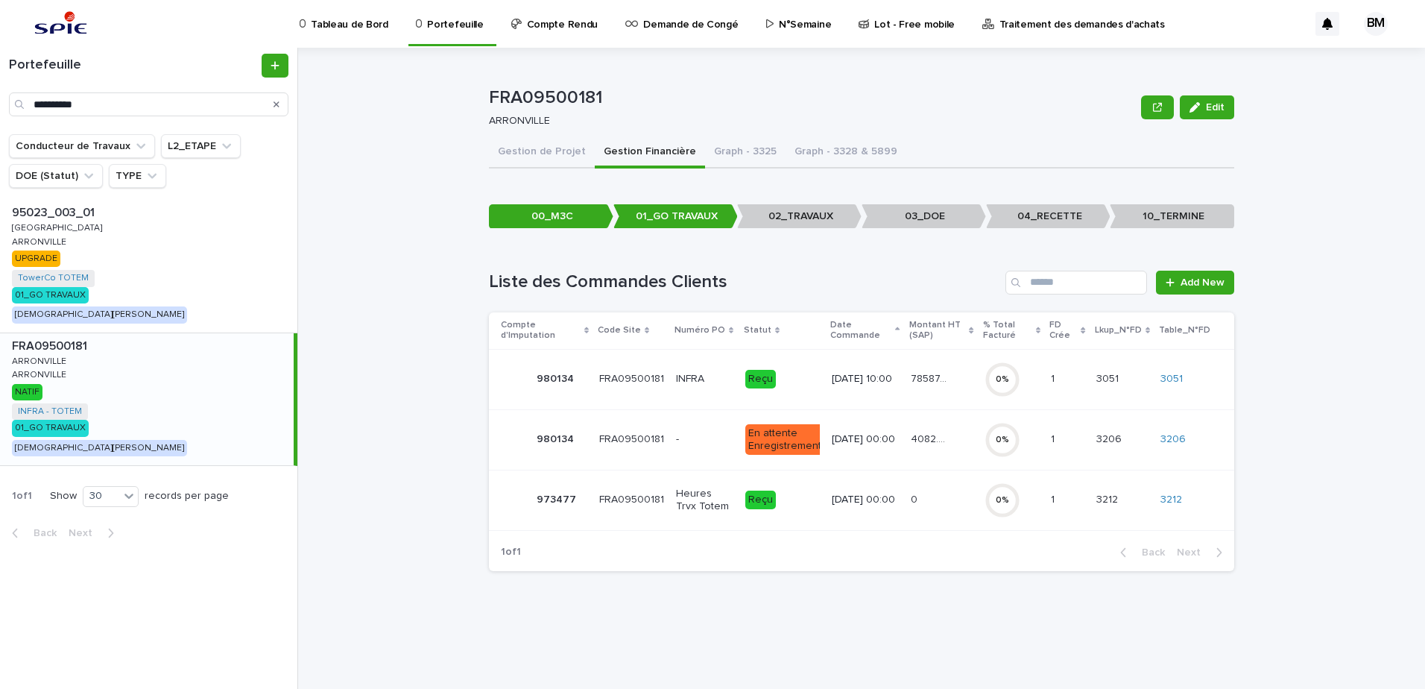
click at [895, 373] on p "13/5/2025 10:00" at bounding box center [865, 379] width 67 height 13
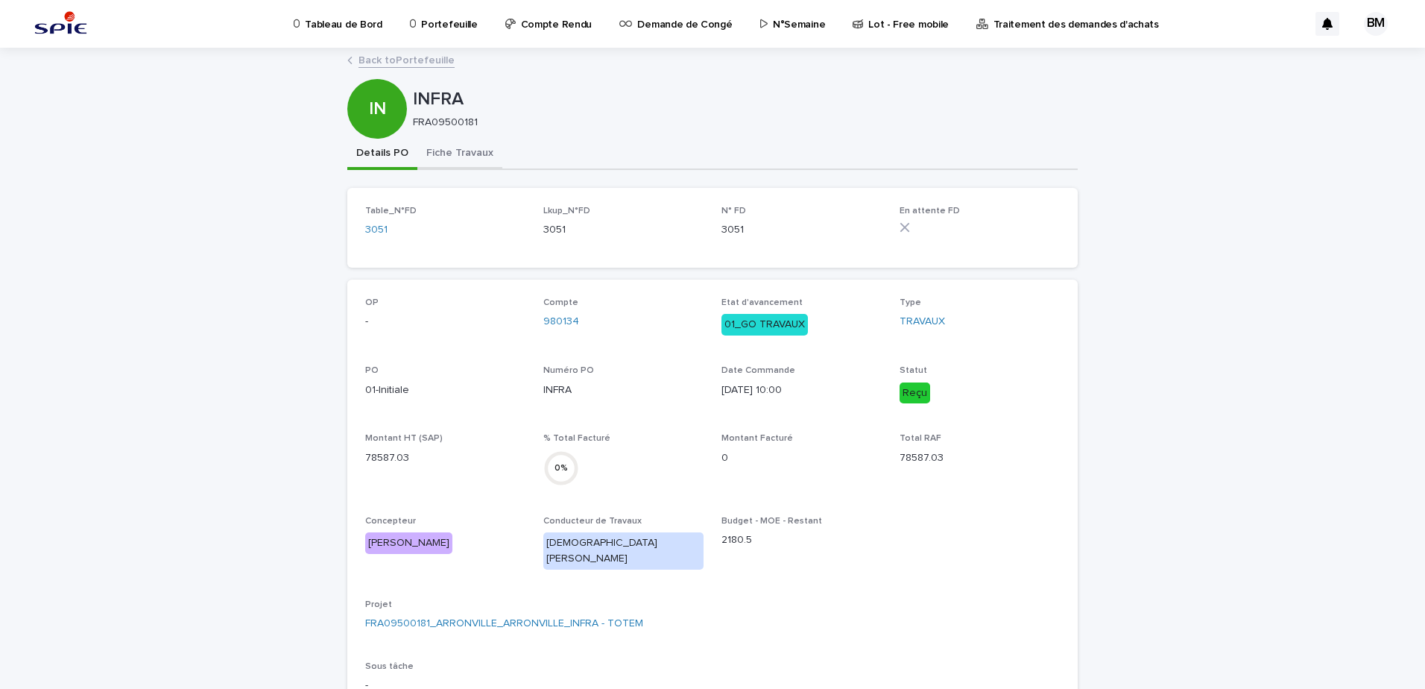
click at [433, 151] on button "Fiche Travaux" at bounding box center [459, 154] width 85 height 31
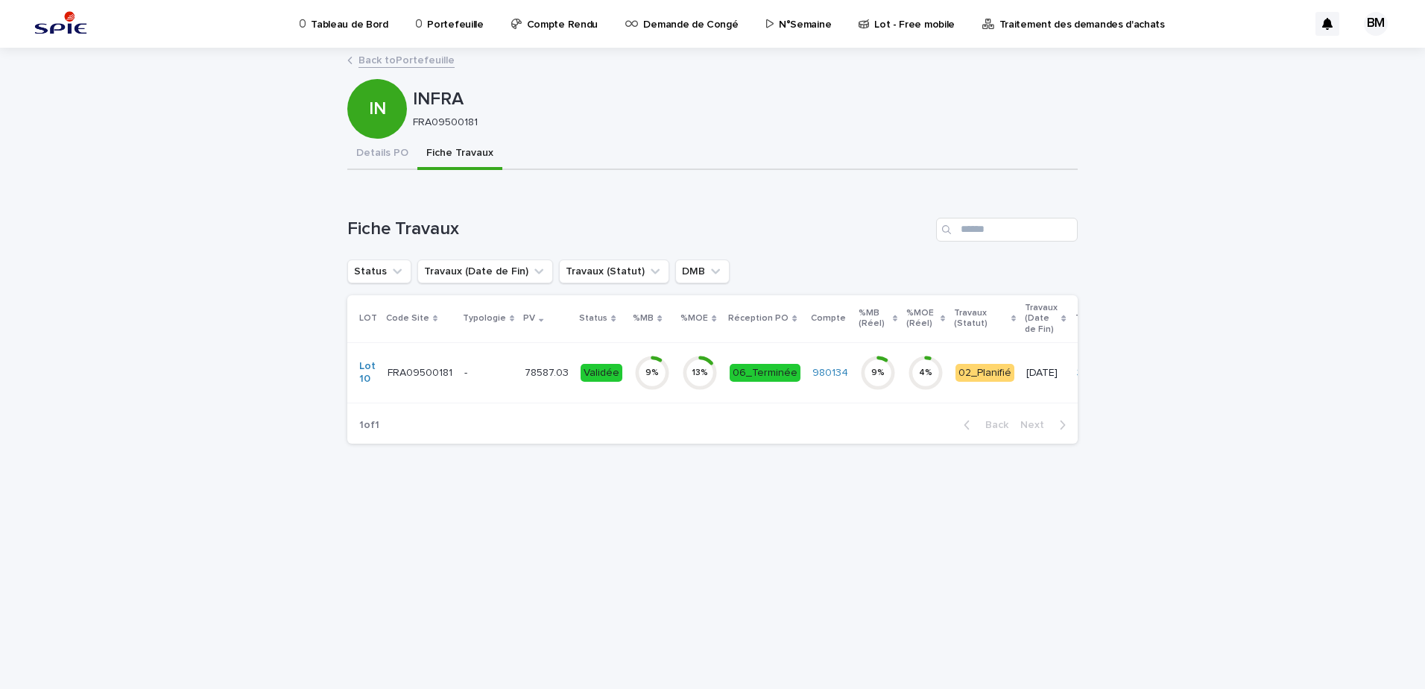
click at [501, 369] on p "-" at bounding box center [488, 373] width 48 height 13
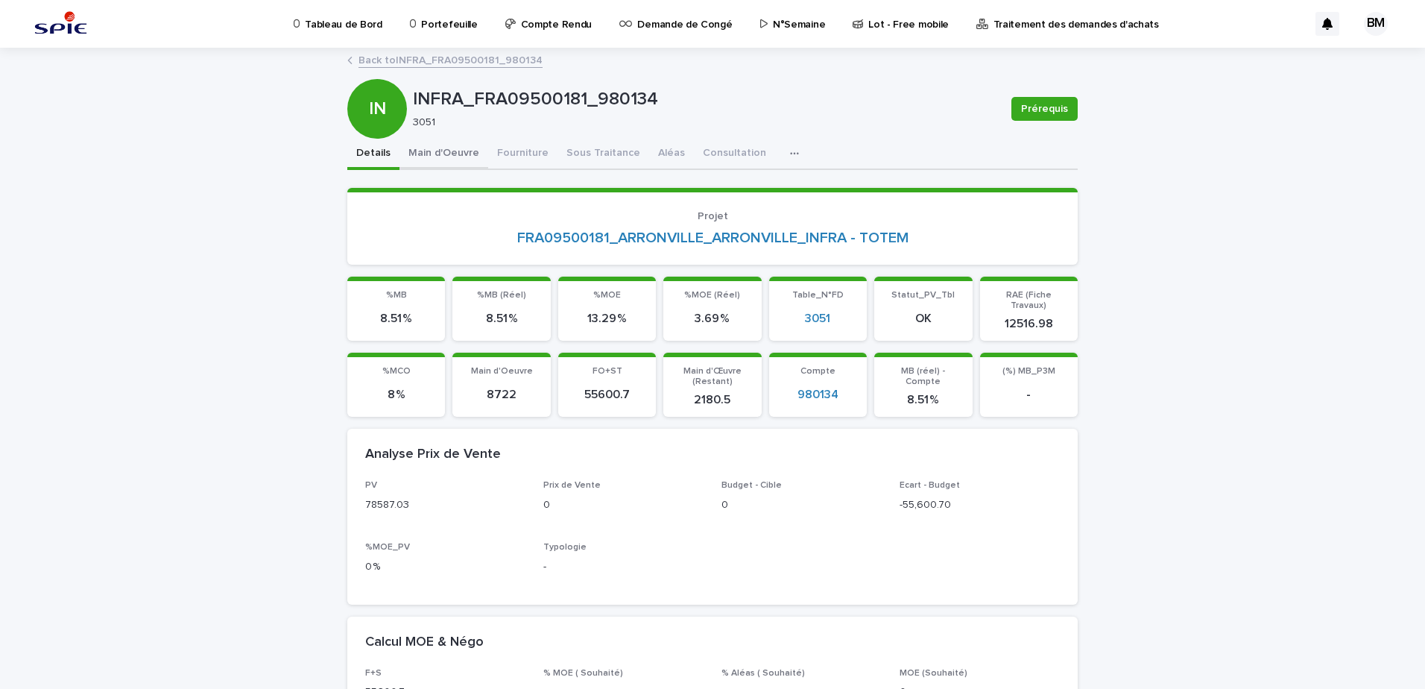
click at [451, 156] on button "Main d'Oeuvre" at bounding box center [443, 154] width 89 height 31
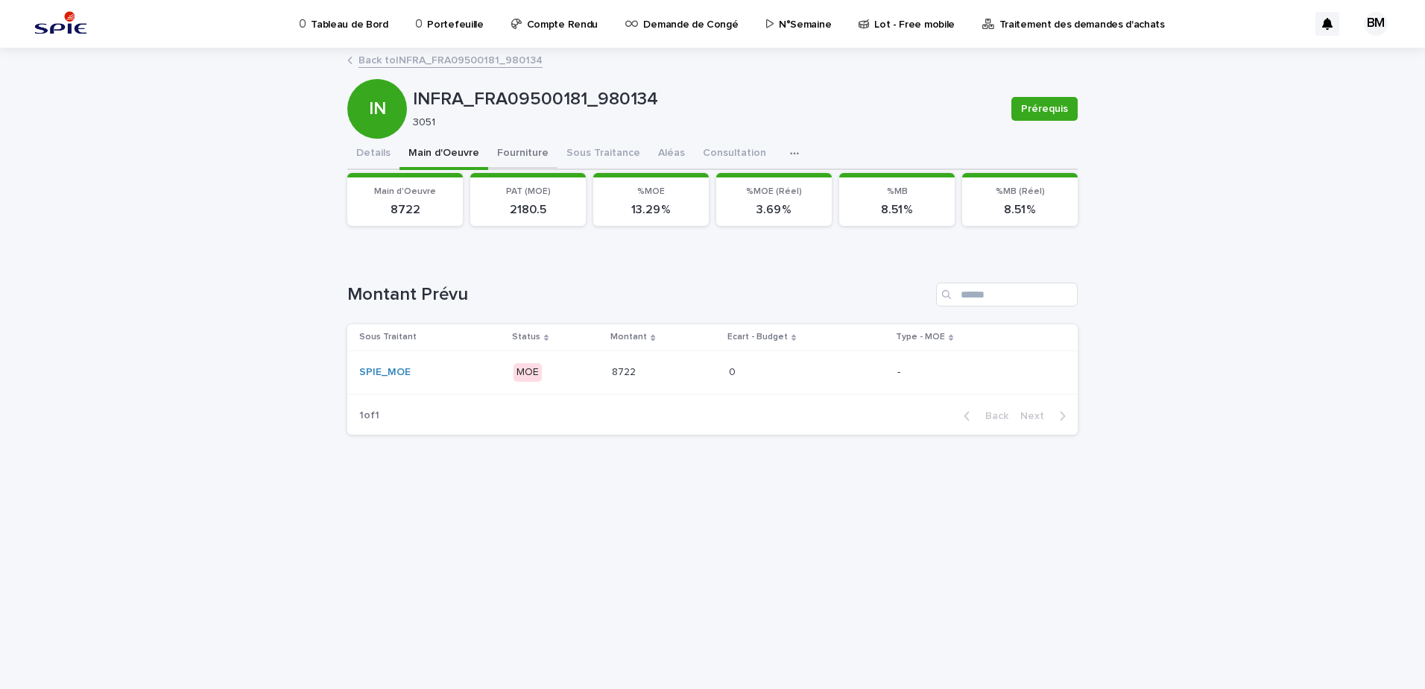
click at [500, 151] on button "Fourniture" at bounding box center [522, 154] width 69 height 31
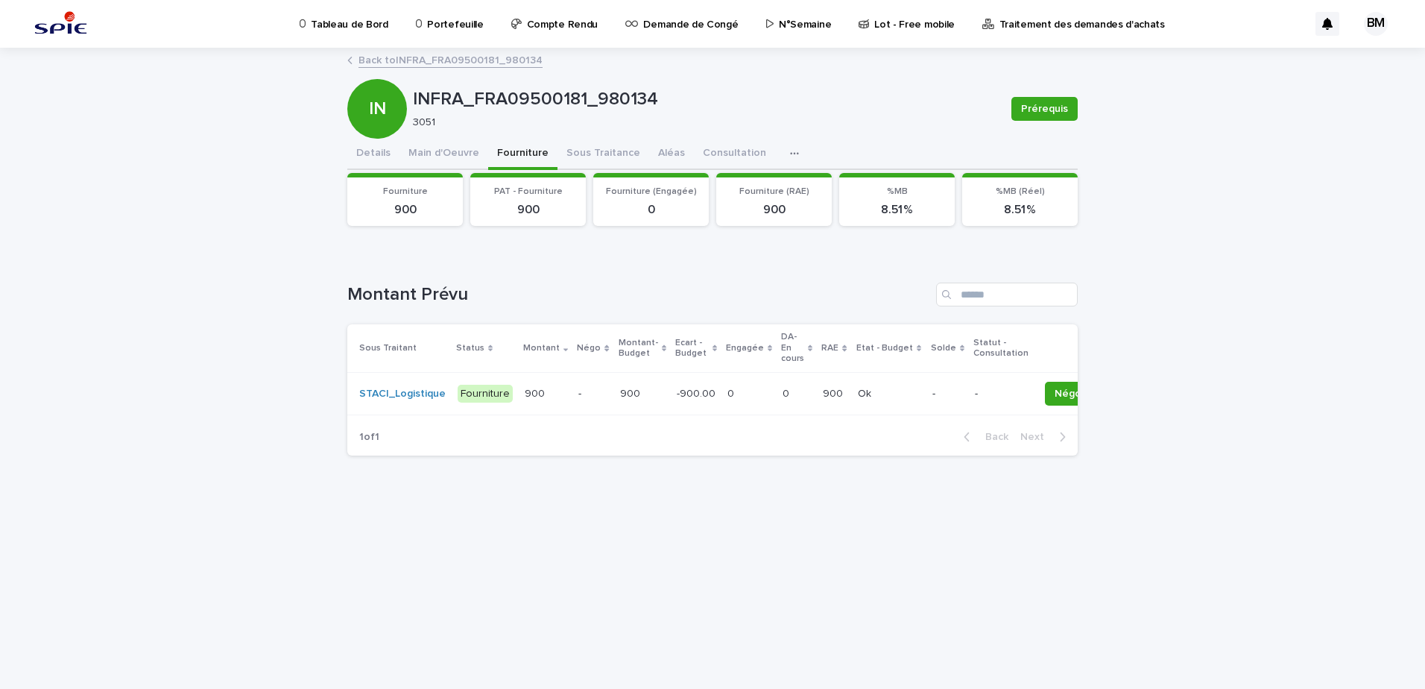
click at [562, 387] on td "900 900" at bounding box center [546, 393] width 54 height 43
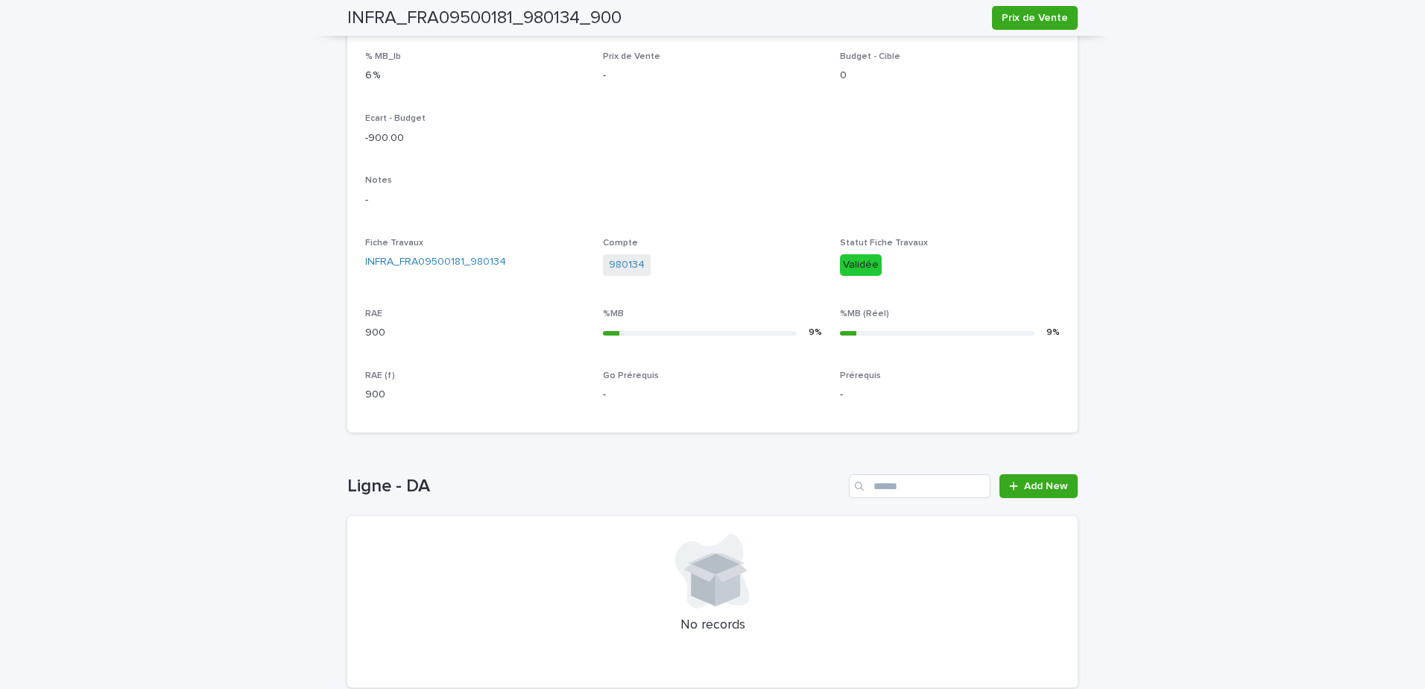
scroll to position [447, 0]
